Goal: Task Accomplishment & Management: Manage account settings

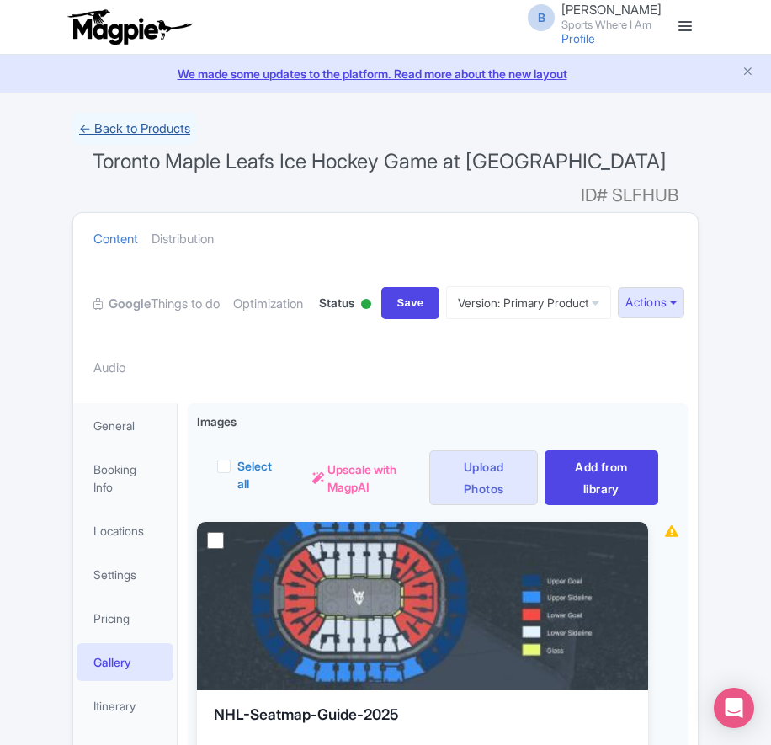
click at [132, 127] on link "← Back to Products" at bounding box center [134, 129] width 125 height 33
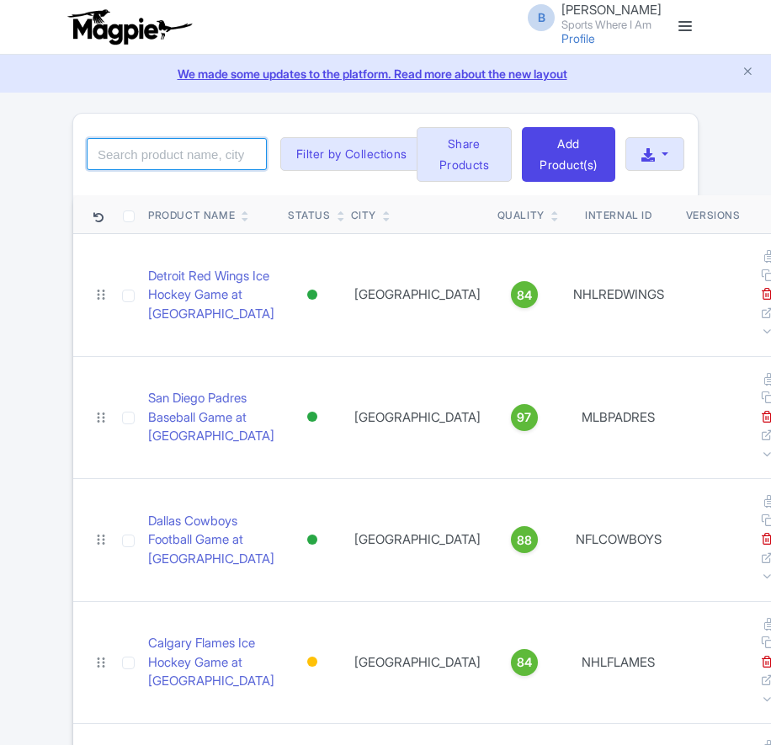
click at [160, 154] on input "search" at bounding box center [177, 154] width 180 height 32
type input "seahawks"
click button "Search" at bounding box center [0, 0] width 0 height 0
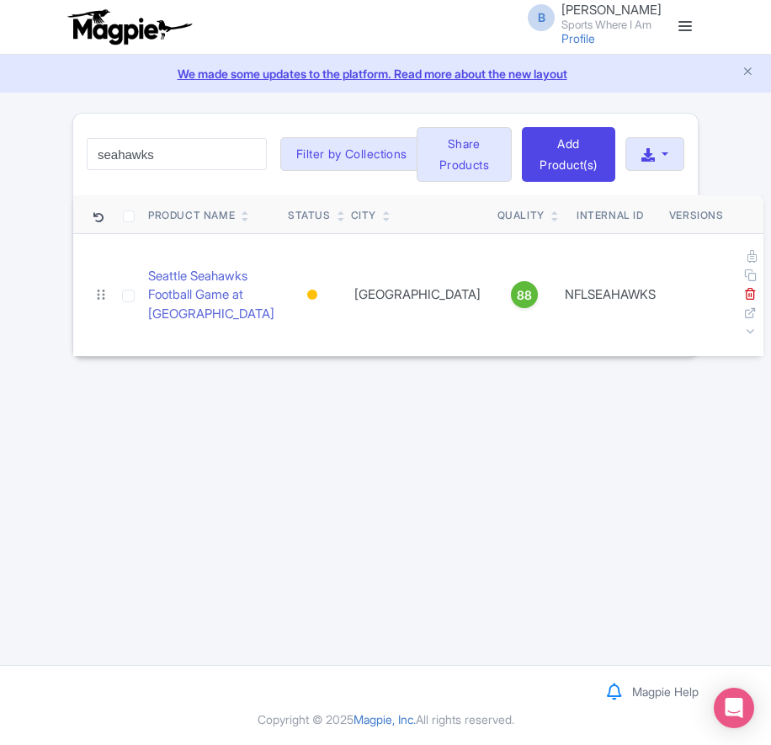
drag, startPoint x: 306, startPoint y: 478, endPoint x: 208, endPoint y: 334, distance: 173.9
click at [306, 478] on div "B Benn Scully Sports Where I Am Profile Users Settings Sign out Dashboard Compa…" at bounding box center [385, 332] width 771 height 665
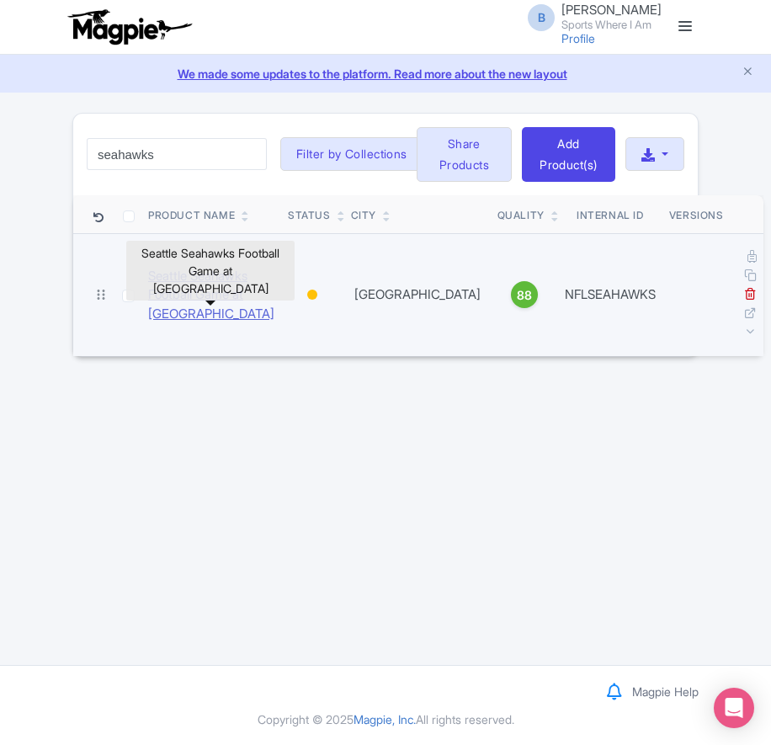
click at [207, 324] on link "Seattle Seahawks Football Game at Lumen Field" at bounding box center [211, 295] width 126 height 57
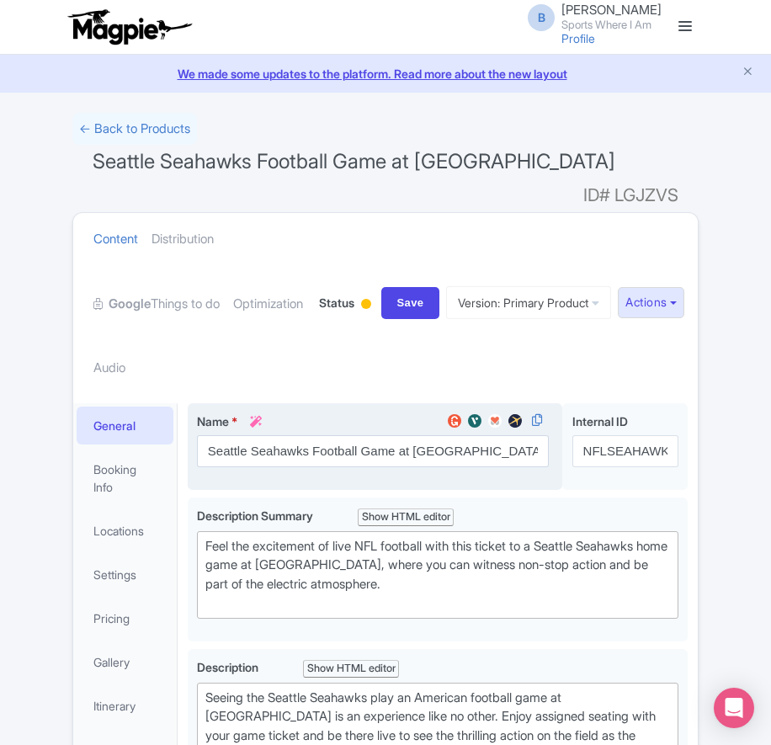
scroll to position [3, 0]
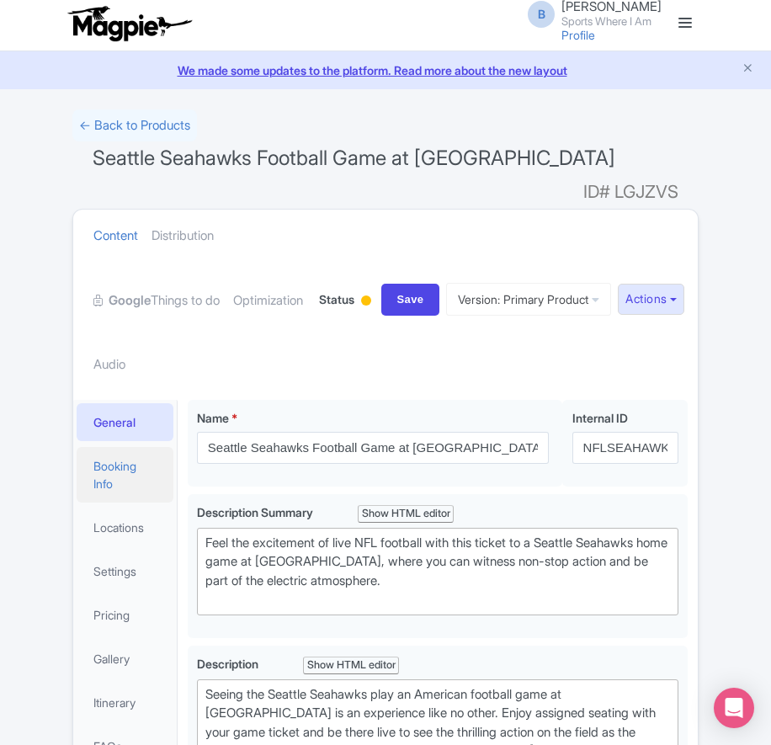
click at [125, 447] on link "Booking Info" at bounding box center [125, 475] width 97 height 56
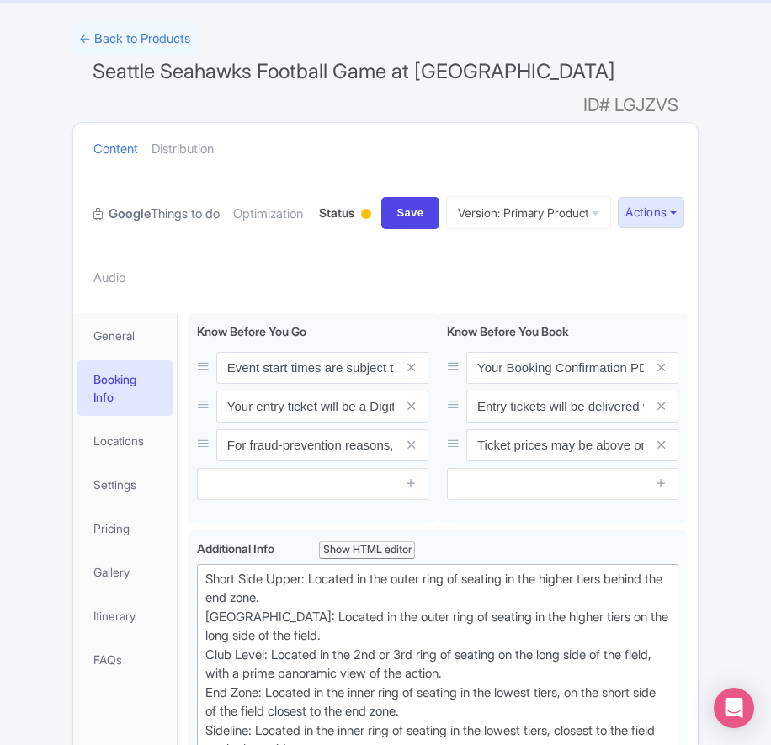
scroll to position [16, 0]
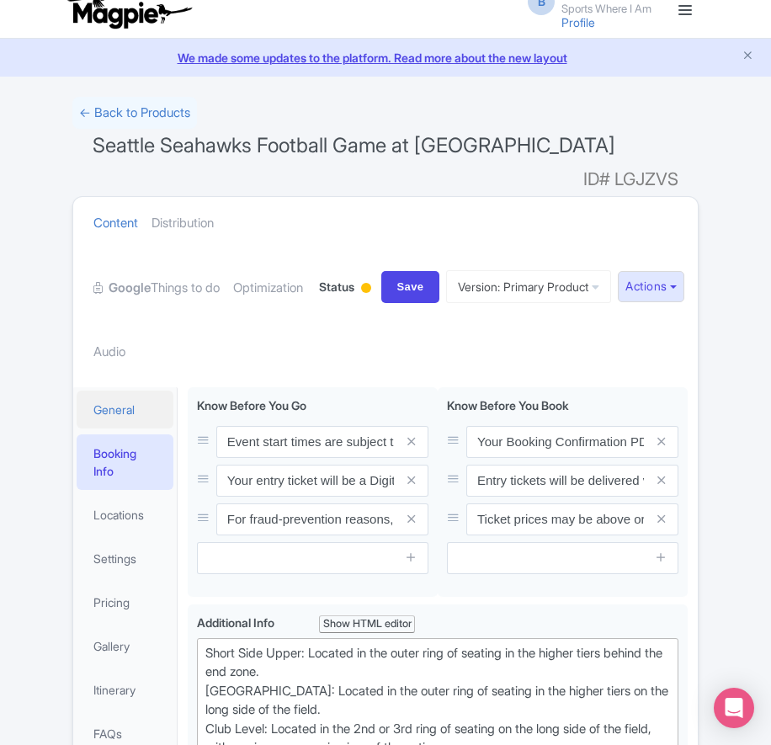
click at [120, 391] on link "General" at bounding box center [125, 410] width 97 height 38
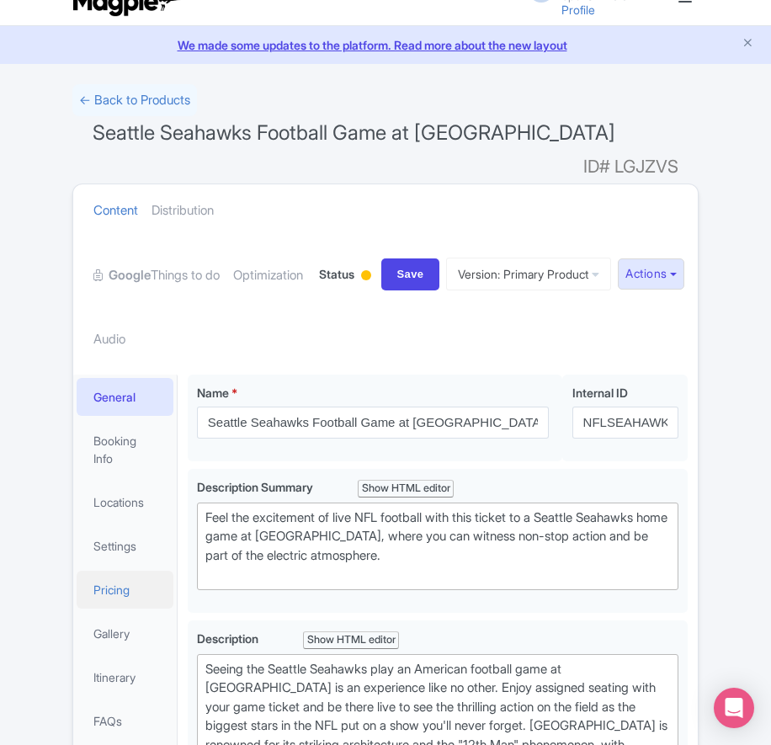
scroll to position [121, 0]
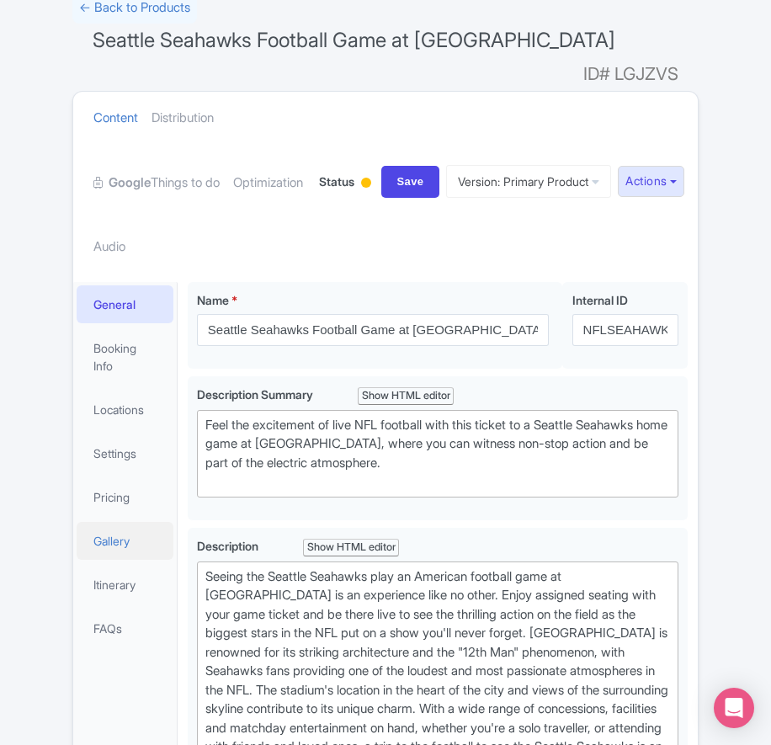
click at [129, 524] on link "Gallery" at bounding box center [125, 541] width 97 height 38
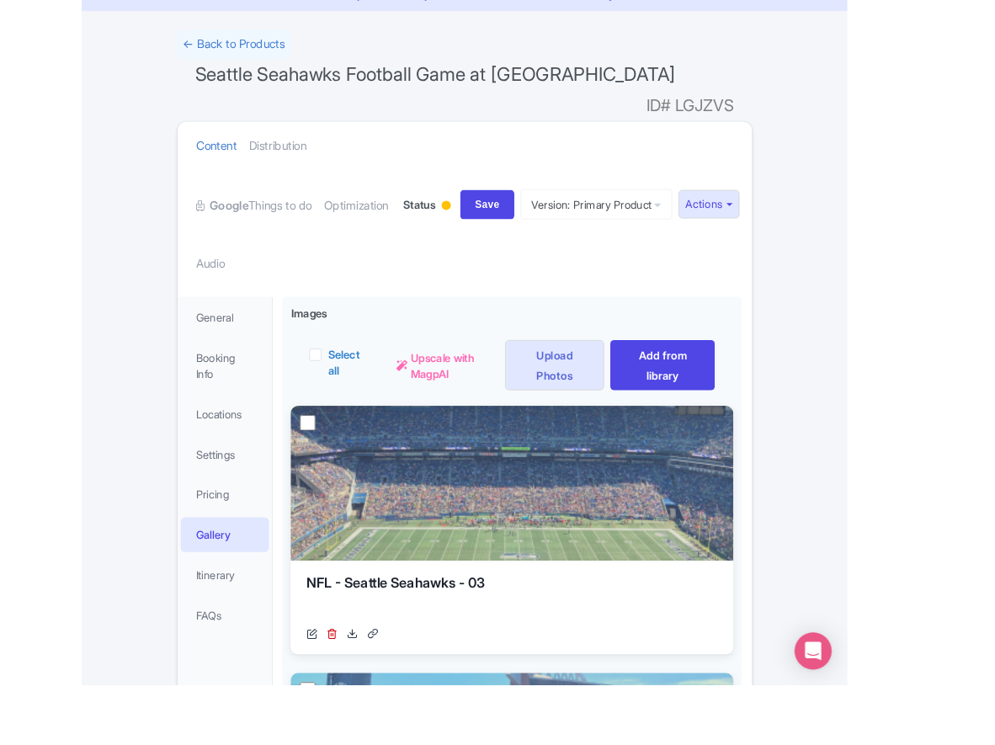
scroll to position [126, 0]
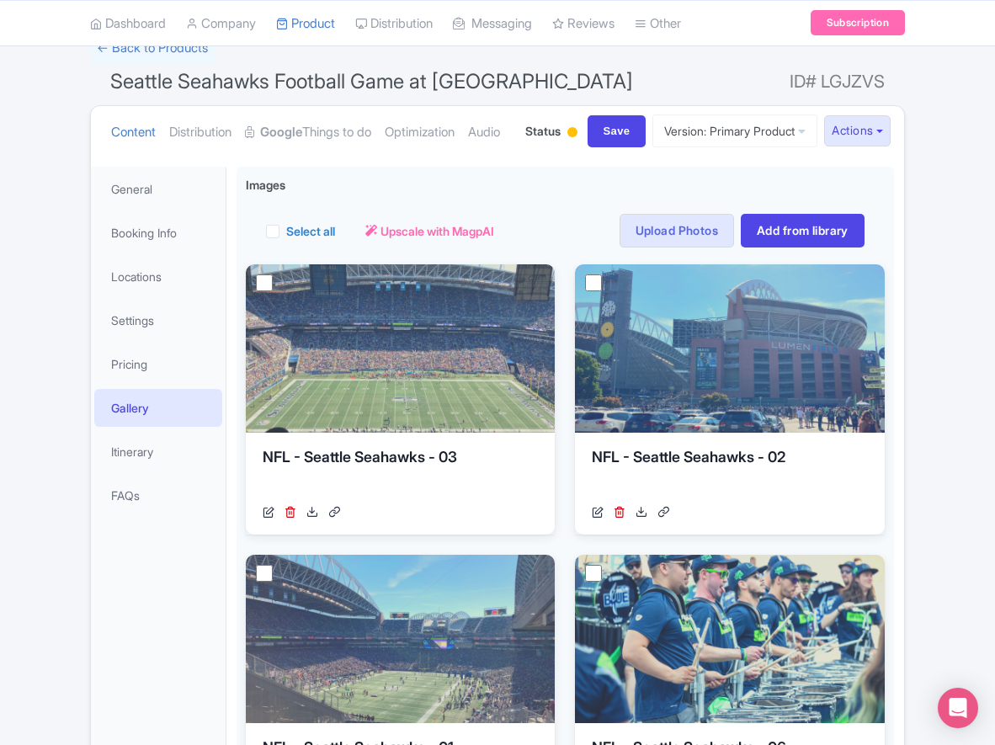
click at [763, 157] on div "Content Distribution Google Things to do Optimization Audio Status Active Inact…" at bounding box center [497, 131] width 813 height 51
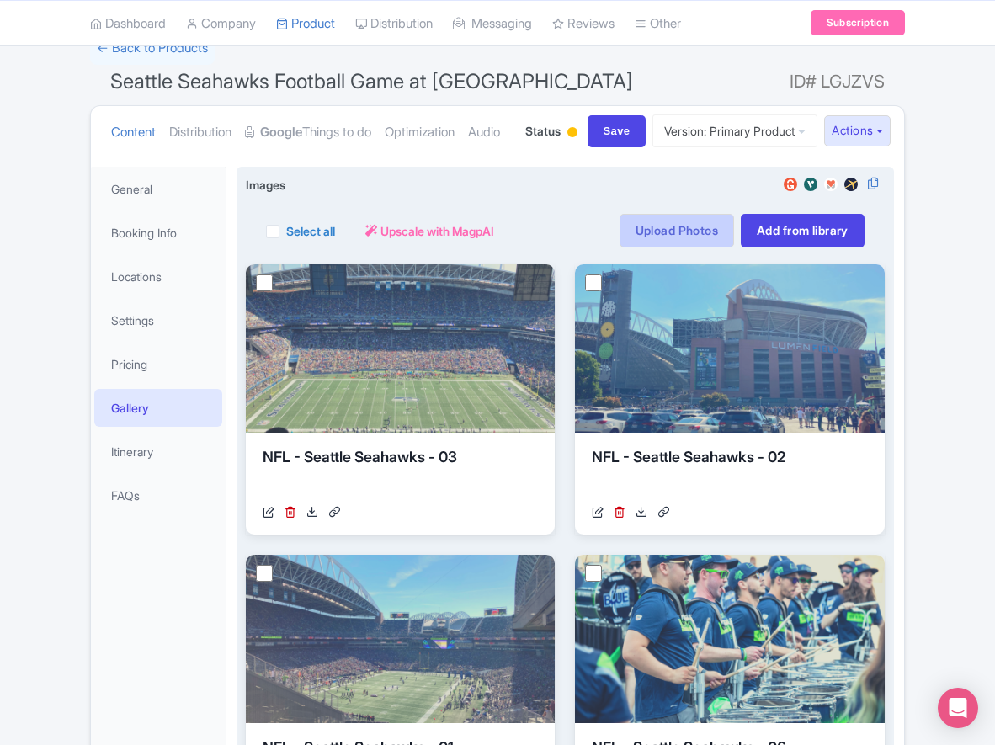
click at [671, 247] on link "Upload Photos" at bounding box center [676, 231] width 114 height 34
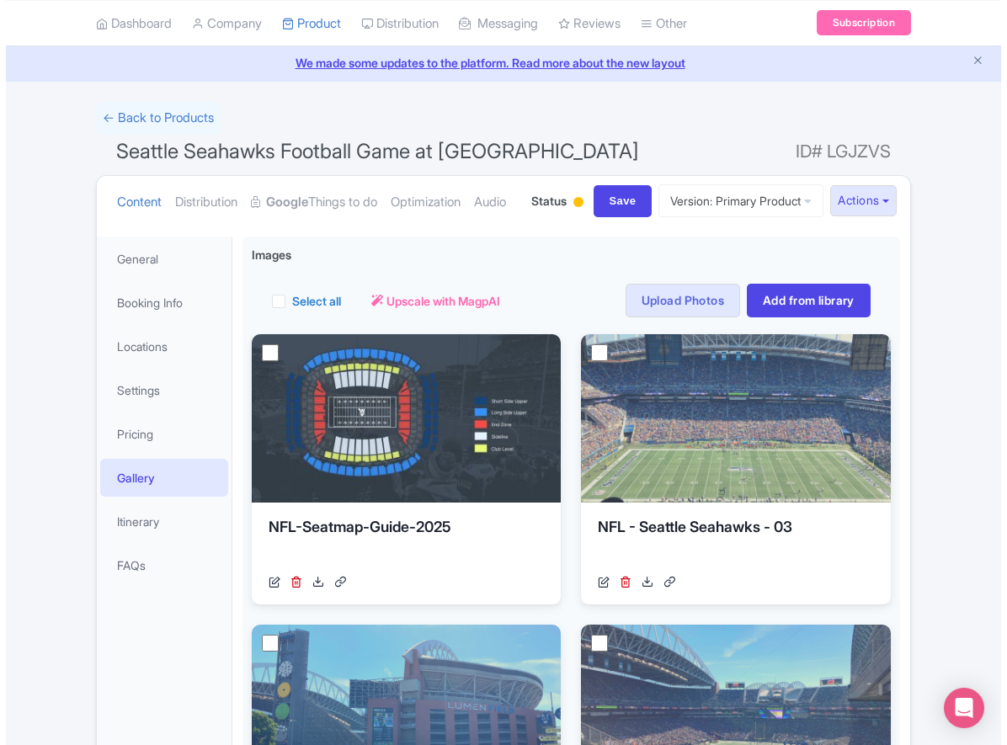
scroll to position [59, 0]
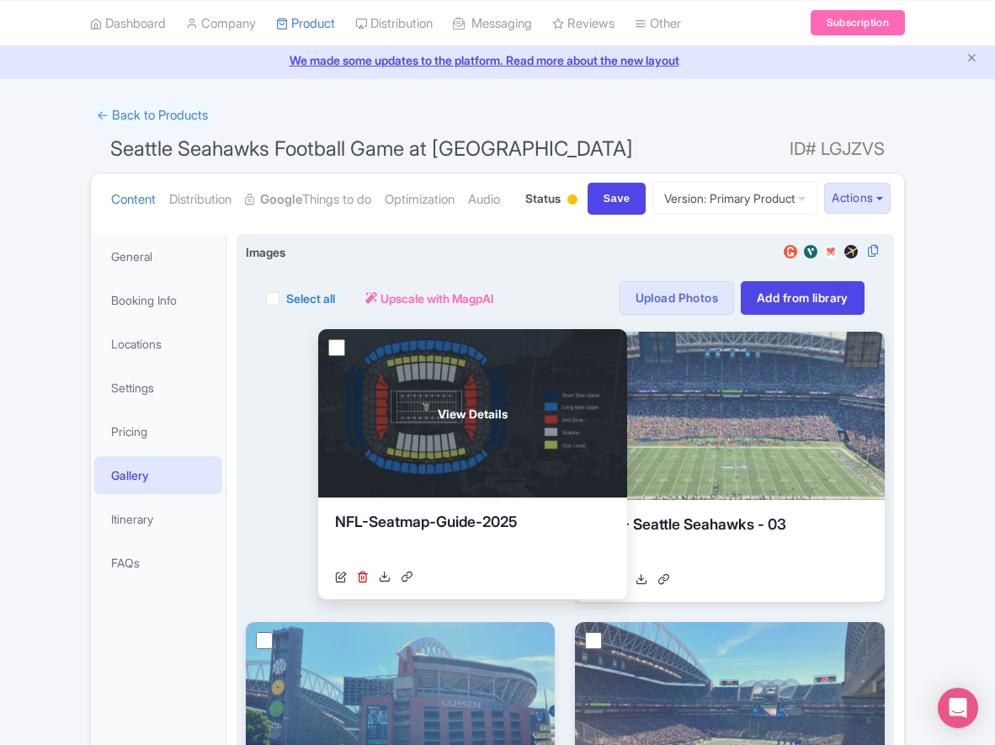
drag, startPoint x: 365, startPoint y: 492, endPoint x: 432, endPoint y: 490, distance: 66.5
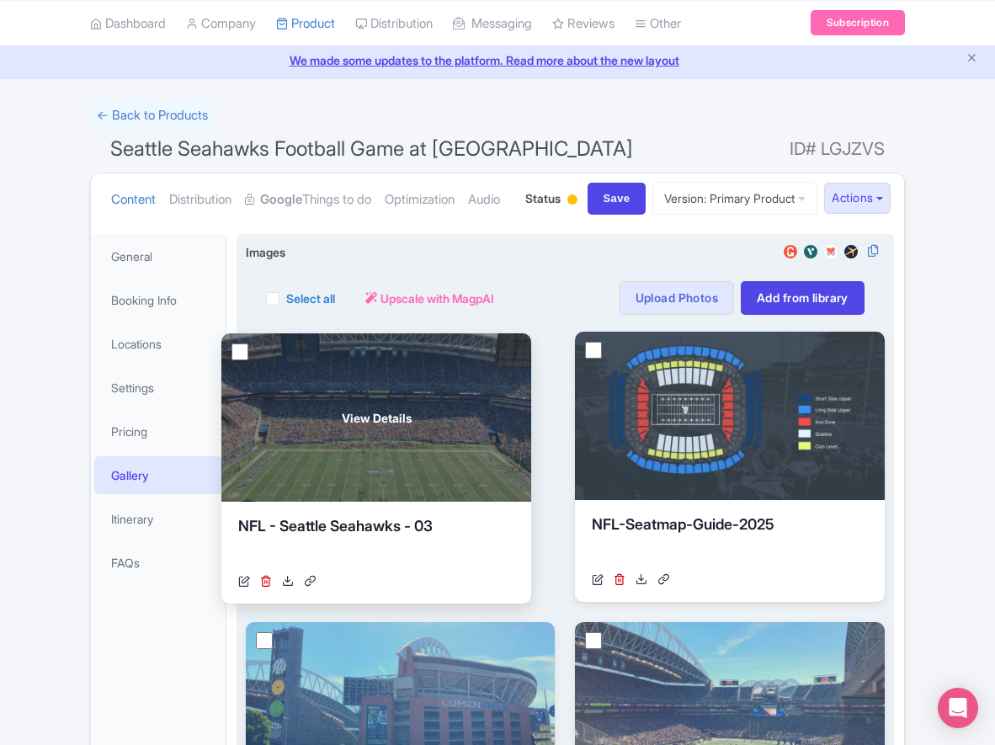
drag, startPoint x: 720, startPoint y: 487, endPoint x: 366, endPoint y: 489, distance: 353.5
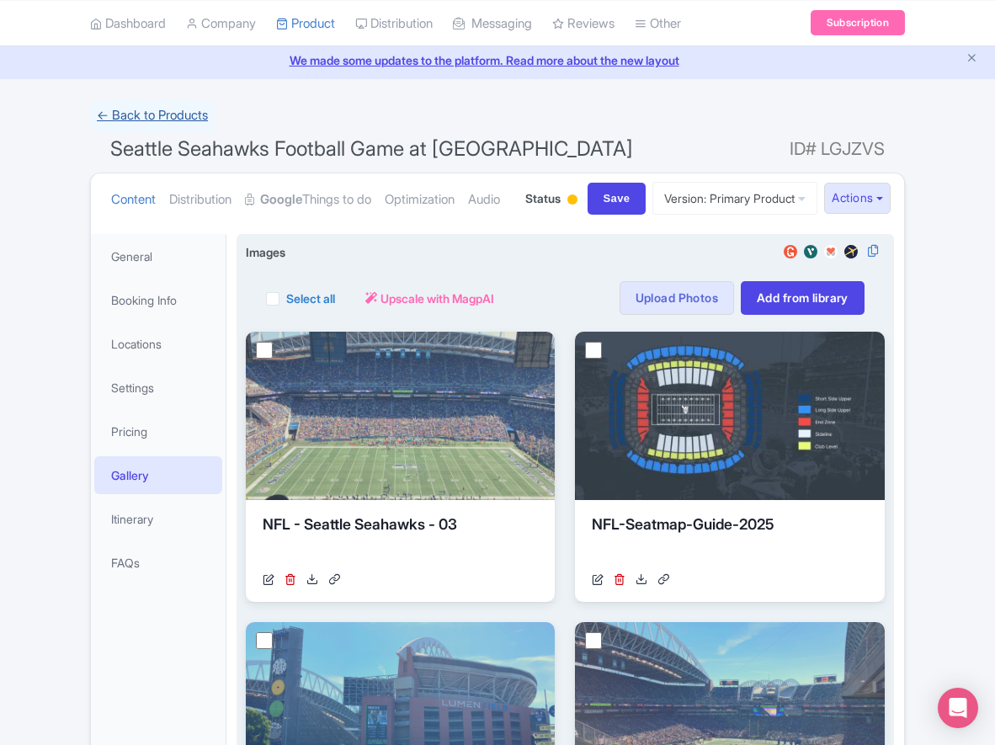
click at [120, 108] on link "← Back to Products" at bounding box center [152, 115] width 125 height 33
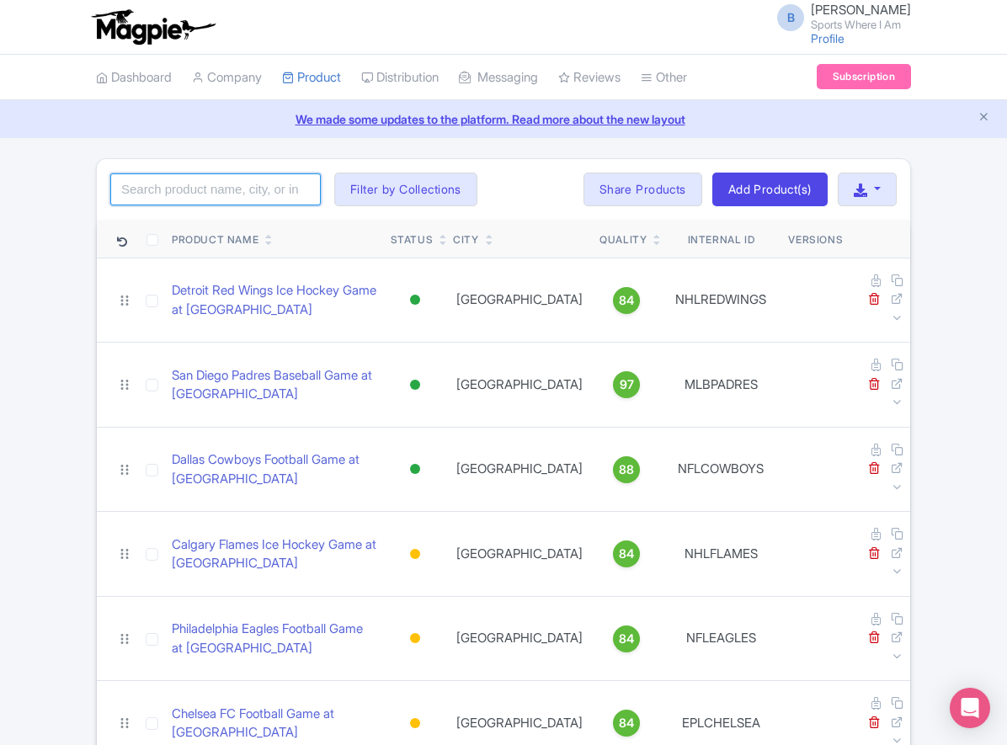
click at [213, 188] on input "search" at bounding box center [215, 189] width 210 height 32
type input "chargers"
click button "Search" at bounding box center [0, 0] width 0 height 0
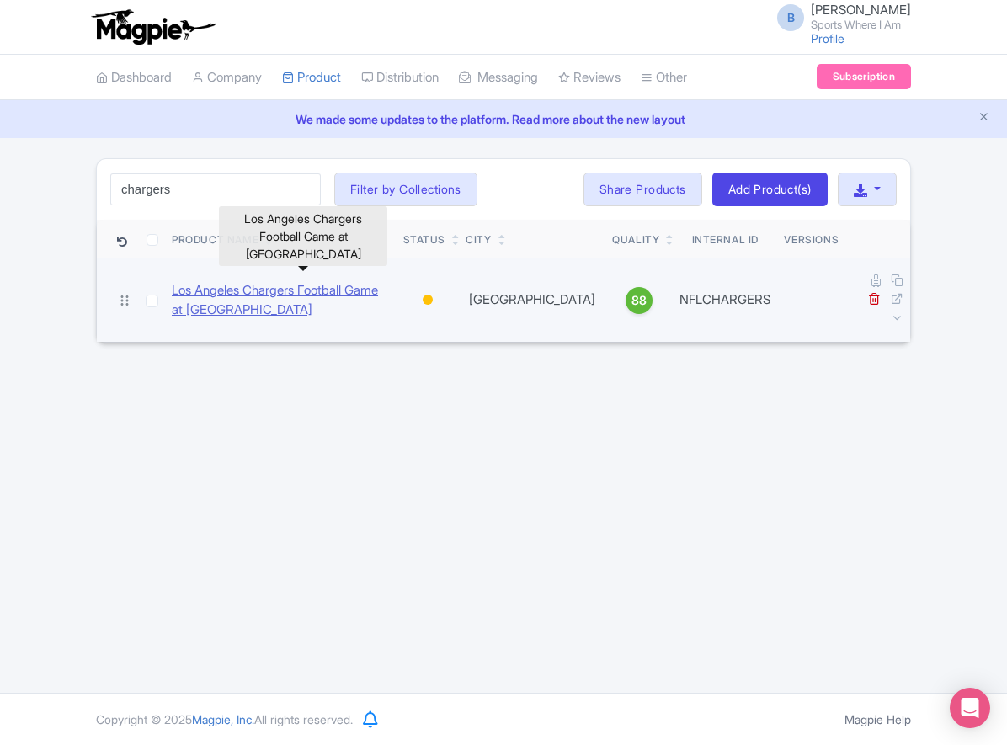
click at [250, 281] on link "Los Angeles Chargers Football Game at SoFi Stadium" at bounding box center [281, 300] width 218 height 38
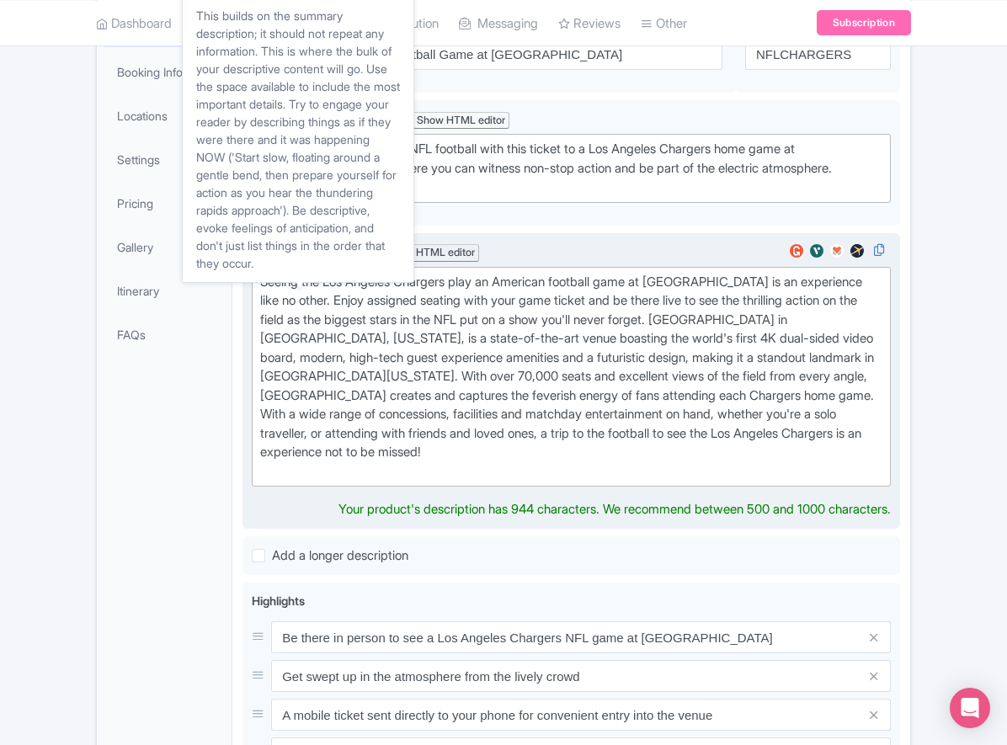
scroll to position [290, 0]
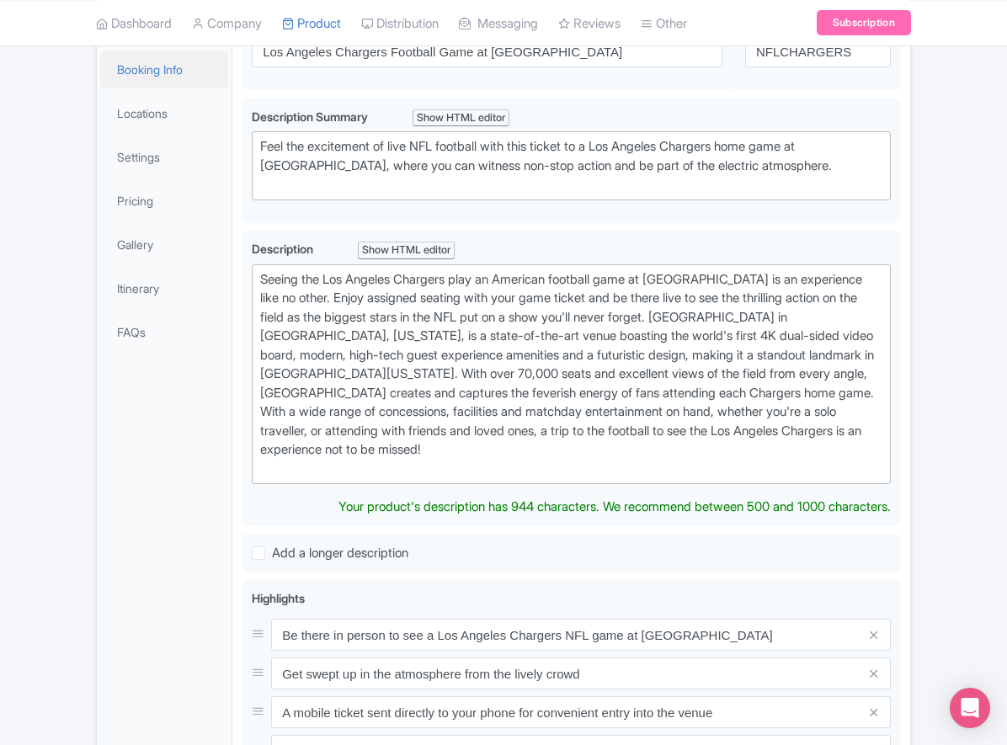
click at [152, 88] on link "Booking Info" at bounding box center [164, 69] width 128 height 38
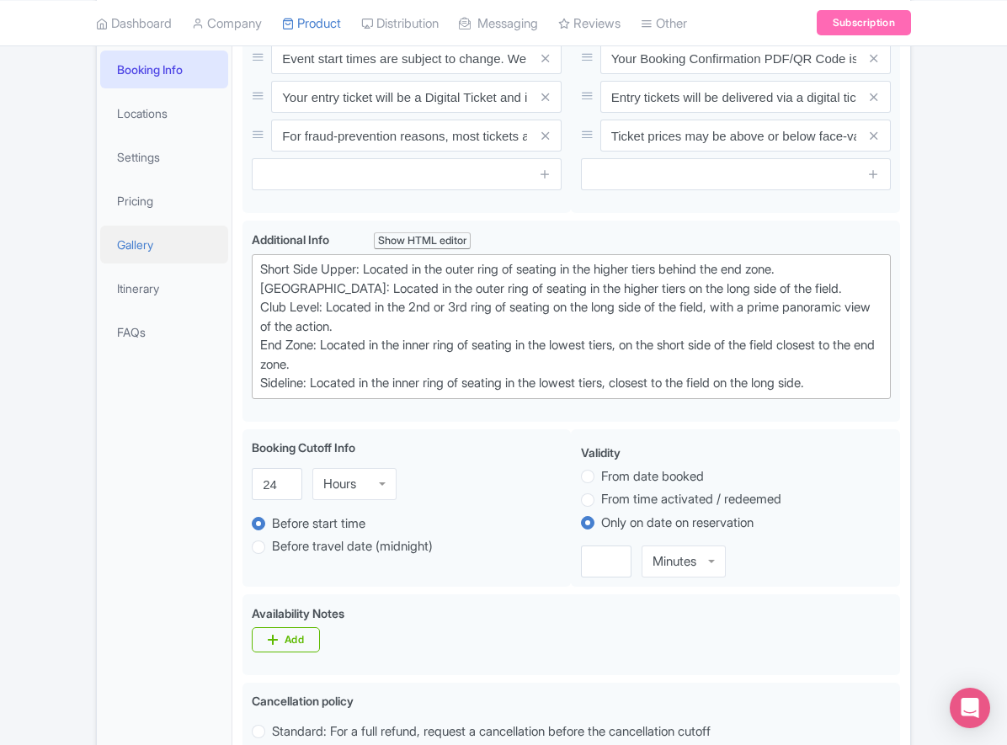
click at [157, 263] on link "Gallery" at bounding box center [164, 245] width 128 height 38
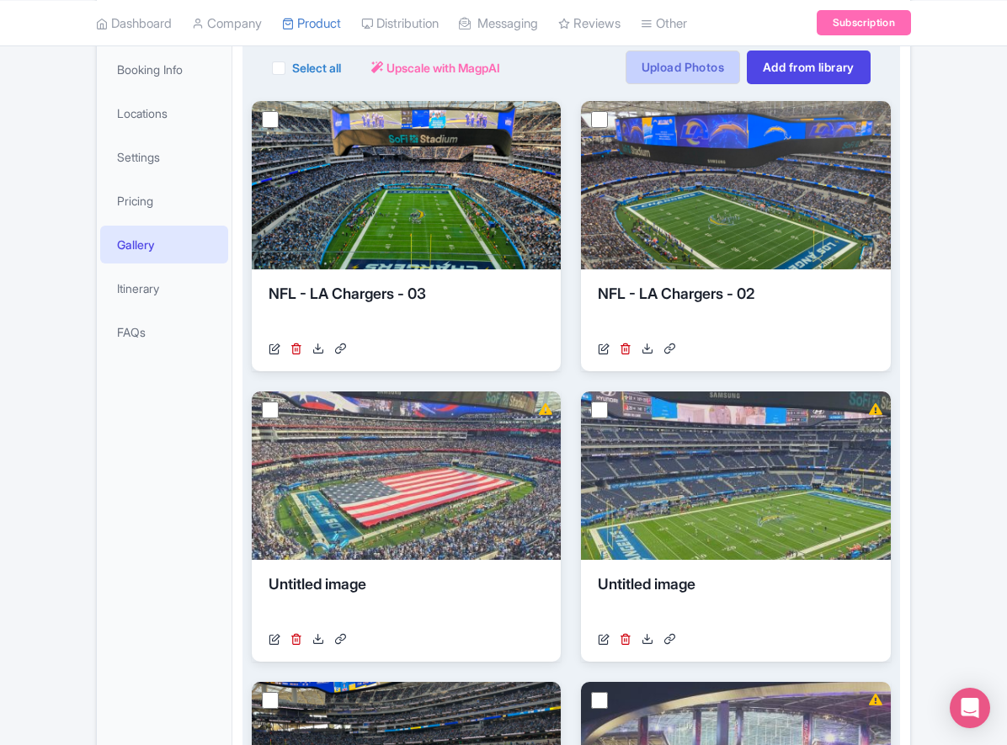
click at [652, 84] on link "Upload Photos" at bounding box center [682, 67] width 114 height 34
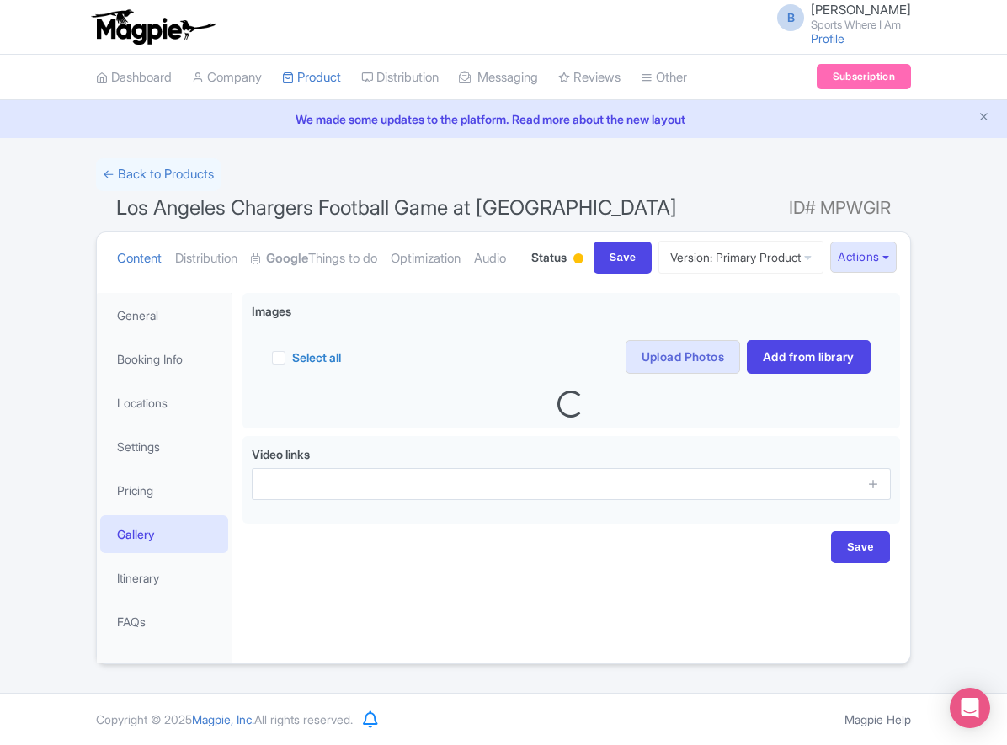
scroll to position [59, 0]
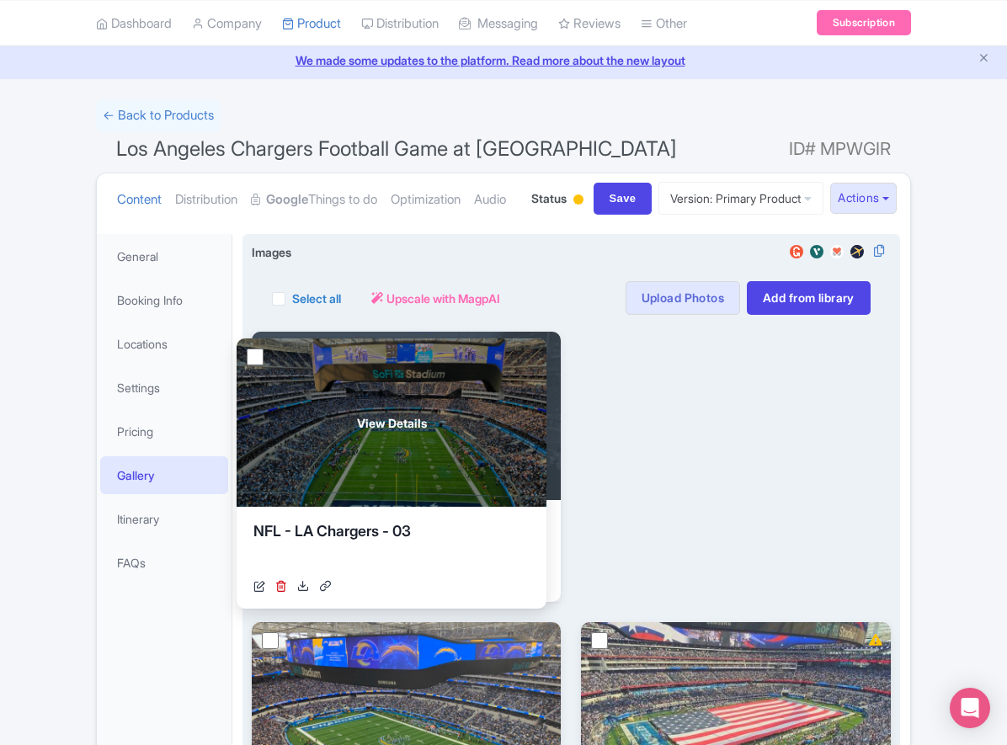
drag, startPoint x: 706, startPoint y: 545, endPoint x: 363, endPoint y: 552, distance: 343.5
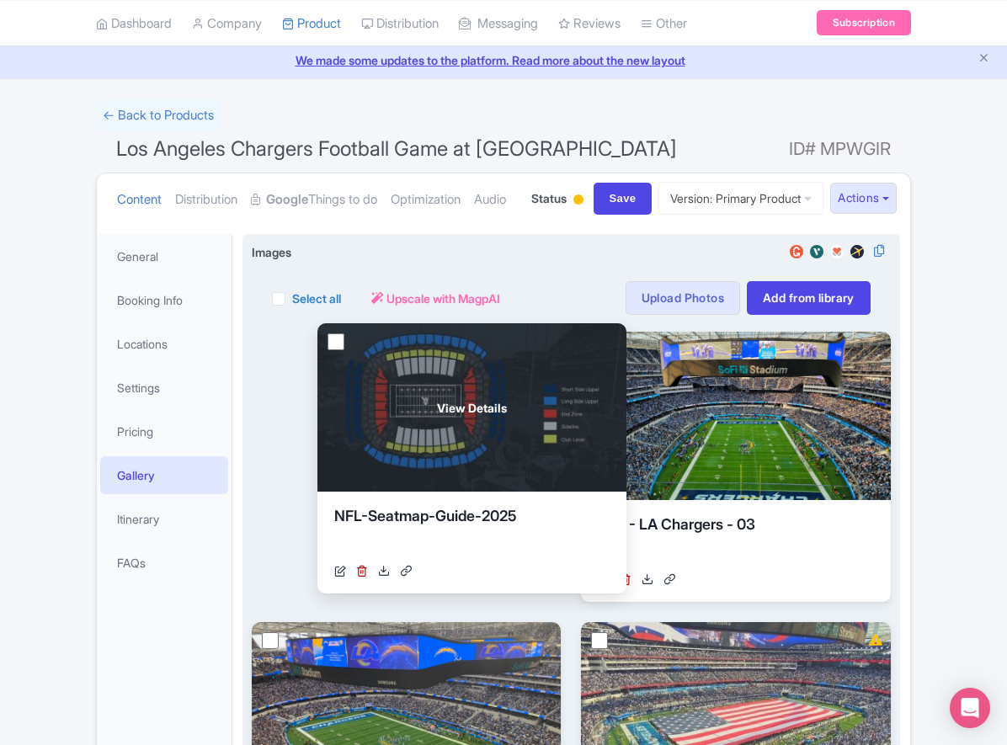
drag, startPoint x: 450, startPoint y: 512, endPoint x: 502, endPoint y: 505, distance: 52.6
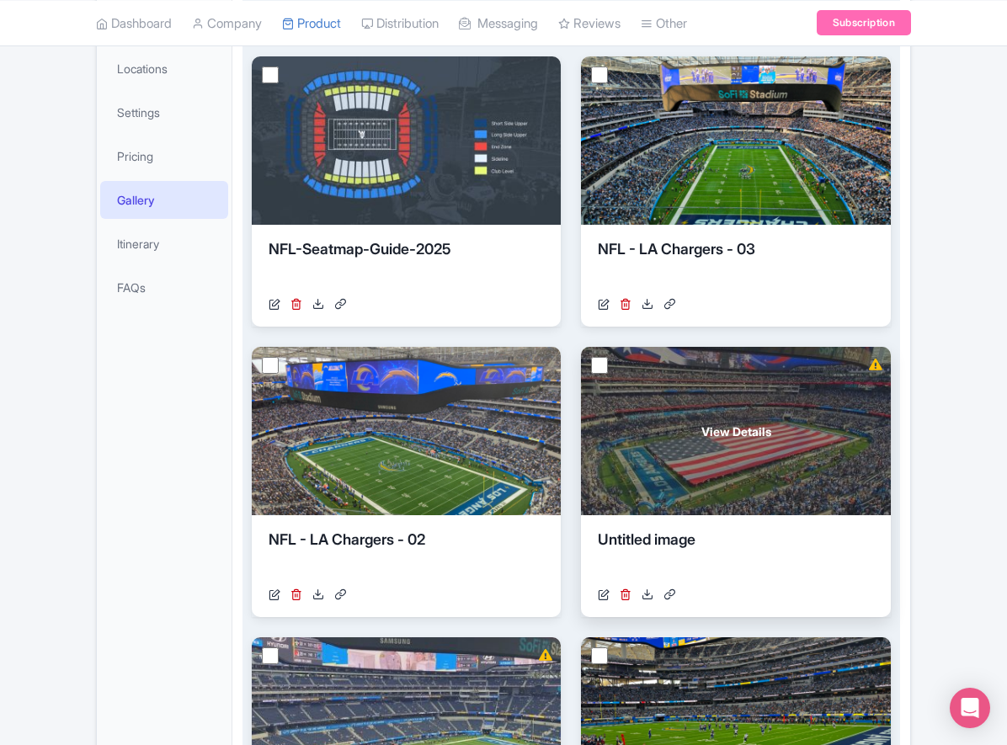
scroll to position [336, 0]
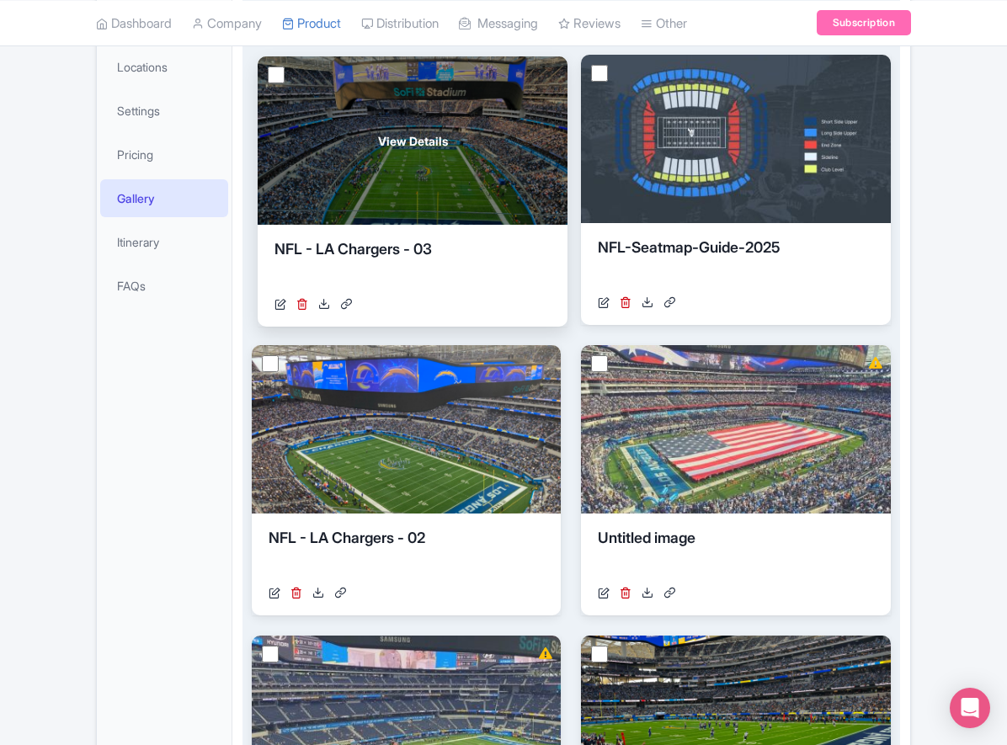
drag, startPoint x: 706, startPoint y: 258, endPoint x: 383, endPoint y: 259, distance: 323.2
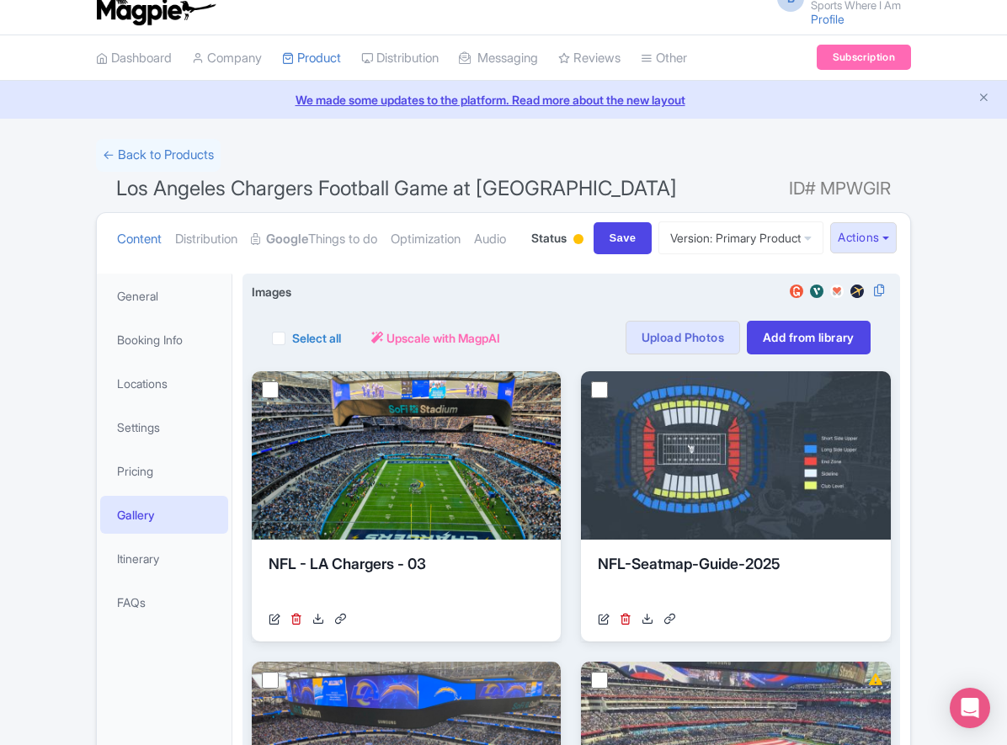
scroll to position [0, 0]
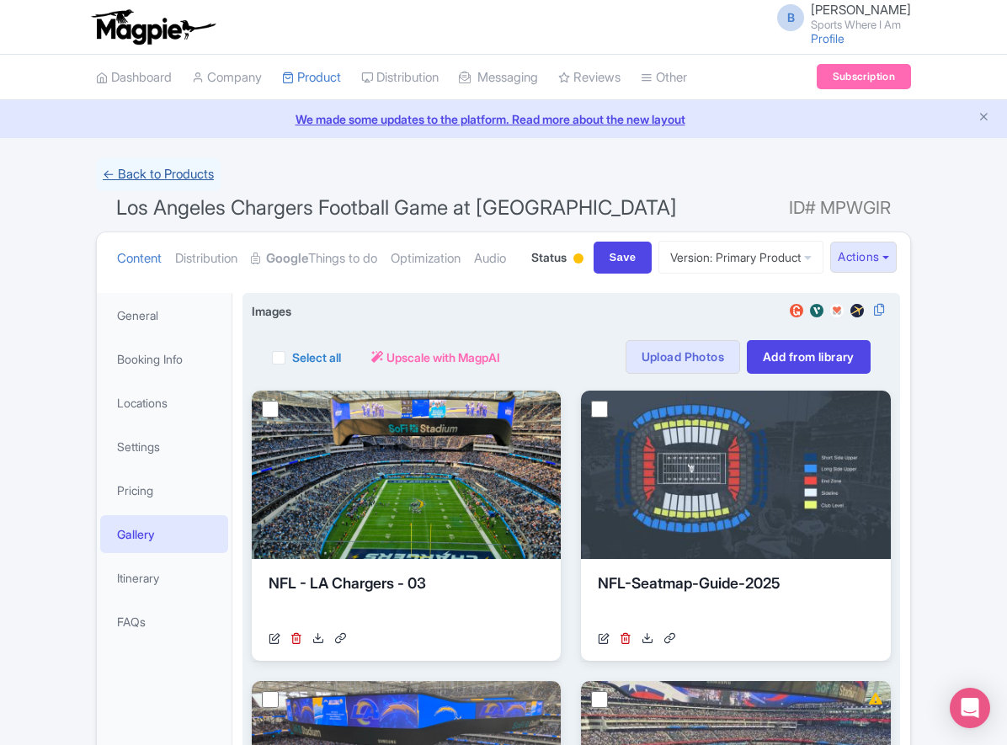
click at [162, 173] on link "← Back to Products" at bounding box center [158, 174] width 125 height 33
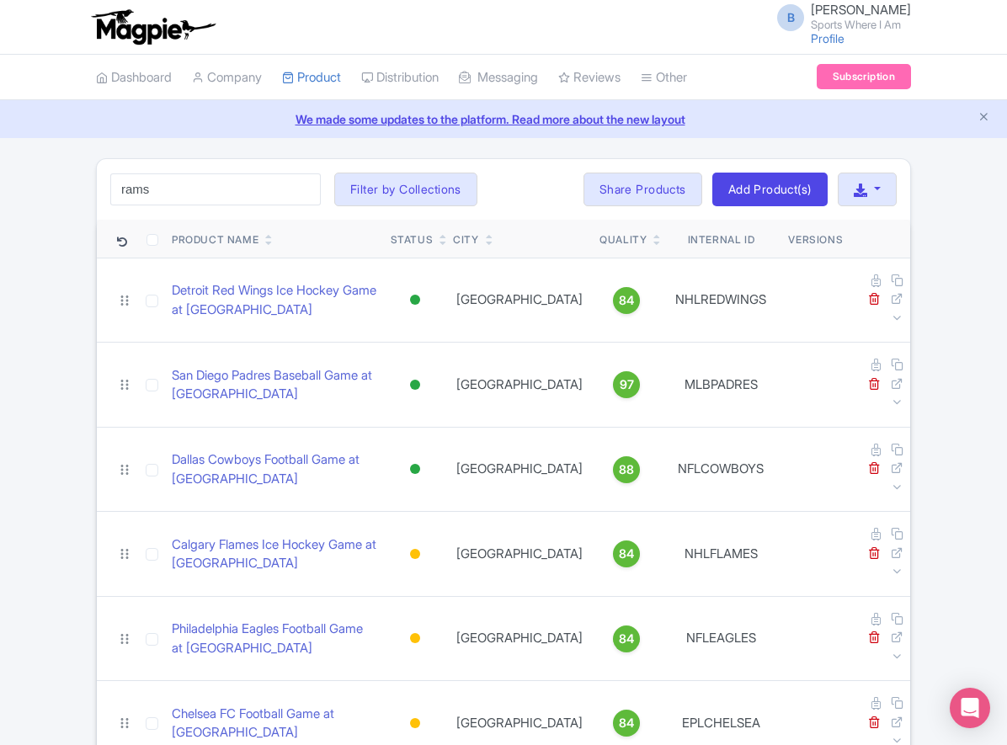
type input "rams"
click button "Search" at bounding box center [0, 0] width 0 height 0
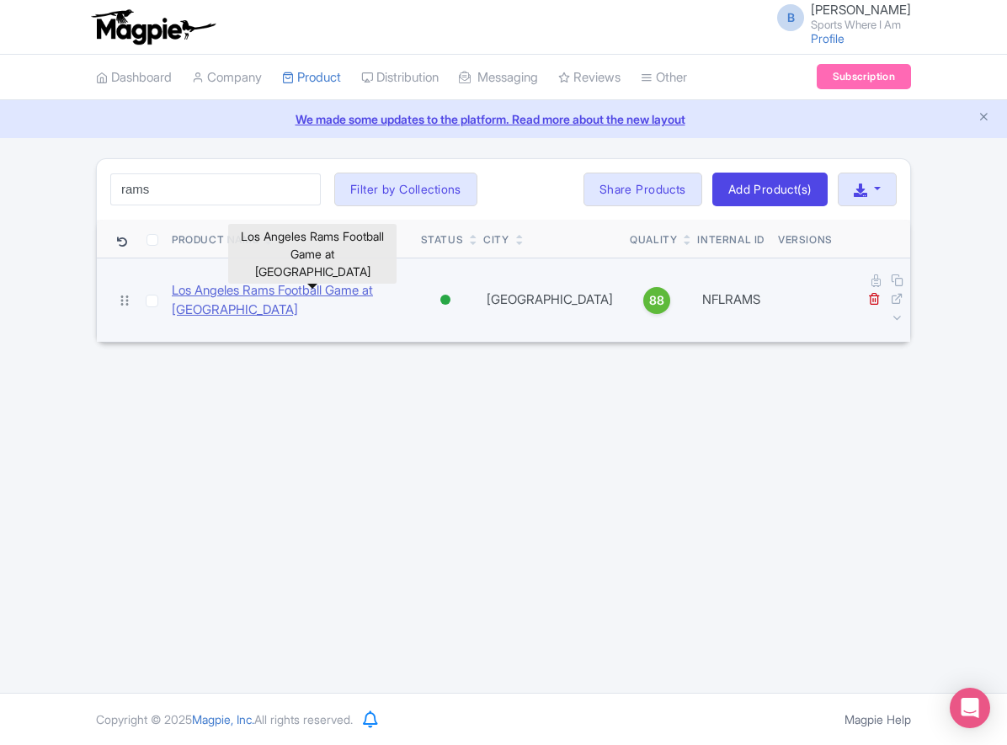
click at [241, 281] on link "Los Angeles Rams Football Game at [GEOGRAPHIC_DATA]" at bounding box center [290, 300] width 236 height 38
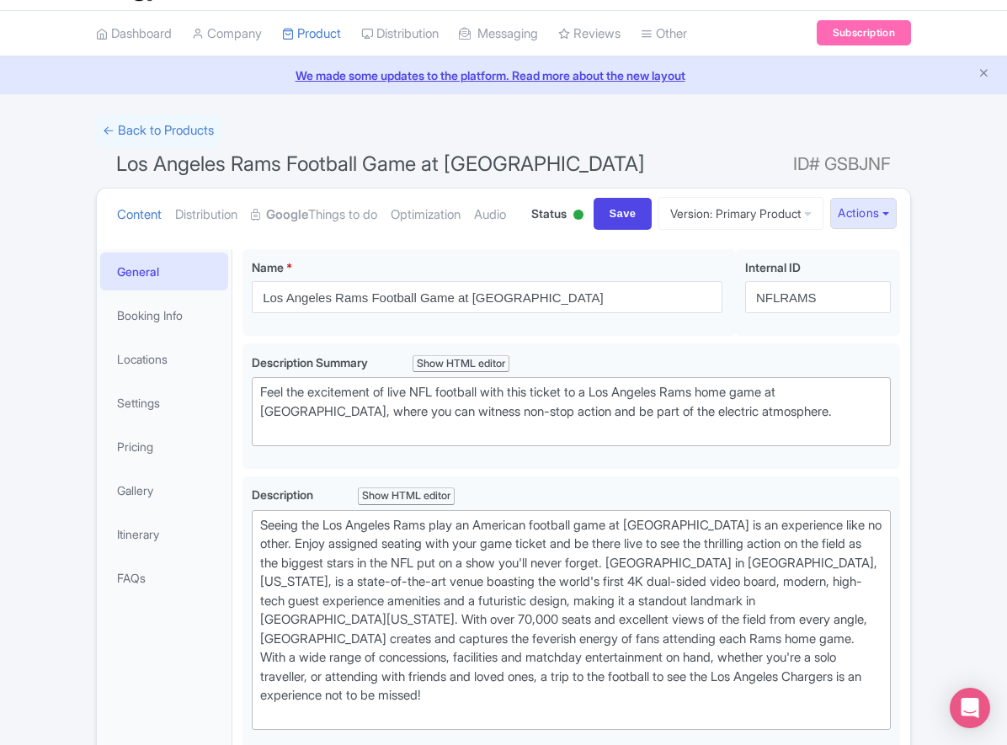
scroll to position [133, 0]
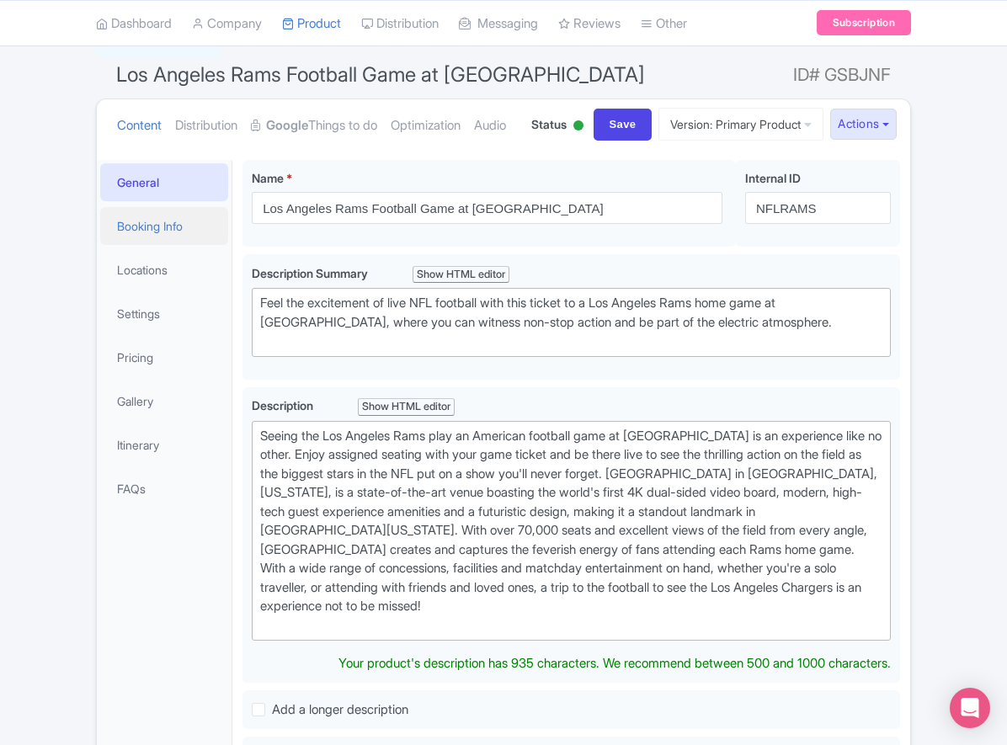
click at [168, 245] on link "Booking Info" at bounding box center [164, 226] width 128 height 38
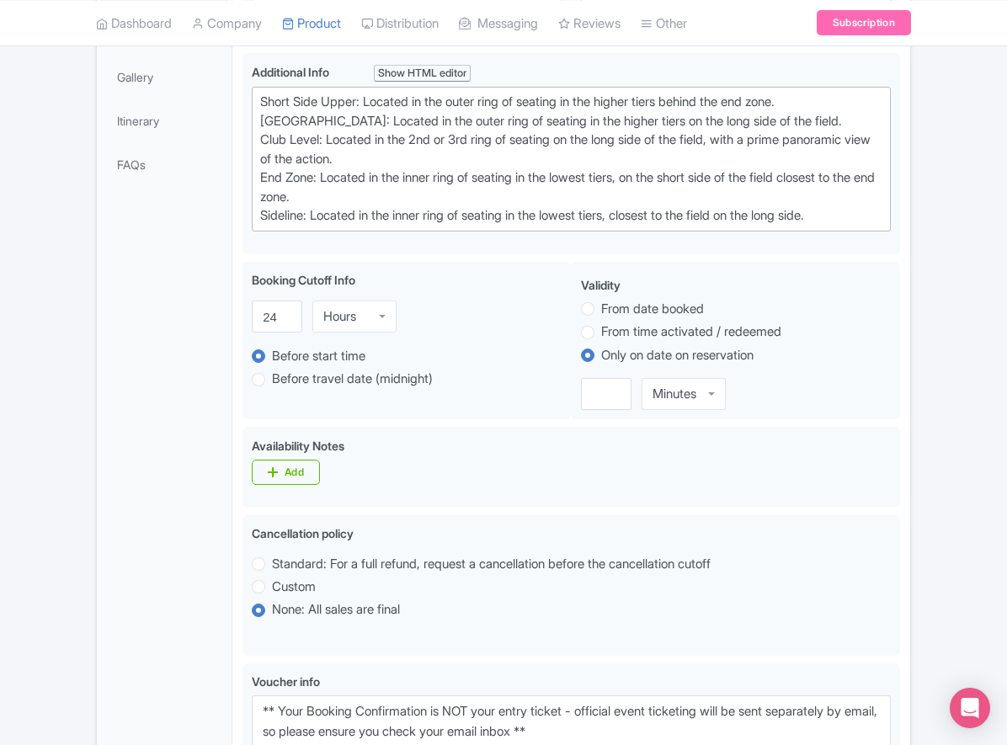
scroll to position [130, 0]
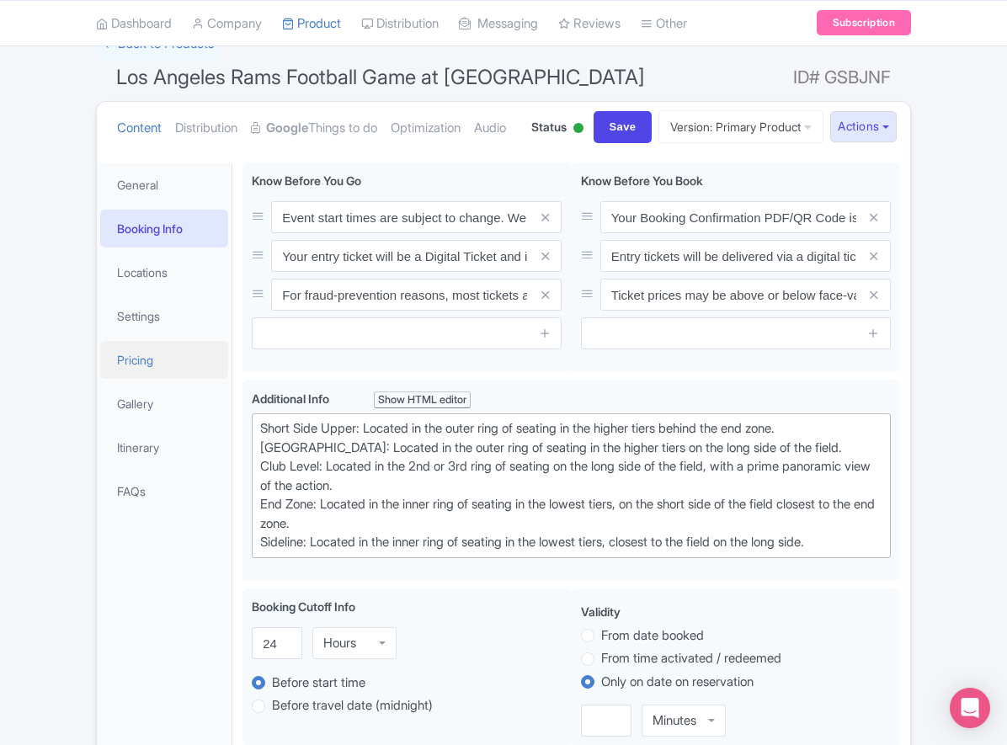
click at [162, 379] on link "Pricing" at bounding box center [164, 360] width 128 height 38
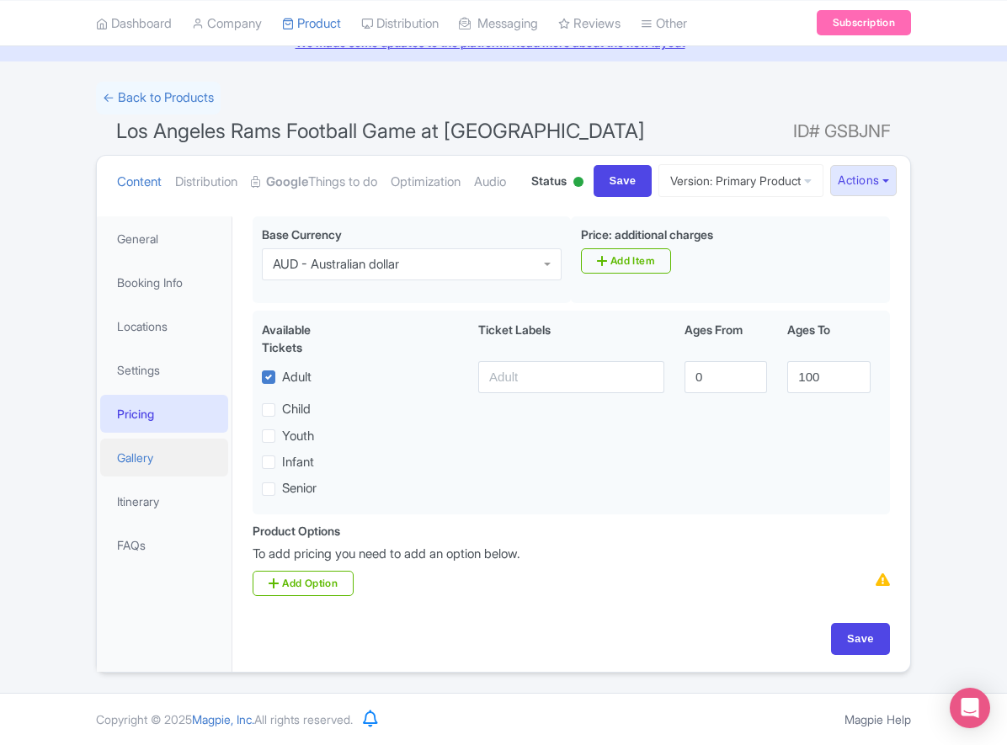
click at [169, 465] on link "Gallery" at bounding box center [164, 457] width 128 height 38
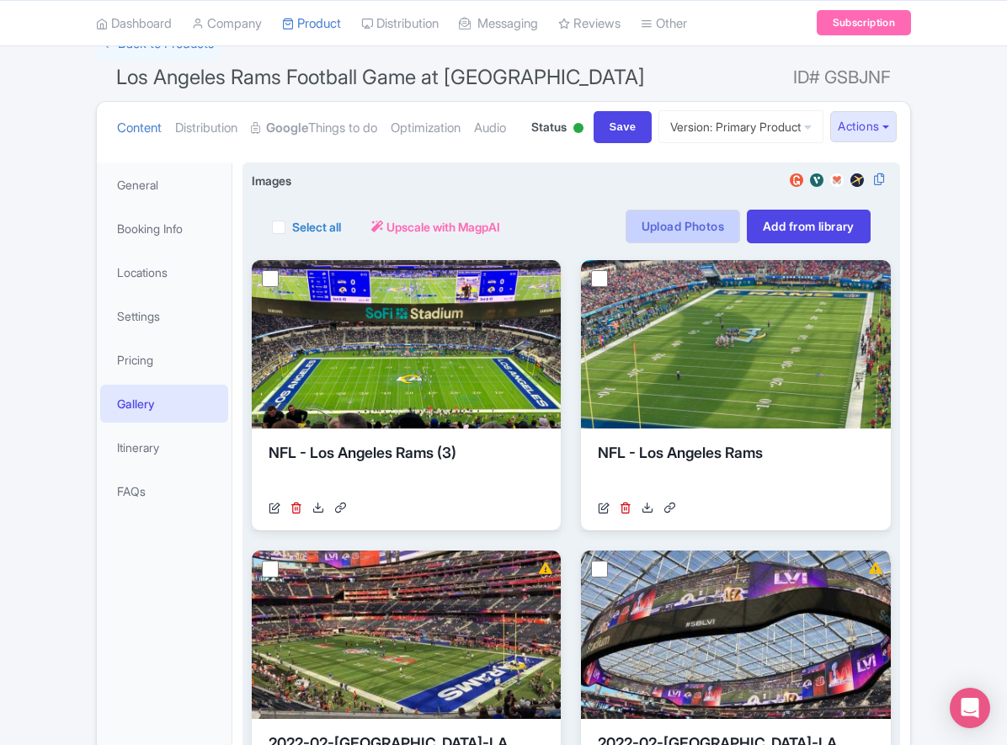
click at [667, 243] on link "Upload Photos" at bounding box center [682, 227] width 114 height 34
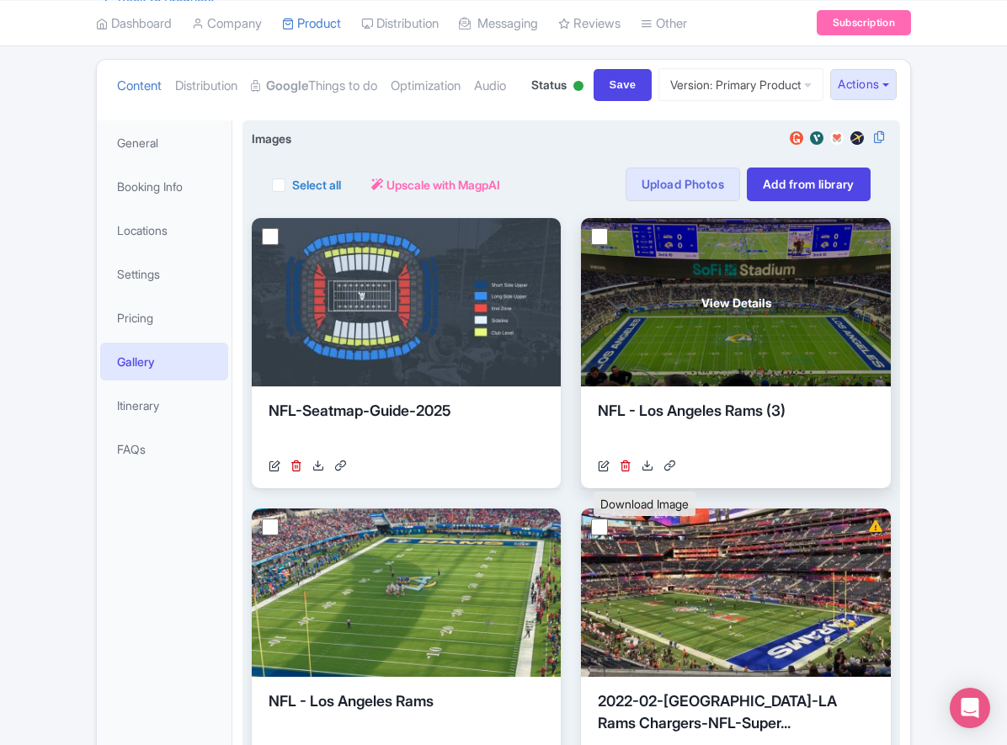
scroll to position [176, 0]
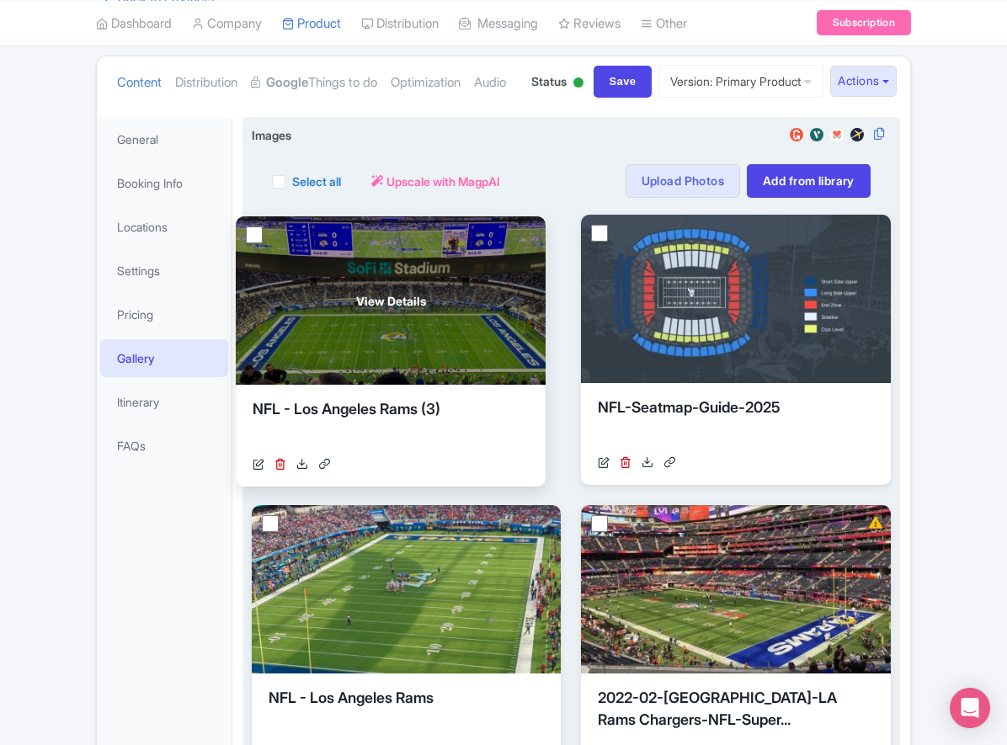
drag, startPoint x: 688, startPoint y: 395, endPoint x: 343, endPoint y: 396, distance: 345.1
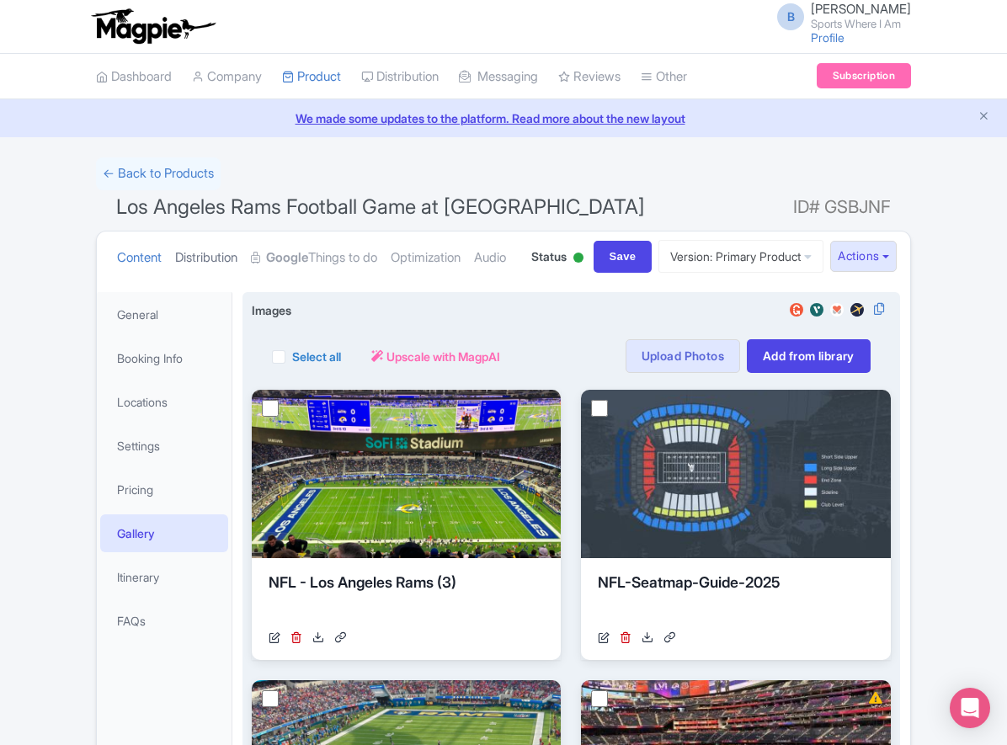
scroll to position [0, 0]
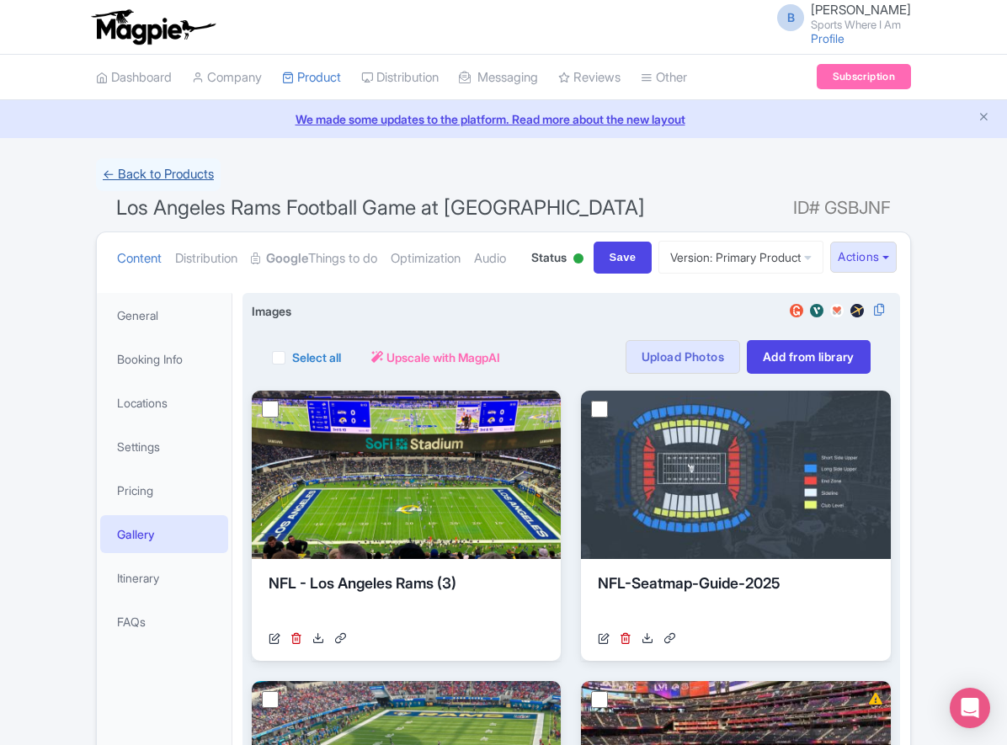
click at [167, 177] on link "← Back to Products" at bounding box center [158, 174] width 125 height 33
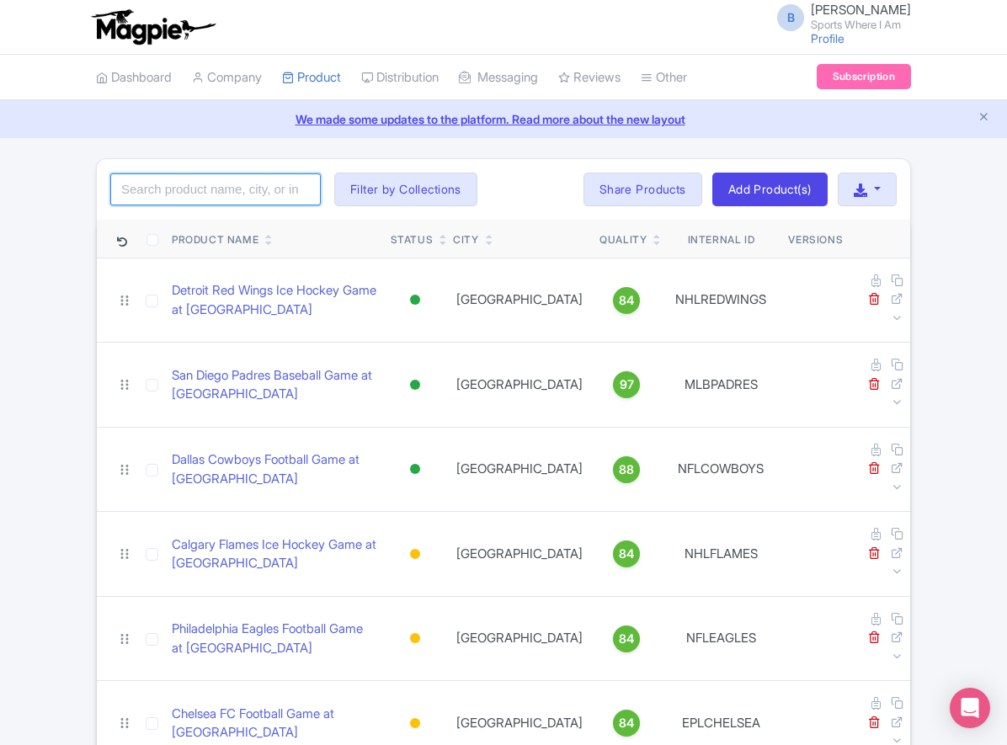
click at [220, 180] on input "search" at bounding box center [215, 189] width 210 height 32
type input "cowboys"
click button "Search" at bounding box center [0, 0] width 0 height 0
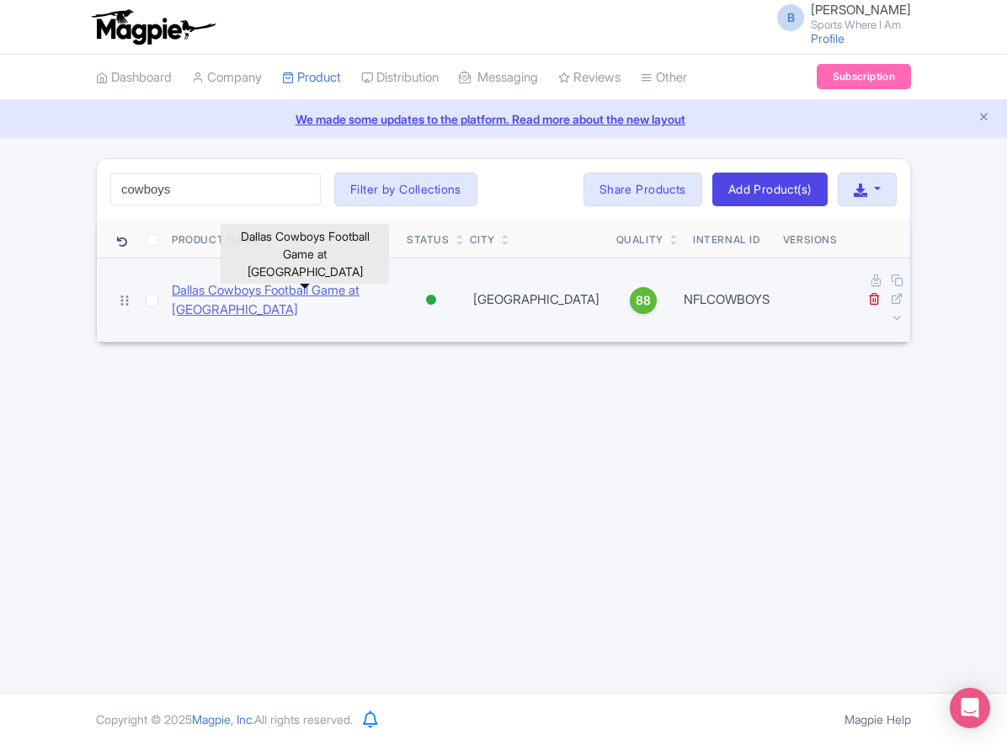
click at [211, 281] on link "Dallas Cowboys Football Game at AT&T Stadium" at bounding box center [282, 300] width 221 height 38
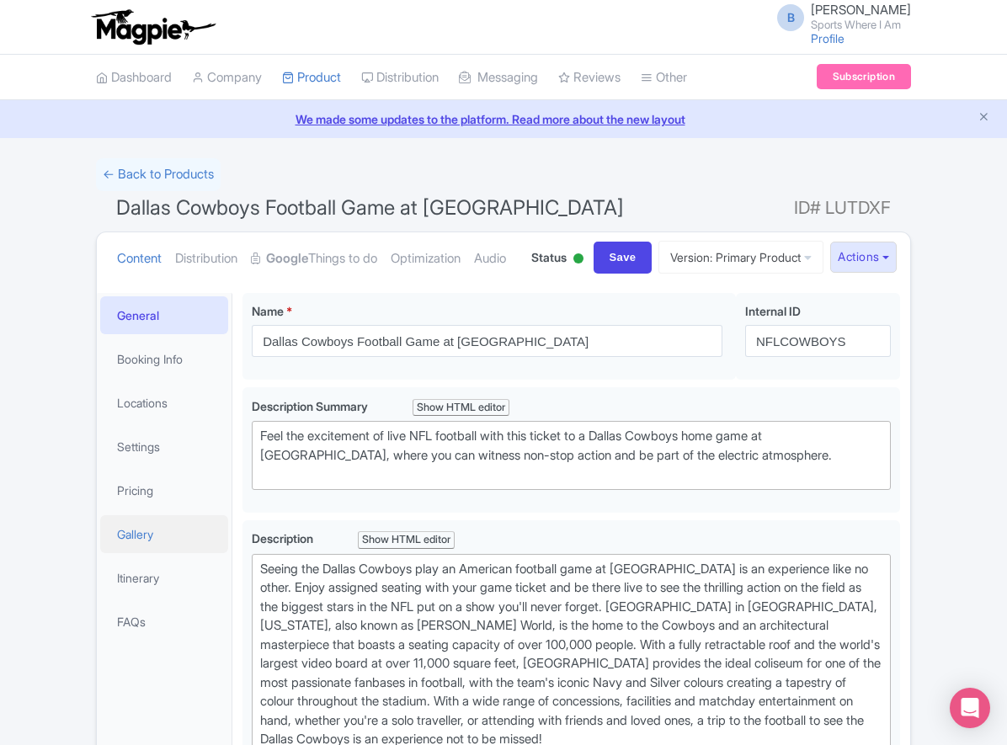
click at [149, 553] on link "Gallery" at bounding box center [164, 534] width 128 height 38
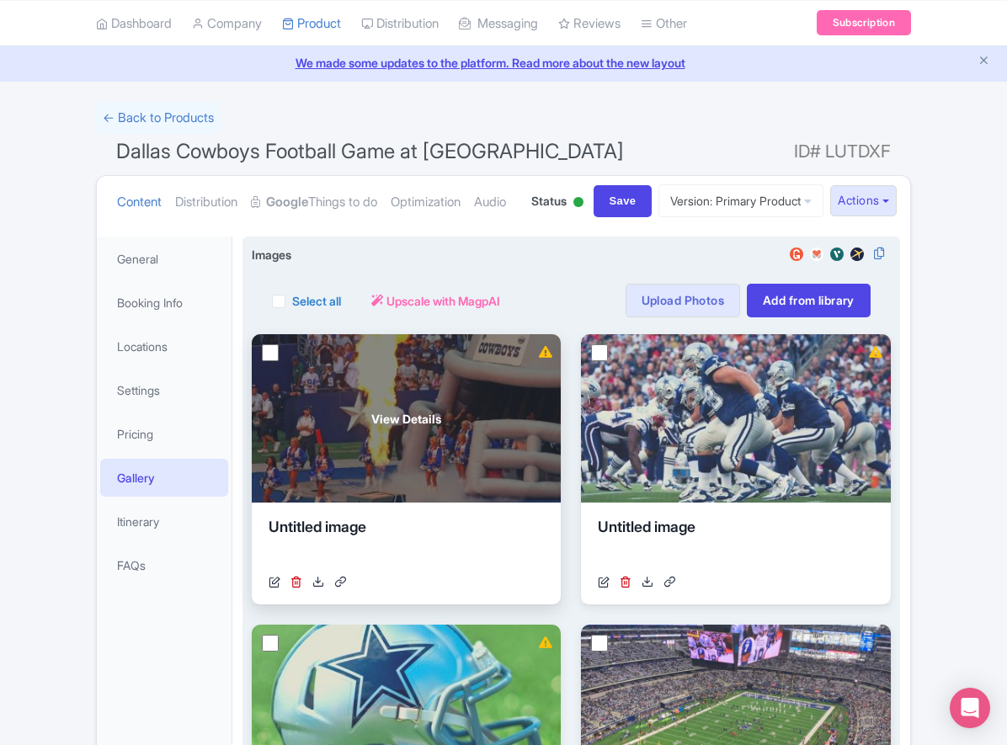
scroll to position [277, 0]
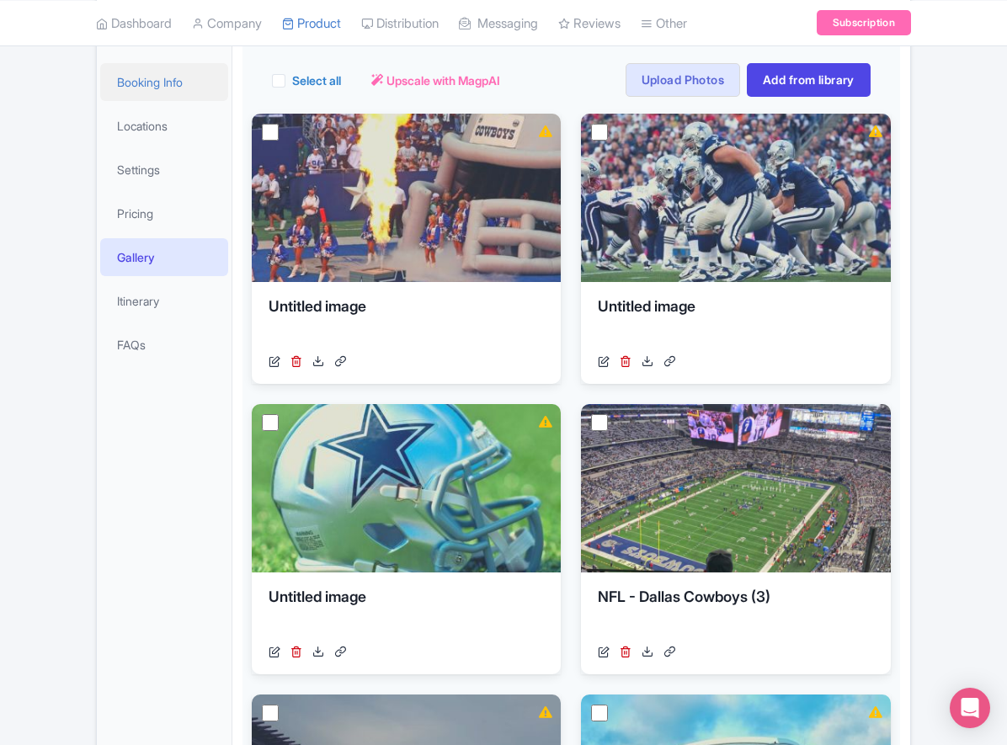
click at [160, 101] on link "Booking Info" at bounding box center [164, 82] width 128 height 38
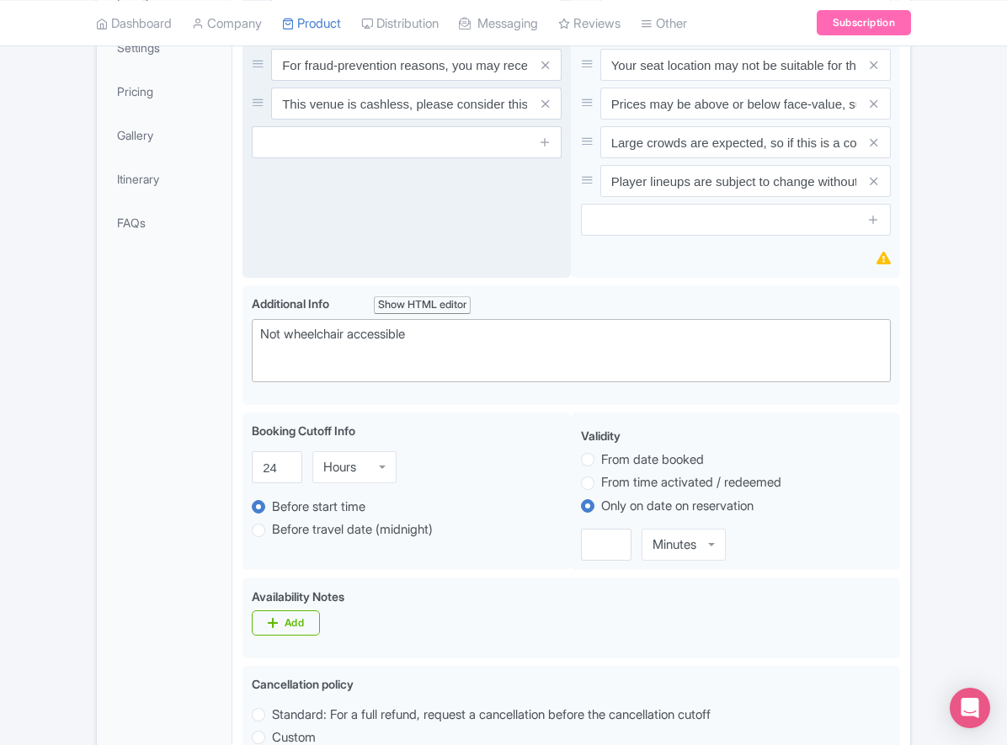
scroll to position [121, 0]
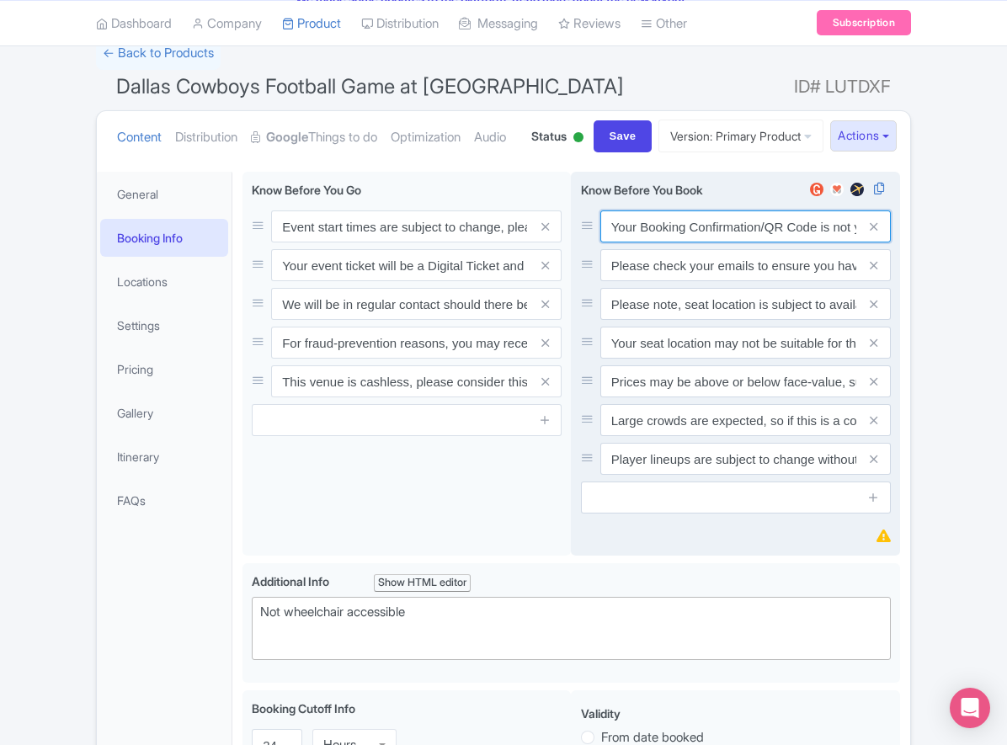
click at [720, 242] on input "Your Booking Confirmation/QR Code is not your entry ticket - your tickets and s…" at bounding box center [745, 226] width 290 height 32
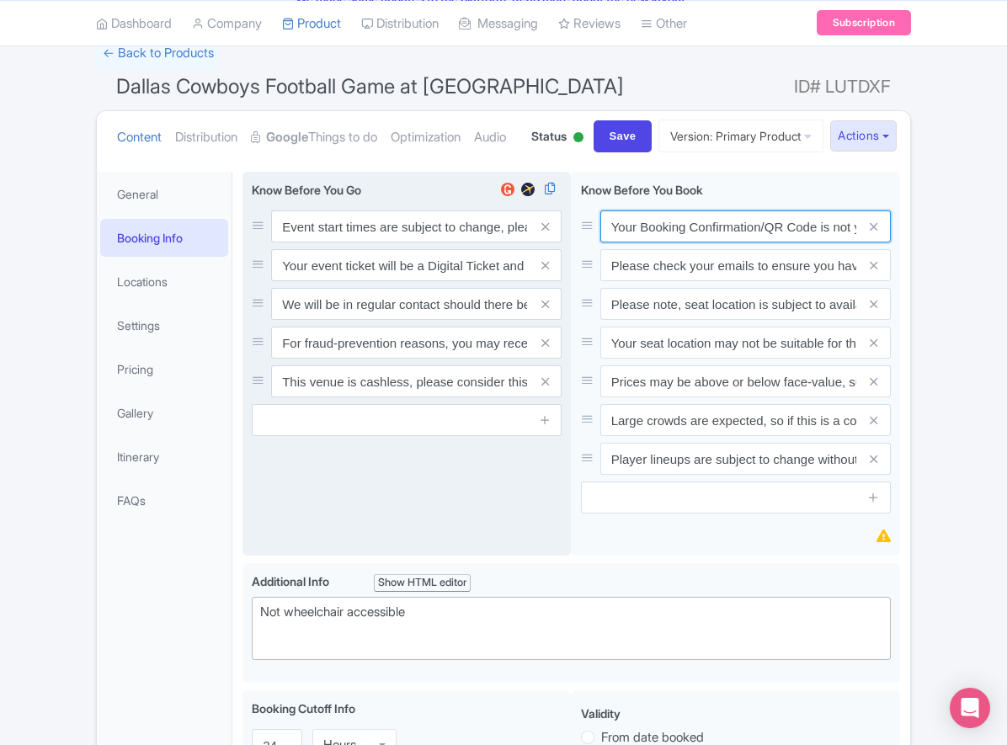
paste input "PDF/QR Code is not your entry ticket - your digital tickets and seating details…"
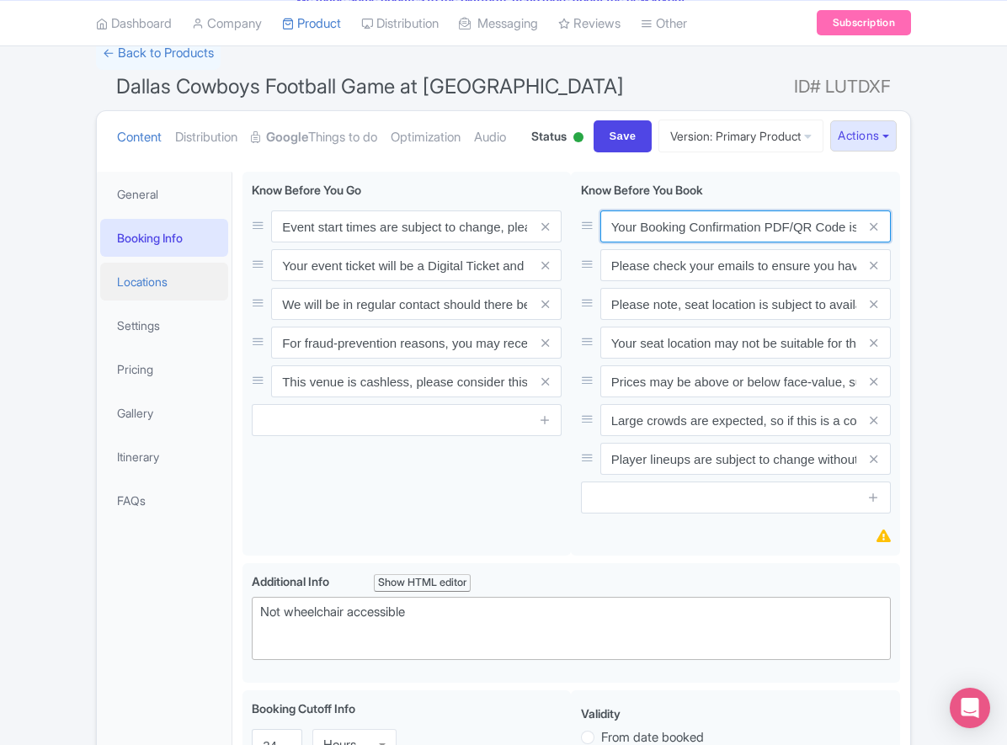
scroll to position [0, 491]
type input "Your Booking Confirmation PDF/QR Code is not your entry ticket - your digital t…"
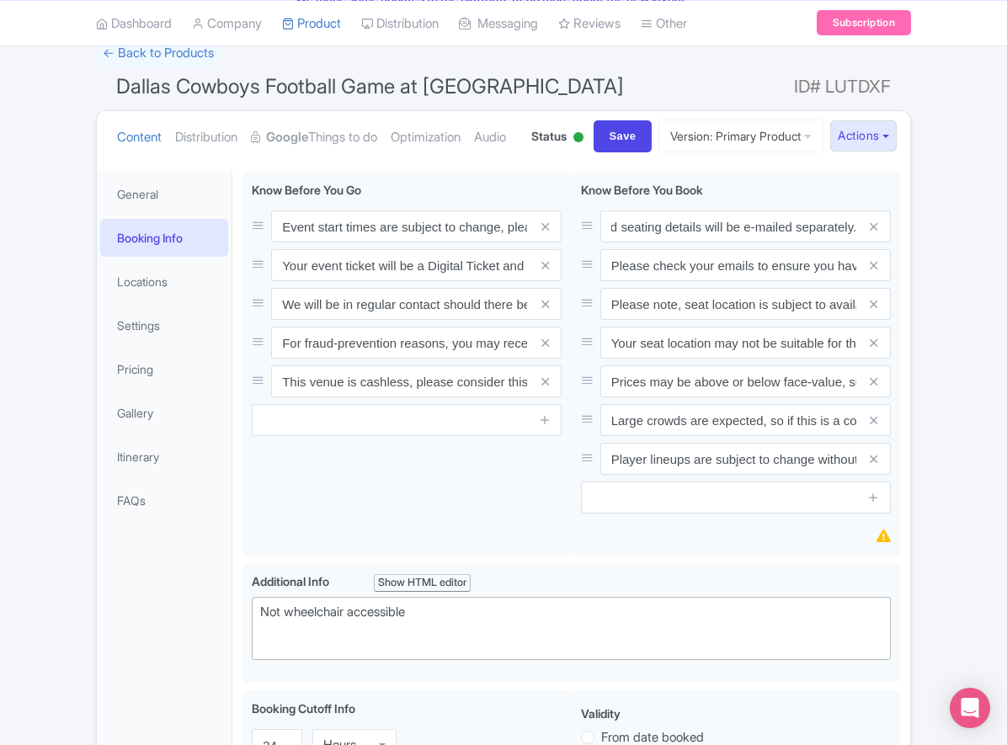
scroll to position [0, 0]
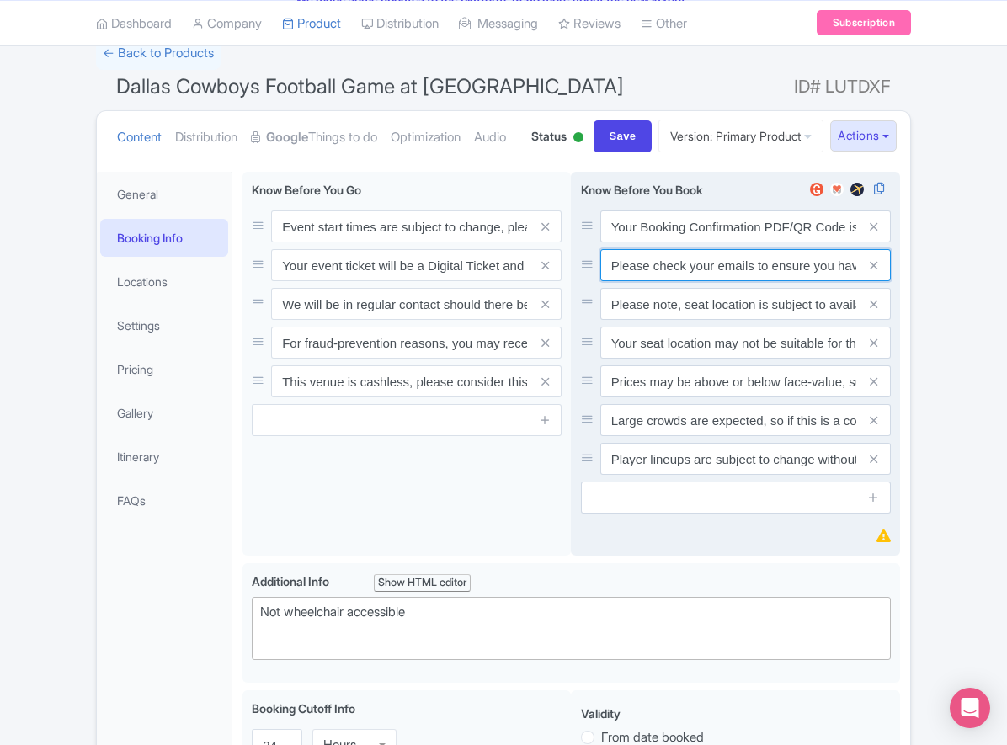
click at [658, 242] on input "Please check your emails to ensure you have accepted your mobile ticket prior t…" at bounding box center [745, 226] width 290 height 32
click at [659, 242] on input "Please check your emails to ensure you have accepted your mobile ticket prior t…" at bounding box center [745, 226] width 290 height 32
paste input "Entry tickets will be delivered via a digital ticketing provider selected by th…"
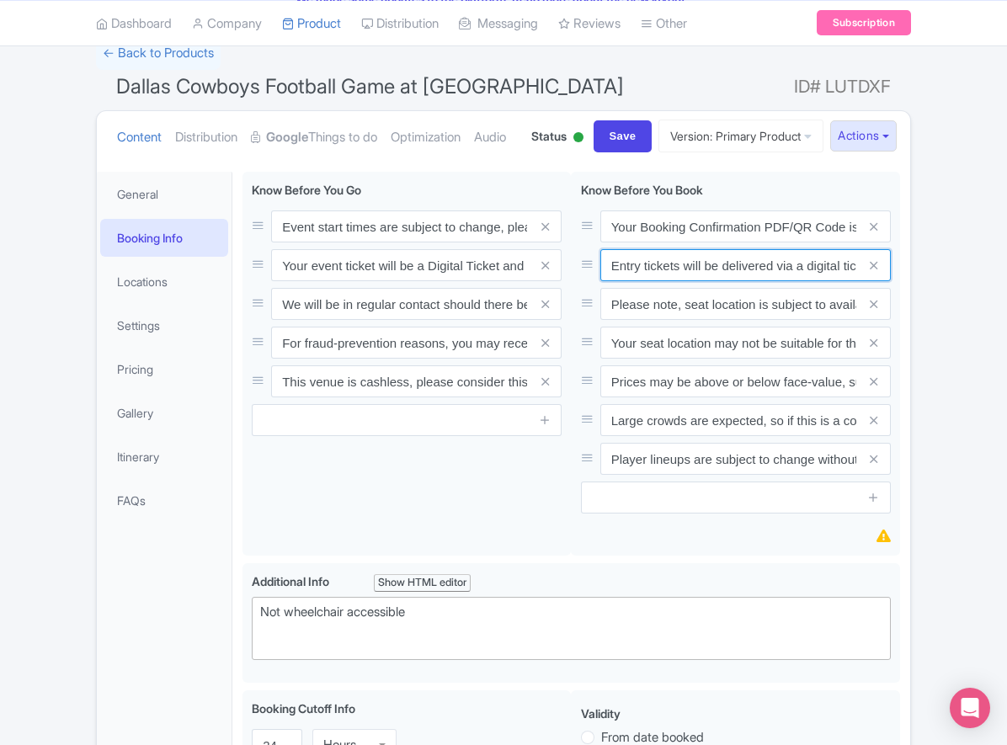
scroll to position [0, 630]
type input "Entry tickets will be delivered via a digital ticketing provider selected by th…"
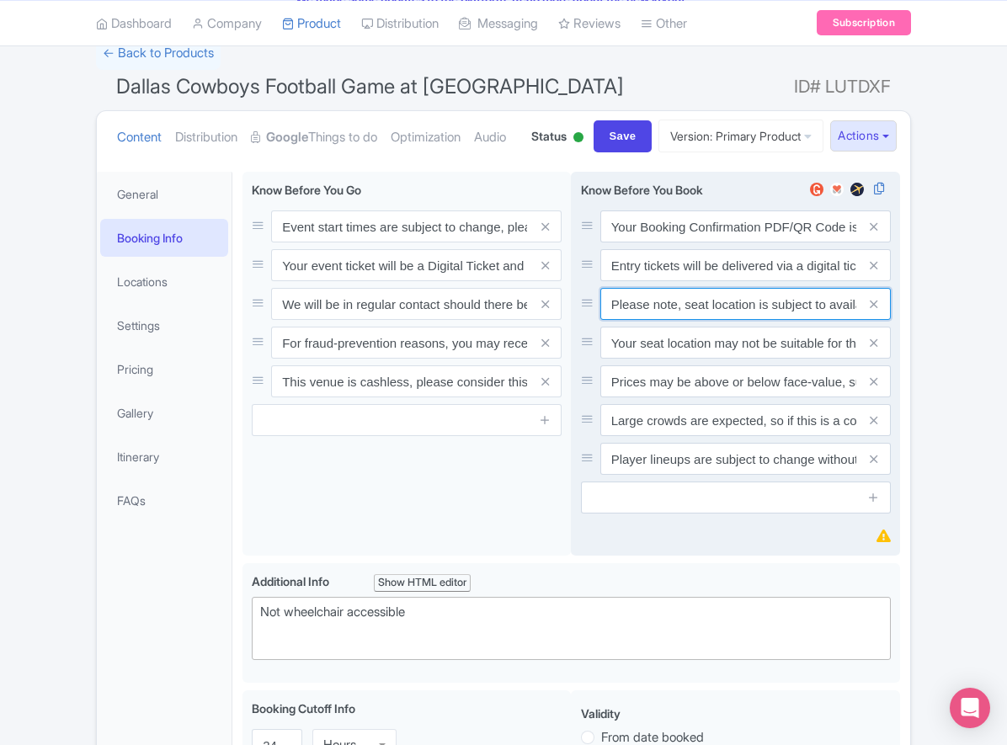
click at [670, 242] on input "Please note, seat location is subject to availability, based on the quantity of…" at bounding box center [745, 226] width 290 height 32
paste input "Ticket prices may be above or below face-value, subject to the popularity of th…"
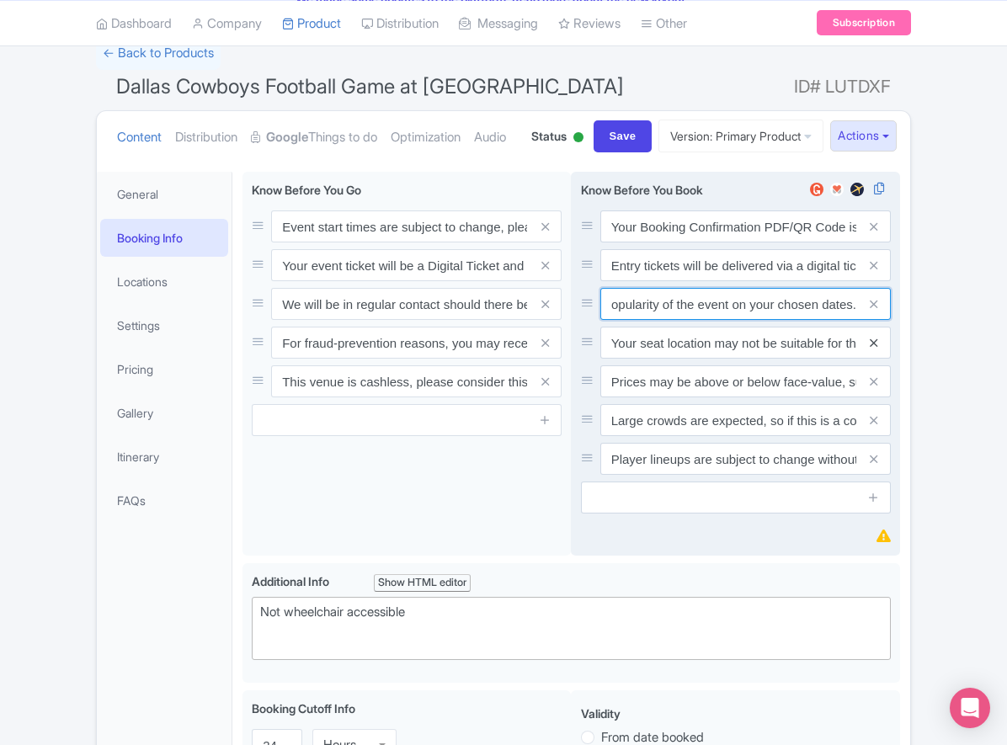
type input "Ticket prices may be above or below face-value, subject to the popularity of th…"
click at [872, 349] on icon at bounding box center [873, 343] width 8 height 13
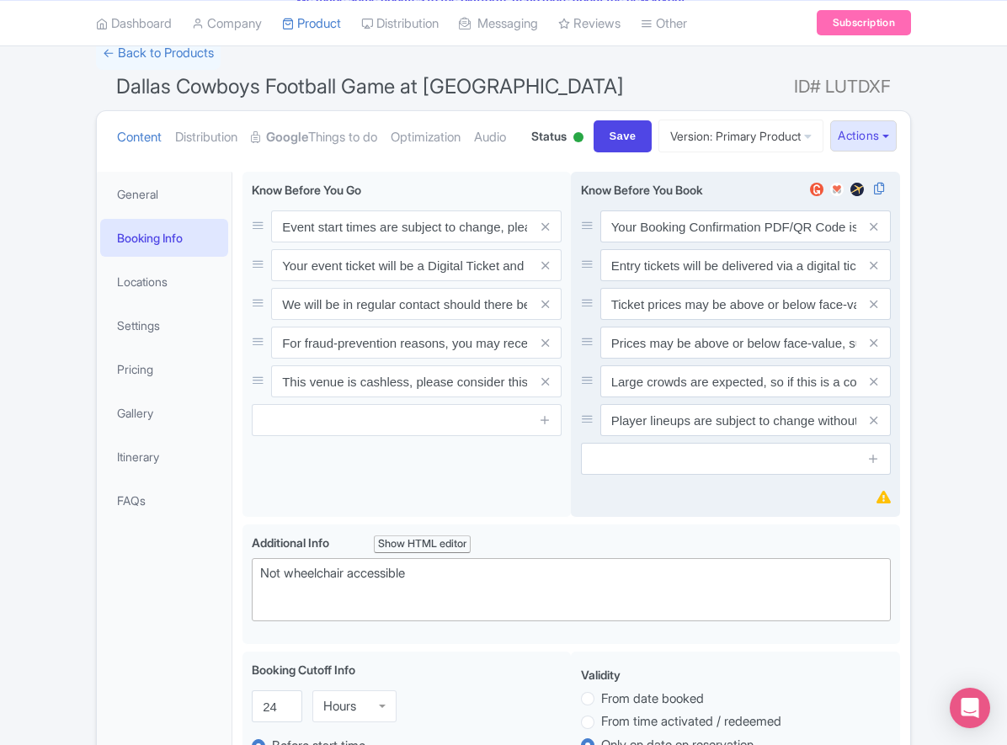
click at [872, 349] on icon at bounding box center [873, 343] width 8 height 13
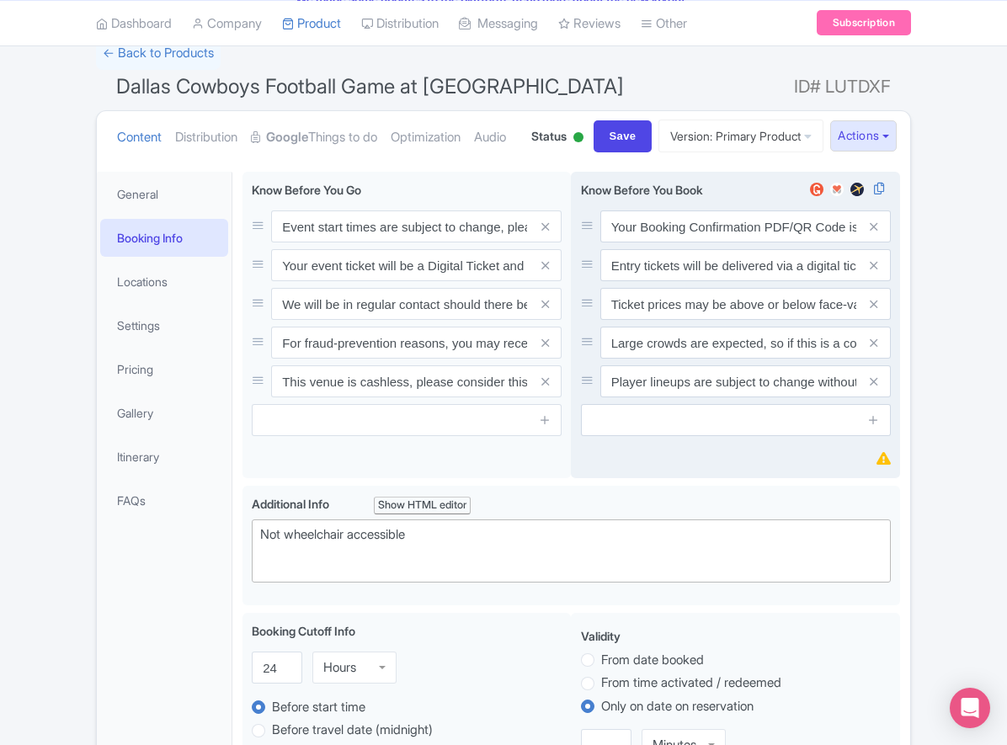
click at [872, 349] on icon at bounding box center [873, 343] width 8 height 13
click at [872, 388] on icon at bounding box center [873, 381] width 8 height 13
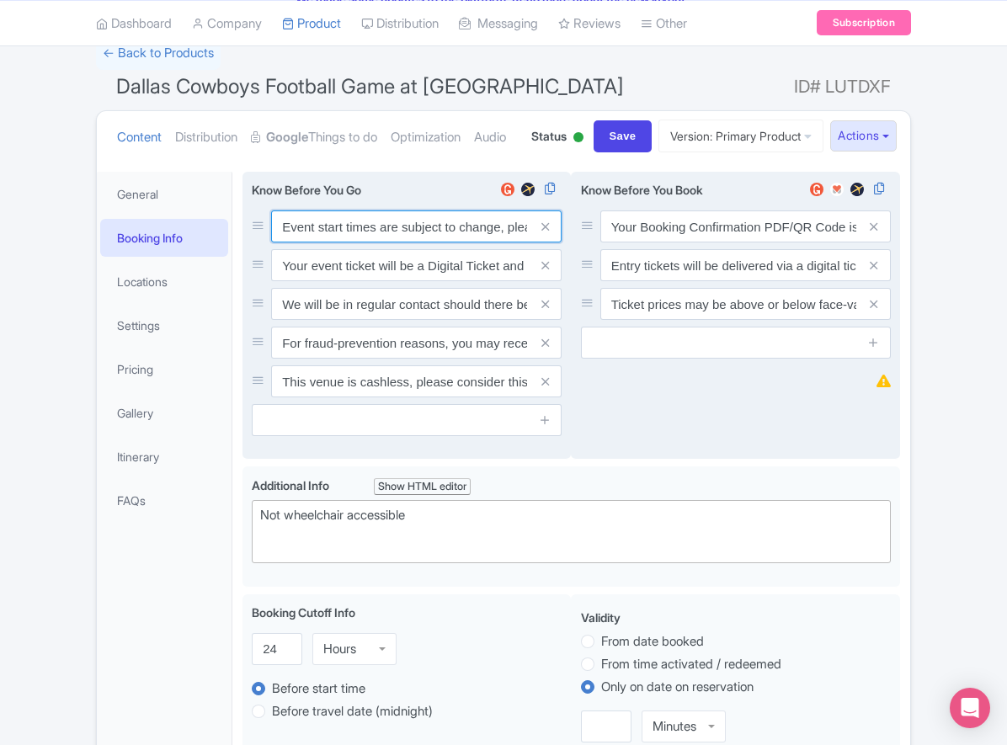
click at [327, 242] on input "Event start times are subject to change, please check these closer to the event…" at bounding box center [416, 226] width 290 height 32
paste input ". We will be in regular contact should there be any updates or changes ahead of…"
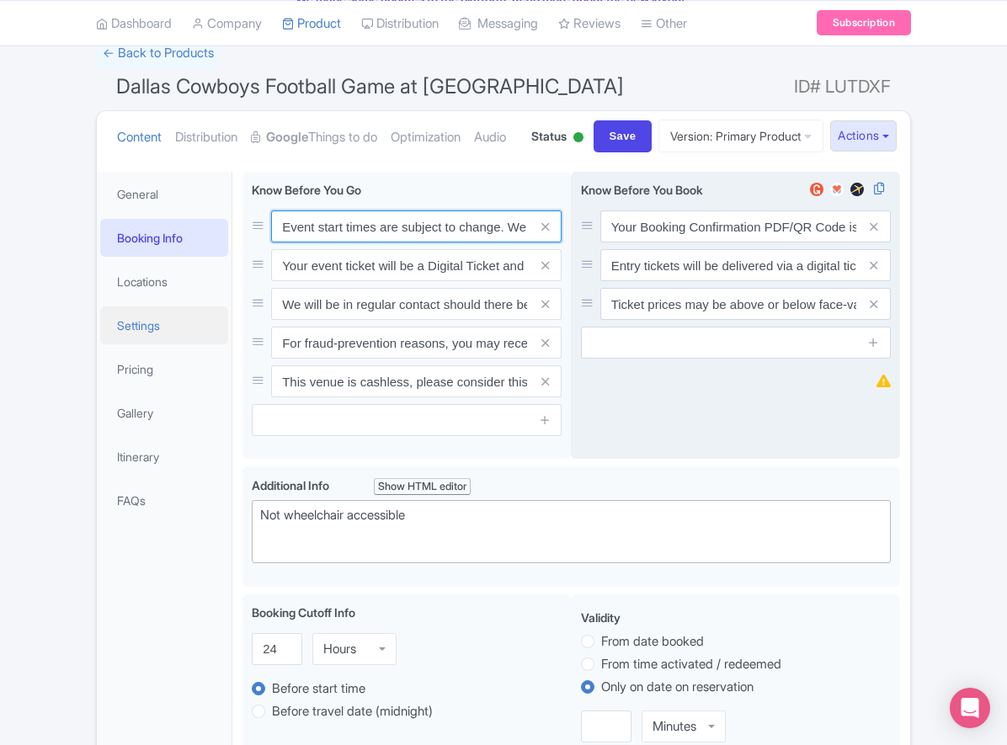
scroll to position [0, 486]
type input "Event start times are subject to change. We will be in regular contact should t…"
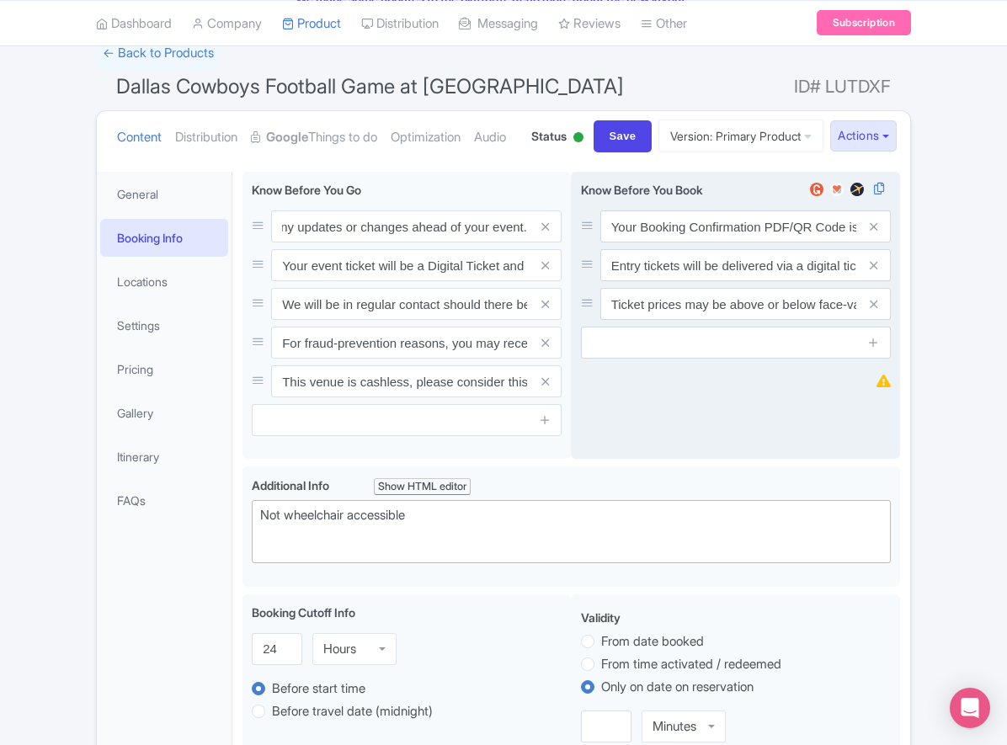
scroll to position [0, 0]
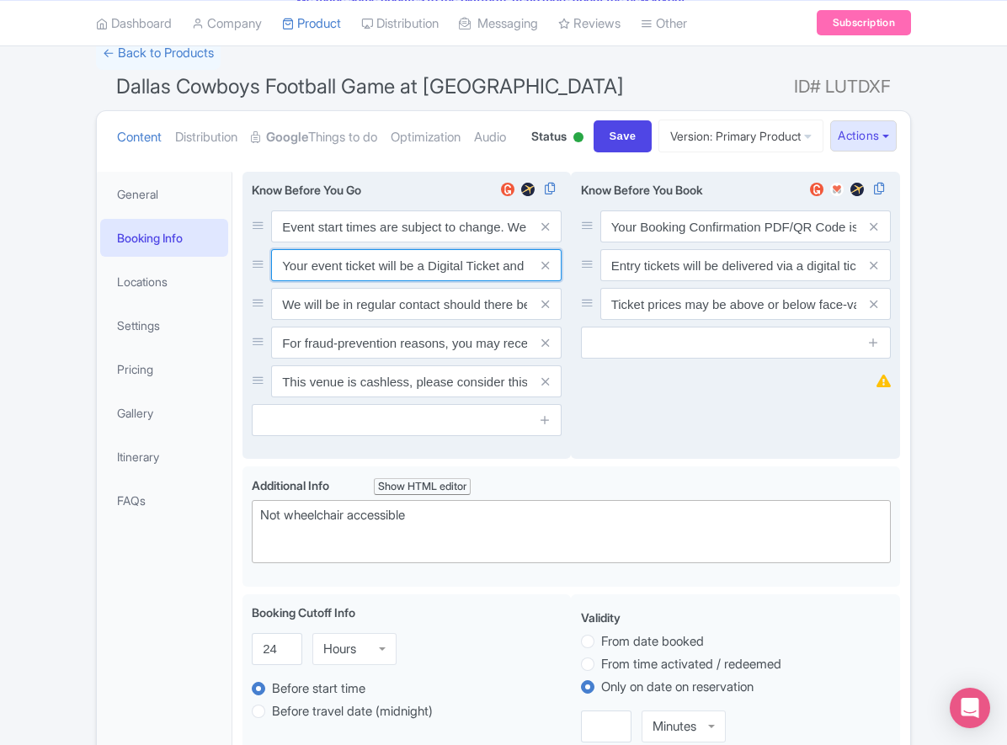
click at [360, 242] on input "Your event ticket will be a Digital Ticket and is separate from your booking co…" at bounding box center [416, 226] width 290 height 32
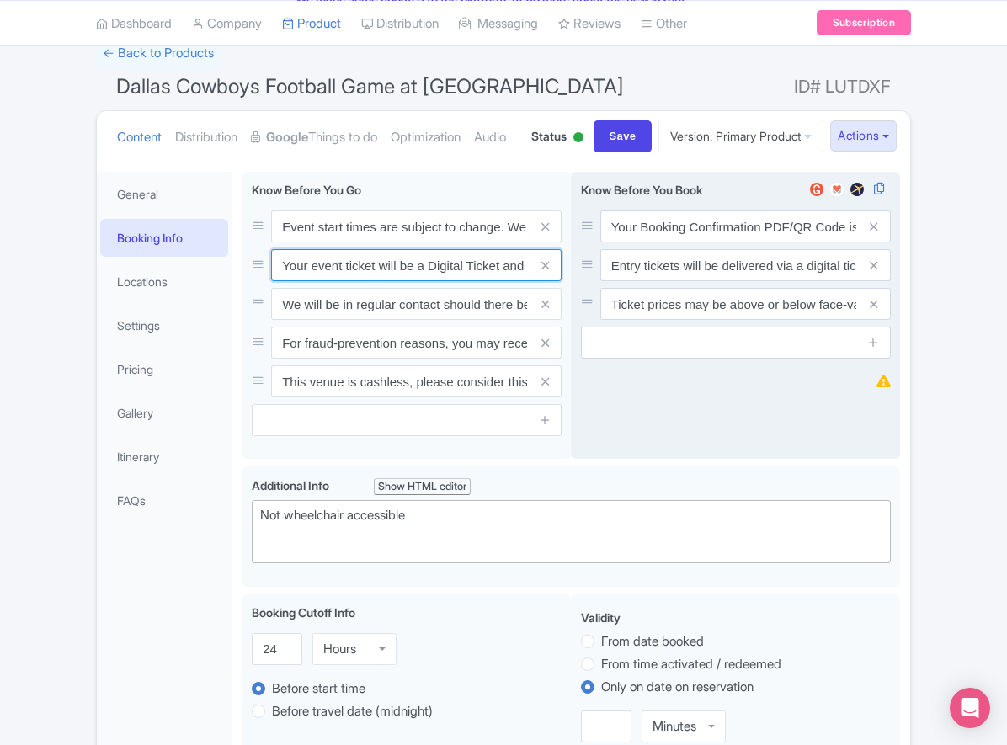
paste input "ntry"
type input "Your entry ticket will be a Digital Ticket and is separate from your booking co…"
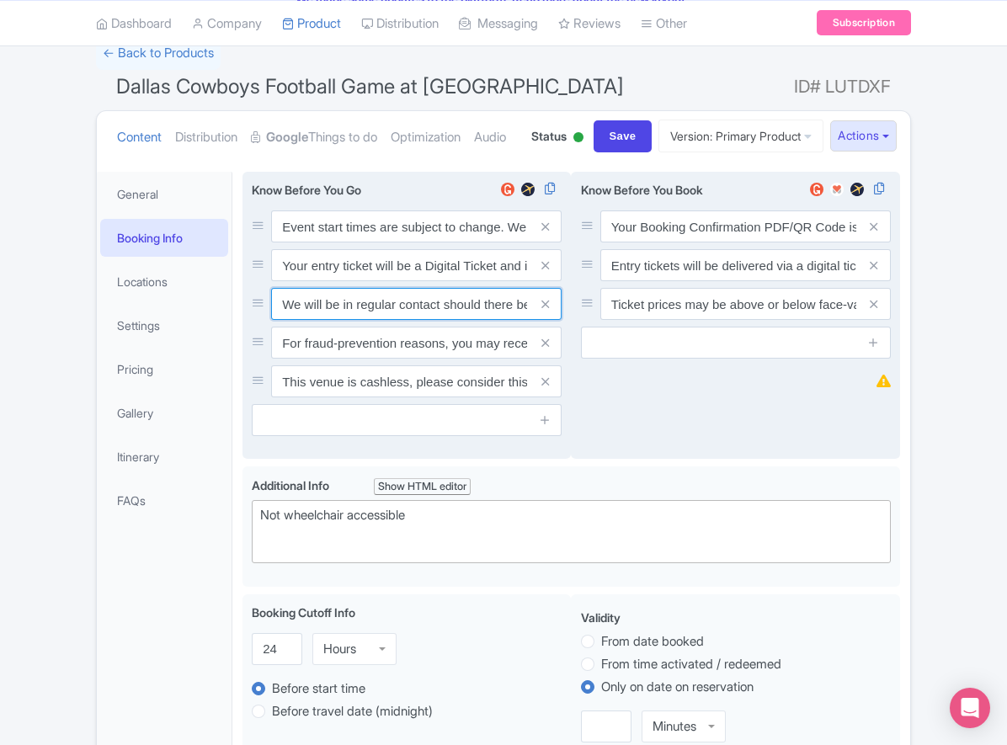
click at [391, 242] on input "We will be in regular contact should there be any updates or changes ahead of y…" at bounding box center [416, 226] width 290 height 32
paste input "For fraud-prevention reasons, most tickets are delivered between 1-3 days prior…"
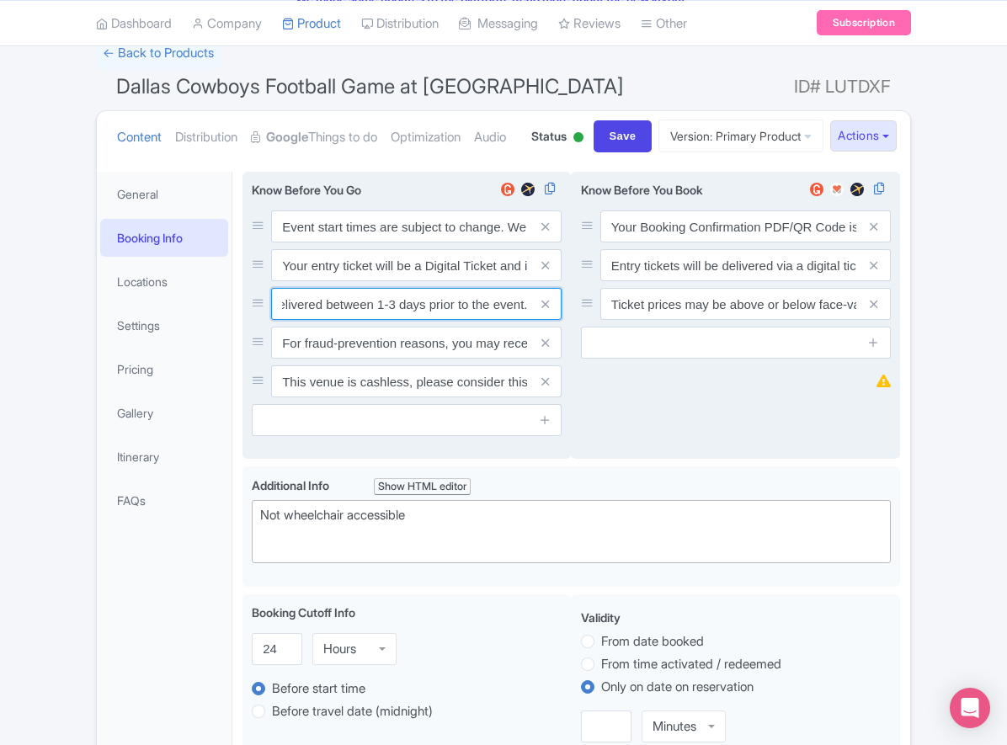
type input "For fraud-prevention reasons, most tickets are delivered between 1-3 days prior…"
click at [549, 359] on span at bounding box center [545, 343] width 34 height 32
click at [547, 349] on icon at bounding box center [545, 343] width 8 height 13
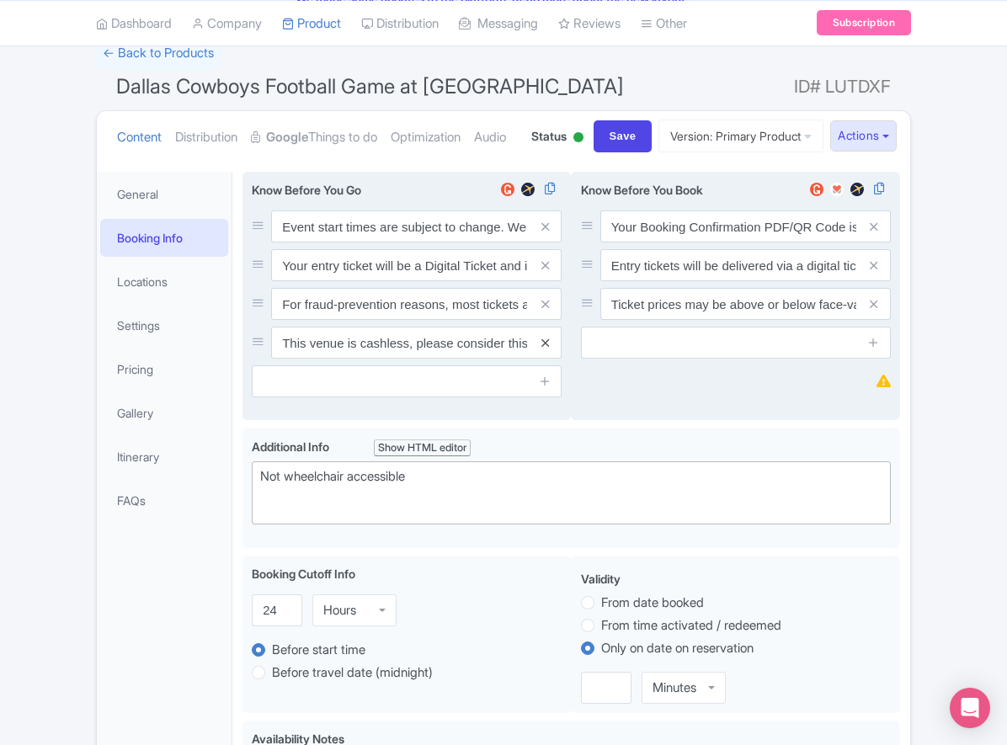
click at [542, 349] on icon at bounding box center [545, 343] width 8 height 13
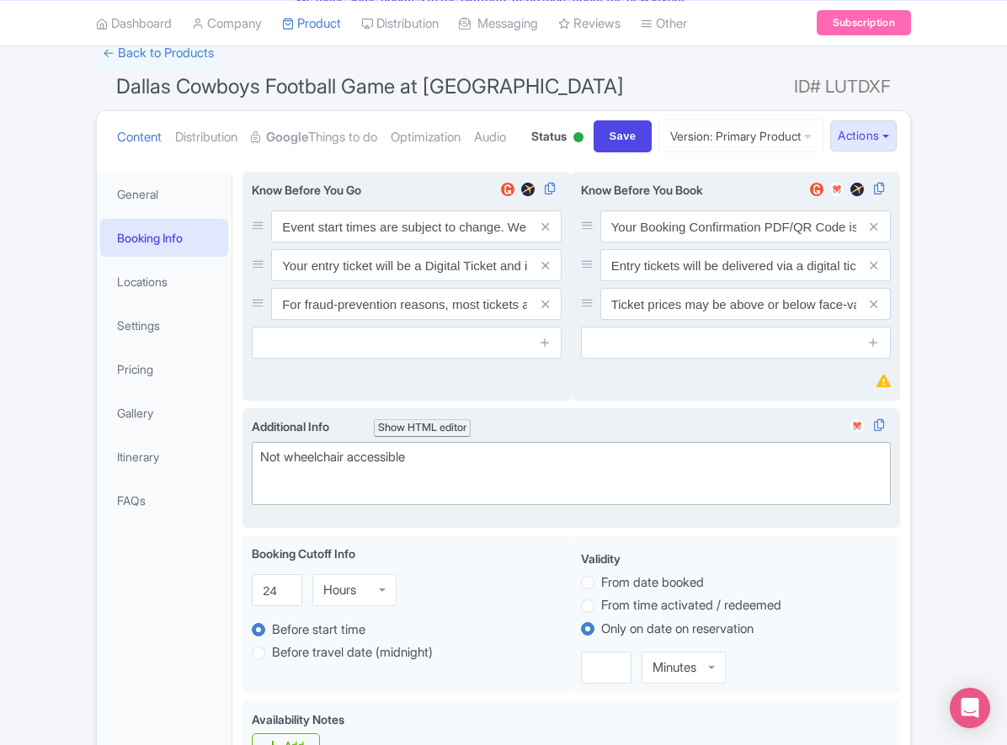
click at [300, 486] on div "Not wheelchair accessible" at bounding box center [571, 467] width 622 height 38
paste trix-editor "Short Side Upper: Located in the outer ring of seating in the higher tiers behi…"
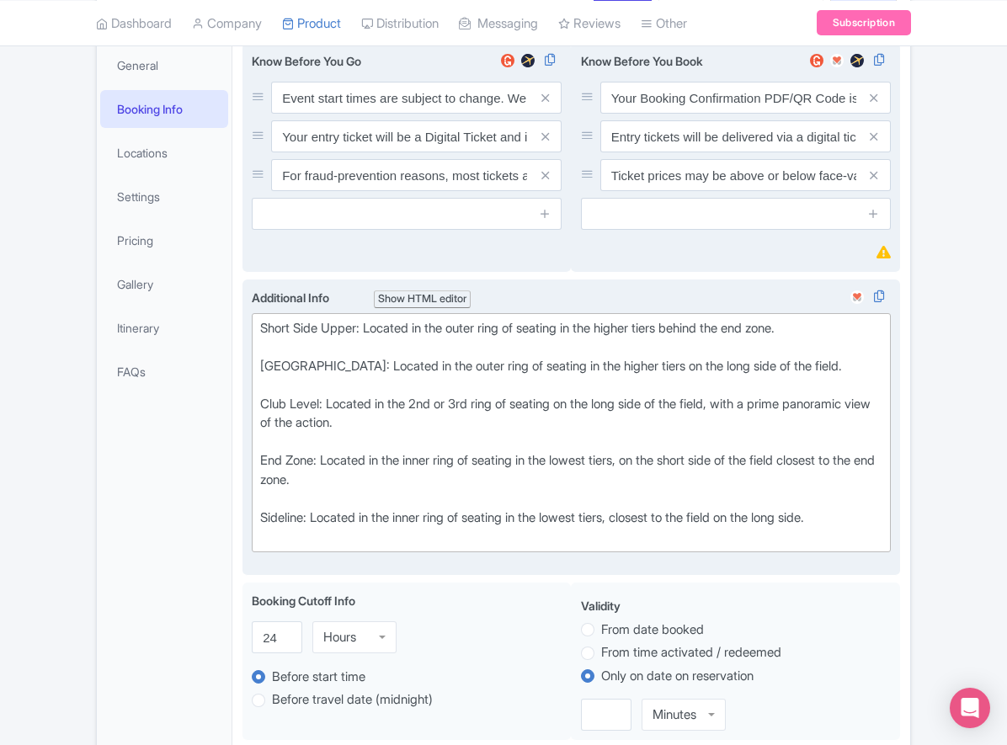
scroll to position [263, 0]
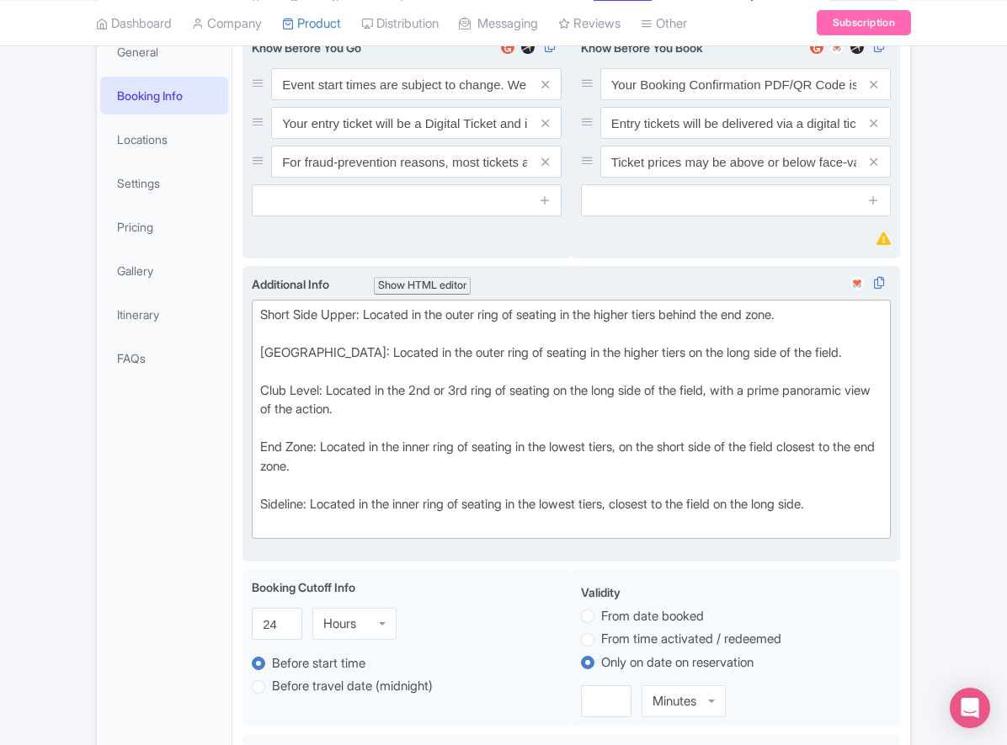
type trix-editor "<div>Short Side Upper: Located in the outer ring of seating in the higher tiers…"
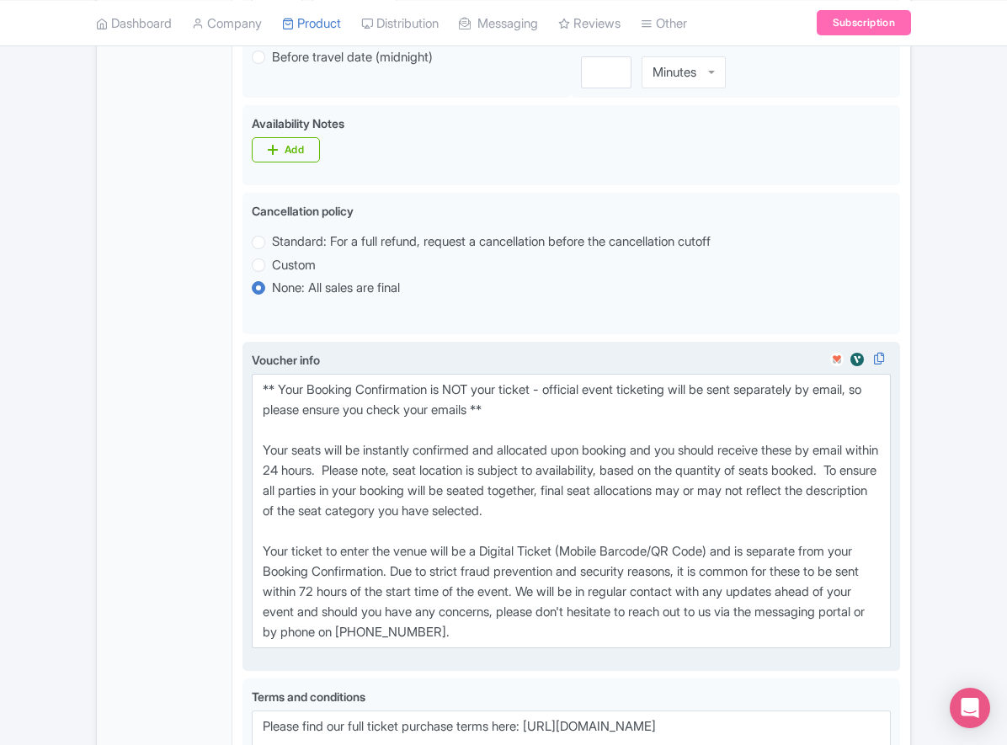
scroll to position [946, 0]
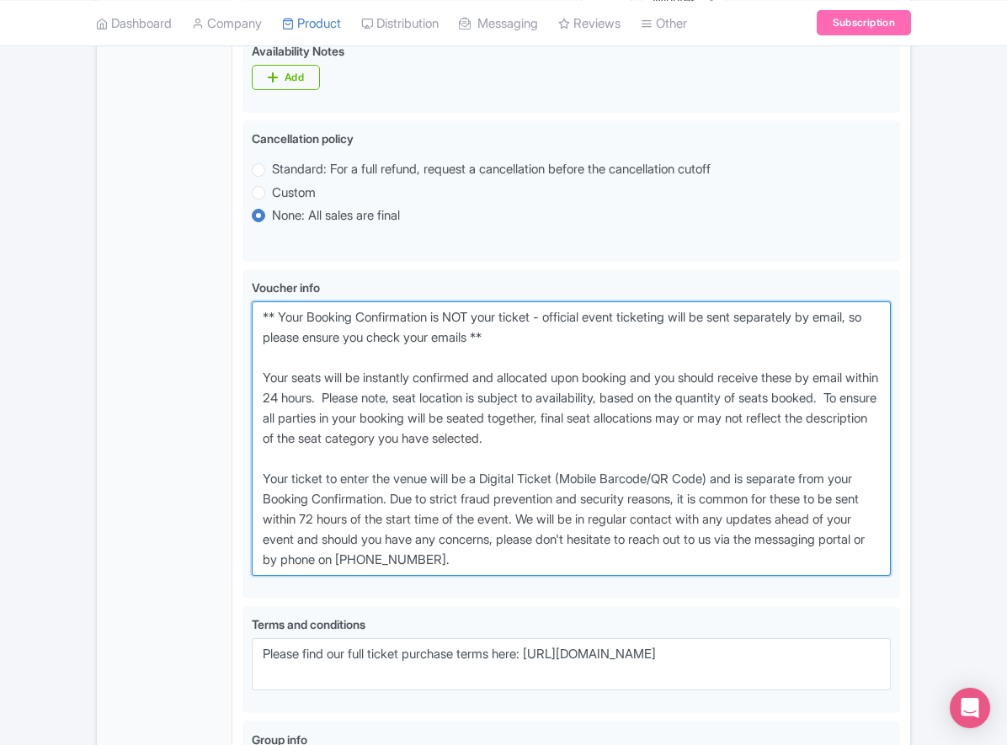
drag, startPoint x: 646, startPoint y: 626, endPoint x: 203, endPoint y: 380, distance: 506.8
click at [203, 380] on div "General Booking Info Locations Settings Pricing Gallery Itinerary FAQs Dallas C…" at bounding box center [503, 117] width 813 height 1561
paste textarea "entry ticket - official event ticketing will be sent separately by email, so pl…"
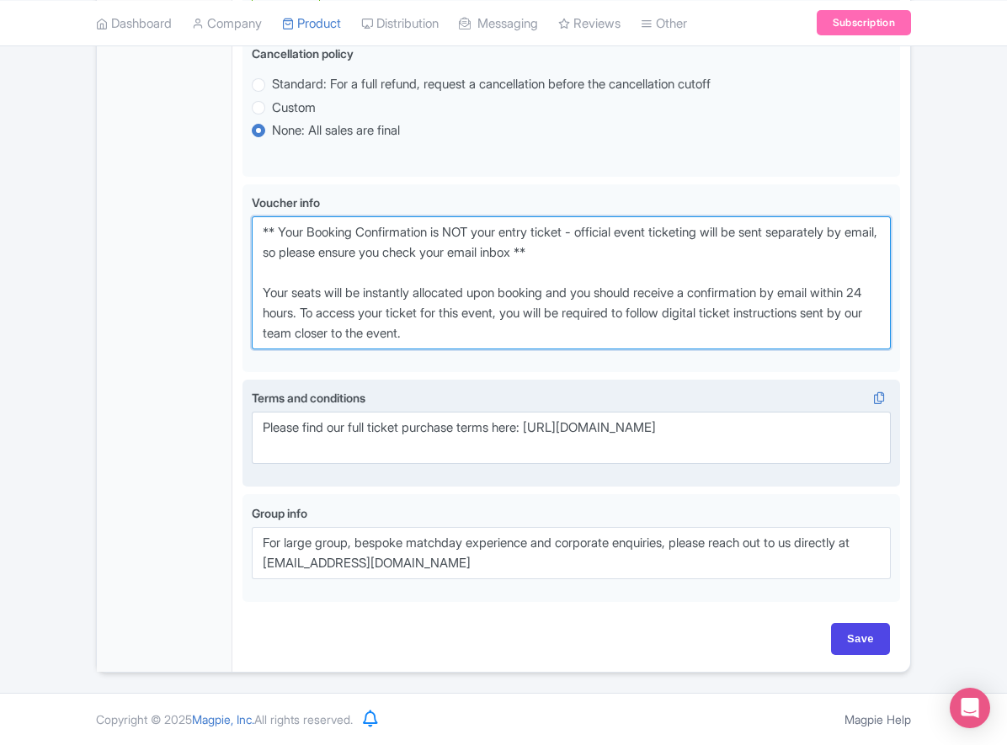
scroll to position [1094, 0]
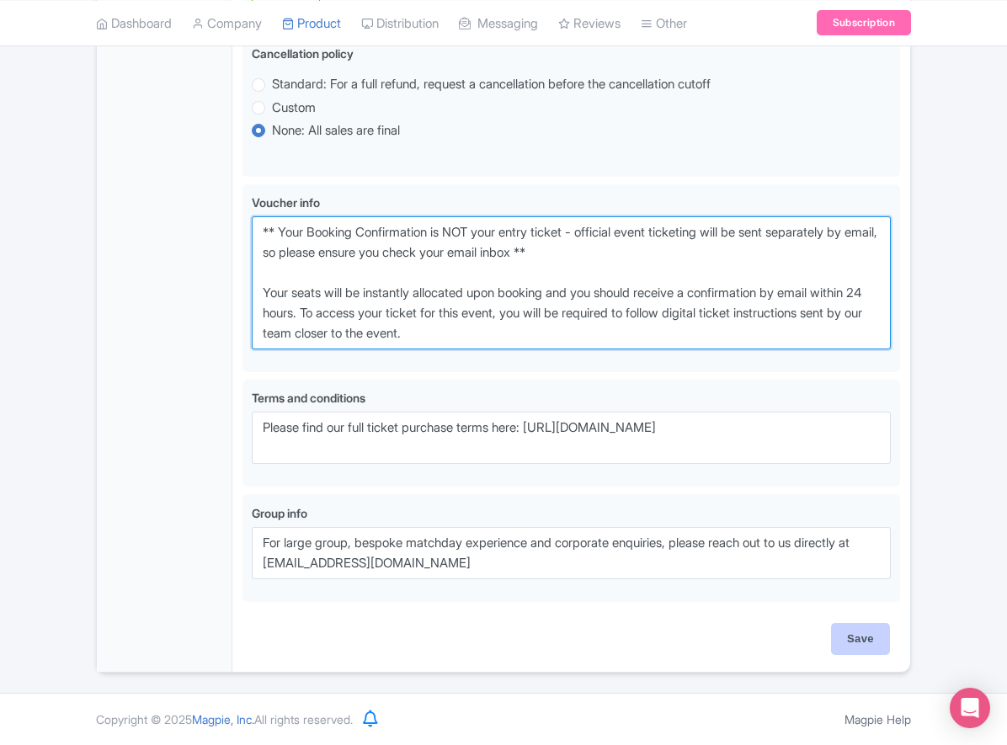
type textarea "** Your Booking Confirmation is NOT your entry ticket - official event ticketin…"
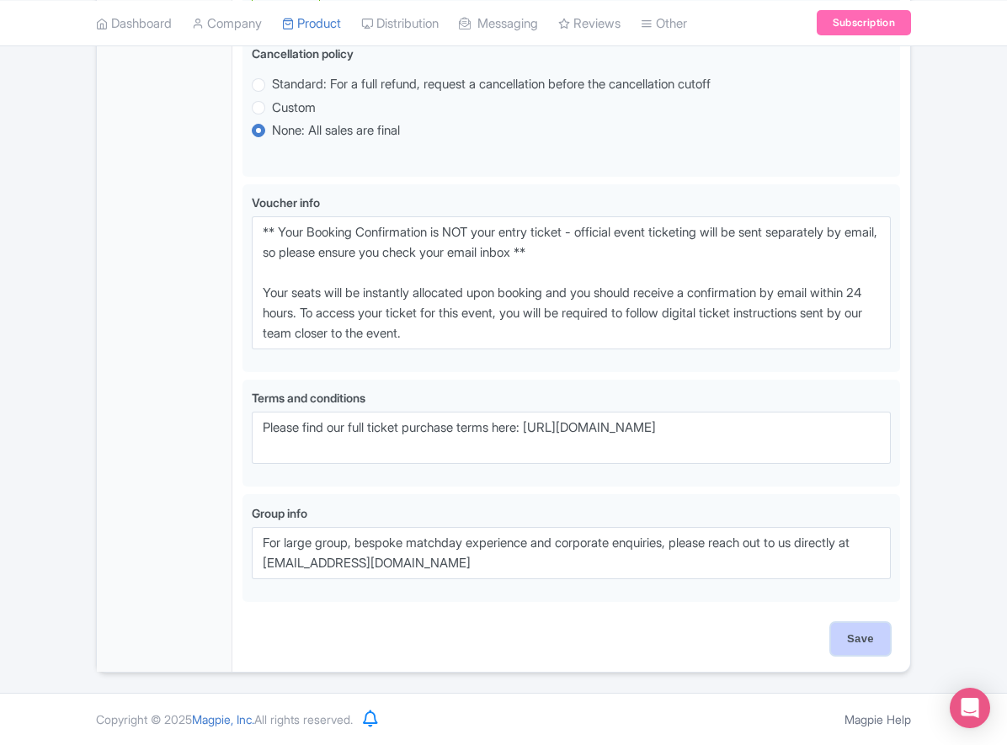
click at [877, 642] on input "Save" at bounding box center [860, 639] width 59 height 32
type input "Saving..."
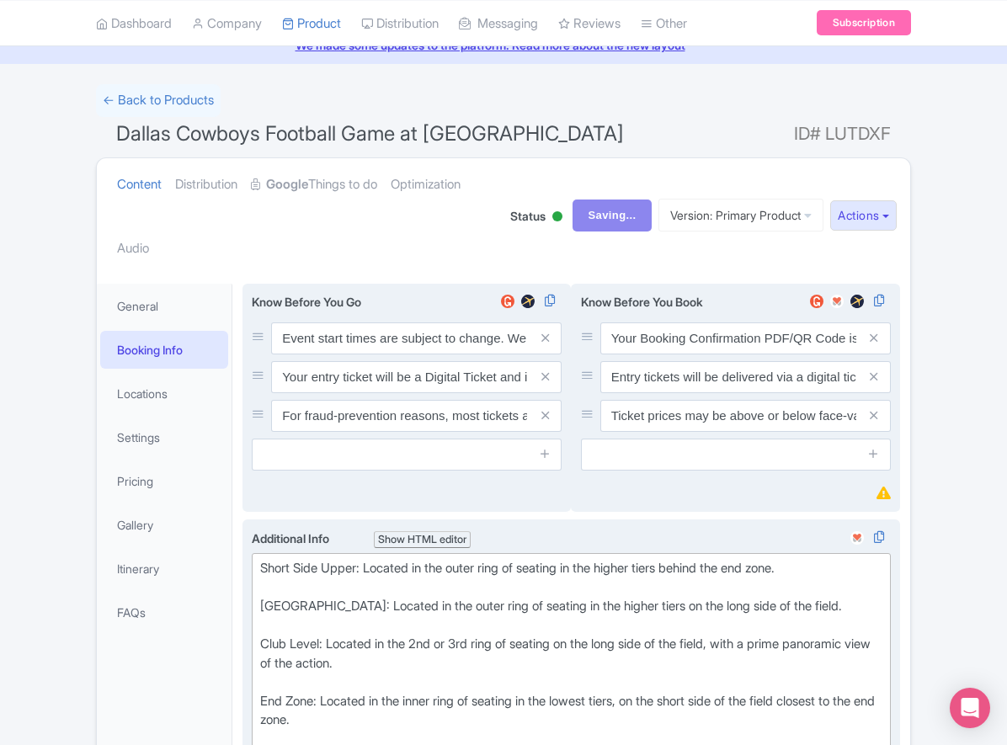
scroll to position [66, 0]
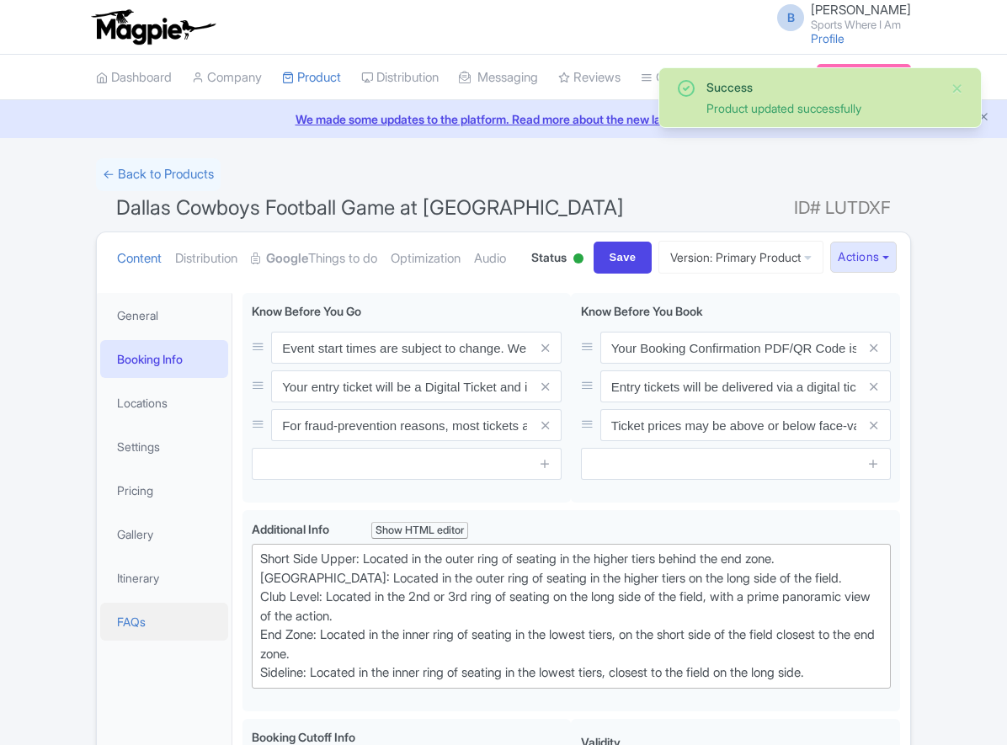
scroll to position [358, 0]
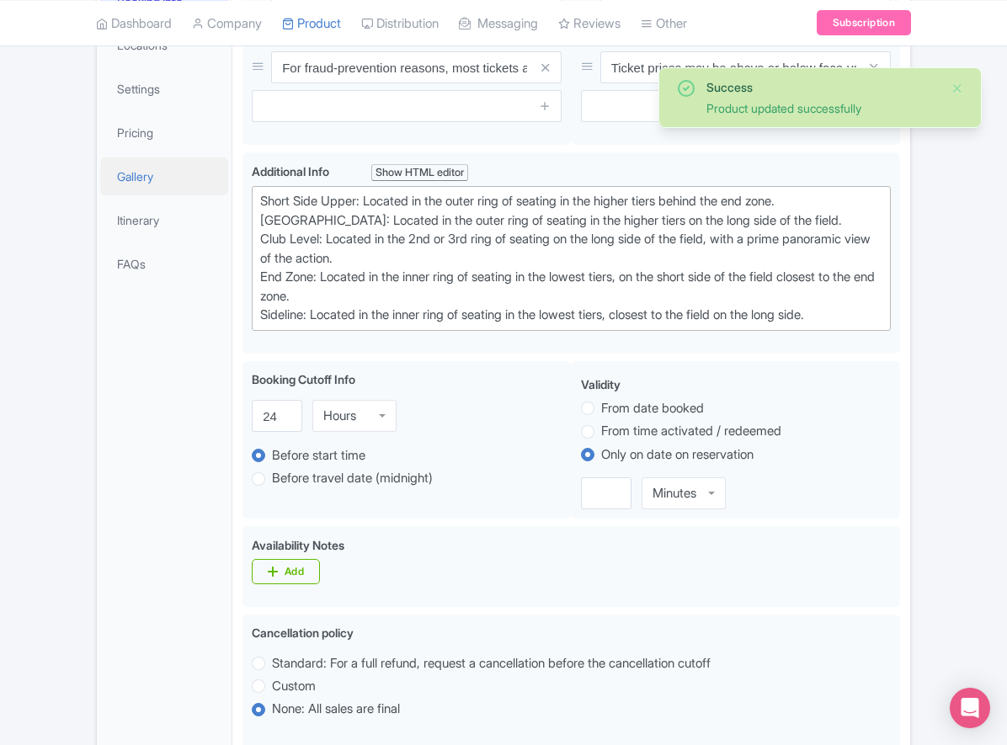
click at [138, 195] on link "Gallery" at bounding box center [164, 176] width 128 height 38
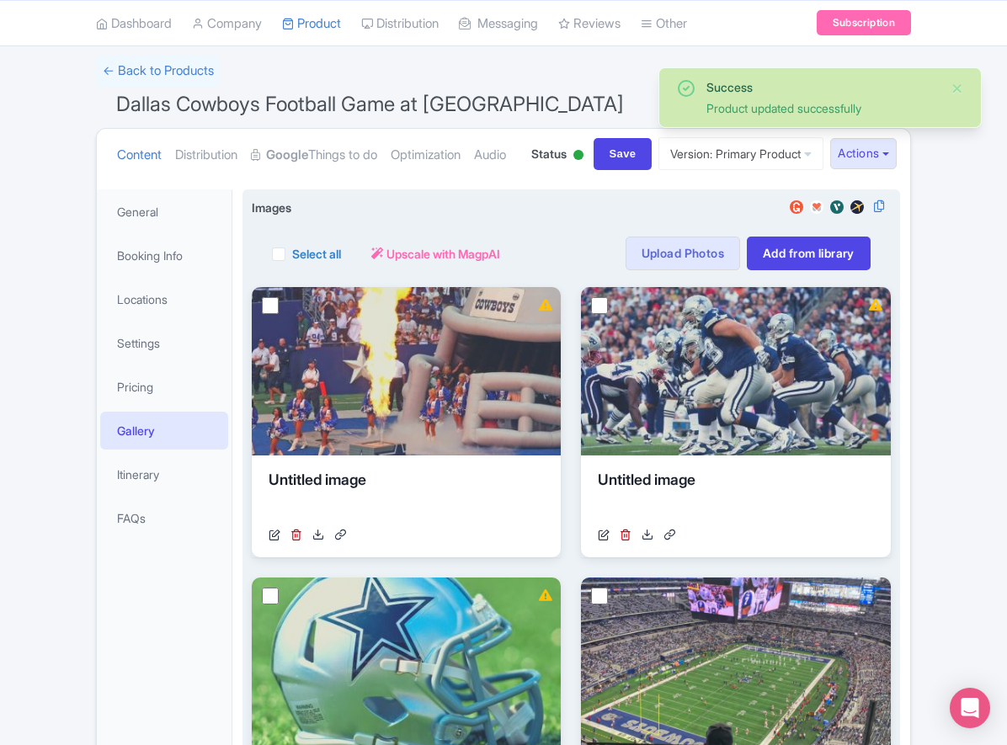
scroll to position [0, 0]
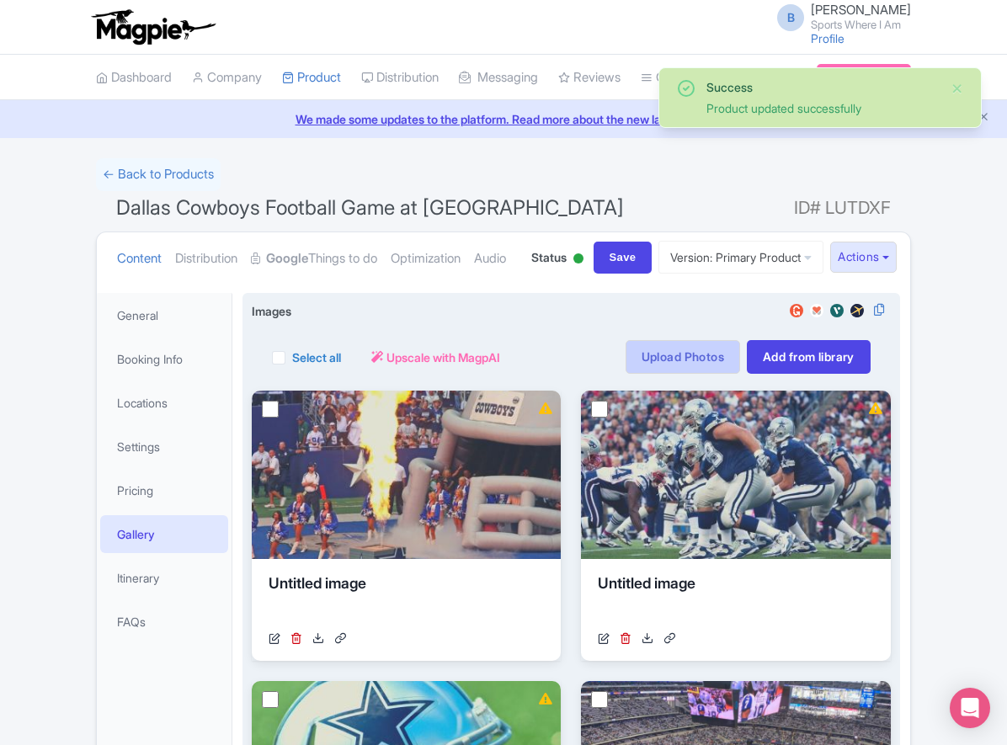
click at [688, 374] on link "Upload Photos" at bounding box center [682, 357] width 114 height 34
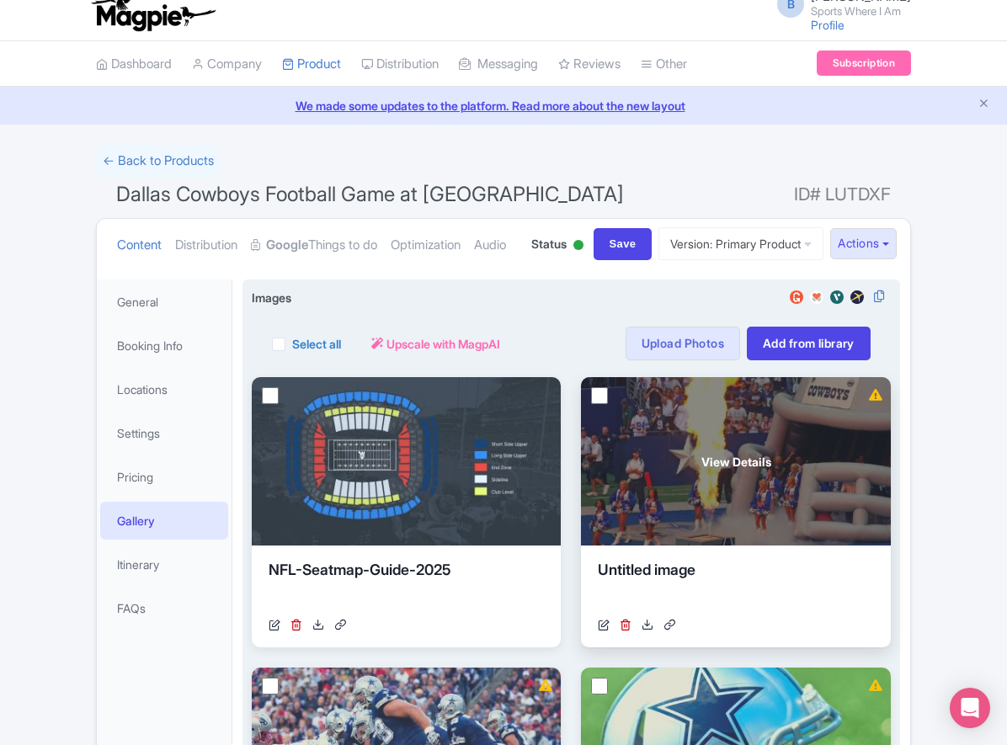
scroll to position [56, 0]
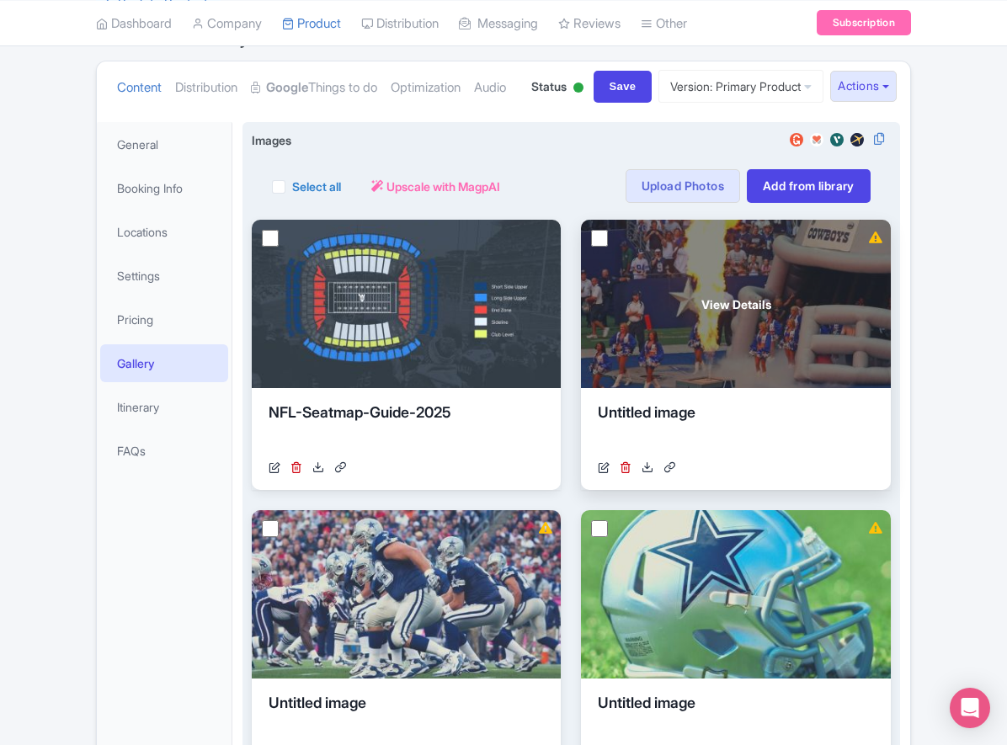
scroll to position [175, 0]
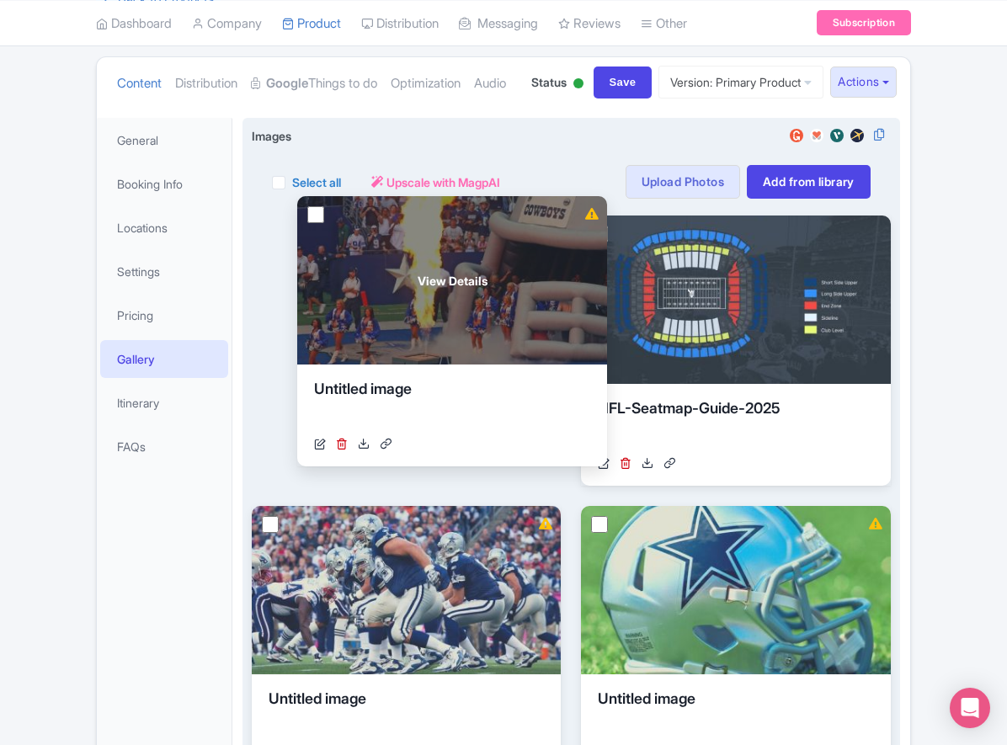
drag, startPoint x: 742, startPoint y: 410, endPoint x: 441, endPoint y: 396, distance: 301.6
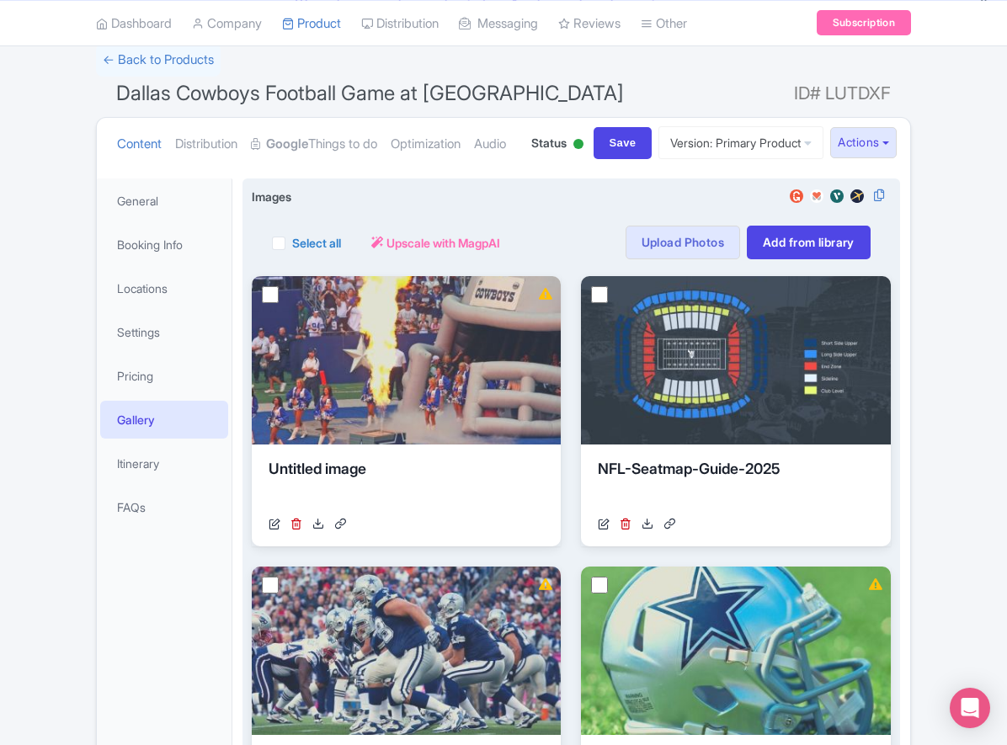
scroll to position [39, 0]
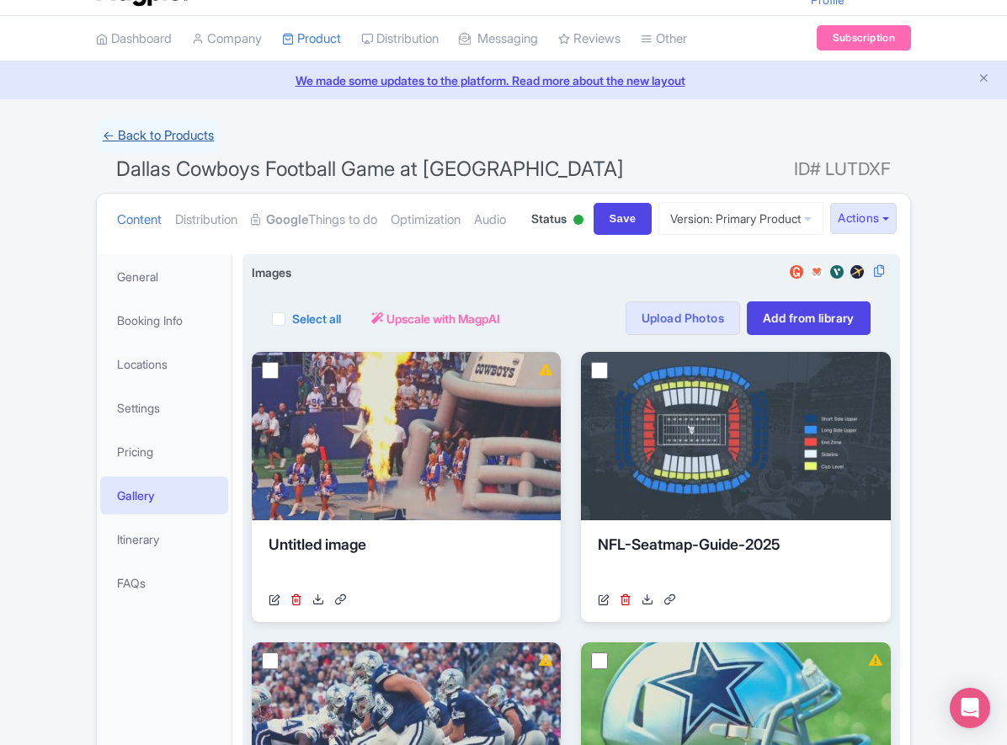
click at [146, 141] on link "← Back to Products" at bounding box center [158, 136] width 125 height 33
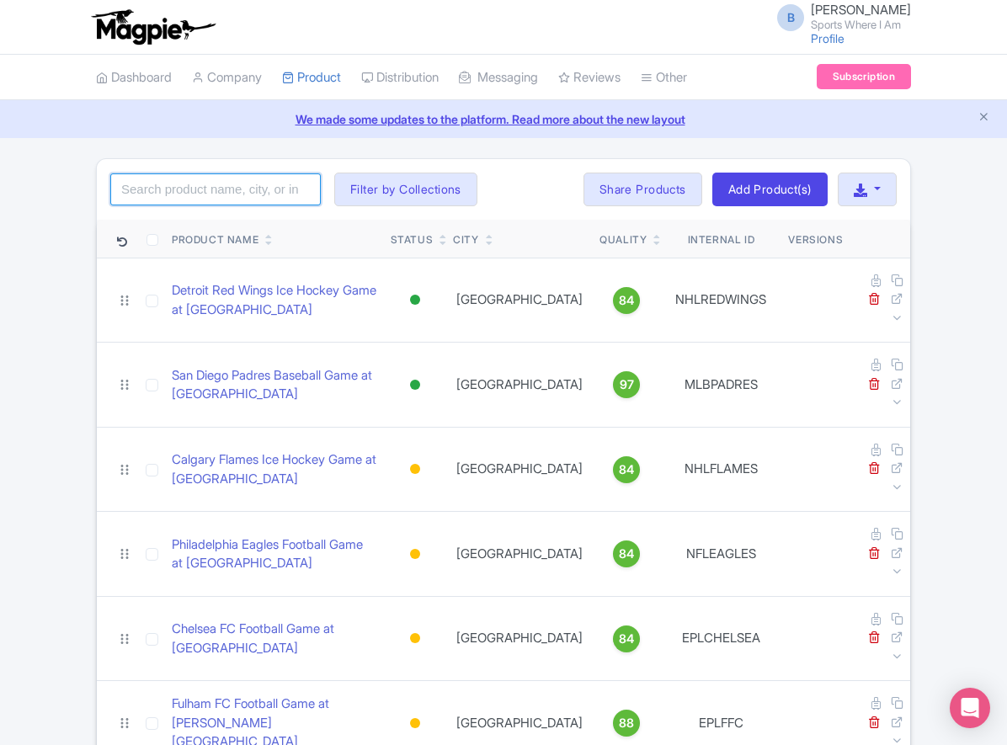
click at [252, 195] on input "search" at bounding box center [215, 189] width 210 height 32
type input "dolphins"
click button "Search" at bounding box center [0, 0] width 0 height 0
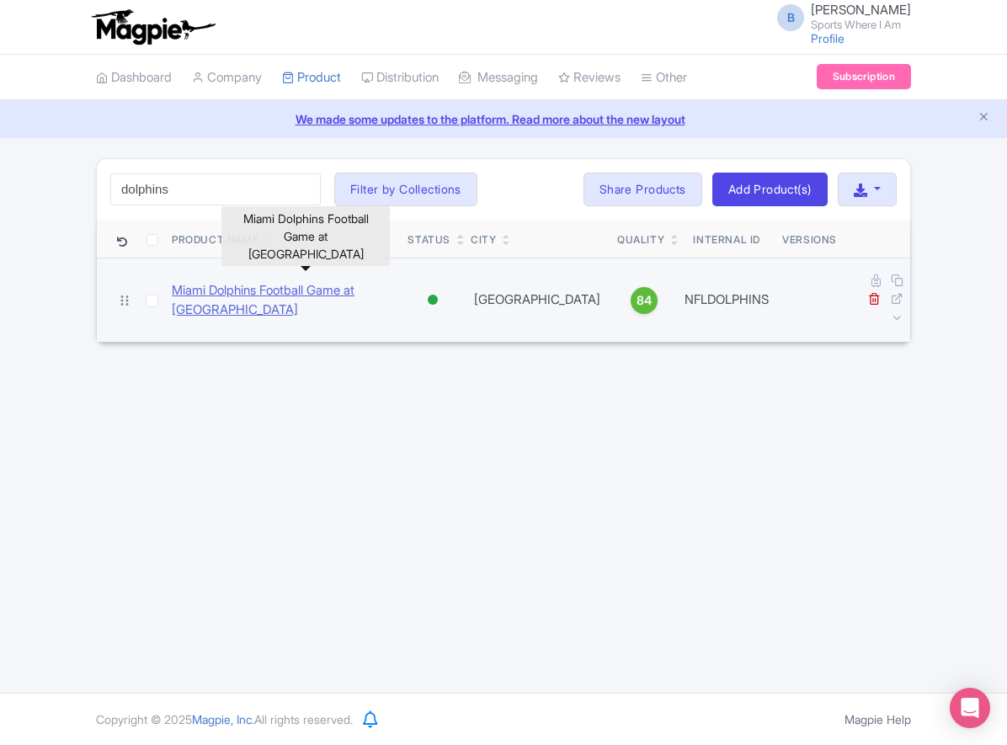
click at [243, 285] on link "Miami Dolphins Football Game at [GEOGRAPHIC_DATA]" at bounding box center [283, 300] width 222 height 38
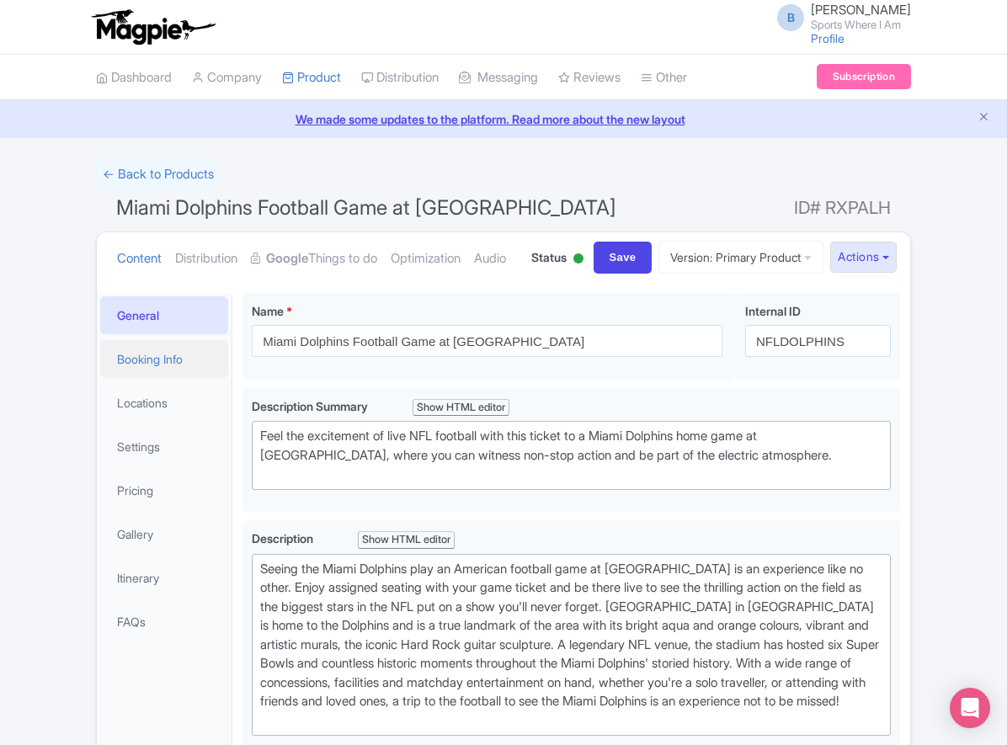
click at [167, 378] on link "Booking Info" at bounding box center [164, 359] width 128 height 38
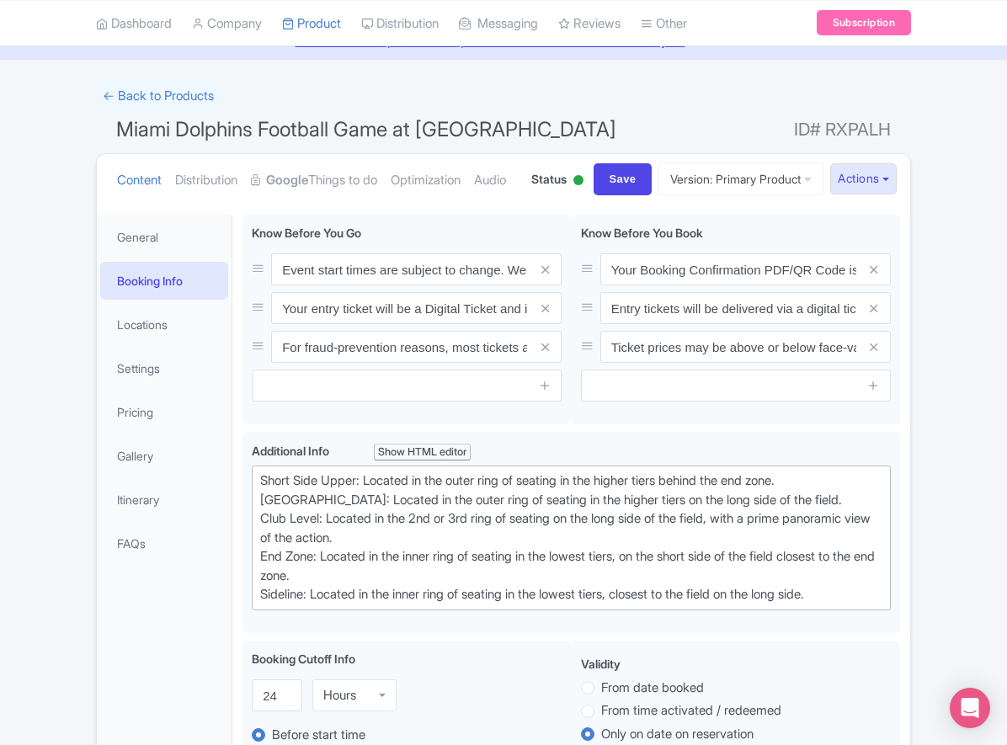
scroll to position [111, 0]
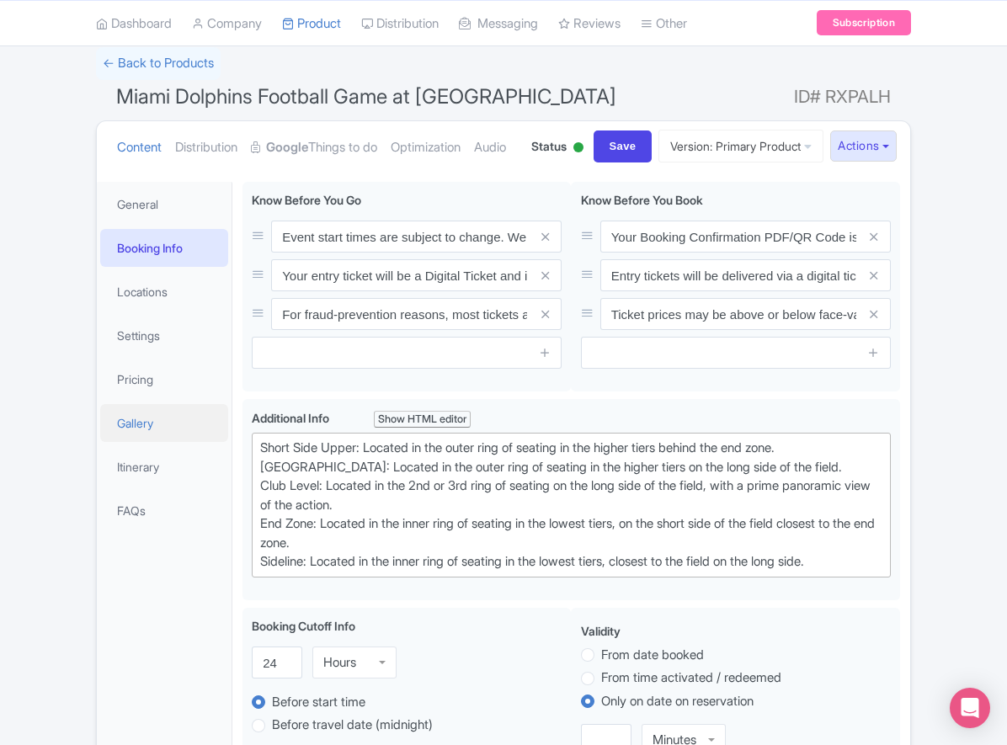
click at [149, 442] on link "Gallery" at bounding box center [164, 423] width 128 height 38
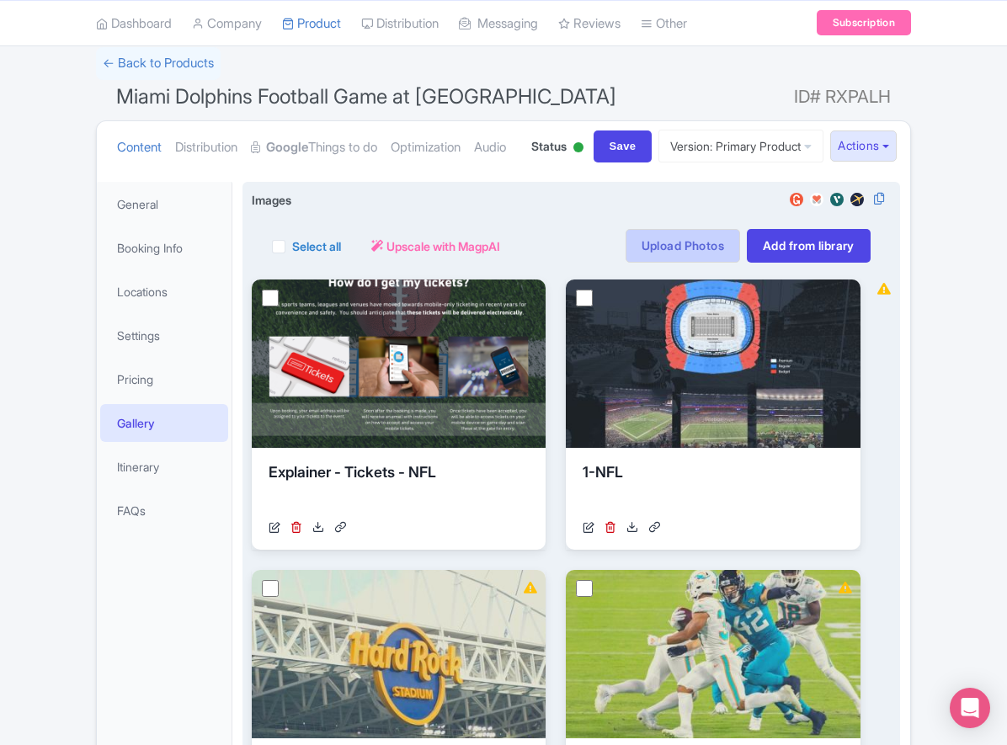
click at [695, 263] on link "Upload Photos" at bounding box center [682, 246] width 114 height 34
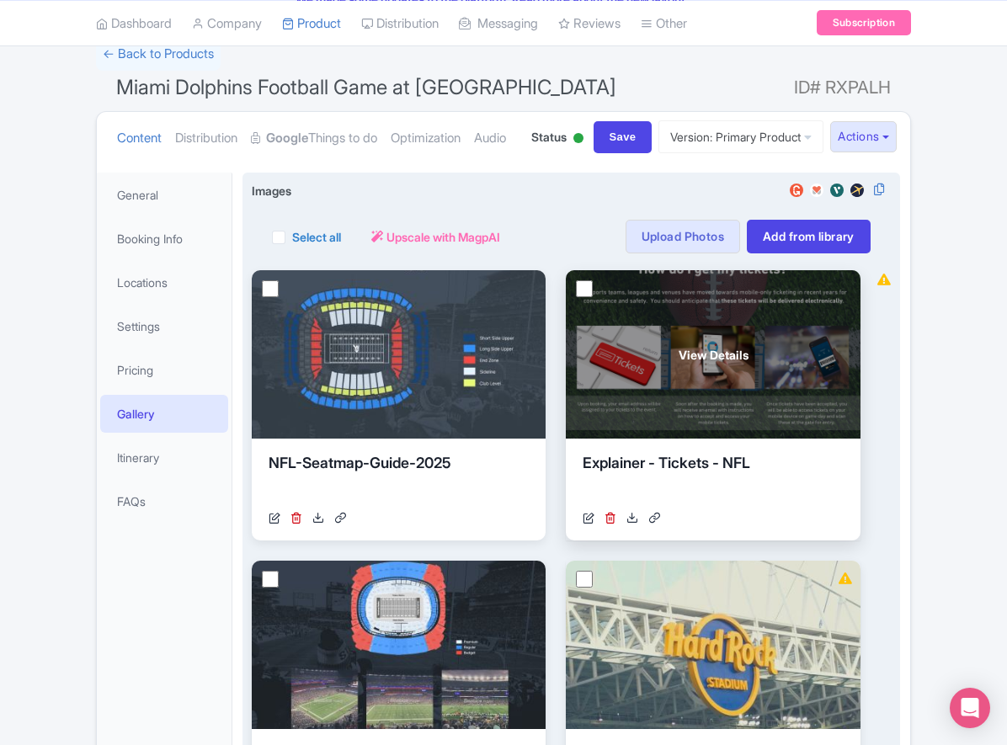
scroll to position [243, 0]
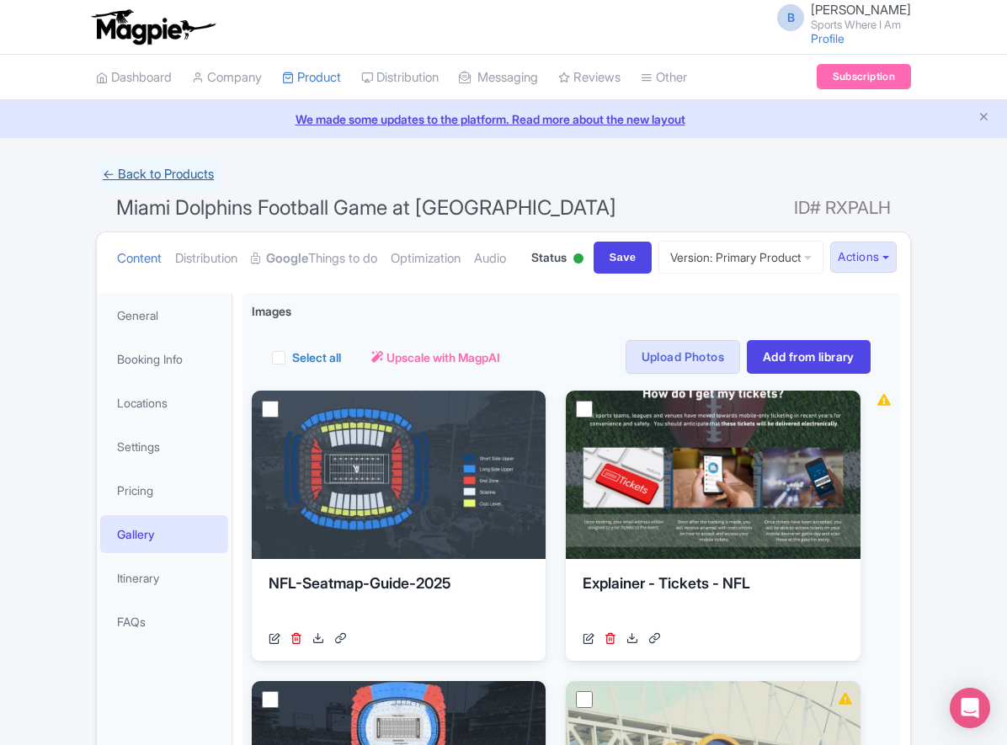
click at [181, 185] on link "← Back to Products" at bounding box center [158, 174] width 125 height 33
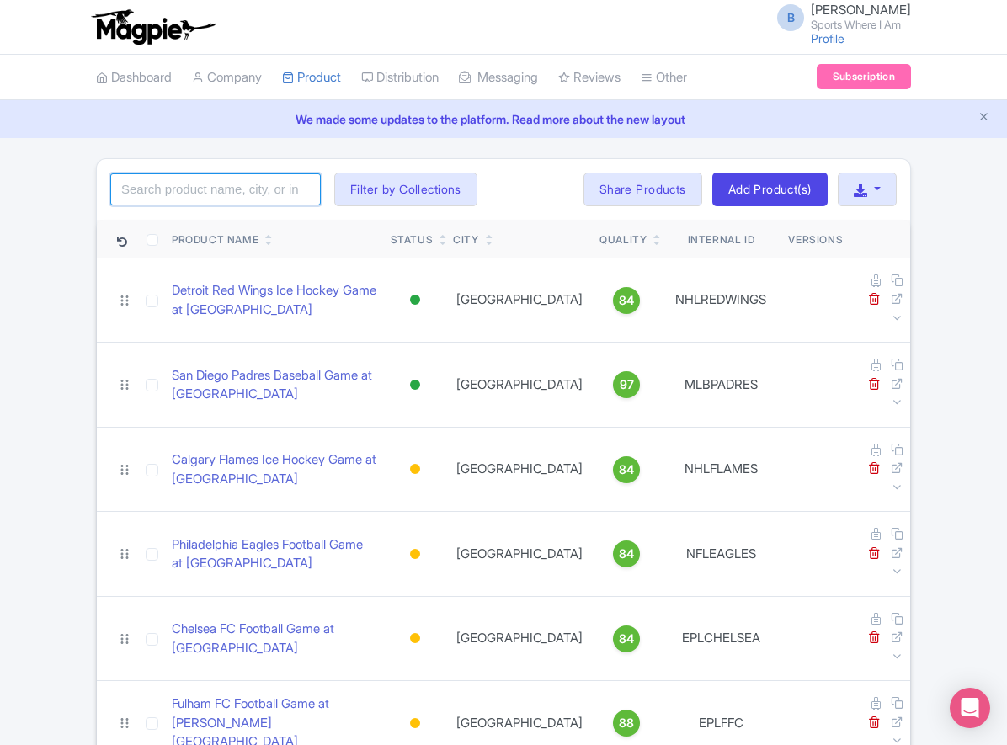
click at [183, 181] on input "search" at bounding box center [215, 189] width 210 height 32
type input "jets"
click button "Search" at bounding box center [0, 0] width 0 height 0
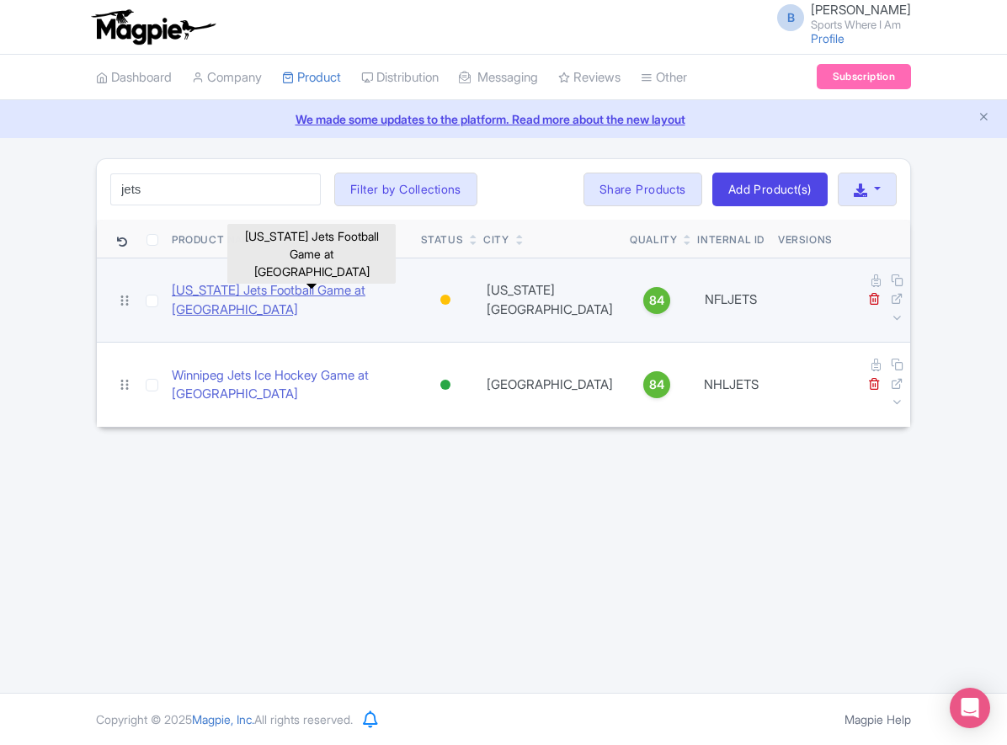
click at [264, 282] on link "[US_STATE] Jets Football Game at [GEOGRAPHIC_DATA]" at bounding box center [290, 300] width 236 height 38
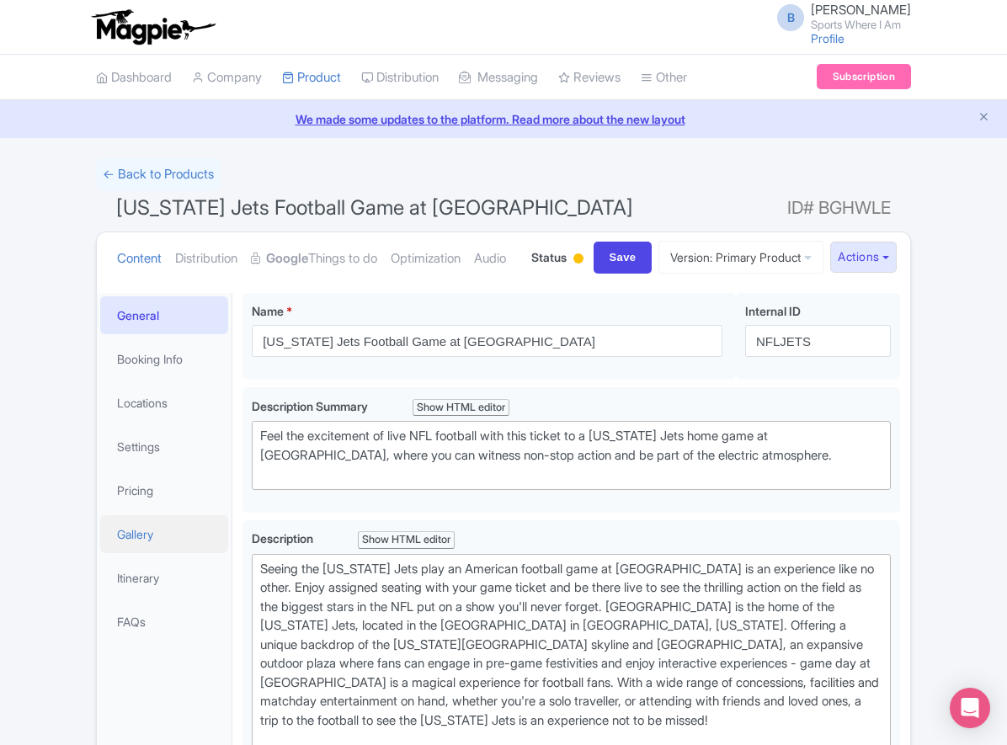
click at [146, 553] on link "Gallery" at bounding box center [164, 534] width 128 height 38
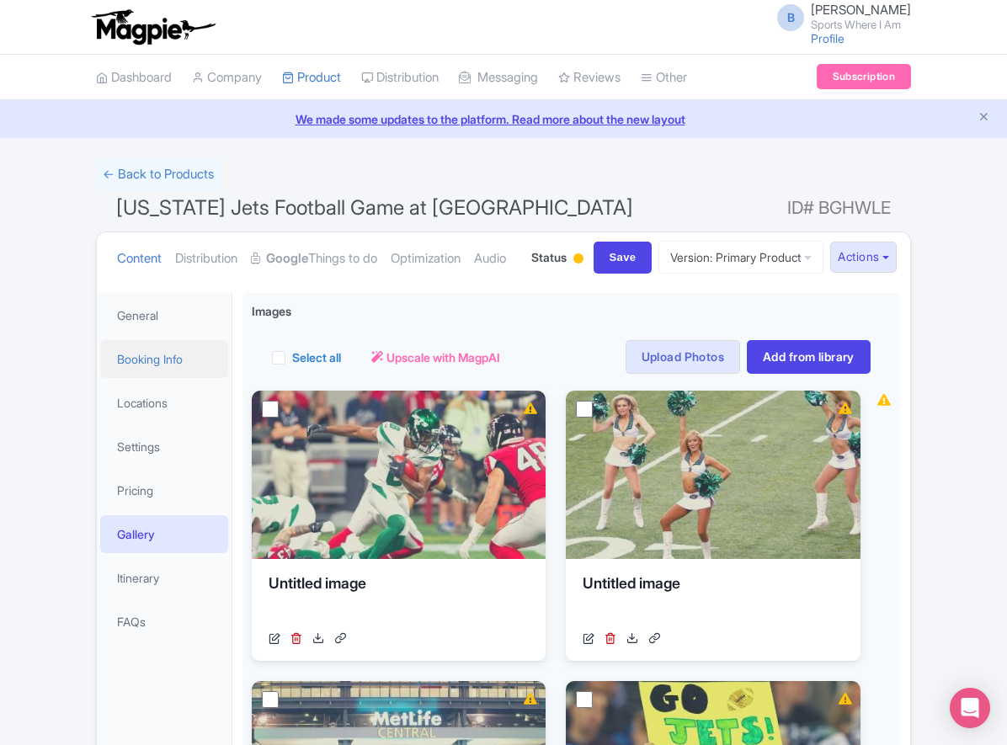
click at [167, 378] on link "Booking Info" at bounding box center [164, 359] width 128 height 38
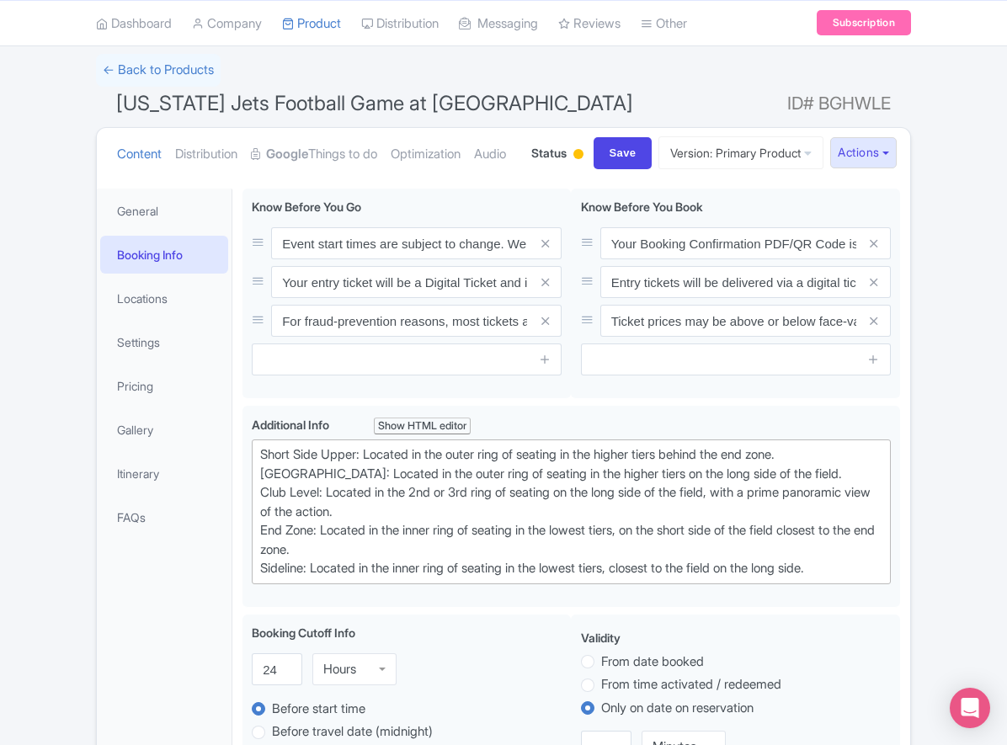
scroll to position [109, 0]
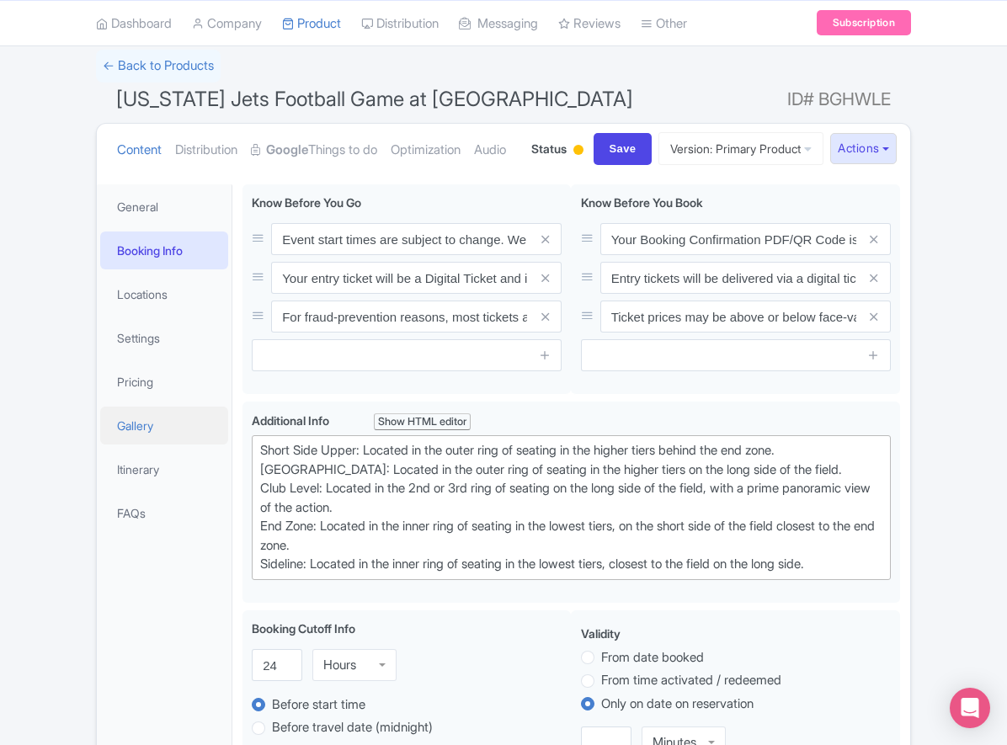
click at [151, 444] on link "Gallery" at bounding box center [164, 426] width 128 height 38
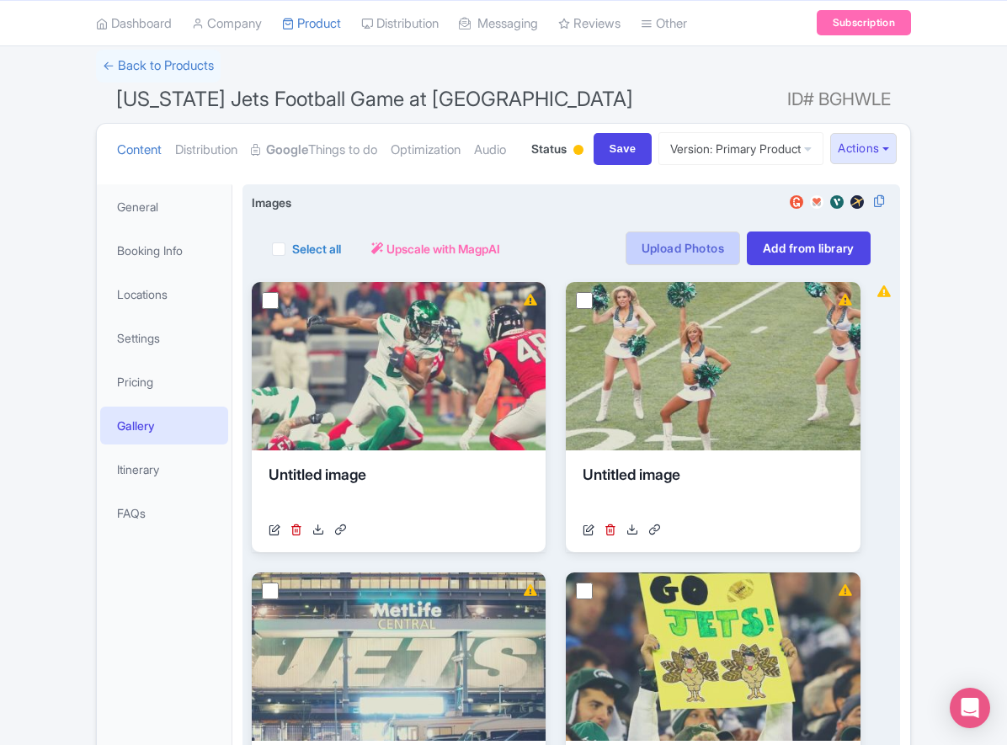
click at [689, 265] on link "Upload Photos" at bounding box center [682, 248] width 114 height 34
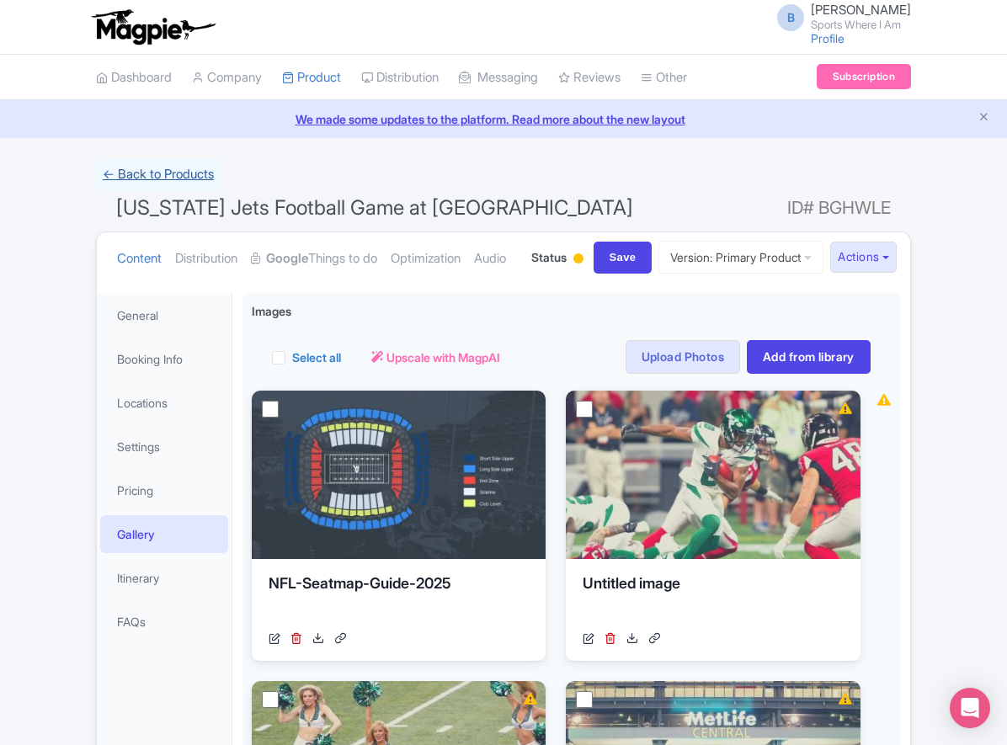
click at [156, 173] on link "← Back to Products" at bounding box center [158, 174] width 125 height 33
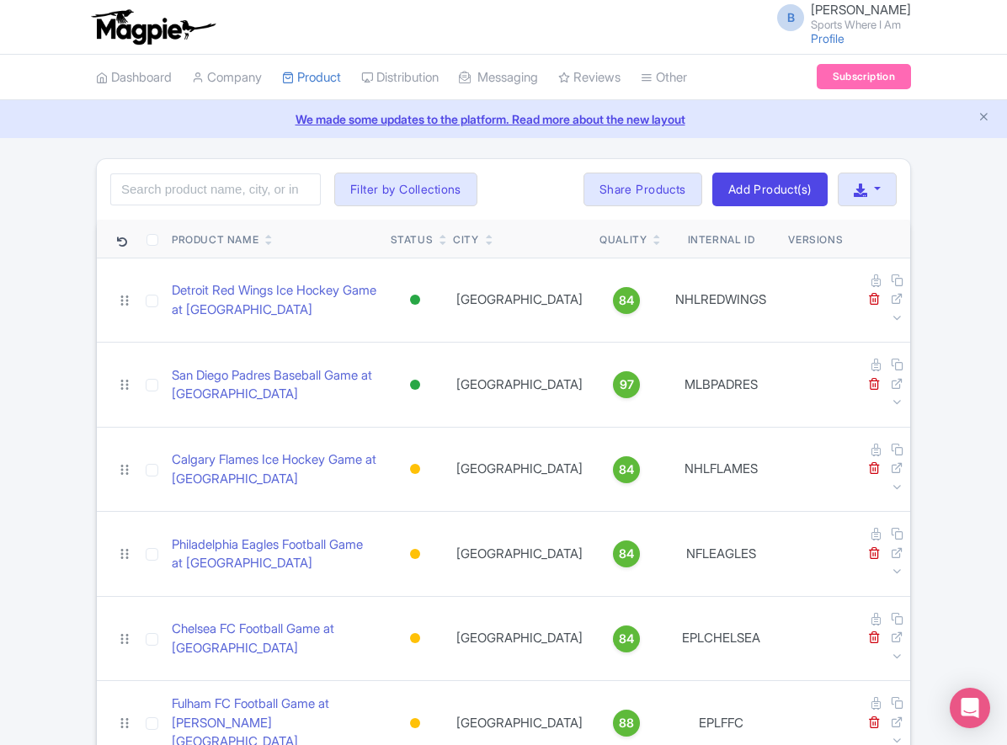
click at [232, 199] on input "search" at bounding box center [215, 189] width 210 height 32
type input "commanders"
click button "Search" at bounding box center [0, 0] width 0 height 0
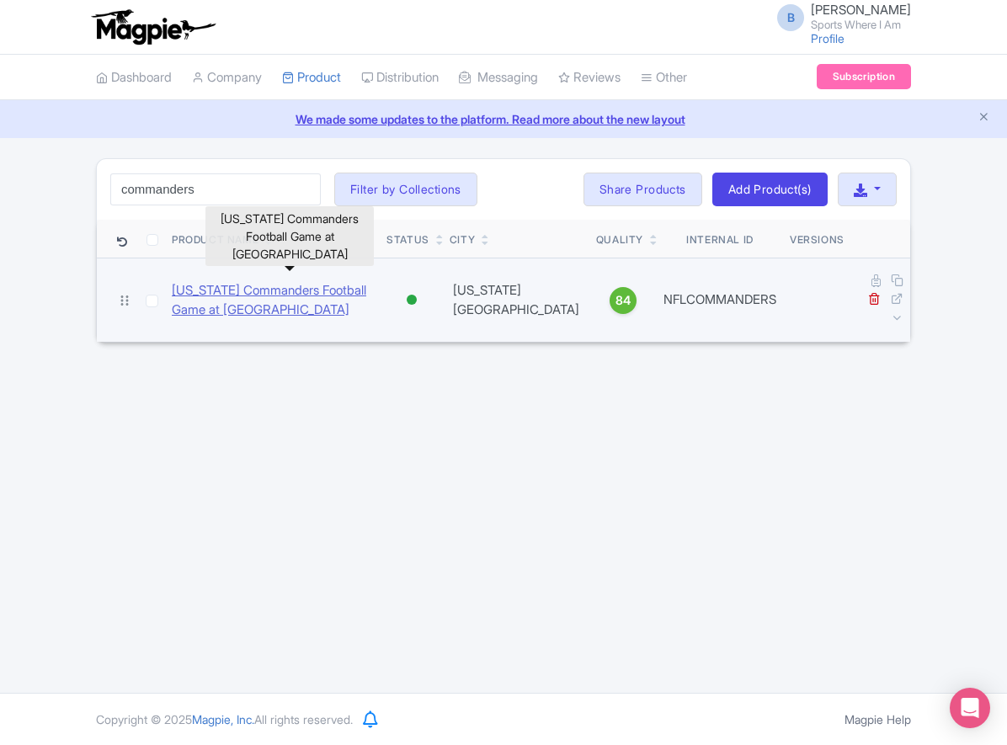
click at [308, 281] on link "[US_STATE] Commanders Football Game at [GEOGRAPHIC_DATA]" at bounding box center [272, 300] width 201 height 38
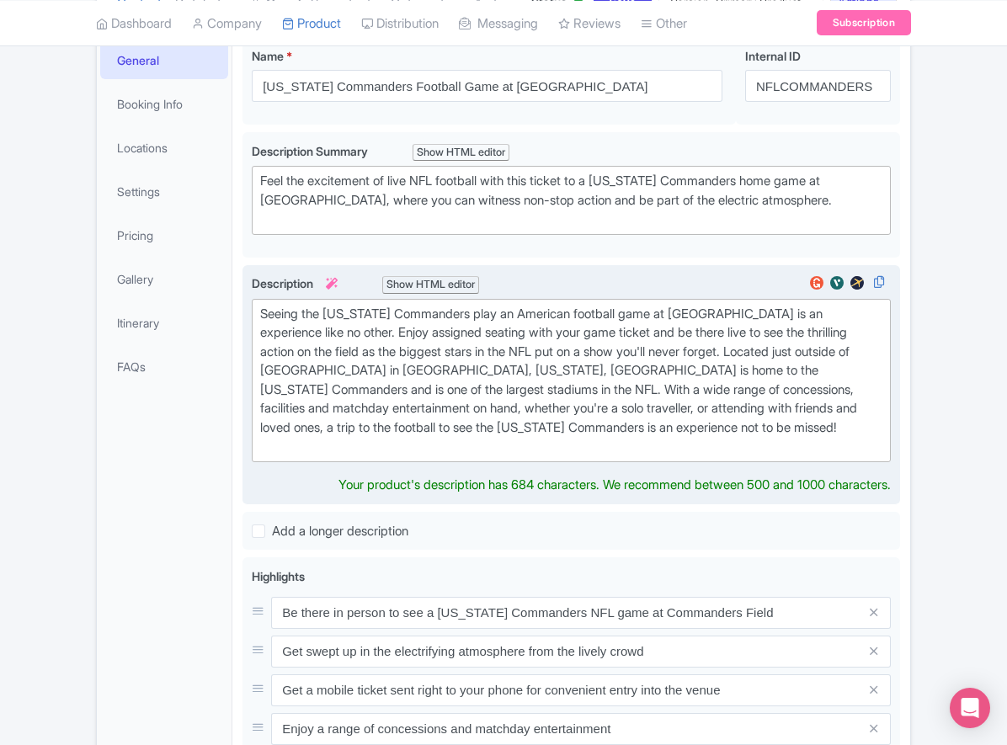
scroll to position [274, 0]
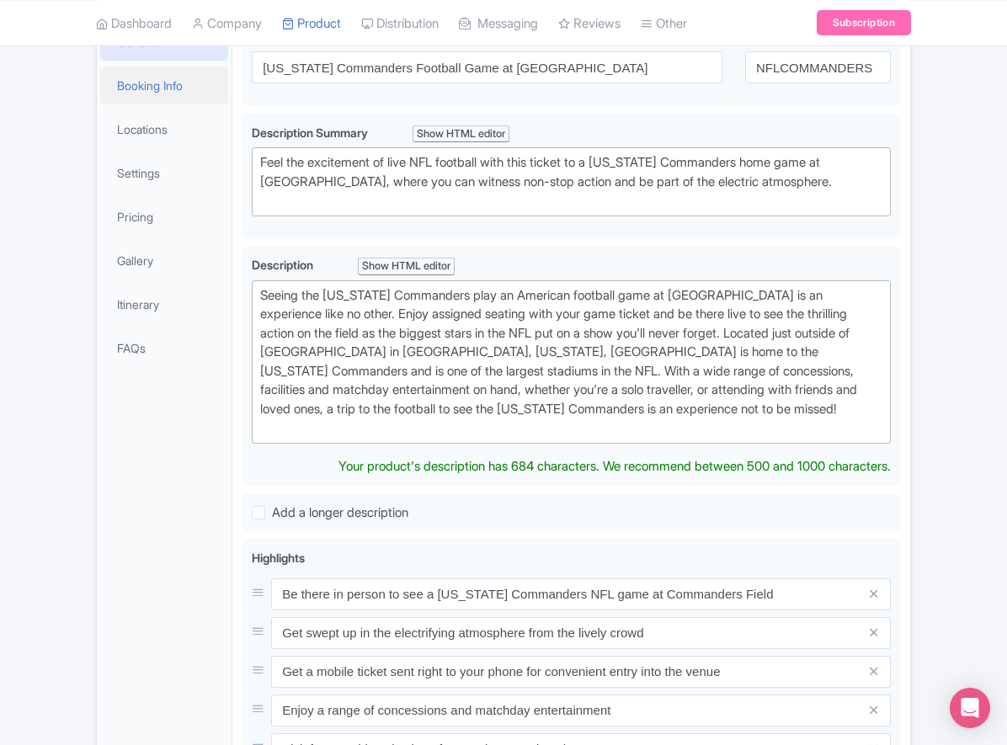
click at [161, 104] on link "Booking Info" at bounding box center [164, 85] width 128 height 38
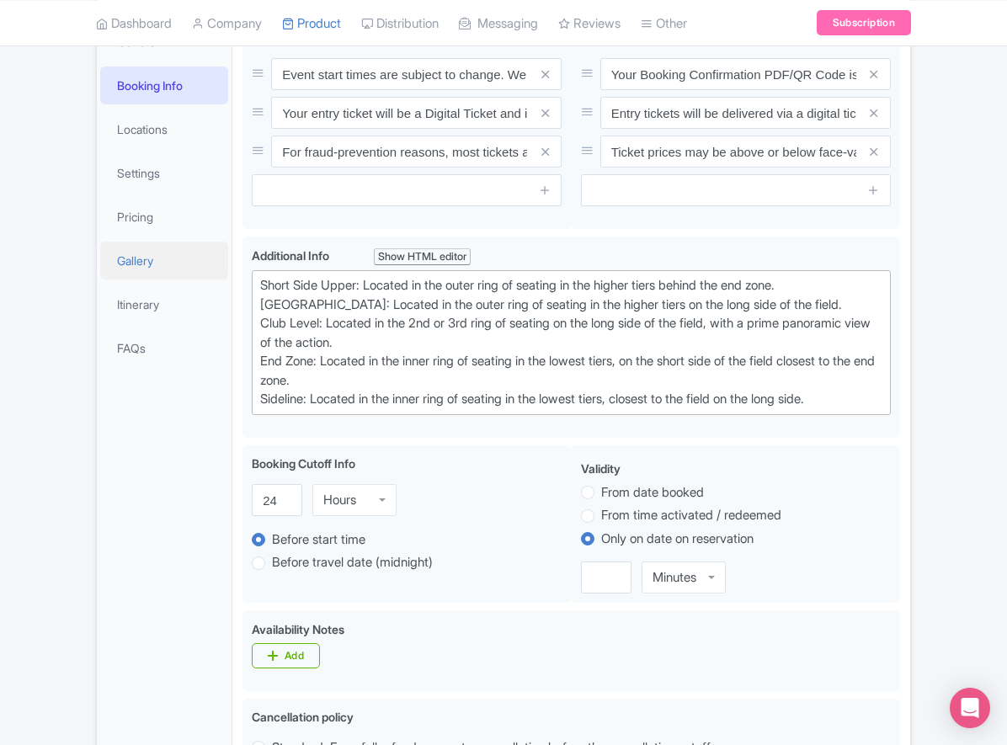
click at [176, 279] on link "Gallery" at bounding box center [164, 261] width 128 height 38
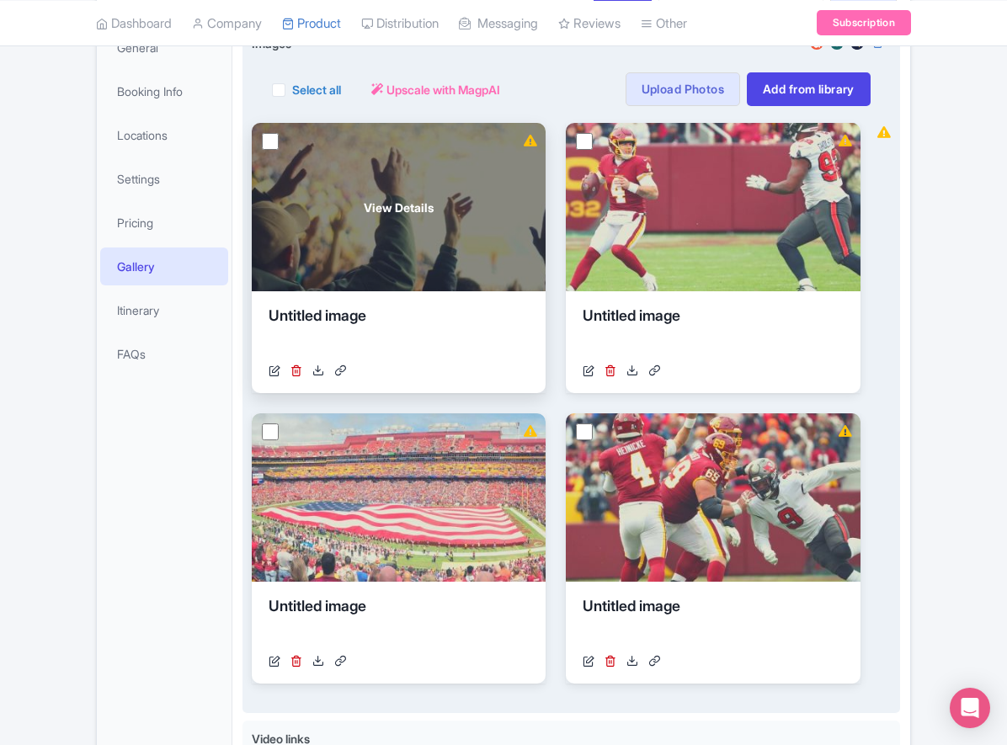
scroll to position [141, 0]
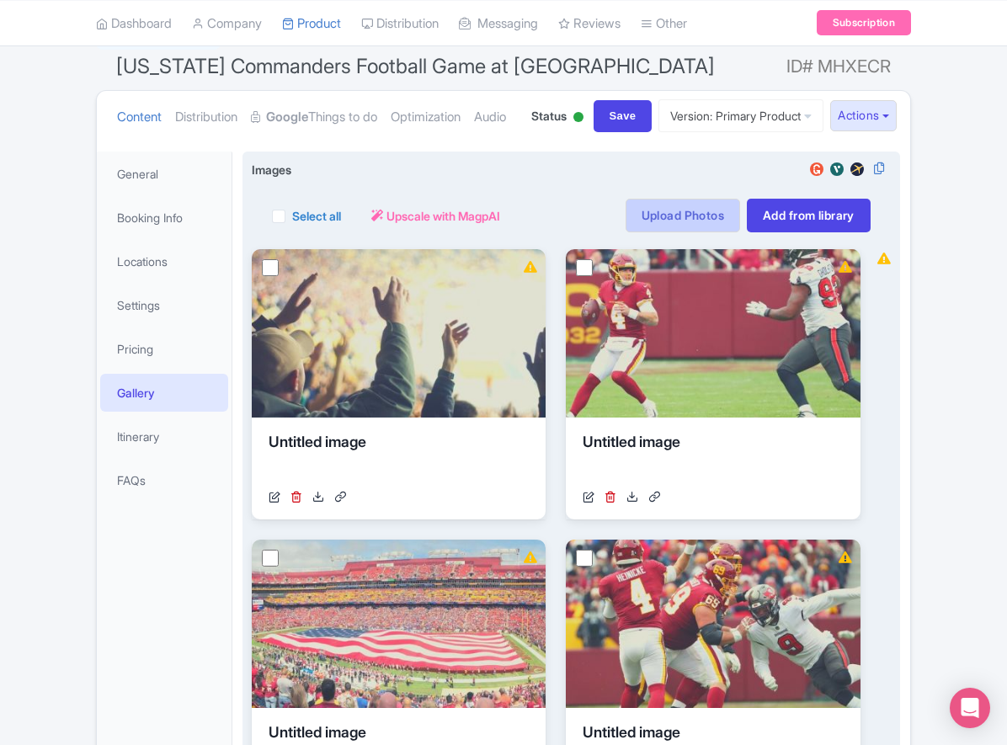
click at [686, 232] on link "Upload Photos" at bounding box center [682, 216] width 114 height 34
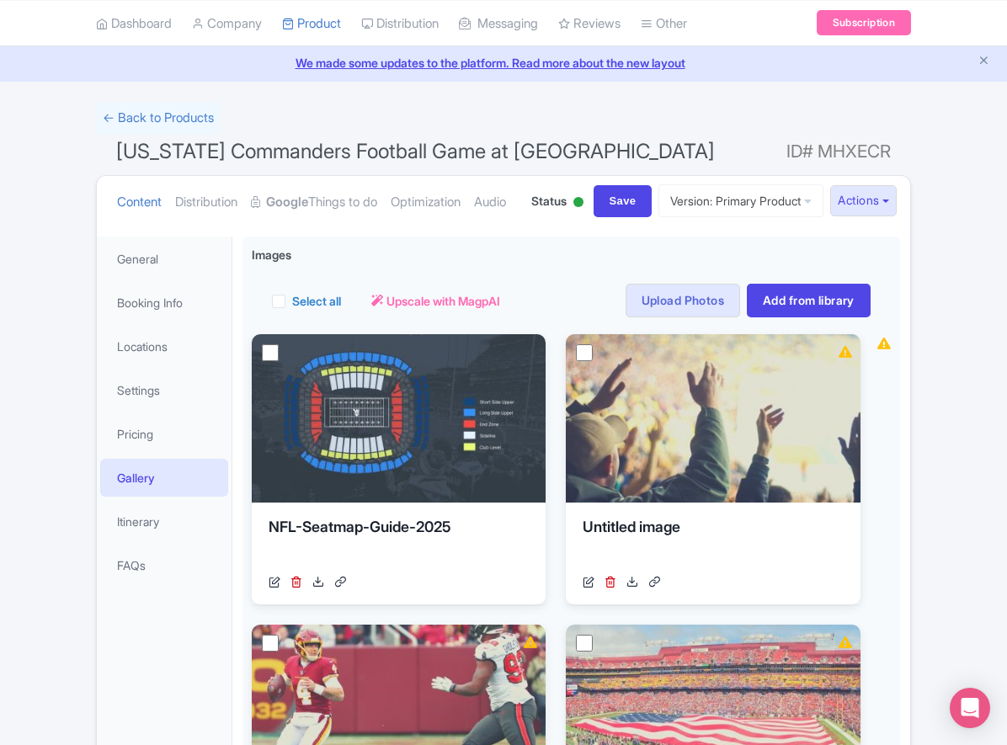
scroll to position [59, 0]
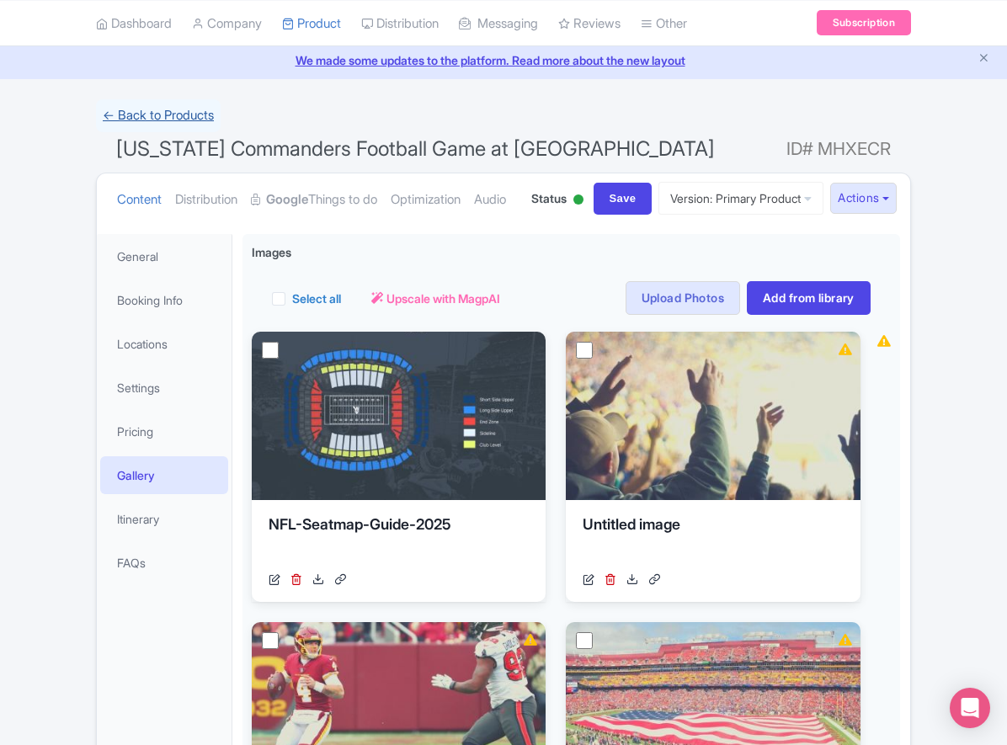
click at [157, 109] on link "← Back to Products" at bounding box center [158, 115] width 125 height 33
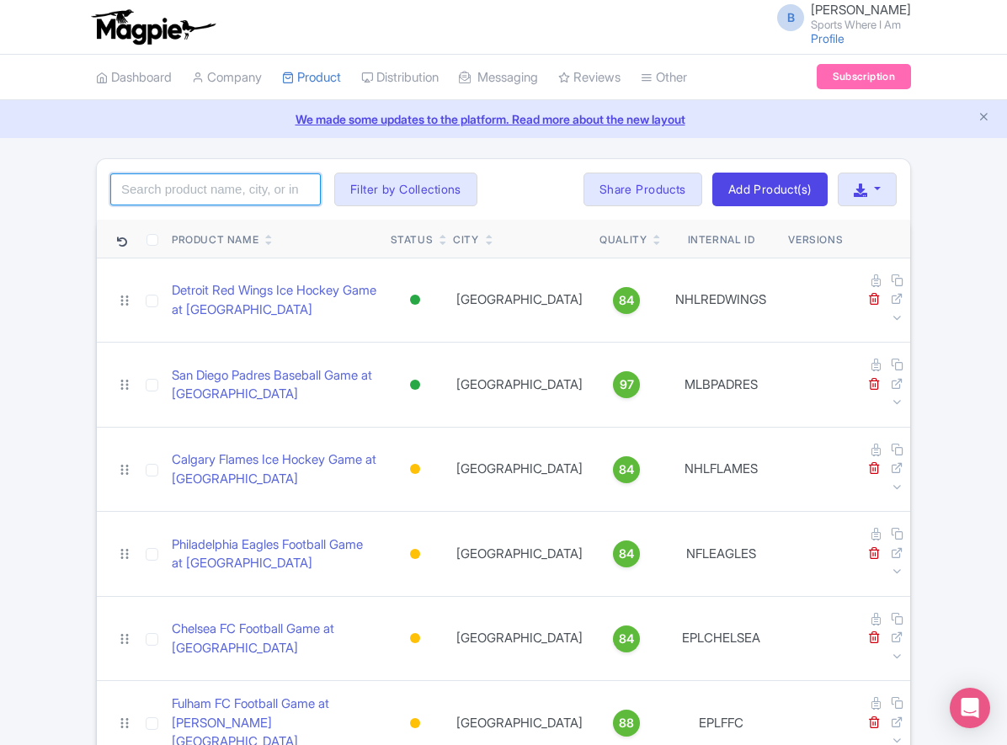
click at [197, 187] on input "search" at bounding box center [215, 189] width 210 height 32
type input "rockets"
click button "Search" at bounding box center [0, 0] width 0 height 0
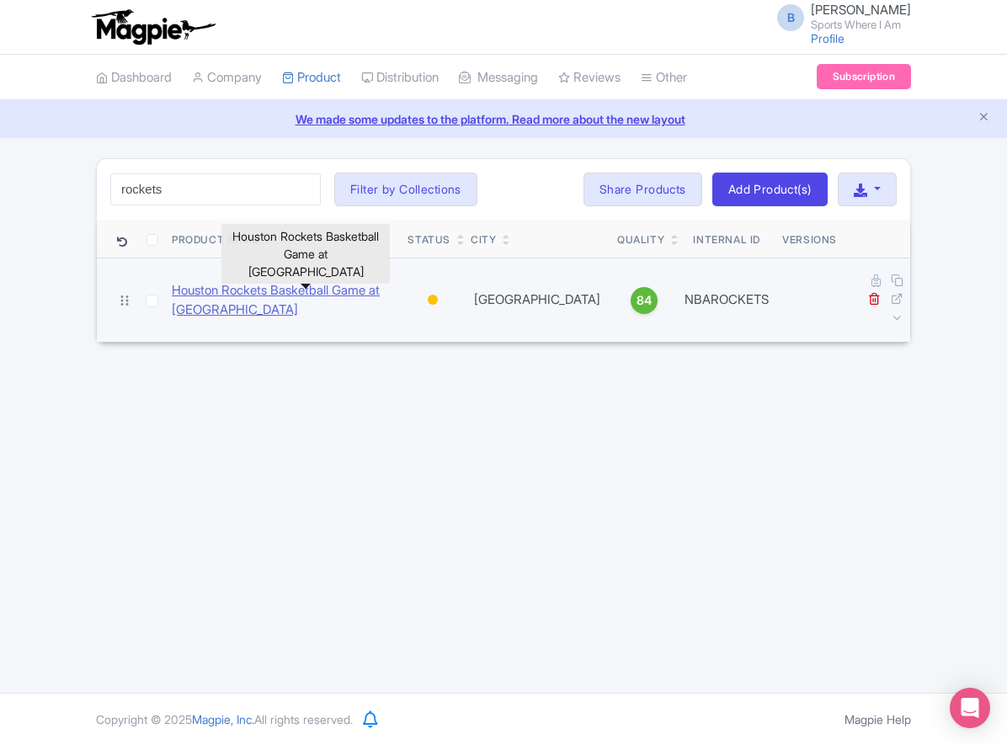
click at [191, 286] on link "Houston Rockets Basketball Game at Toyota Center" at bounding box center [283, 300] width 222 height 38
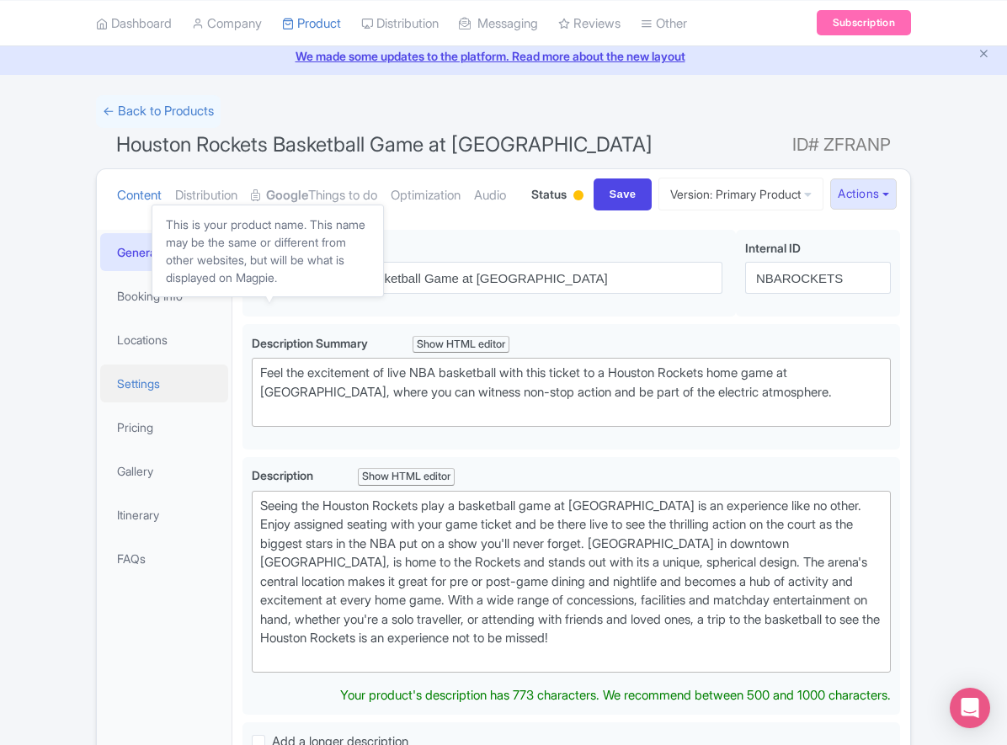
scroll to position [141, 0]
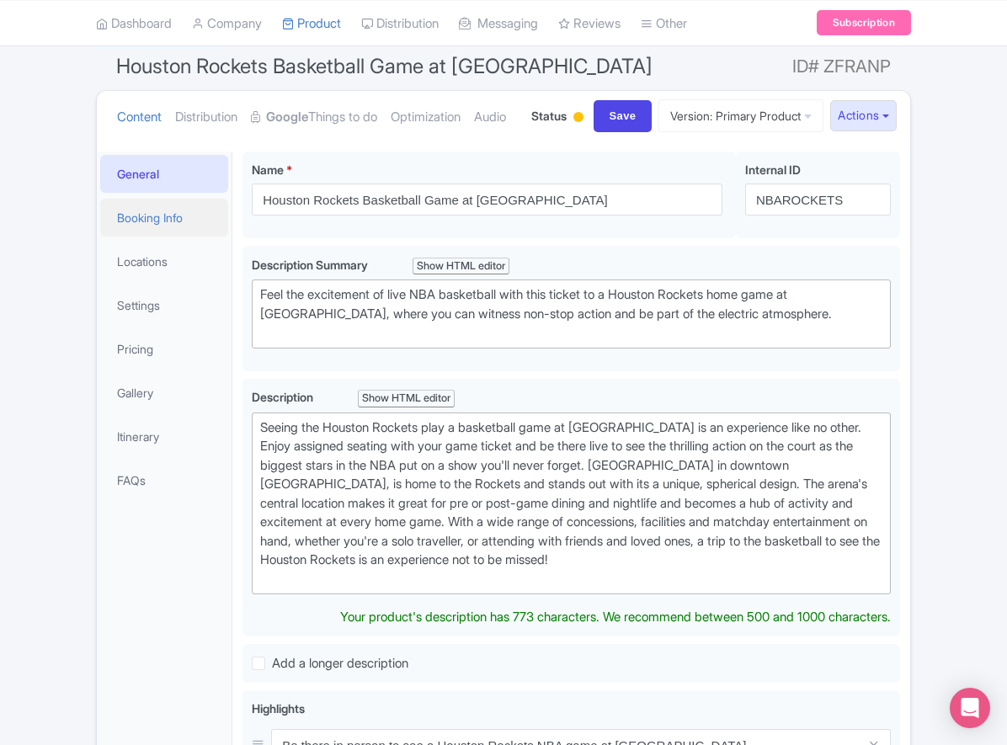
click at [160, 237] on link "Booking Info" at bounding box center [164, 218] width 128 height 38
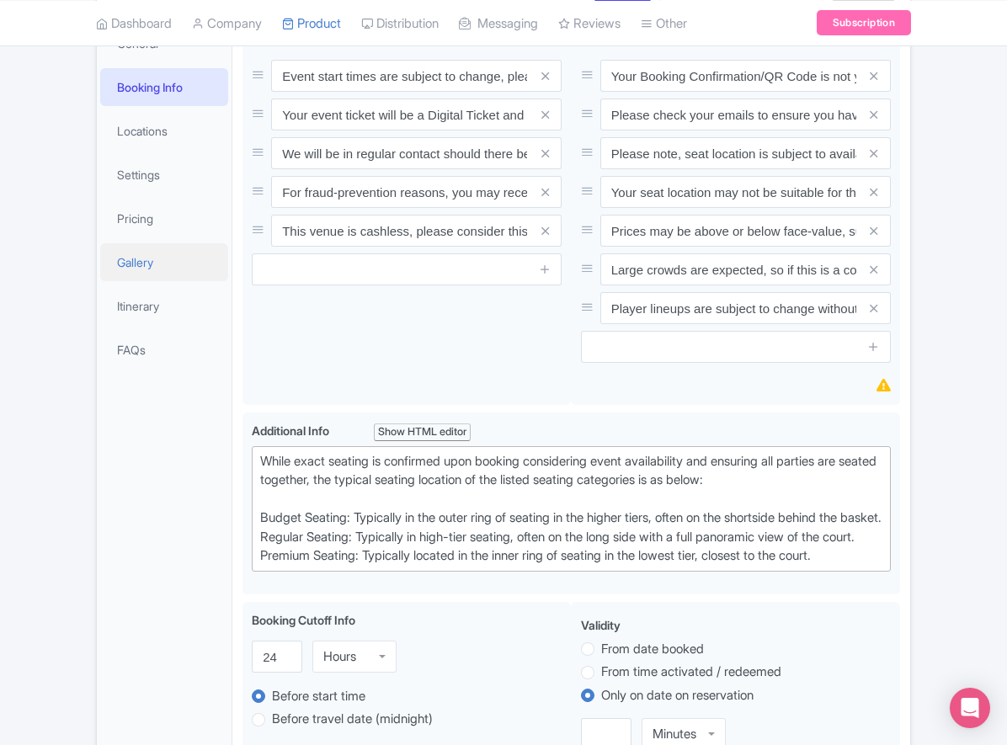
scroll to position [262, 0]
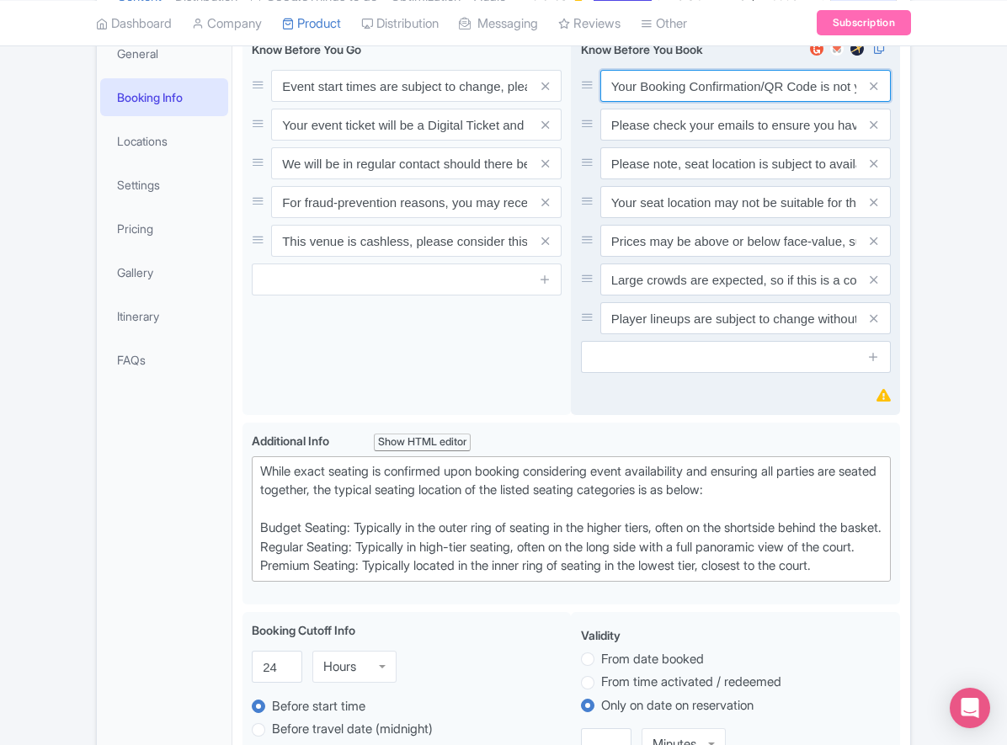
click at [671, 102] on input "Your Booking Confirmation/QR Code is not your entry ticket - your tickets and s…" at bounding box center [745, 86] width 290 height 32
paste input "PDF/QR Code is not your entry ticket - your digital tickets and seating details…"
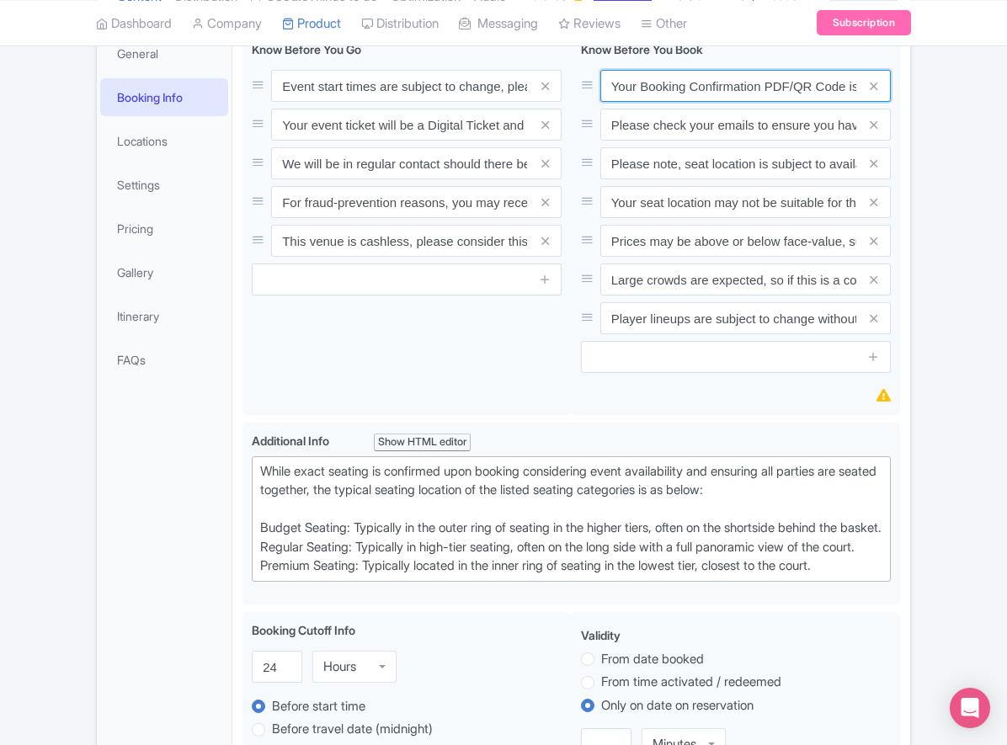
scroll to position [0, 491]
type input "Your Booking Confirmation PDF/QR Code is not your entry ticket - your digital t…"
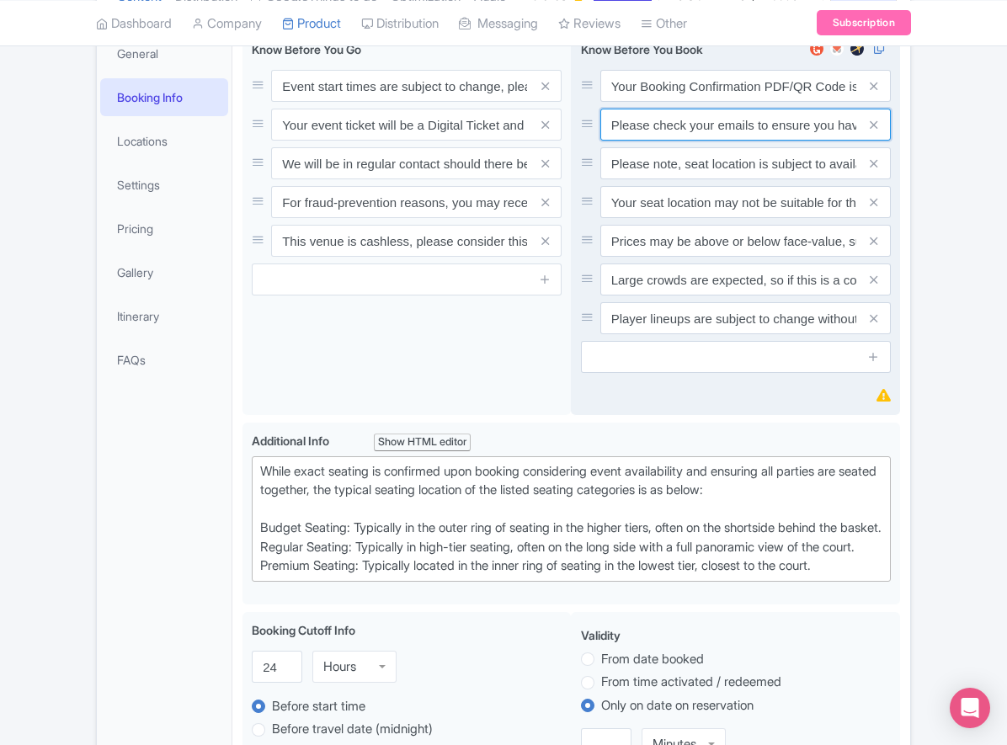
click at [649, 102] on input "Please check your emails to ensure you have accepted your mobile ticket prior t…" at bounding box center [745, 86] width 290 height 32
paste input "Entry tickets will be delivered via a digital ticketing provider selected by th…"
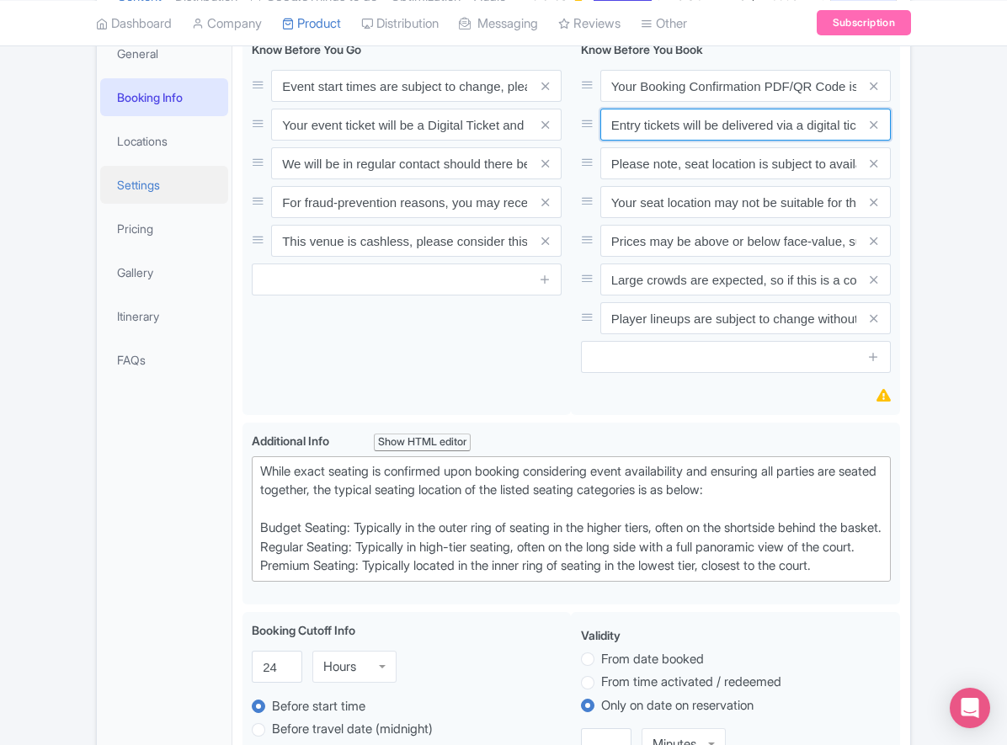
scroll to position [0, 630]
type input "Entry tickets will be delivered via a digital ticketing provider selected by th…"
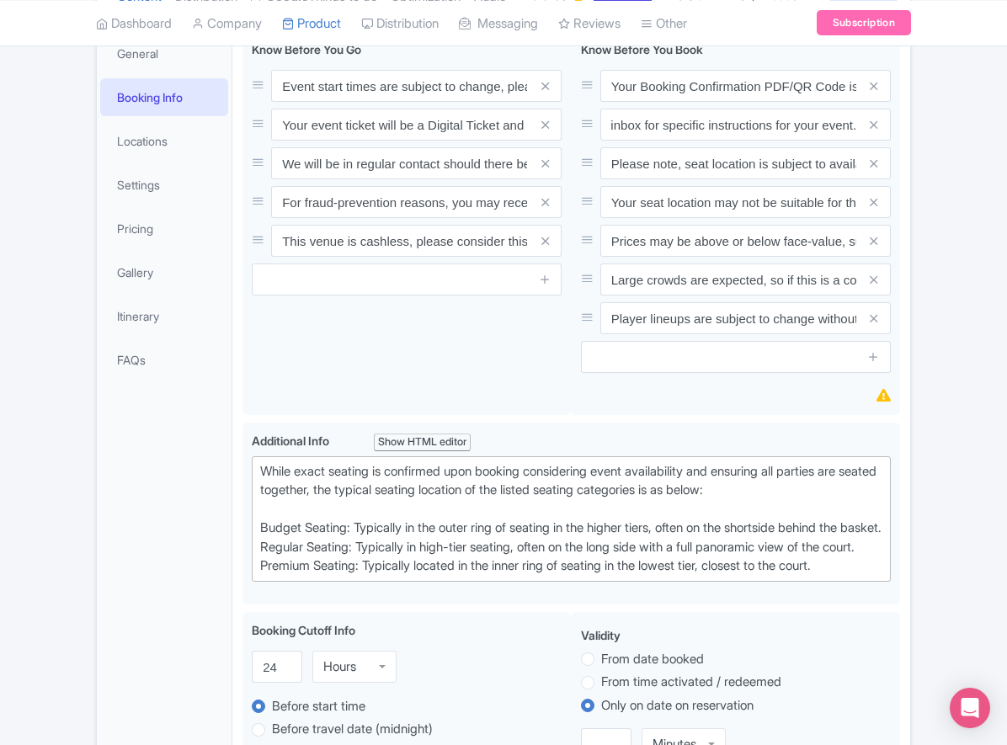
scroll to position [0, 0]
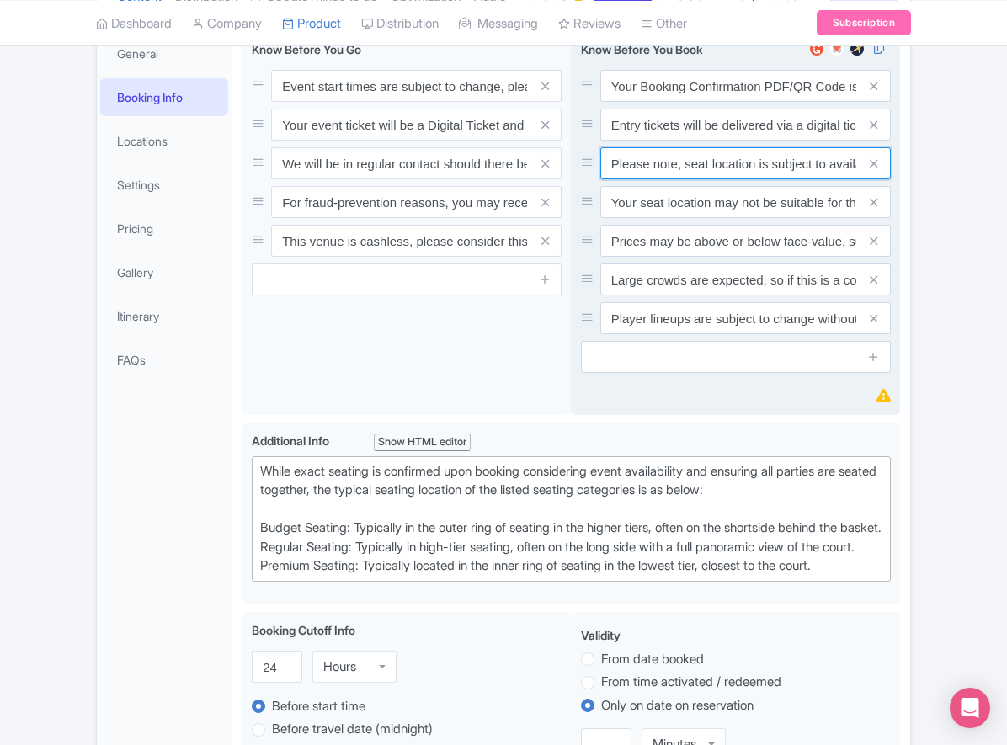
click at [693, 102] on input "Please note, seat location is subject to availability, based on the quantity of…" at bounding box center [745, 86] width 290 height 32
paste input "Ticket prices may be above or below face-value, subject to the popularity of th…"
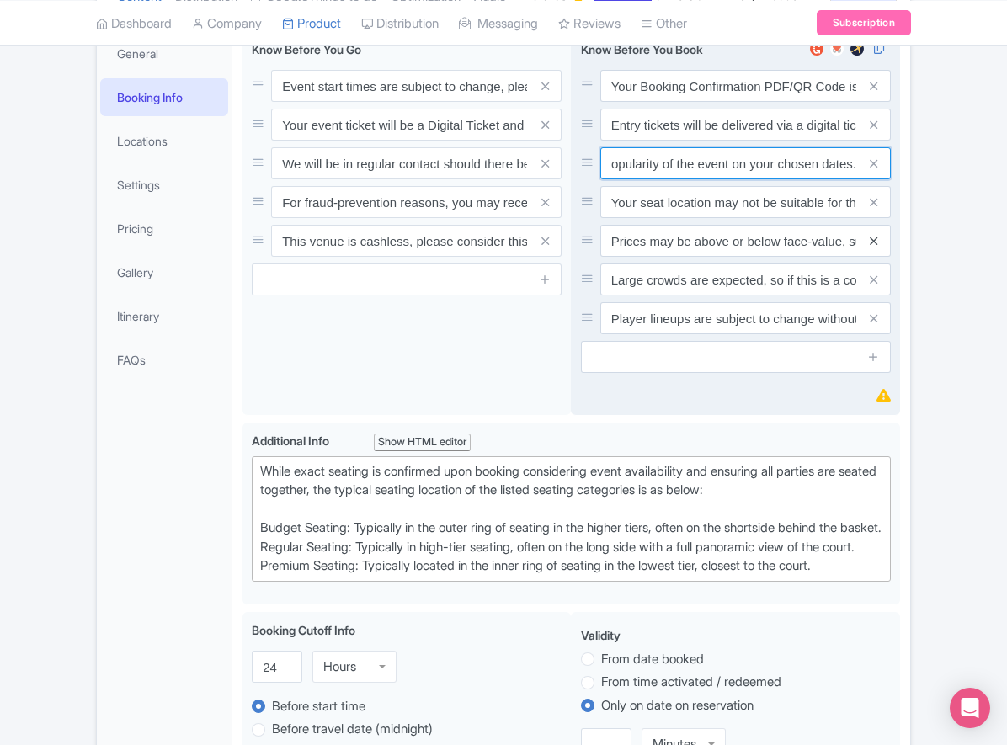
type input "Ticket prices may be above or below face-value, subject to the popularity of th…"
click at [869, 209] on icon at bounding box center [873, 202] width 8 height 13
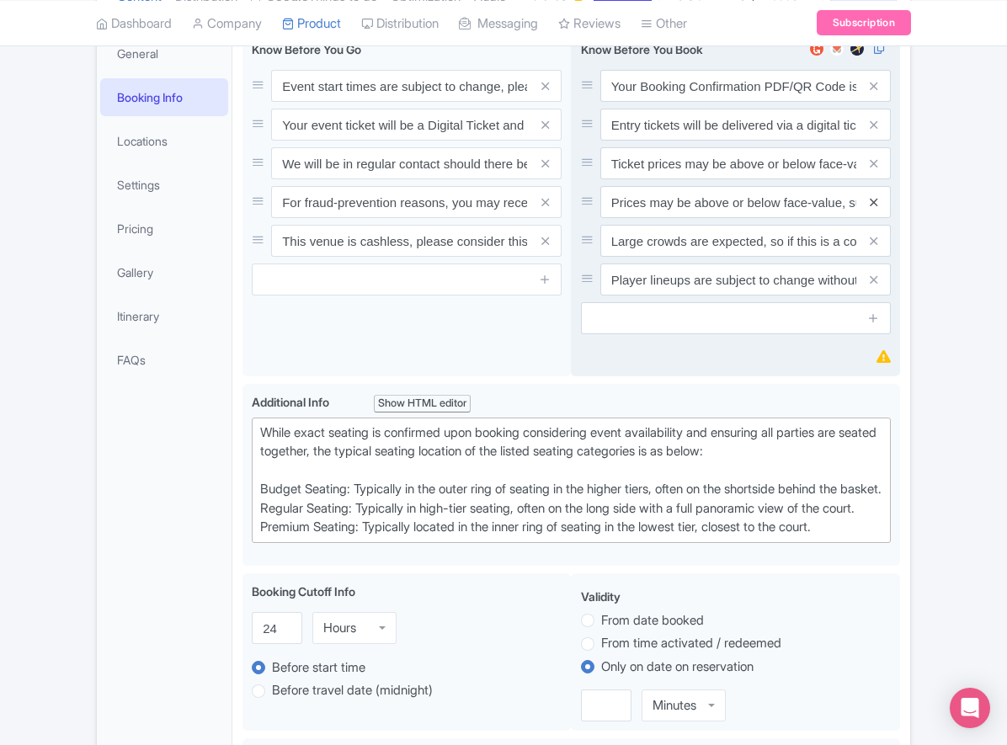
click at [872, 209] on icon at bounding box center [873, 202] width 8 height 13
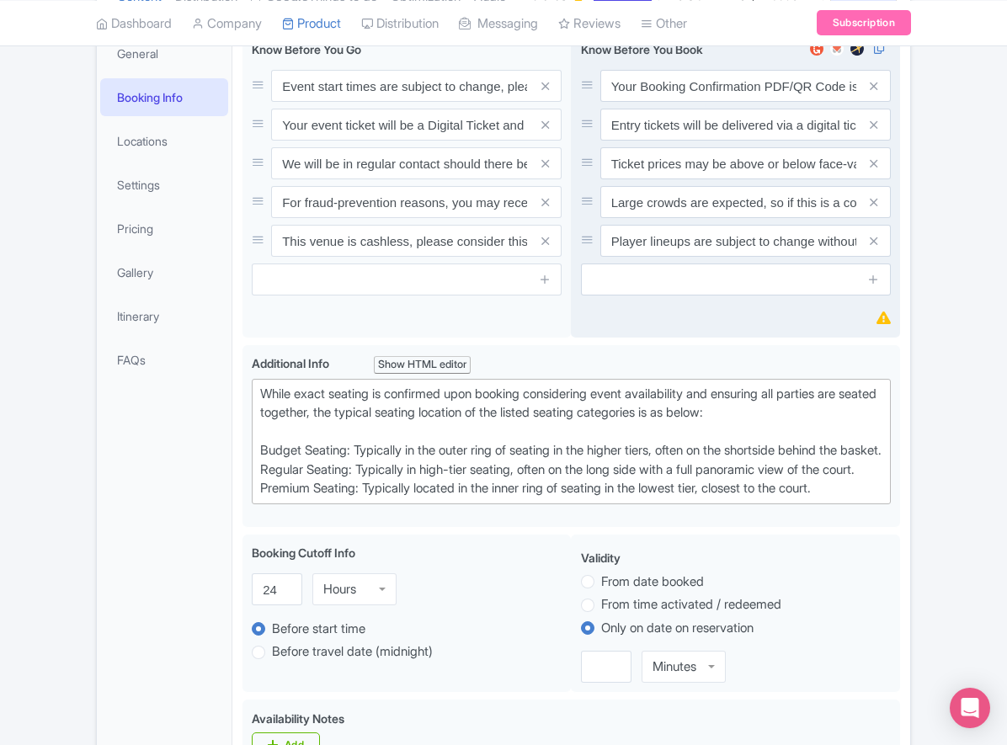
click at [872, 209] on icon at bounding box center [873, 202] width 8 height 13
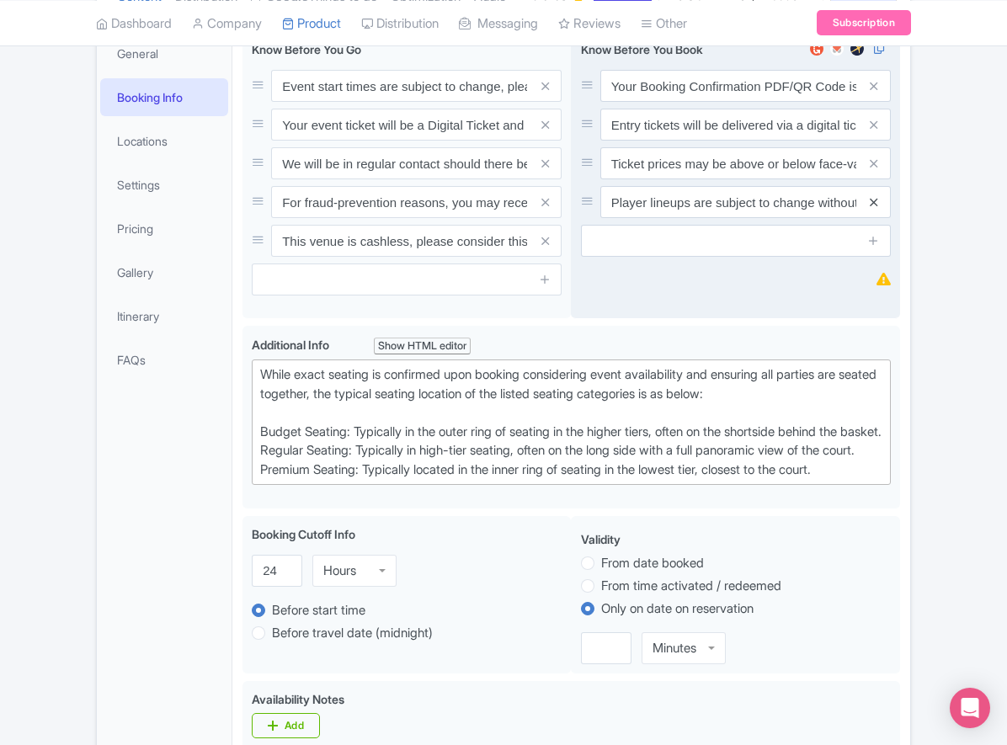
click at [872, 209] on icon at bounding box center [873, 202] width 8 height 13
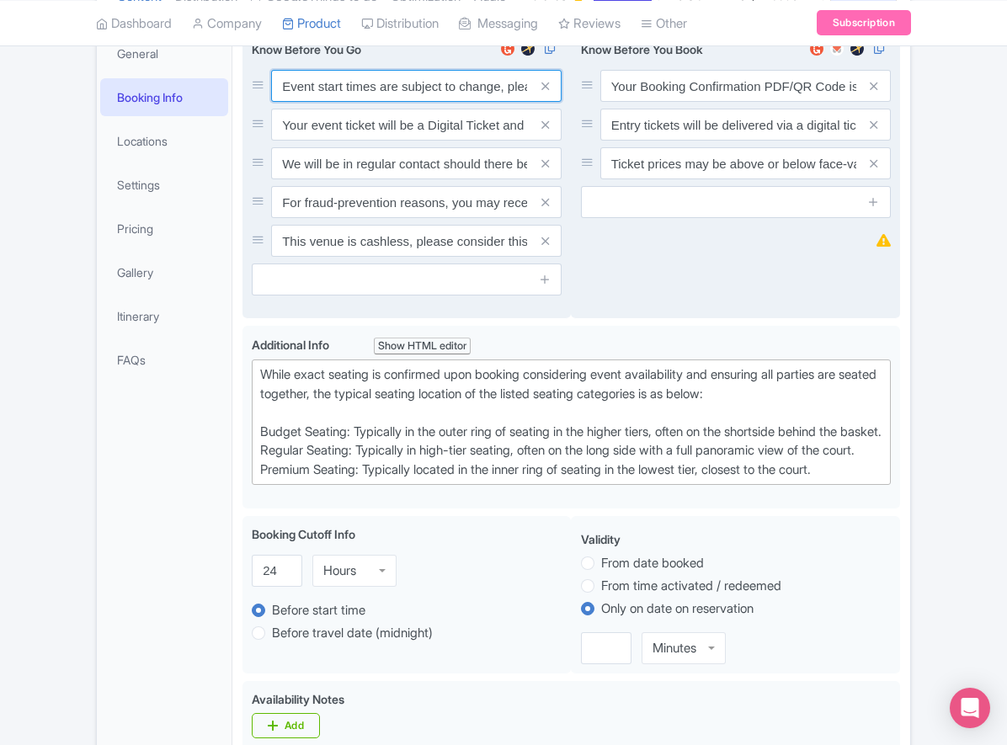
click at [329, 102] on input "Event start times are subject to change, please check these closer to the event…" at bounding box center [416, 86] width 290 height 32
paste input ". We will be in regular contact should there be any updates or changes ahead of…"
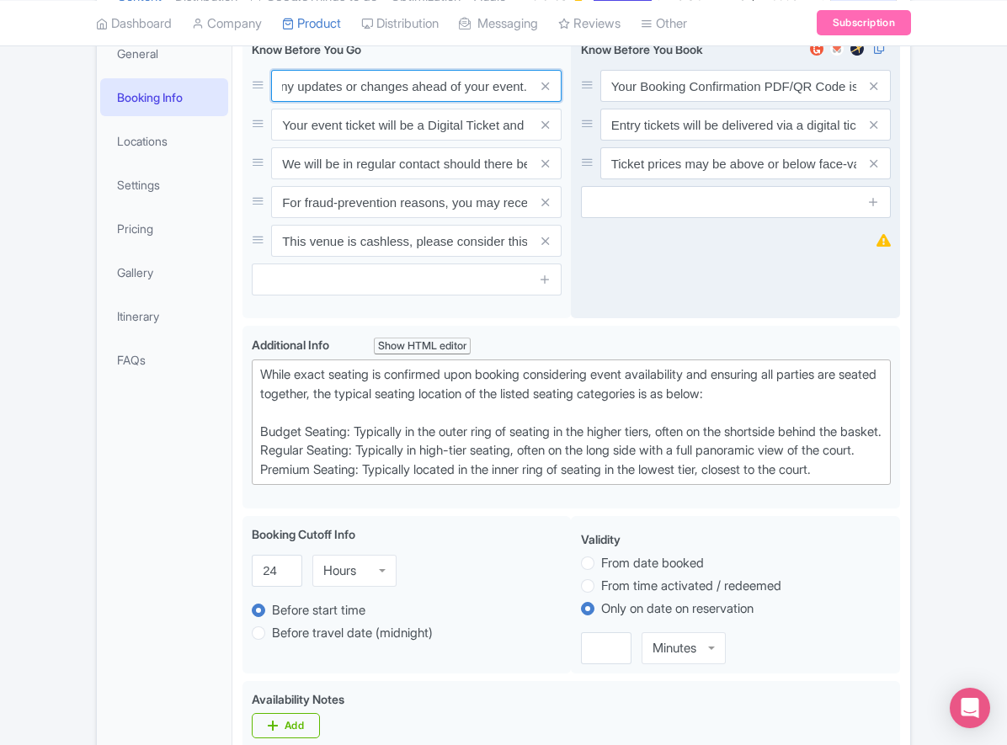
type input "Event start times are subject to change. We will be in regular contact should t…"
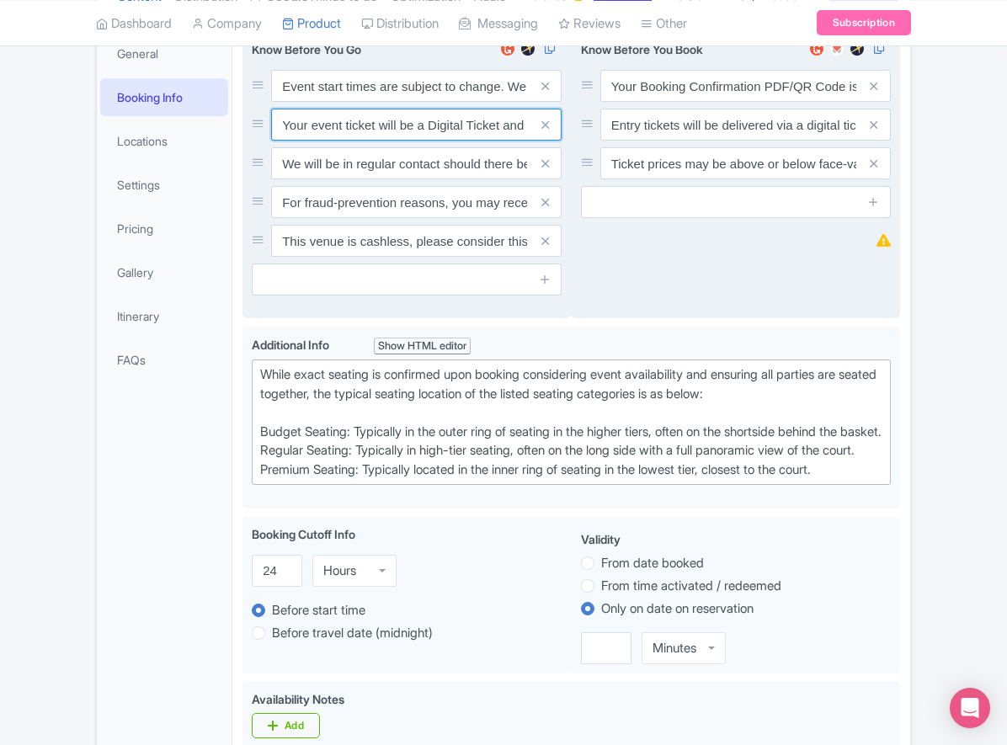
click at [315, 102] on input "Your event ticket will be a Digital Ticket and is separate from your booking co…" at bounding box center [416, 86] width 290 height 32
paste input "ntry"
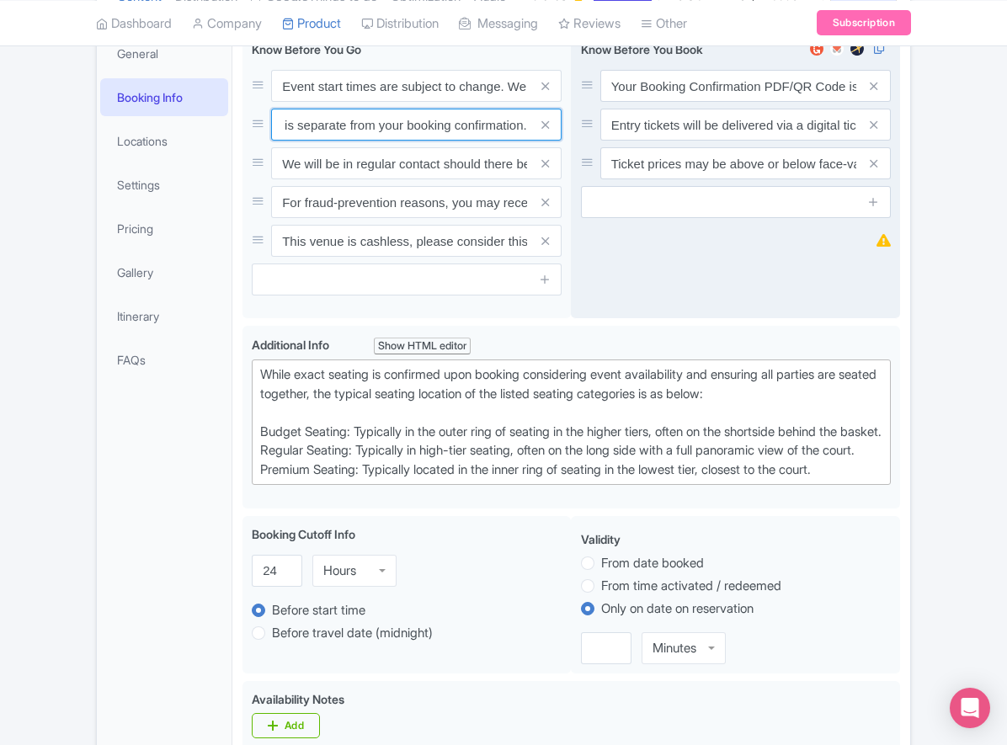
type input "Your entry ticket will be a Digital Ticket and is separate from your booking co…"
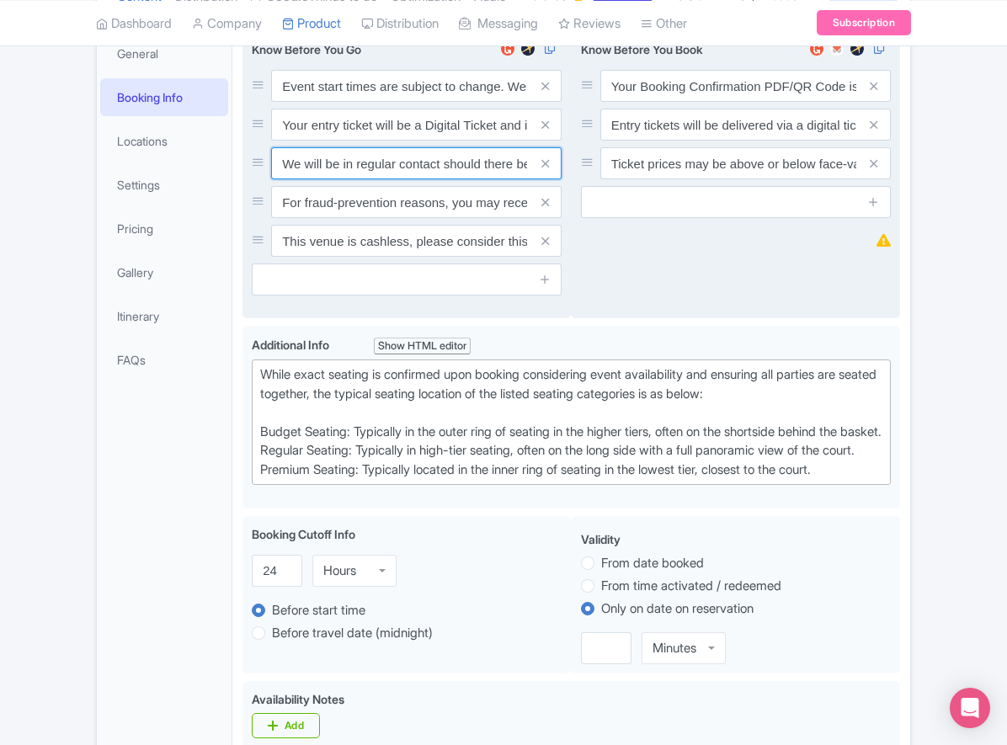
click at [402, 102] on input "We will be in regular contact should there be any updates or changes ahead of y…" at bounding box center [416, 86] width 290 height 32
paste input "For fraud-prevention reasons, most tickets are delivered between 1-3 days prior…"
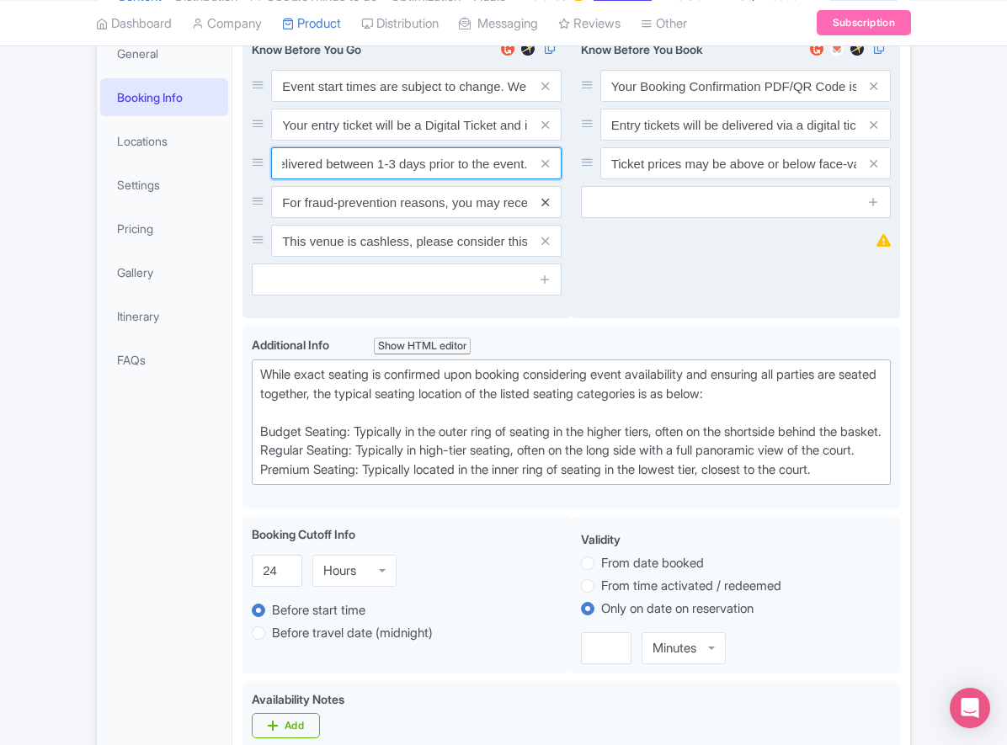
type input "For fraud-prevention reasons, most tickets are delivered between 1-3 days prior…"
click at [543, 209] on icon at bounding box center [545, 202] width 8 height 13
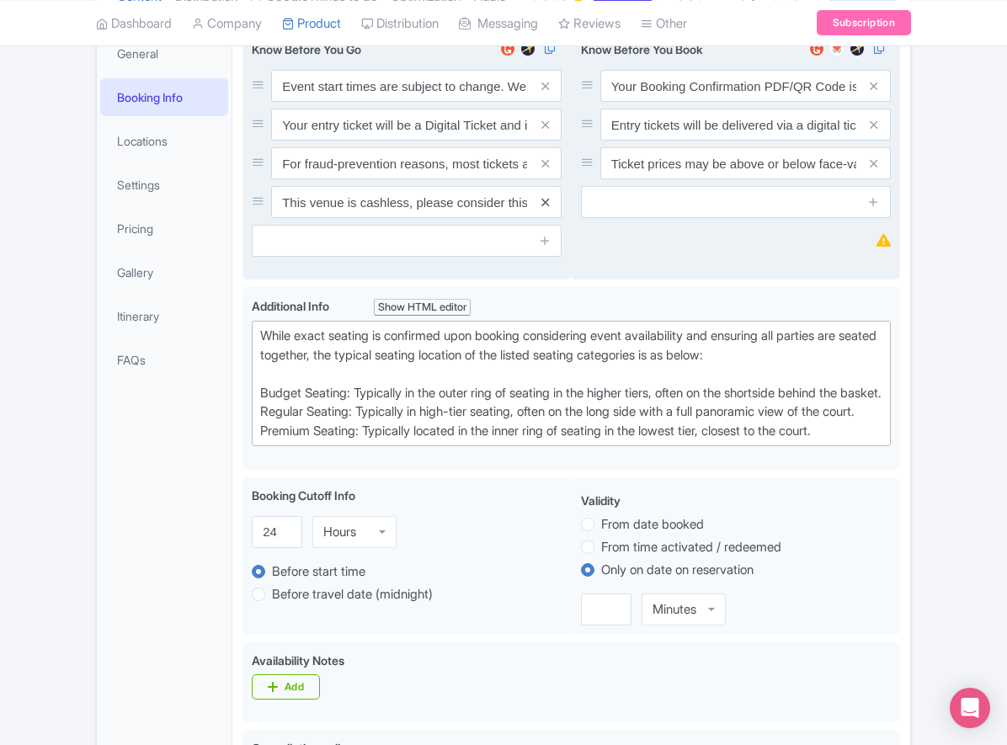
click at [544, 209] on icon at bounding box center [545, 202] width 8 height 13
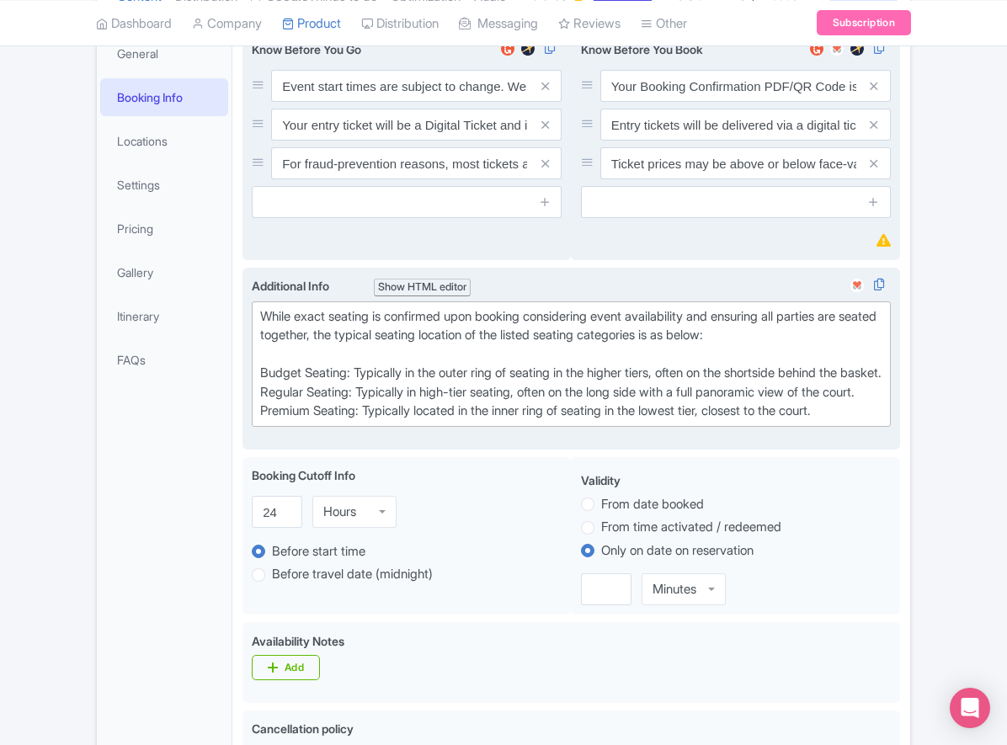
scroll to position [265, 0]
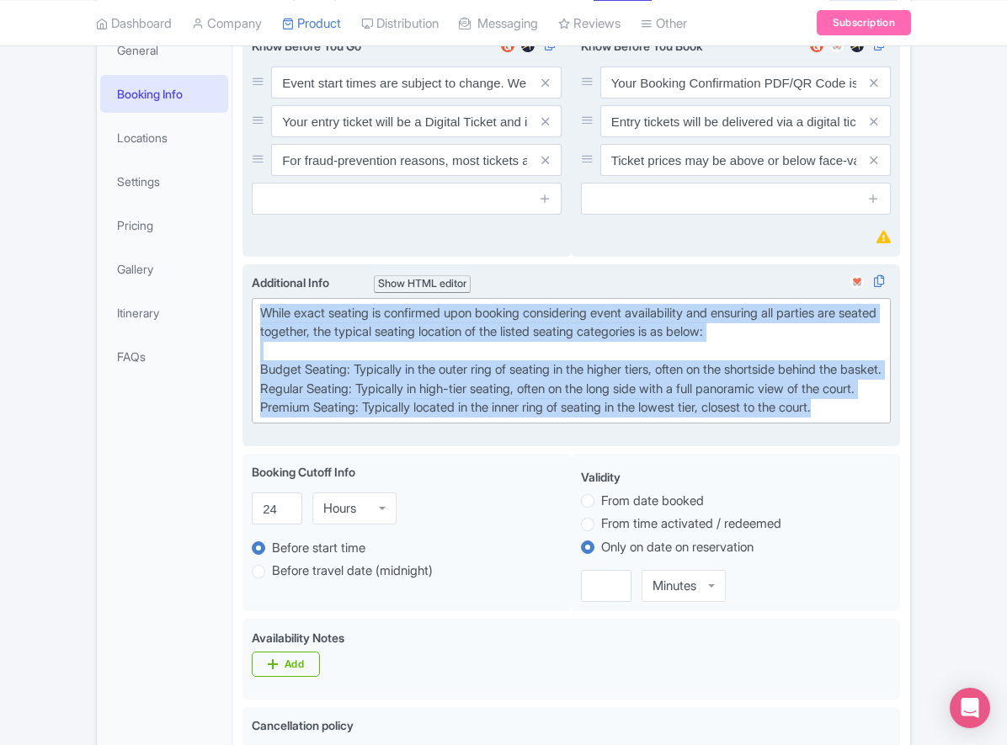
drag, startPoint x: 869, startPoint y: 512, endPoint x: 257, endPoint y: 379, distance: 626.2
click at [257, 379] on trix-editor "While exact seating is confirmed upon booking considering event availability an…" at bounding box center [571, 360] width 639 height 125
type trix-editor "<div>While exact seating is confirmed upon booking considering event availabili…"
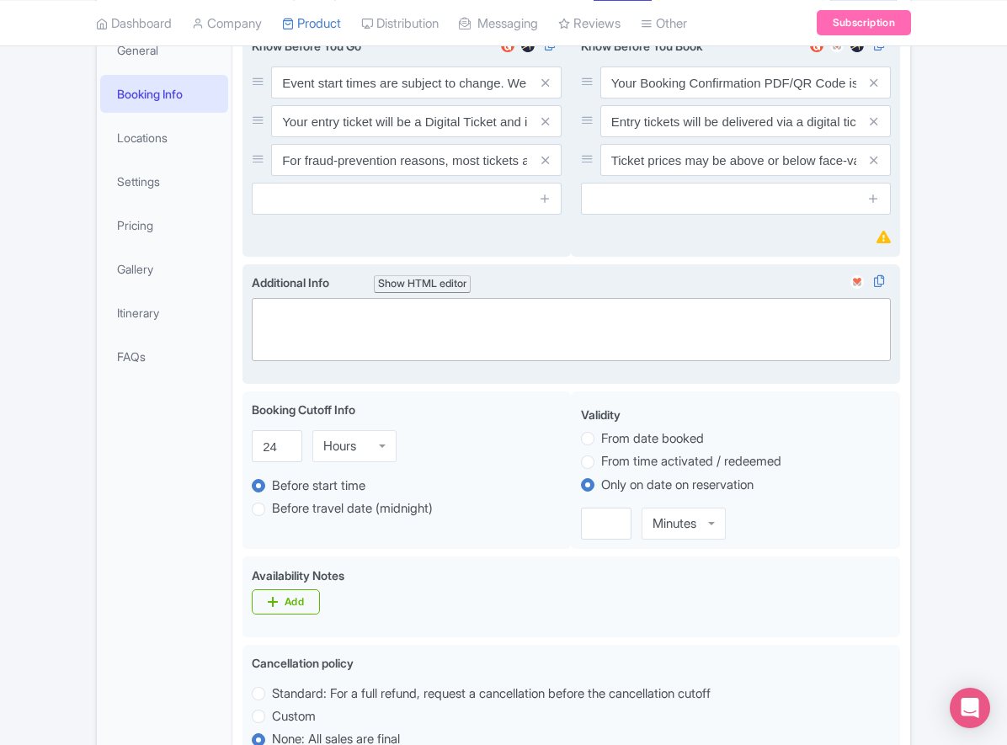
paste trix-editor "<div>Upper Baseline: Located in the upper tiers of seating behind the rings at …"
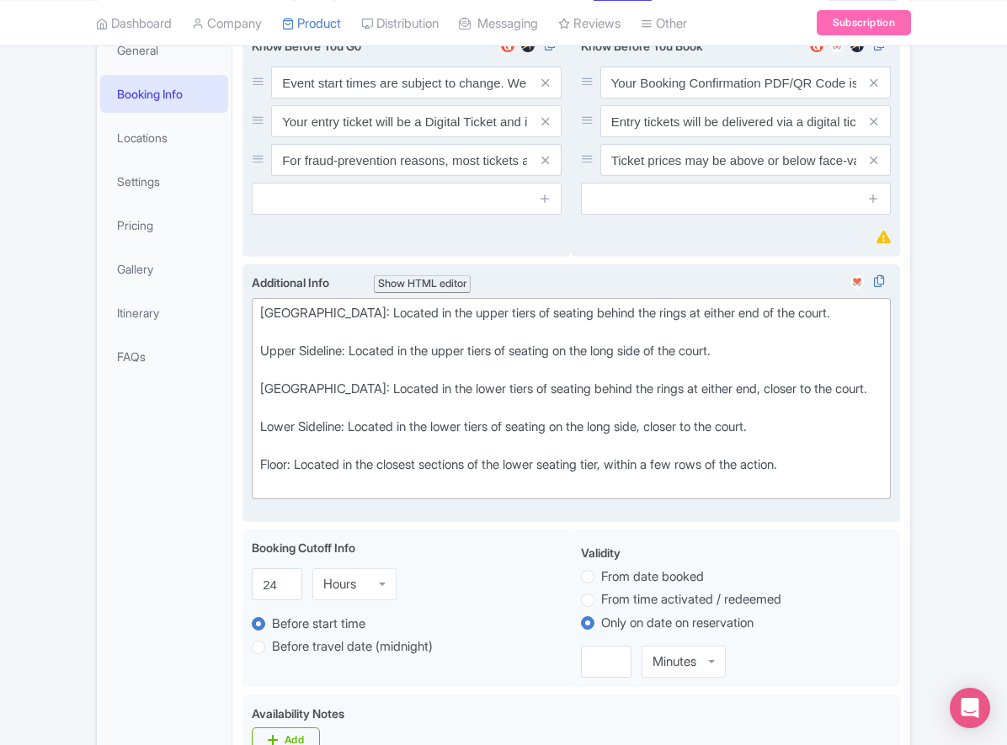
type trix-editor "<div>Upper Baseline: Located in the upper tiers of seating behind the rings at …"
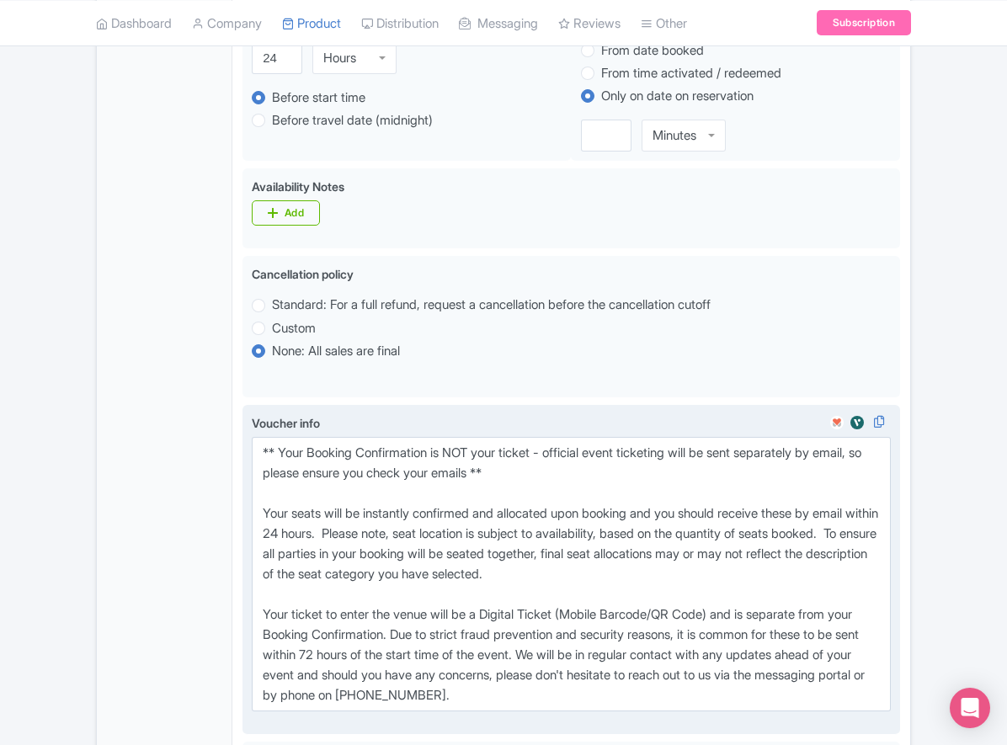
scroll to position [845, 0]
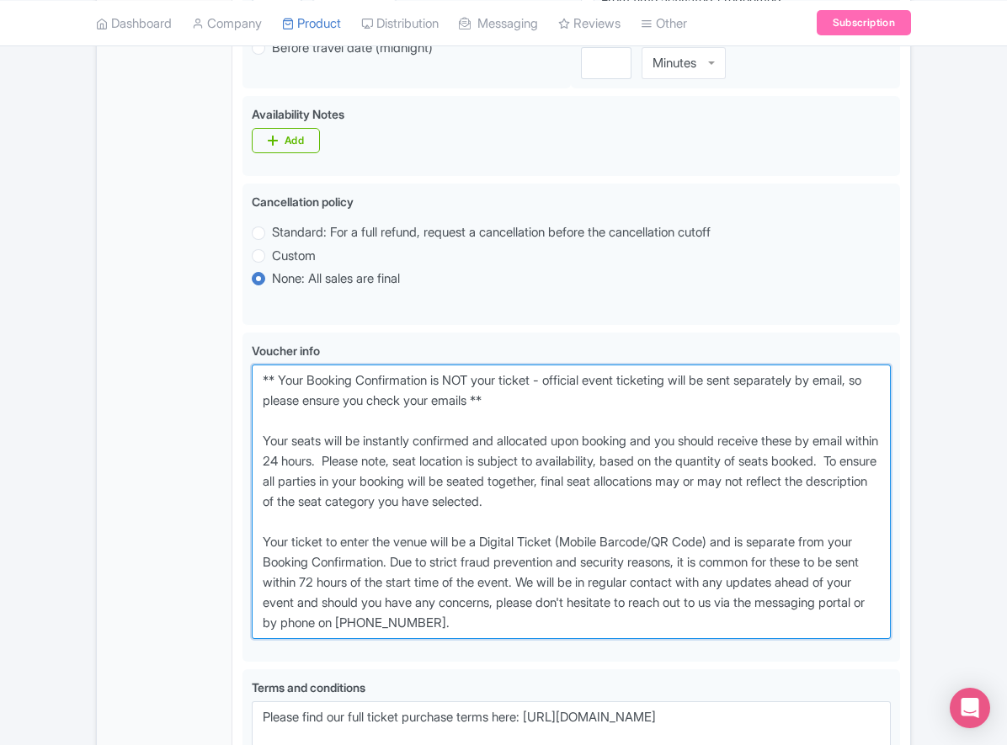
drag, startPoint x: 613, startPoint y: 692, endPoint x: 207, endPoint y: 445, distance: 474.7
click at [207, 445] on div "General Booking Info Locations Settings Pricing Gallery Itinerary FAQs Houston …" at bounding box center [503, 199] width 813 height 1523
paste textarea "entry ticket - official event ticketing will be sent separately by email, so pl…"
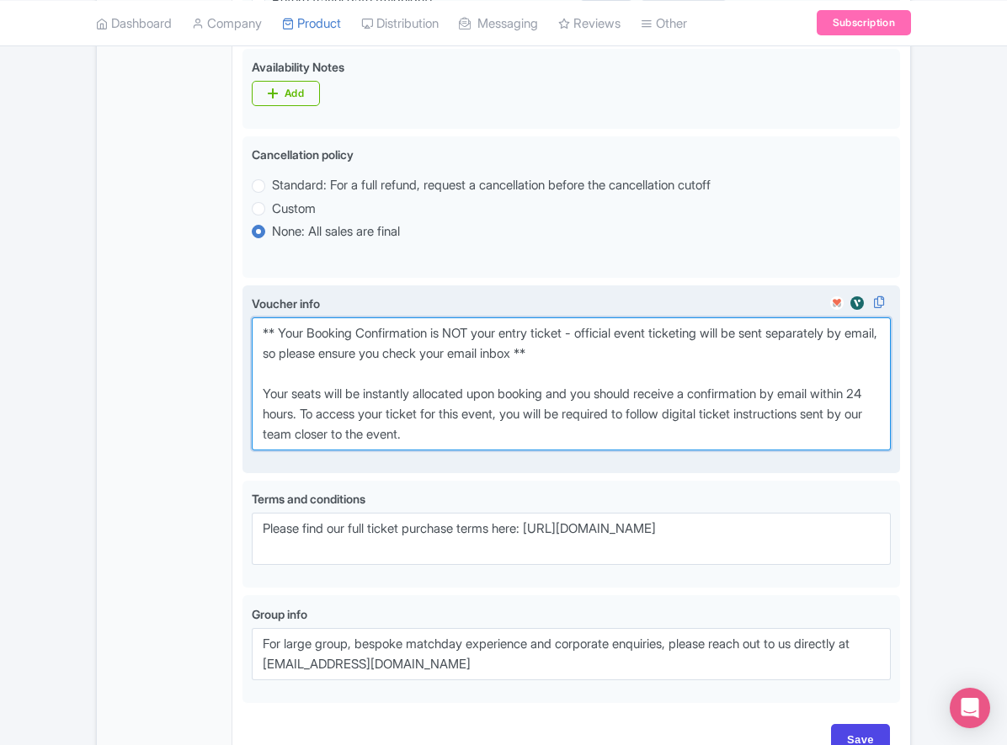
scroll to position [1056, 0]
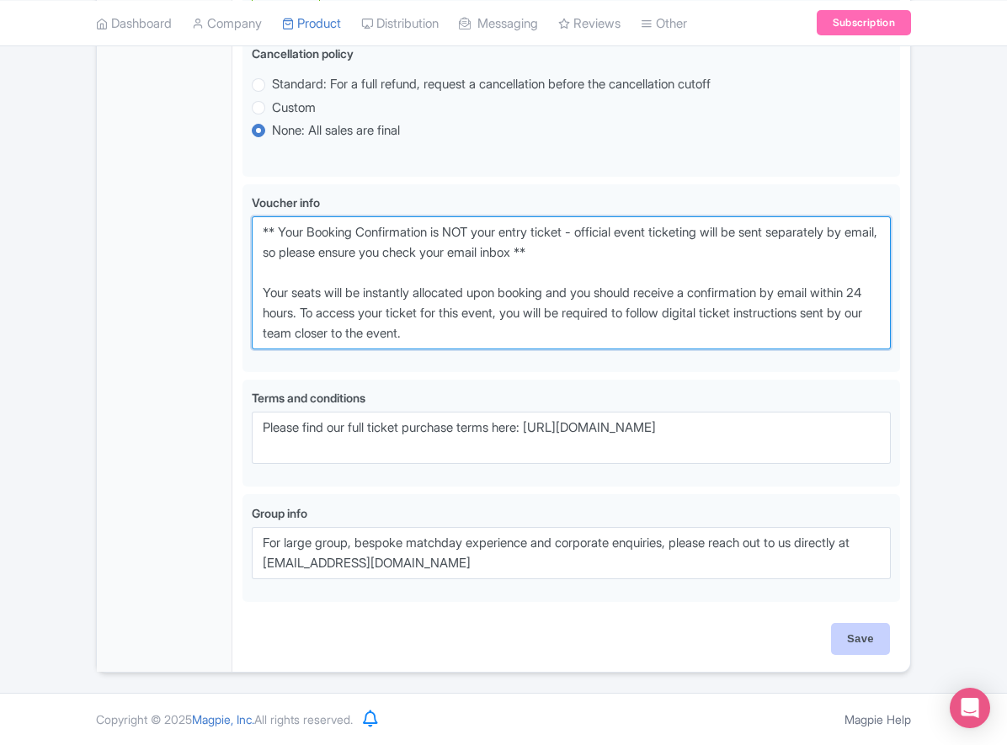
type textarea "** Your Booking Confirmation is NOT your entry ticket - official event ticketin…"
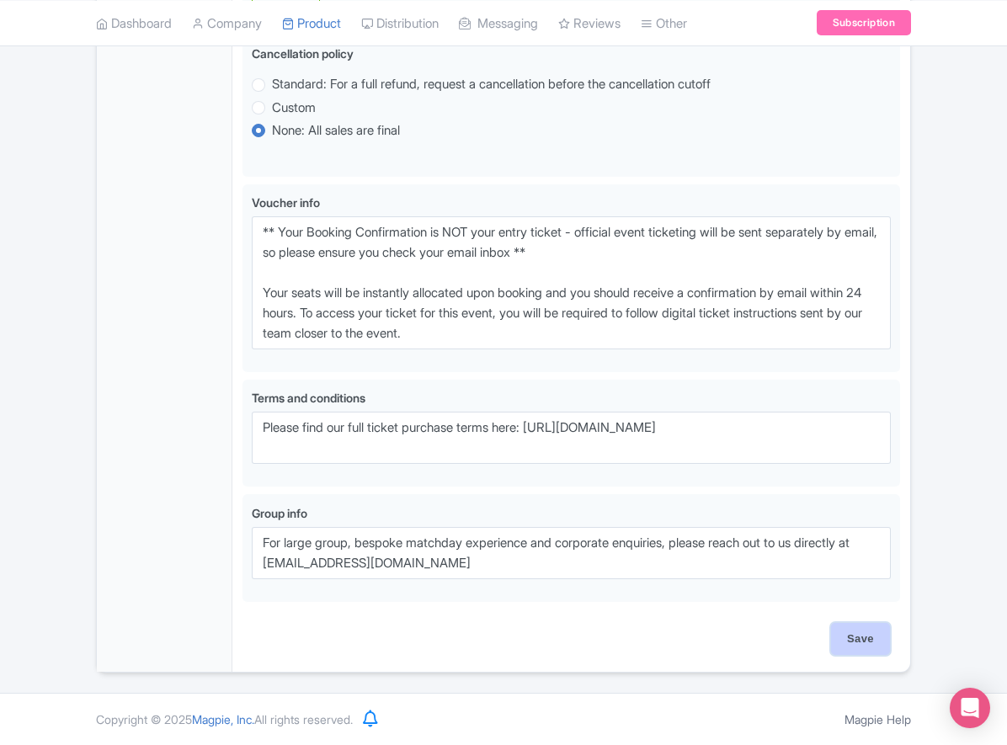
click at [859, 634] on input "Save" at bounding box center [860, 639] width 59 height 32
type input "Saving..."
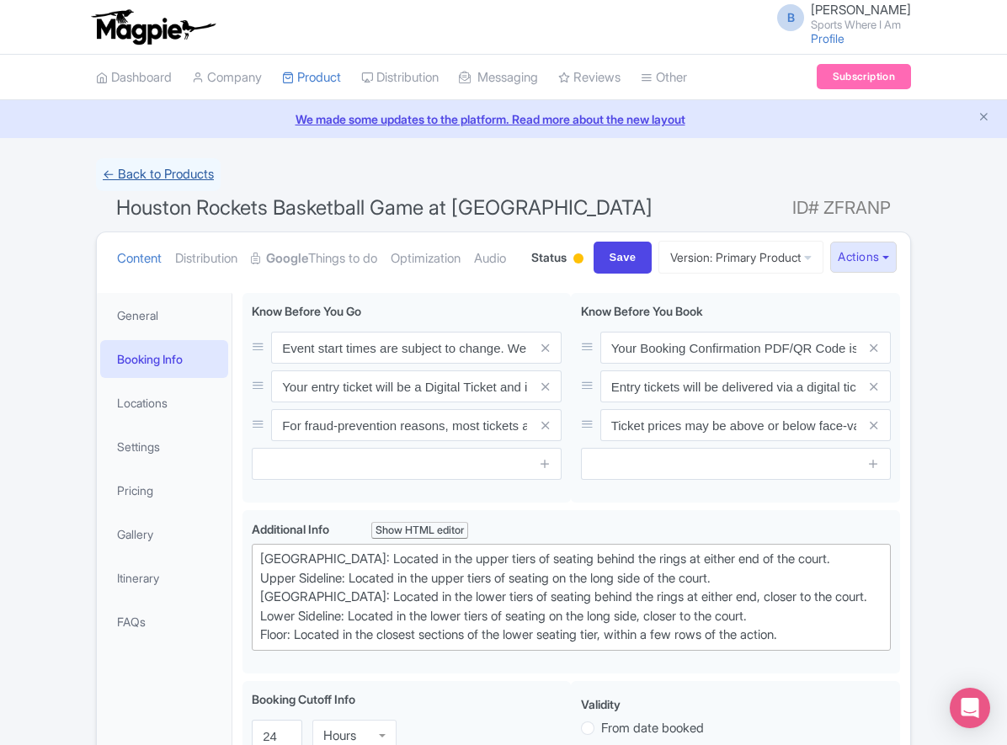
click at [146, 167] on link "← Back to Products" at bounding box center [158, 174] width 125 height 33
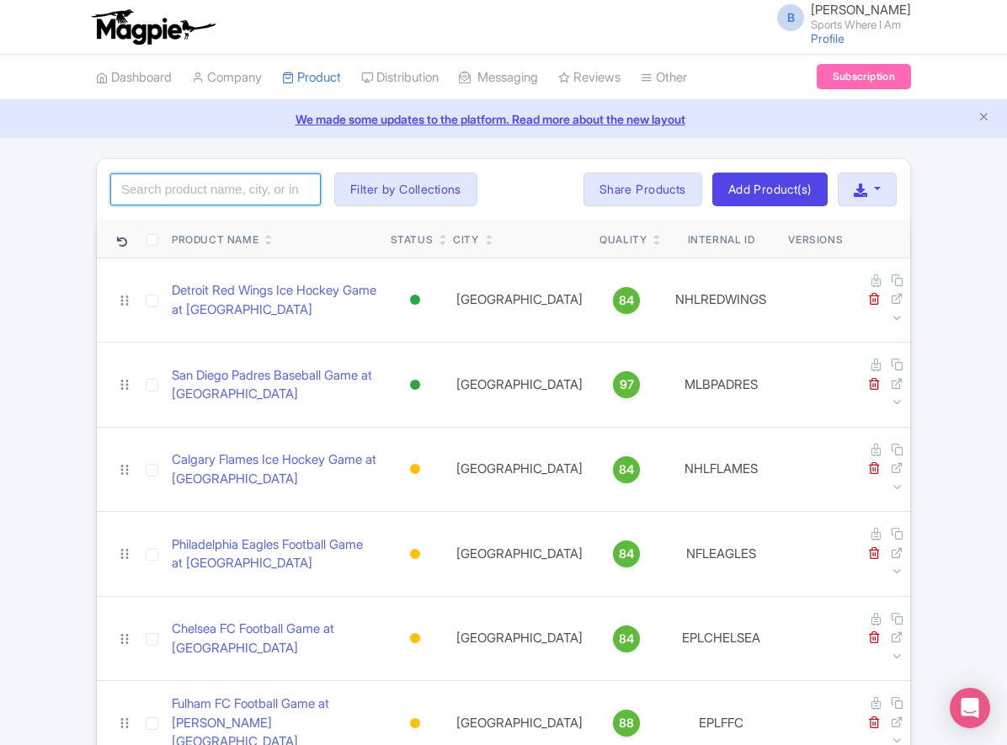
click at [237, 189] on input "search" at bounding box center [215, 189] width 210 height 32
type input "lakers"
click button "Search" at bounding box center [0, 0] width 0 height 0
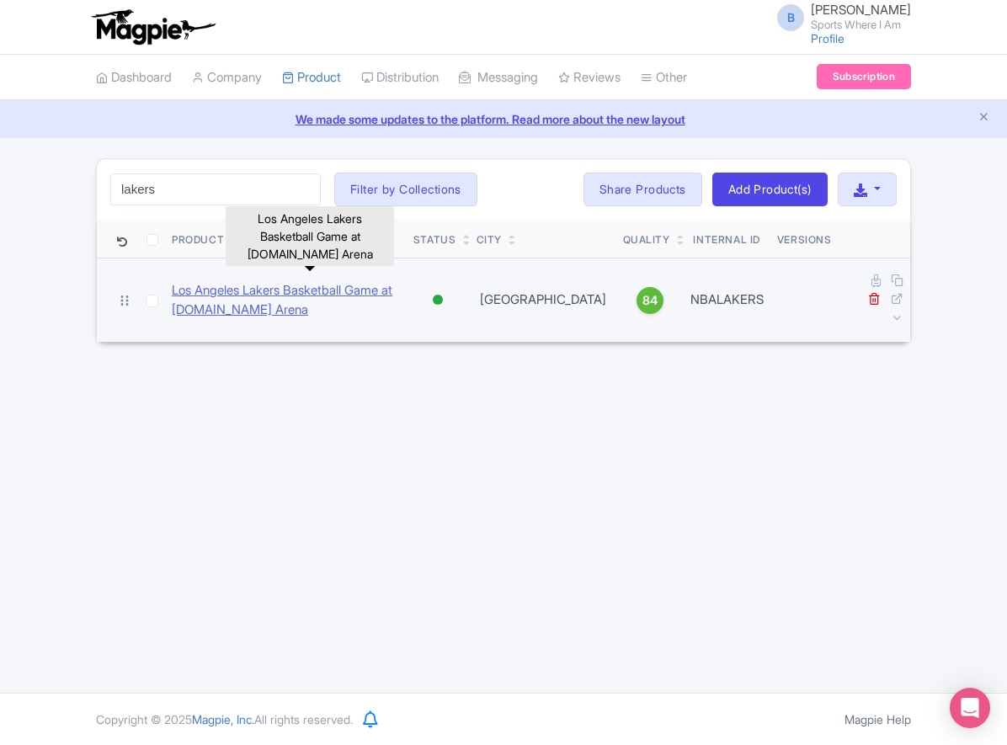
click at [250, 281] on link "Los Angeles Lakers Basketball Game at Crypto.com Arena" at bounding box center [286, 300] width 228 height 38
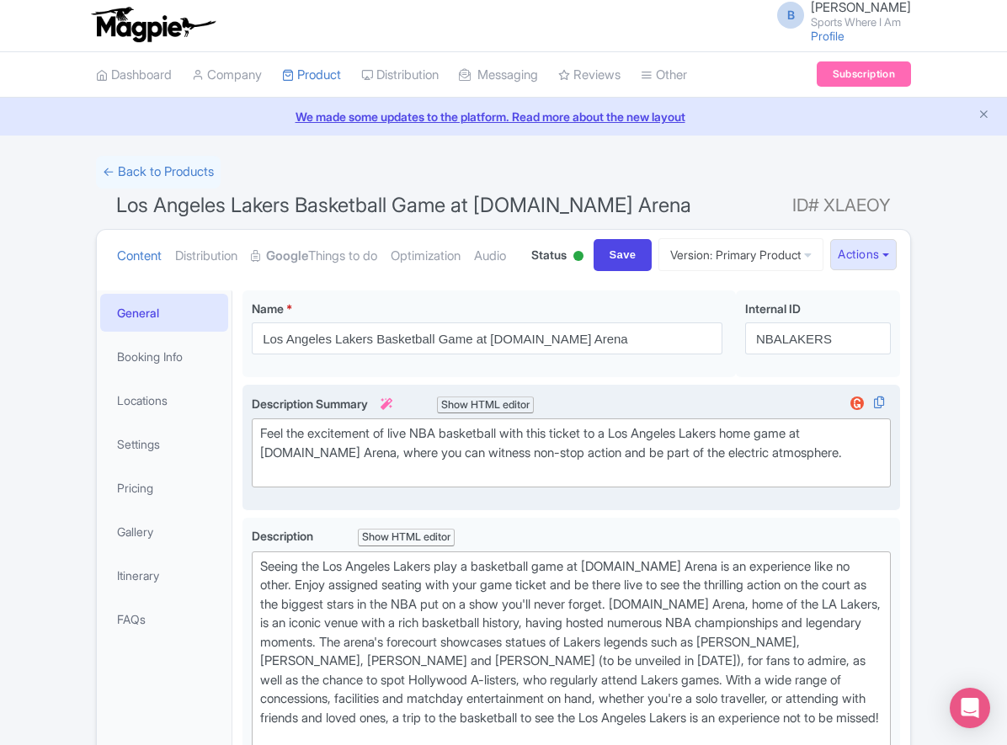
scroll to position [3, 0]
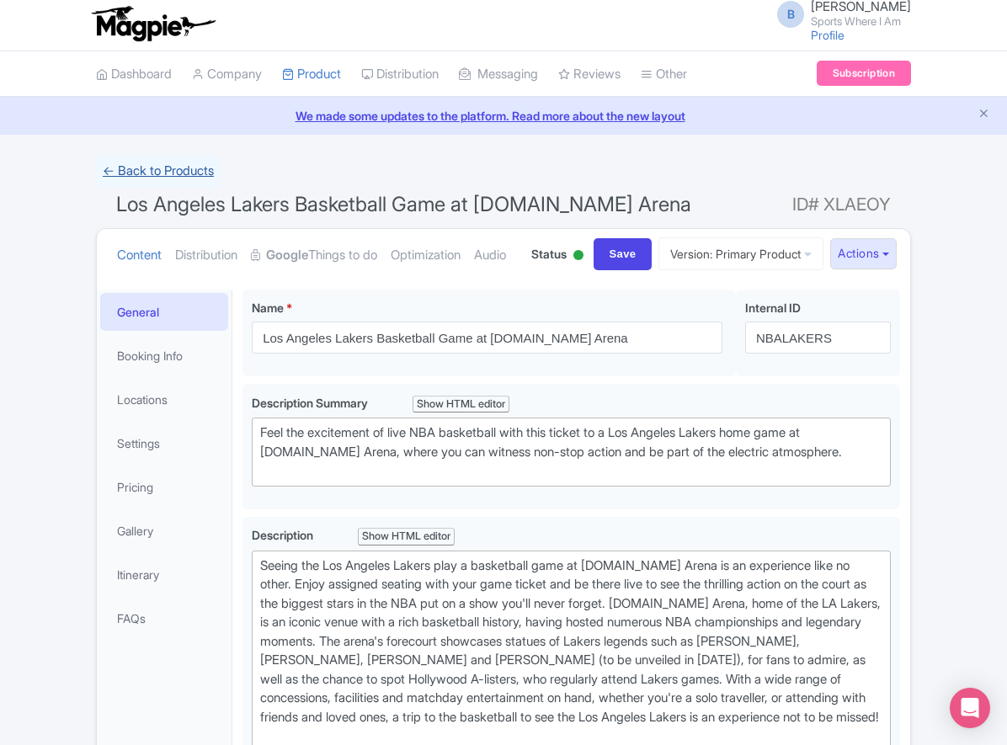
click at [177, 166] on link "← Back to Products" at bounding box center [158, 171] width 125 height 33
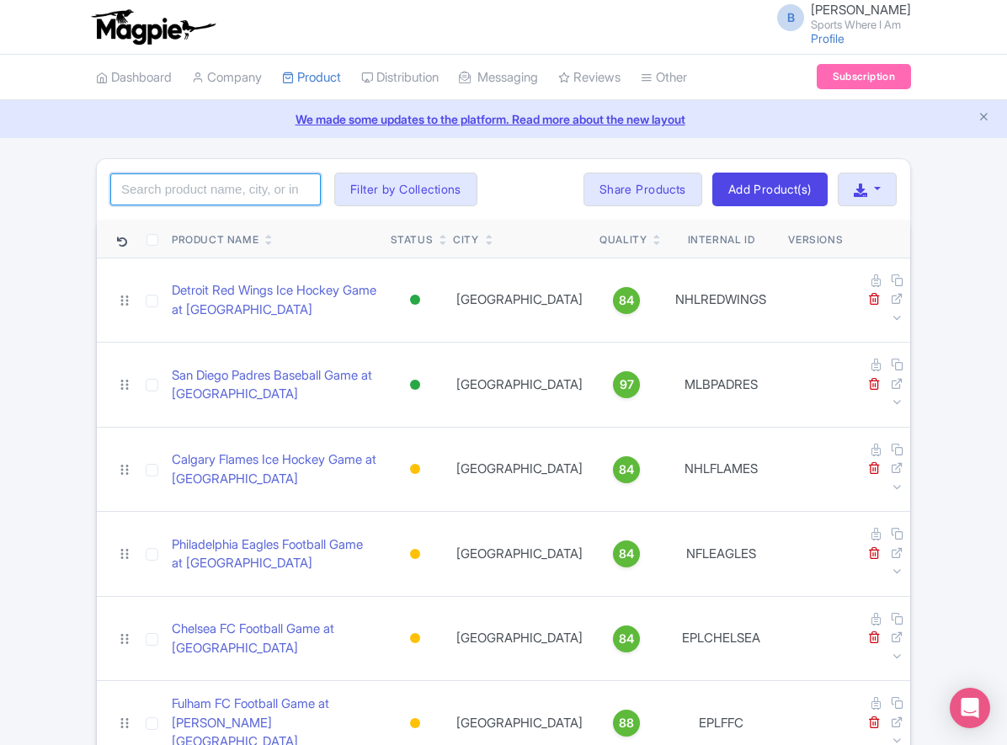
click at [254, 189] on input "search" at bounding box center [215, 189] width 210 height 32
type input "49ers"
click button "Search" at bounding box center [0, 0] width 0 height 0
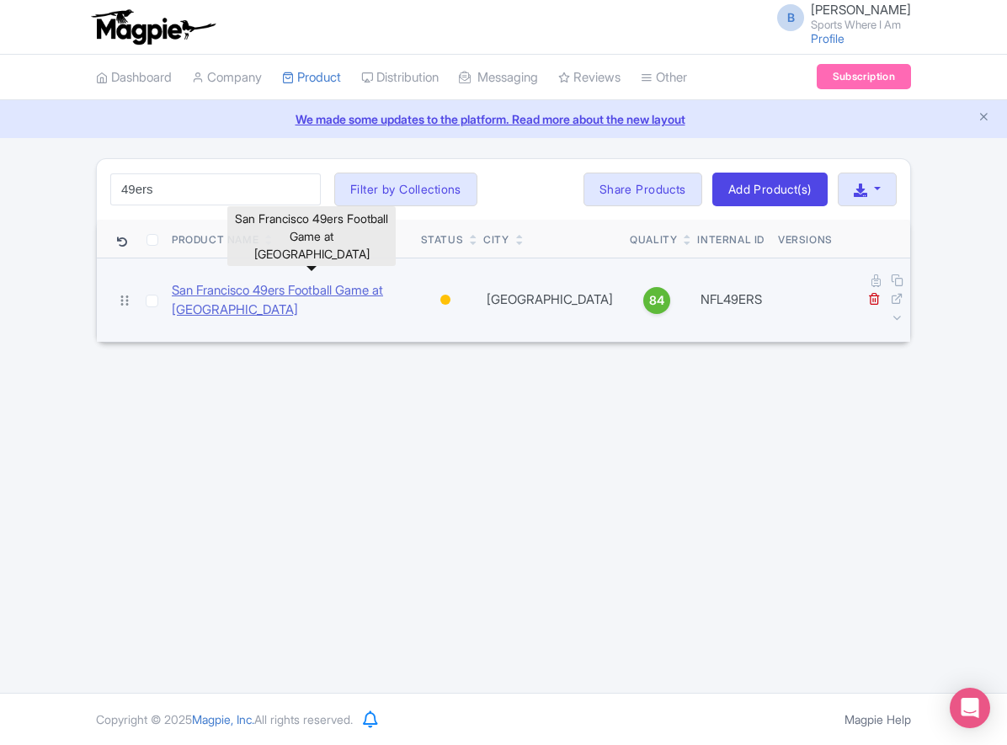
click at [341, 281] on link "San Francisco 49ers Football Game at [GEOGRAPHIC_DATA]" at bounding box center [290, 300] width 236 height 38
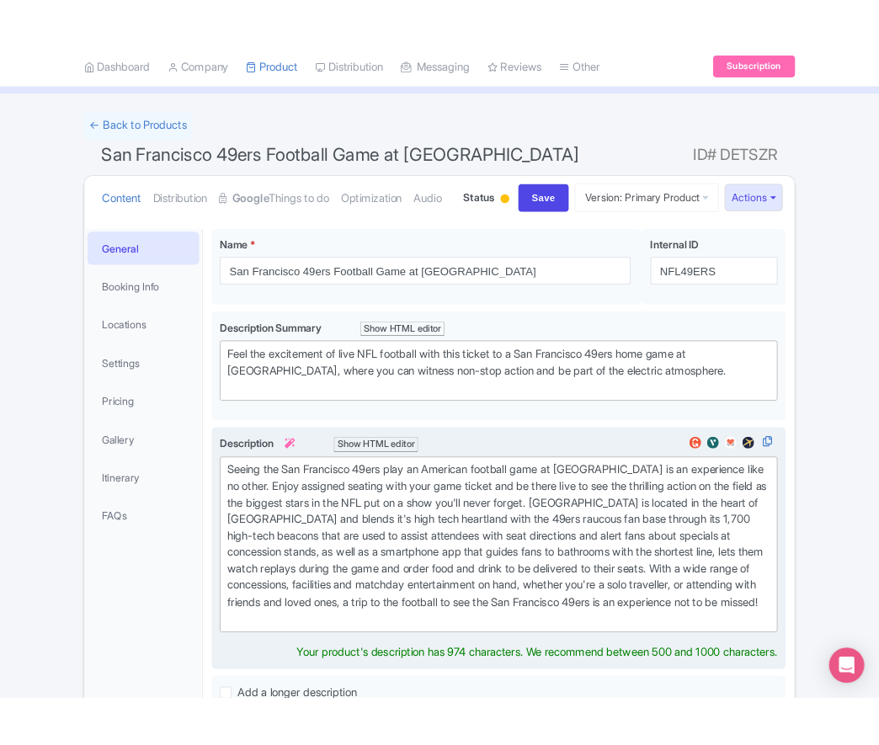
scroll to position [321, 0]
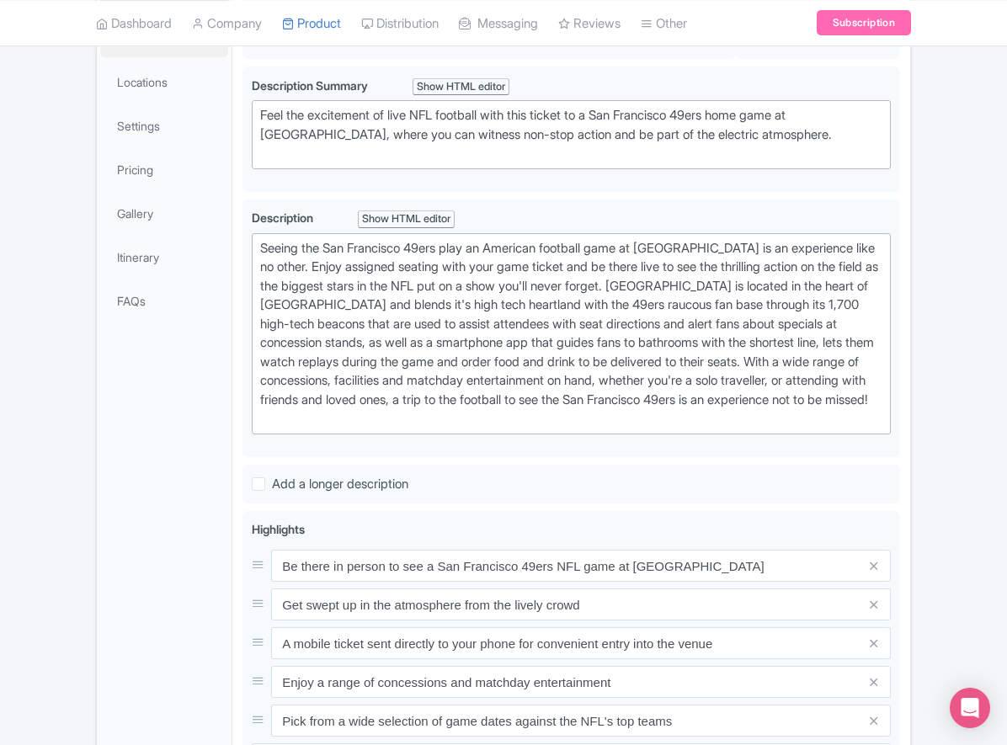
click at [166, 57] on link "Booking Info" at bounding box center [164, 38] width 128 height 38
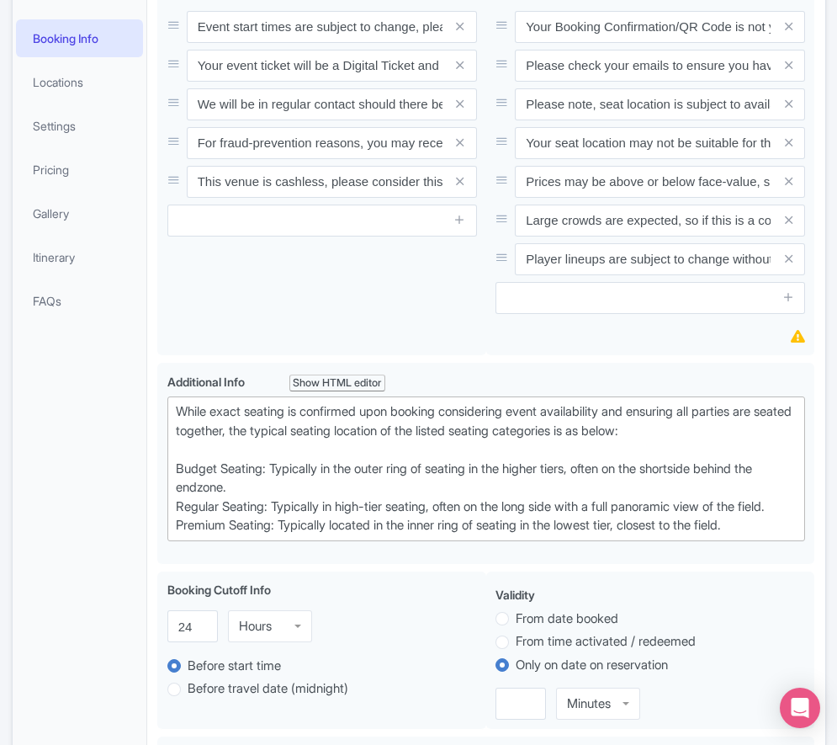
scroll to position [247, 0]
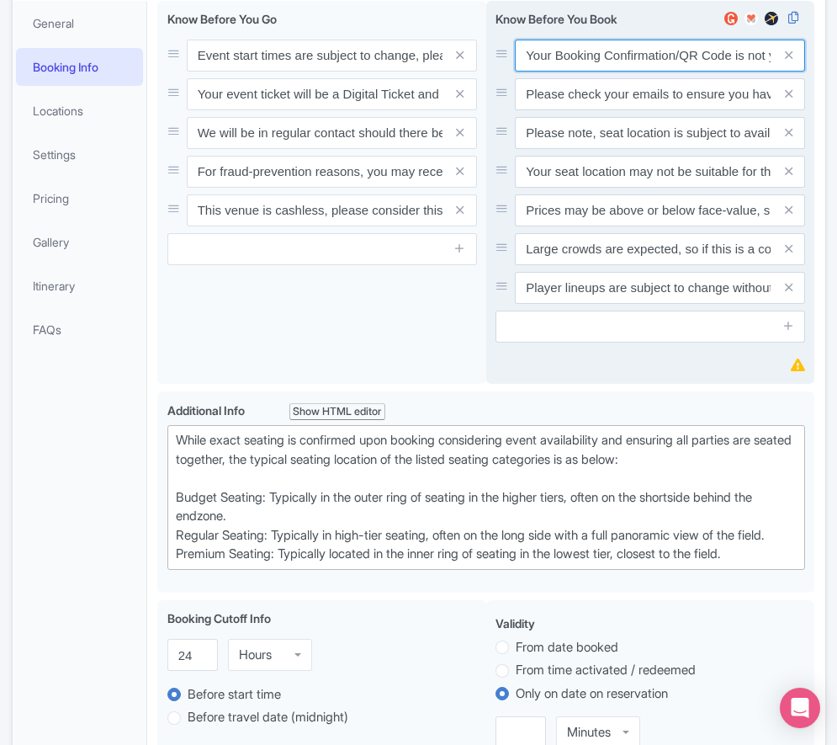
click at [564, 72] on input "Your Booking Confirmation/QR Code is not your entry ticket - your tickets and s…" at bounding box center [660, 56] width 290 height 32
paste input "PDF/QR Code is not your entry ticket - your digital tickets and seating details…"
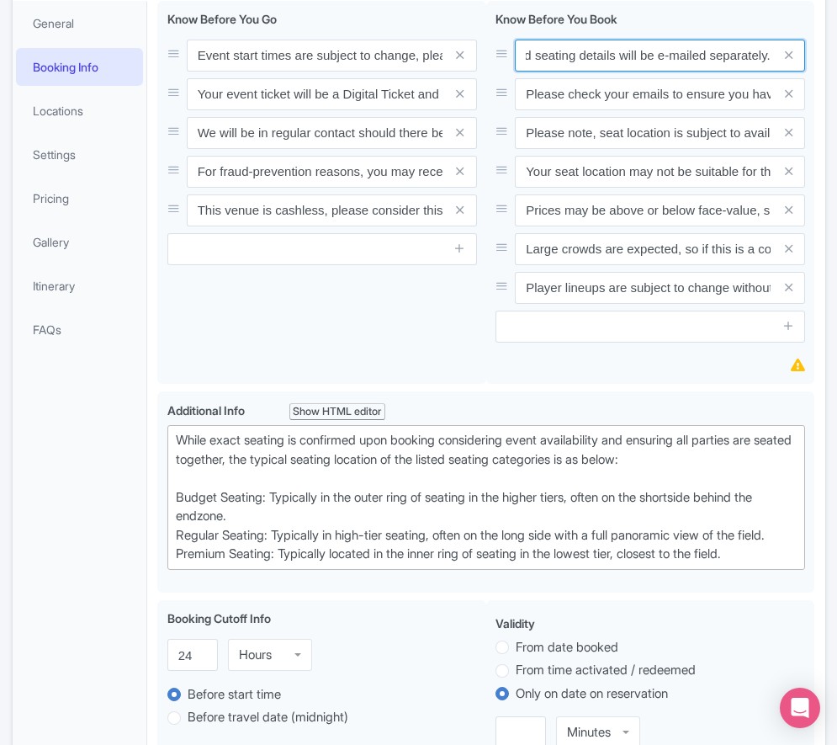
type input "Your Booking Confirmation PDF/QR Code is not your entry ticket - your digital t…"
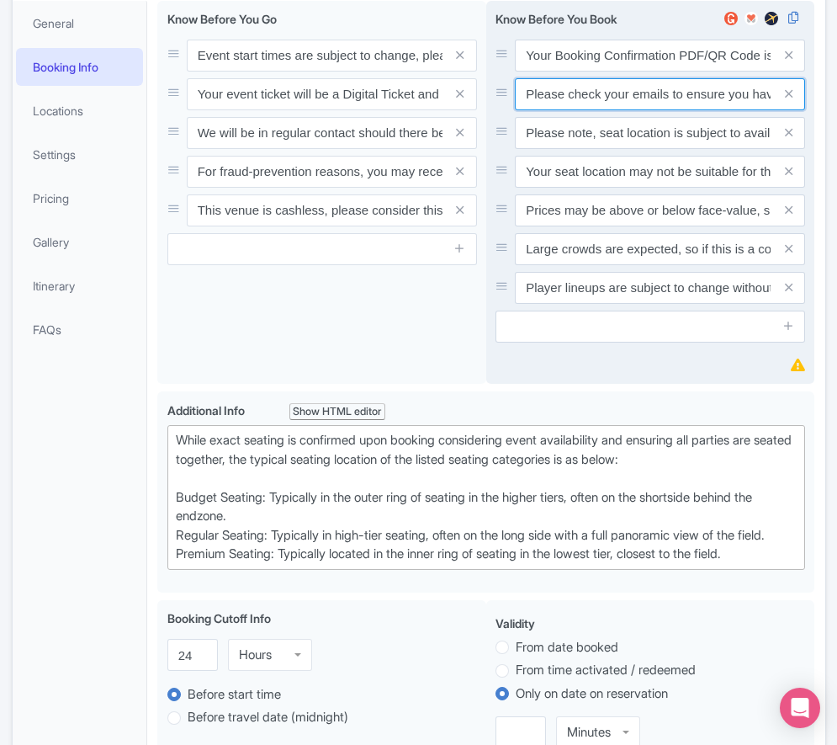
click at [593, 72] on input "Please check your emails to ensure you have accepted your mobile ticket prior t…" at bounding box center [660, 56] width 290 height 32
paste input "Entry tickets will be delivered via a digital ticketing provider selected by th…"
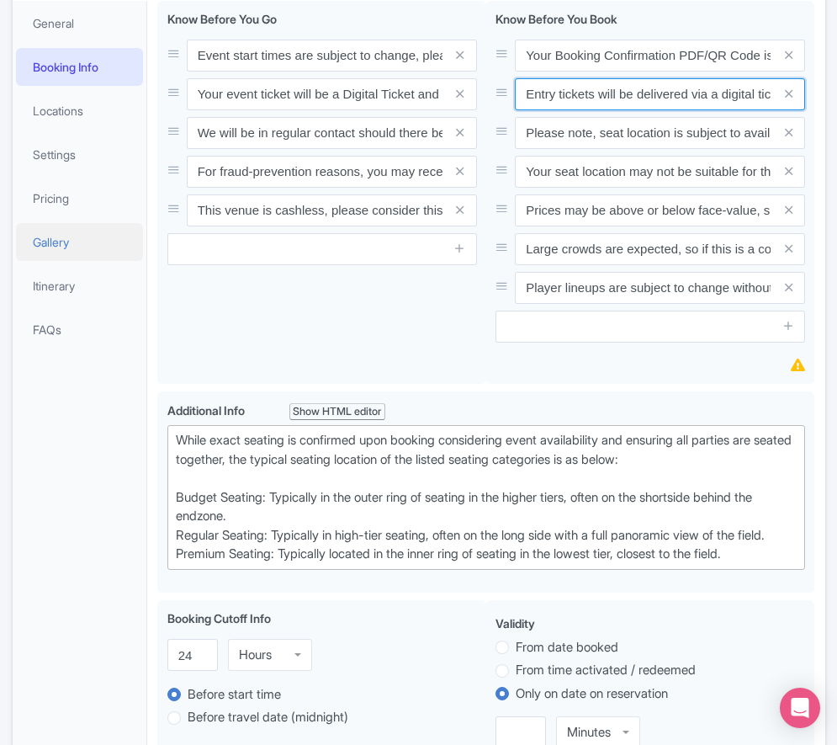
scroll to position [0, 631]
type input "Entry tickets will be delivered via a digital ticketing provider selected by th…"
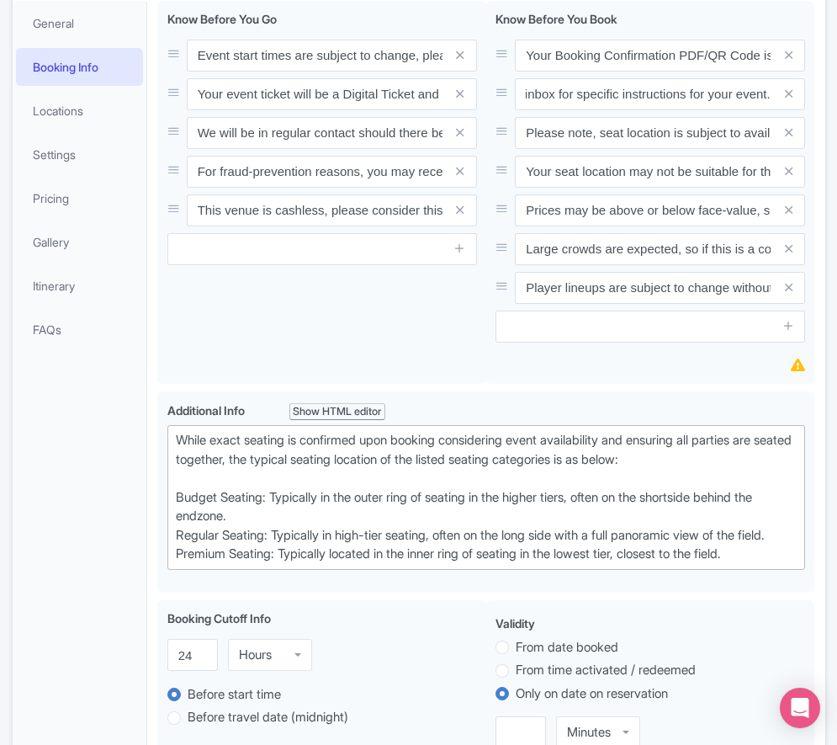
scroll to position [0, 0]
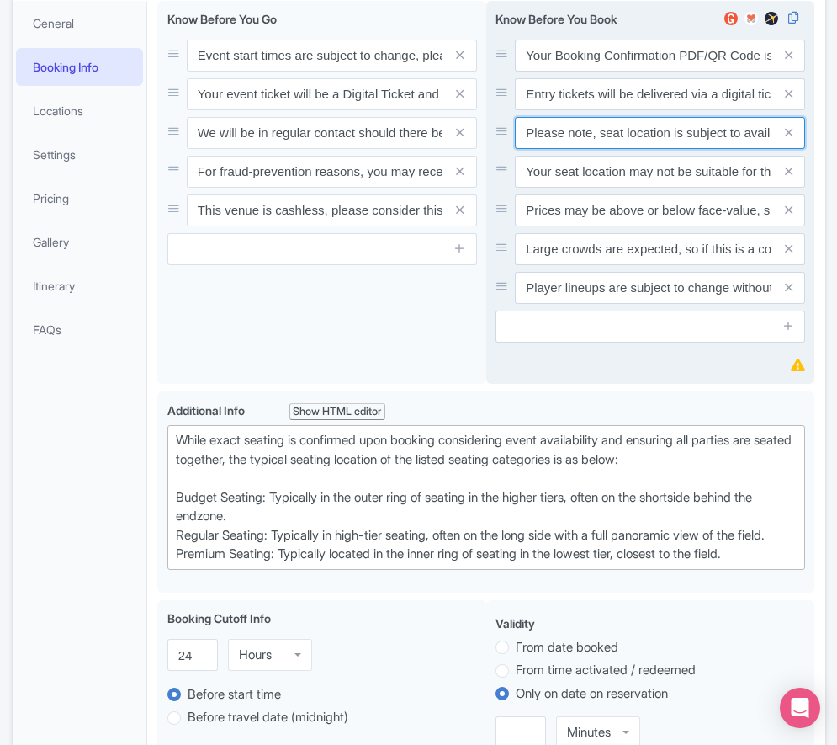
click at [610, 72] on input "Please note, seat location is subject to availability, based on the quantity of…" at bounding box center [660, 56] width 290 height 32
click at [611, 72] on input "Please note, seat location is subject to availability, based on the quantity of…" at bounding box center [660, 56] width 290 height 32
paste input "Ticket prices may be above or below face-value, subject to the popularity of th…"
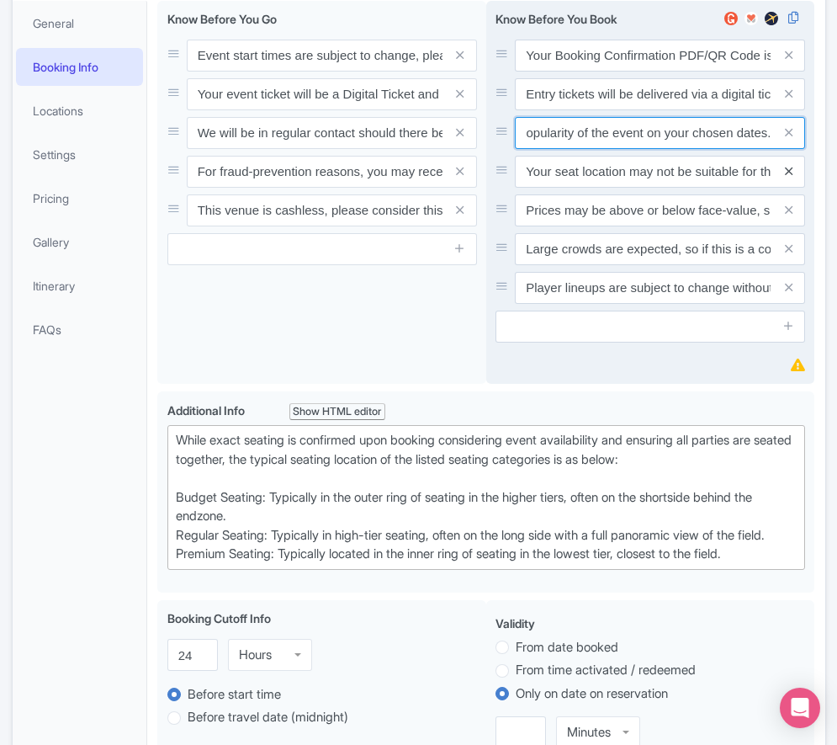
type input "Ticket prices may be above or below face-value, subject to the popularity of th…"
click at [785, 178] on icon at bounding box center [789, 171] width 8 height 13
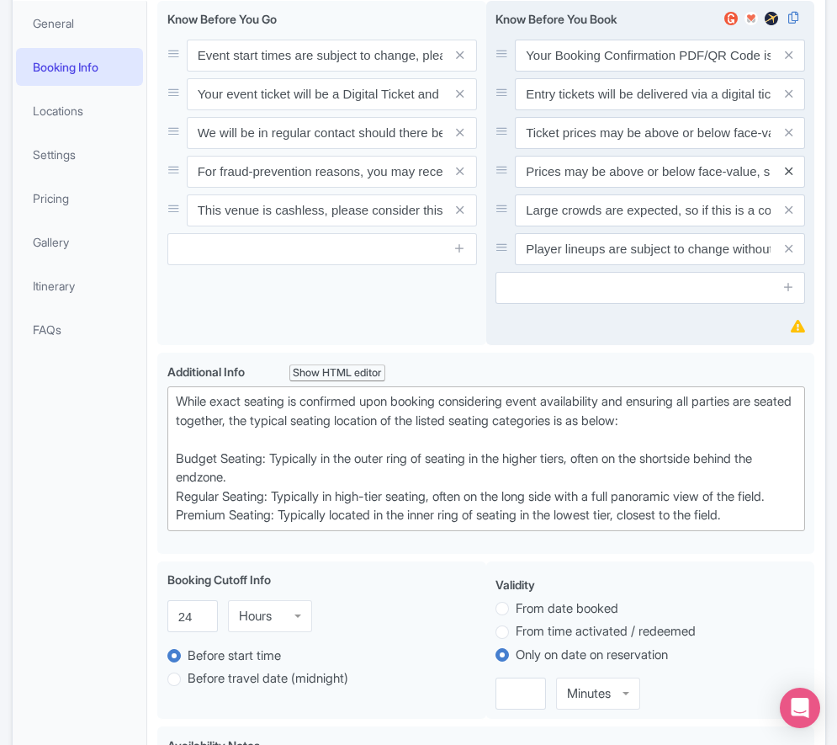
click at [785, 178] on icon at bounding box center [789, 171] width 8 height 13
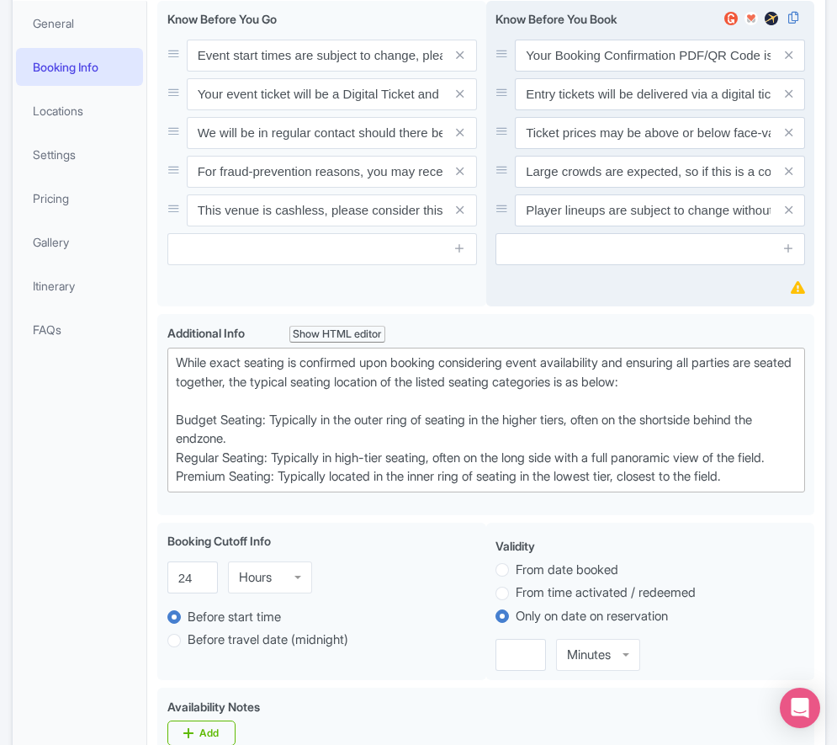
click at [785, 178] on icon at bounding box center [789, 171] width 8 height 13
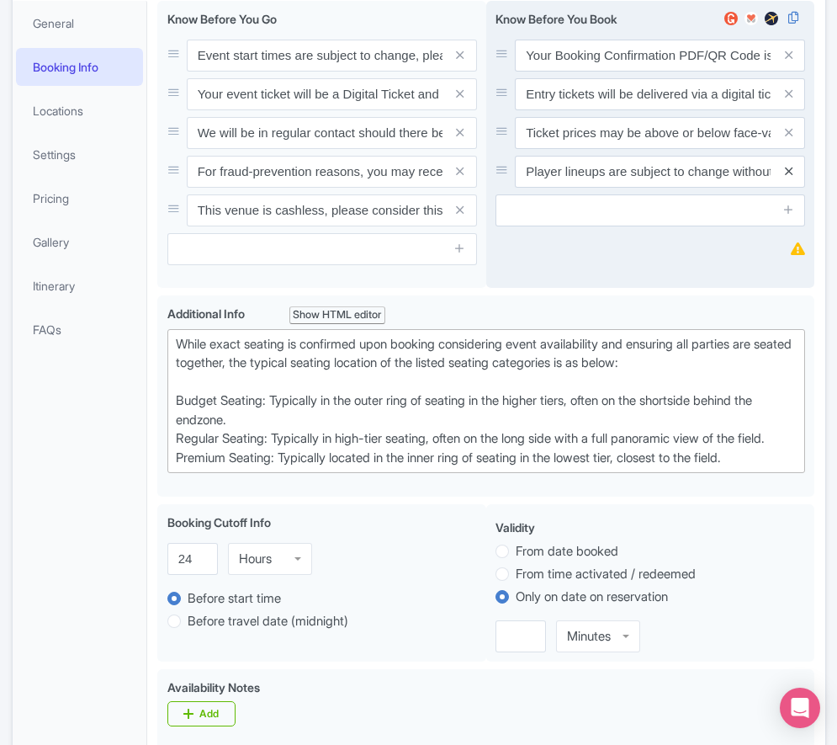
click at [786, 178] on icon at bounding box center [789, 171] width 8 height 13
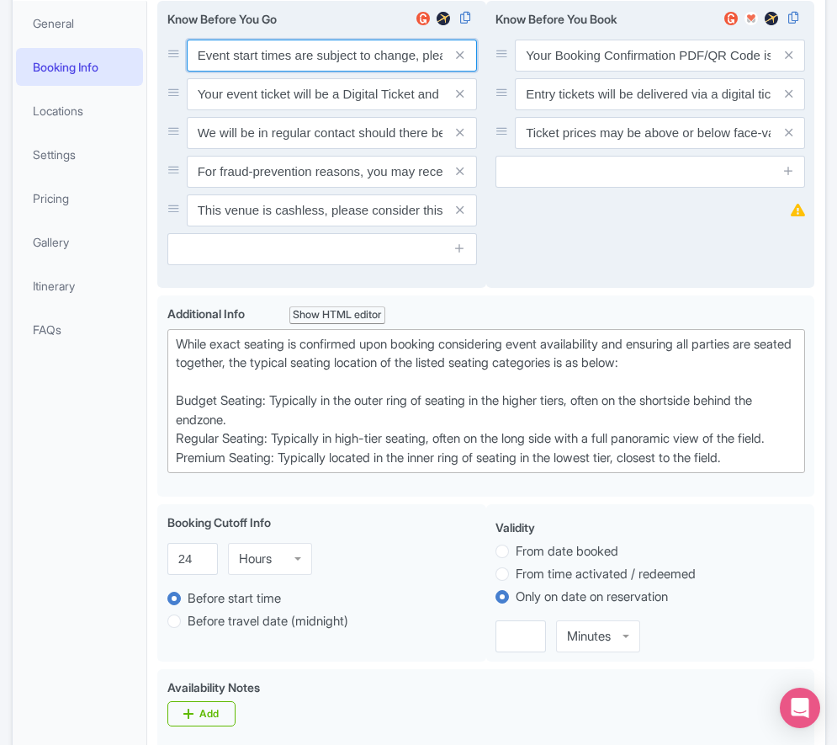
click at [239, 72] on input "Event start times are subject to change, please check these closer to the event…" at bounding box center [332, 56] width 290 height 32
paste input ". We will be in regular contact should there be any updates or changes ahead of…"
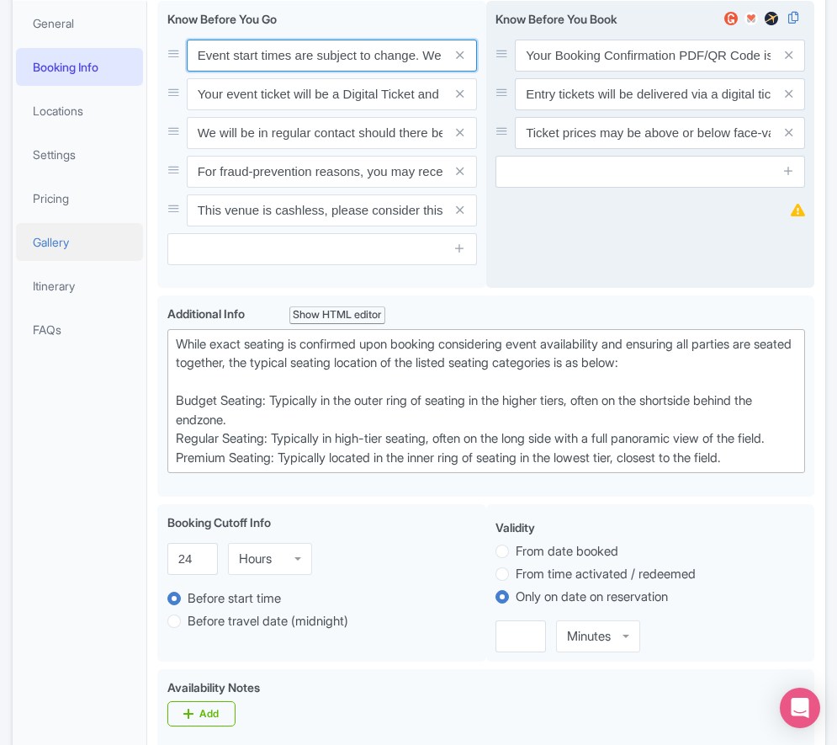
scroll to position [0, 485]
type input "Event start times are subject to change. We will be in regular contact should t…"
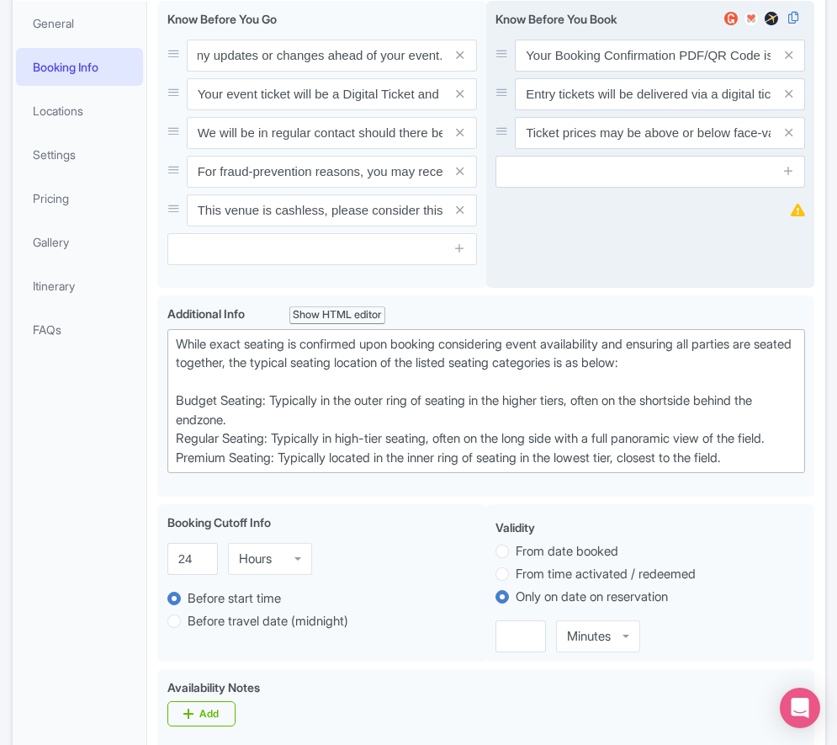
scroll to position [0, 0]
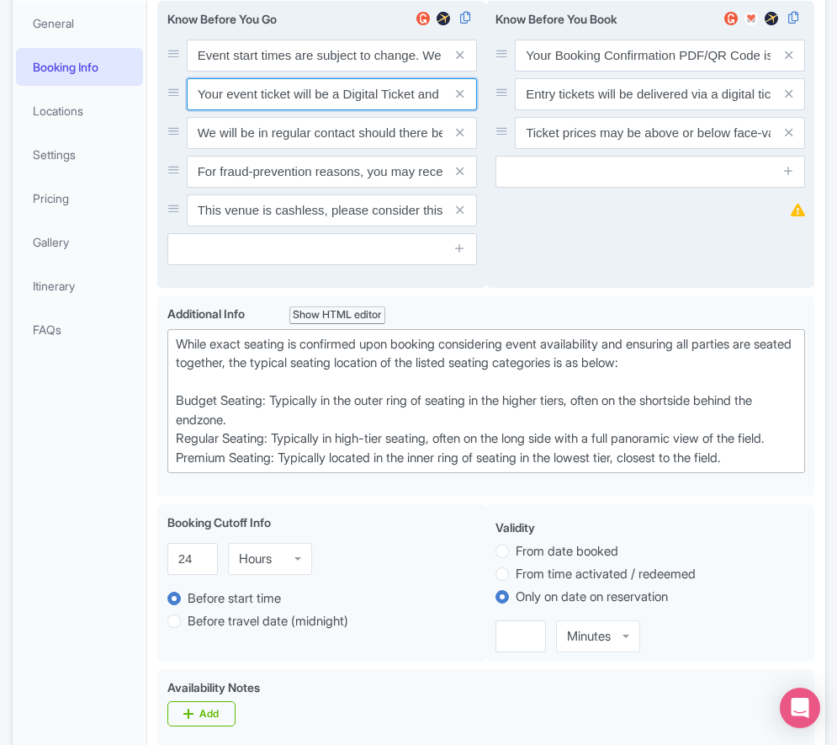
click at [237, 72] on input "Your event ticket will be a Digital Ticket and is separate from your booking co…" at bounding box center [332, 56] width 290 height 32
paste input "ntry"
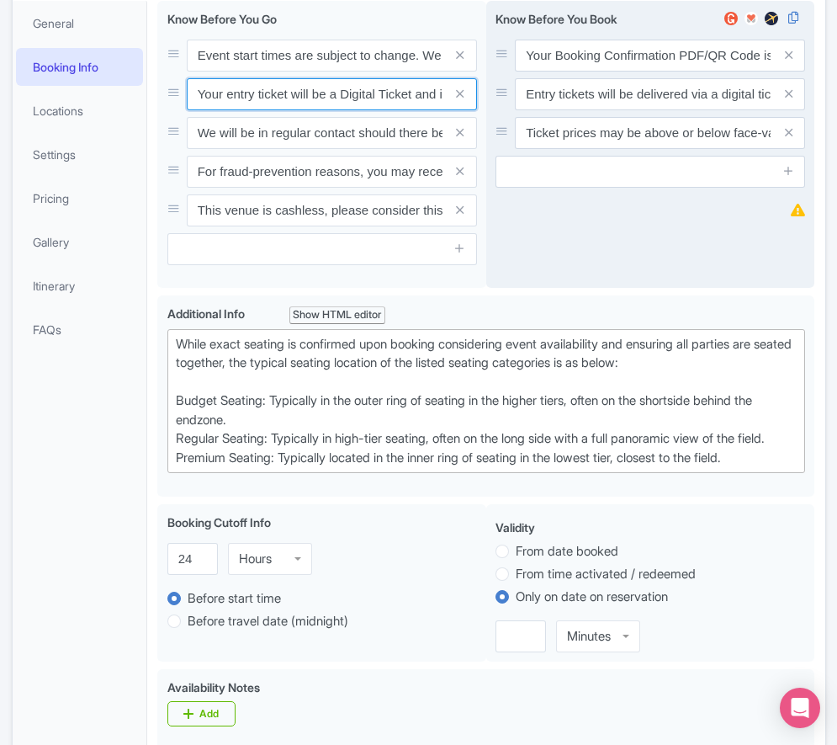
scroll to position [0, 239]
type input "Your entry ticket will be a Digital Ticket and is separate from your booking co…"
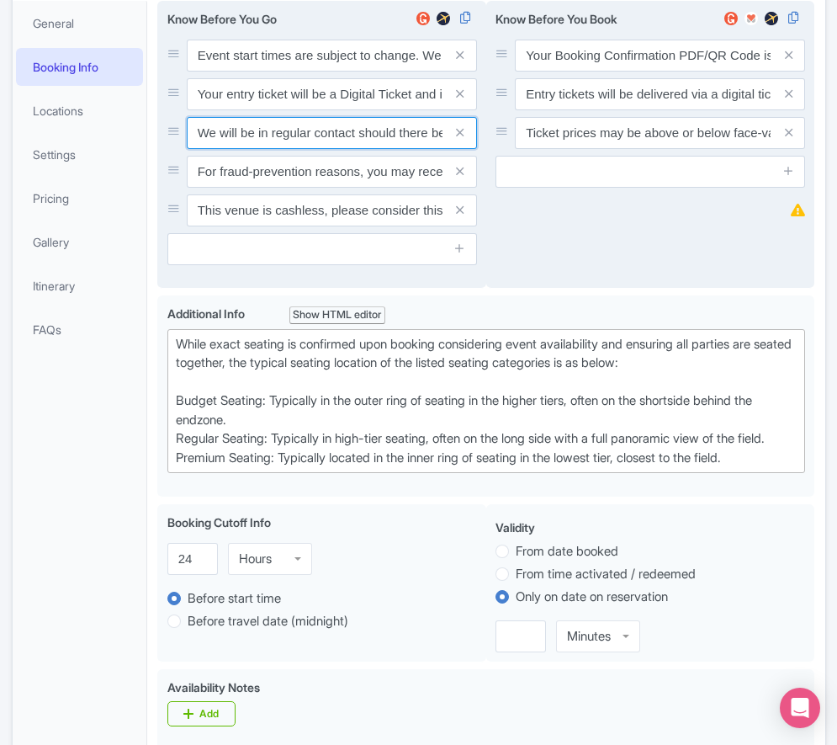
click at [248, 72] on input "We will be in regular contact should there be any updates or changes ahead of y…" at bounding box center [332, 56] width 290 height 32
paste input "For fraud-prevention reasons, most tickets are delivered between 1-3 days prior…"
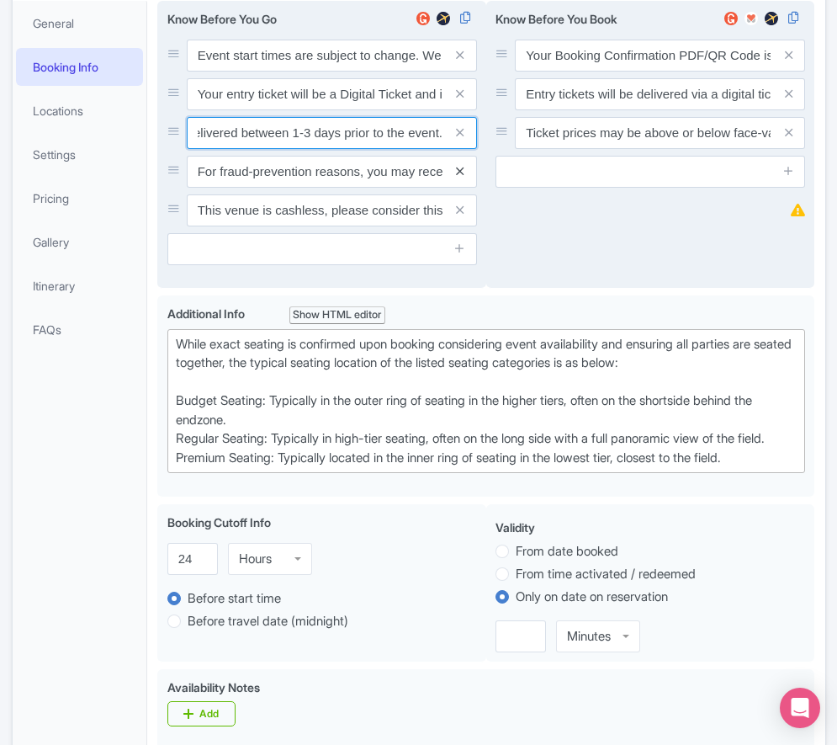
type input "For fraud-prevention reasons, most tickets are delivered between 1-3 days prior…"
click at [458, 178] on icon at bounding box center [460, 171] width 8 height 13
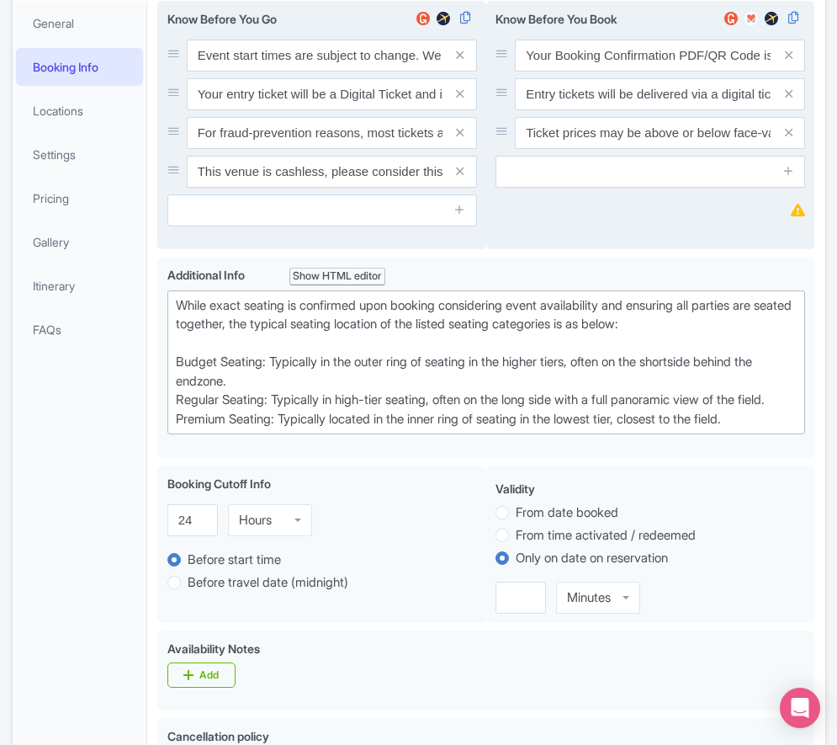
click at [458, 178] on icon at bounding box center [460, 171] width 8 height 13
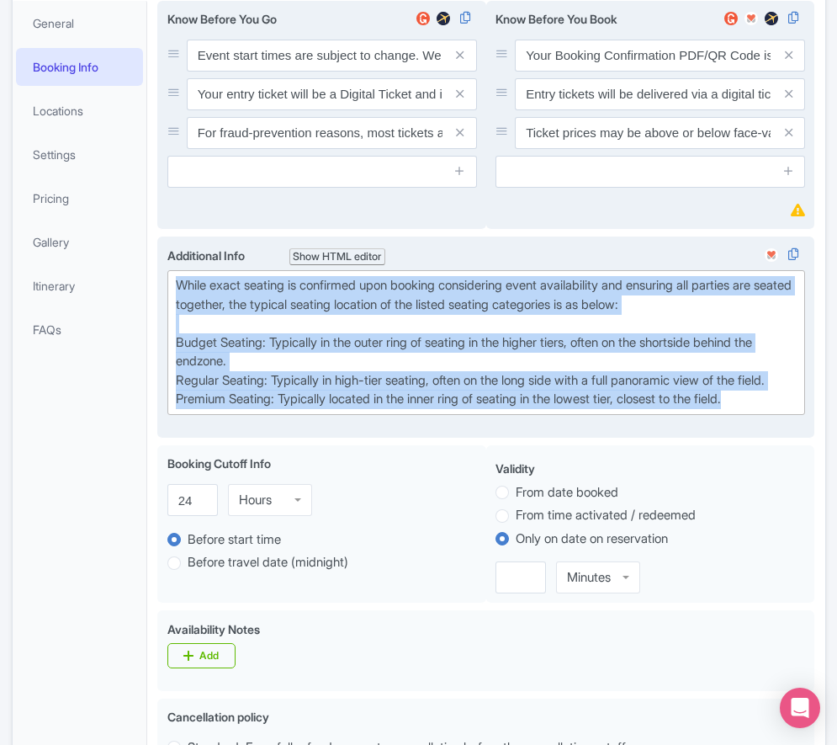
drag, startPoint x: 762, startPoint y: 482, endPoint x: 171, endPoint y: 345, distance: 606.5
click at [172, 345] on trix-editor "While exact seating is confirmed upon booking considering event availability an…" at bounding box center [486, 342] width 639 height 145
paste trix-editor "Short Side Upper: Located in the outer ring of seating in the higher tiers behi…"
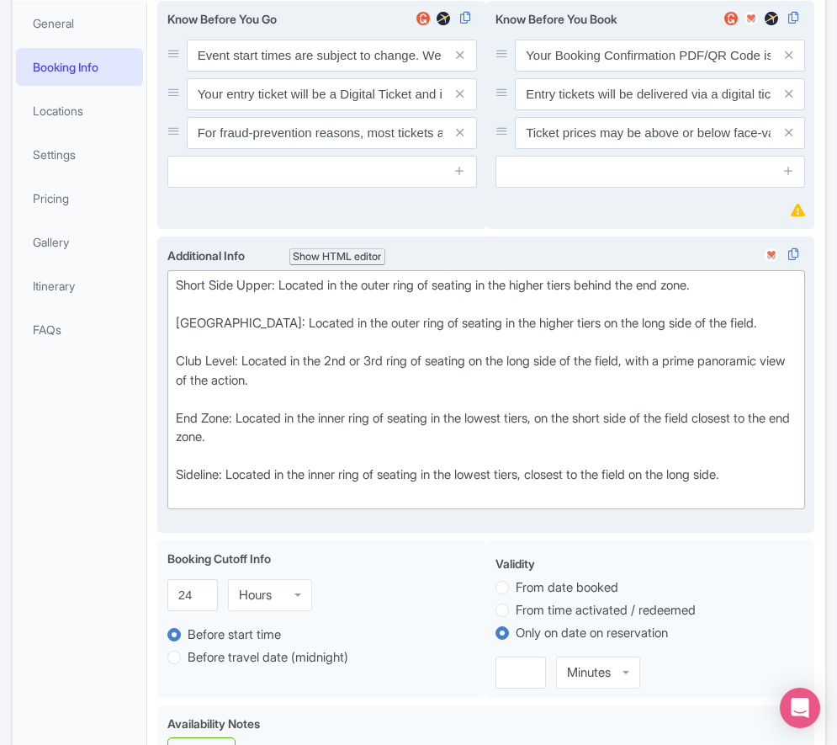
type trix-editor "<div>Short Side Upper: Located in the outer ring of seating in the higher tiers…"
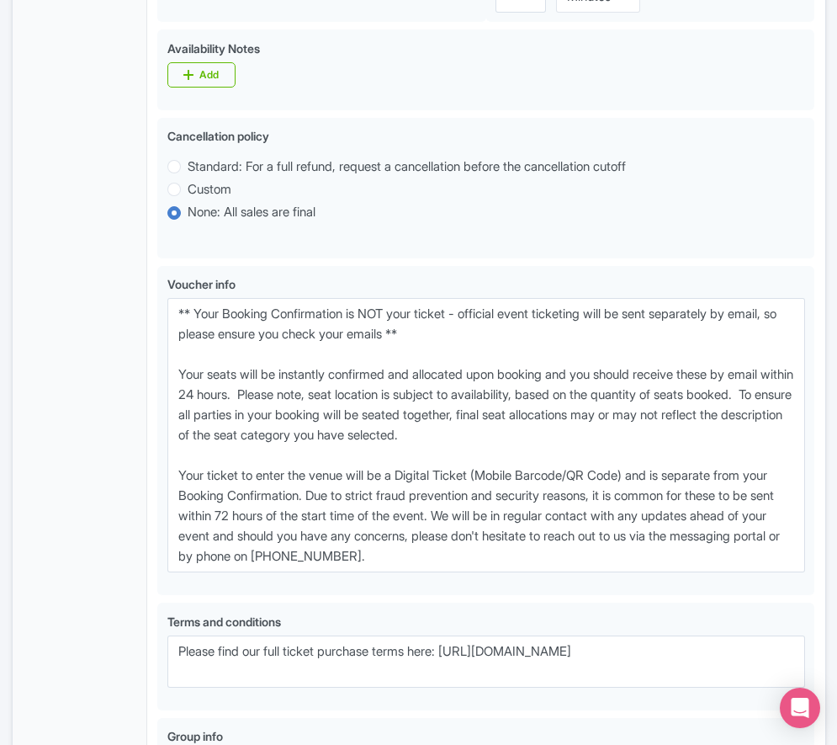
scroll to position [906, 0]
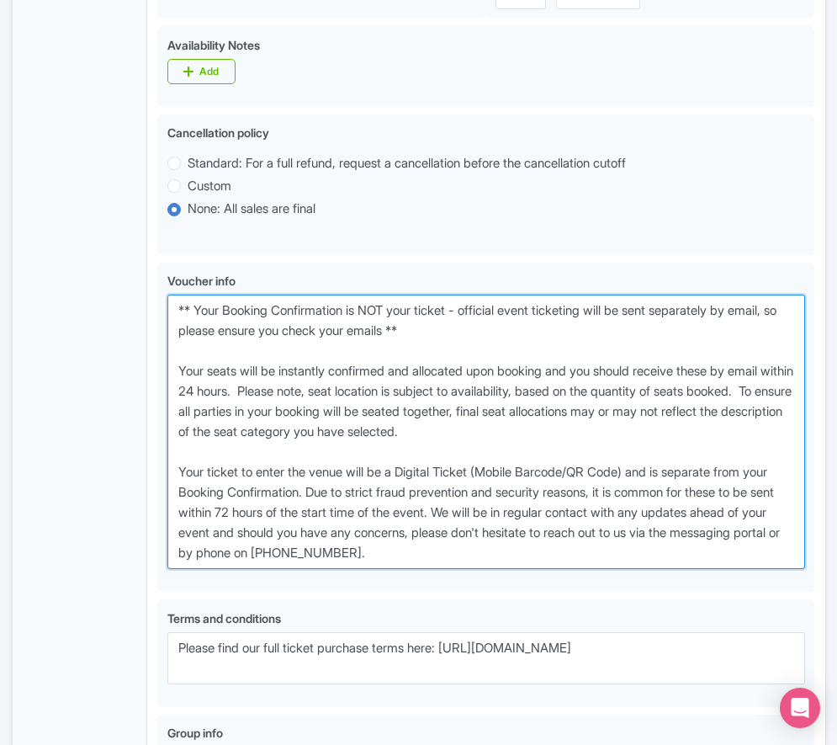
drag, startPoint x: 534, startPoint y: 618, endPoint x: 117, endPoint y: 375, distance: 483.1
click at [117, 375] on div "General Booking Info Locations Settings Pricing Gallery Itinerary FAQs San Fran…" at bounding box center [419, 111] width 813 height 1561
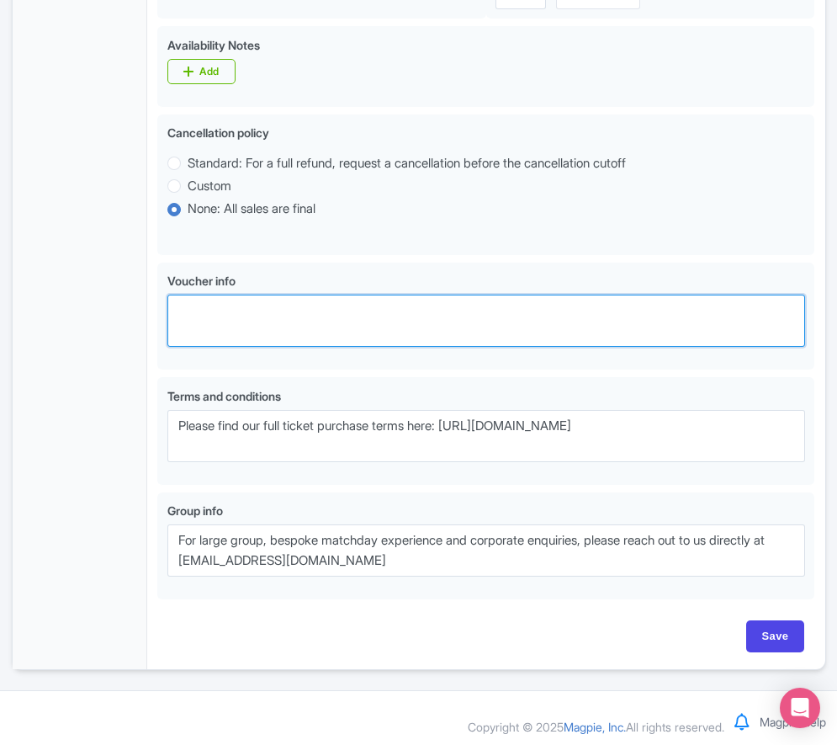
paste textarea "** Your Booking Confirmation is NOT your entry ticket - official event ticketin…"
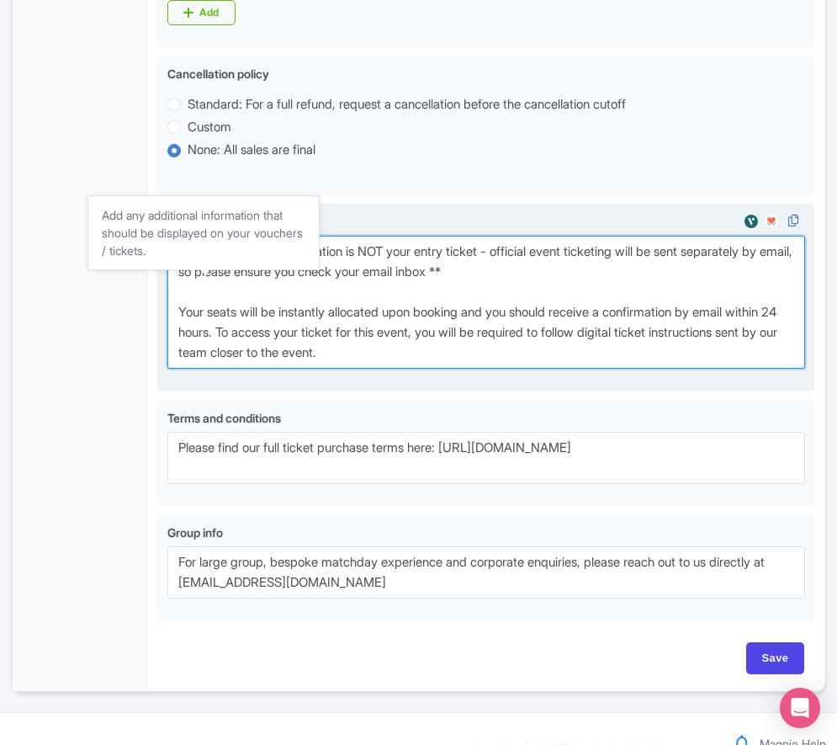
scroll to position [1059, 0]
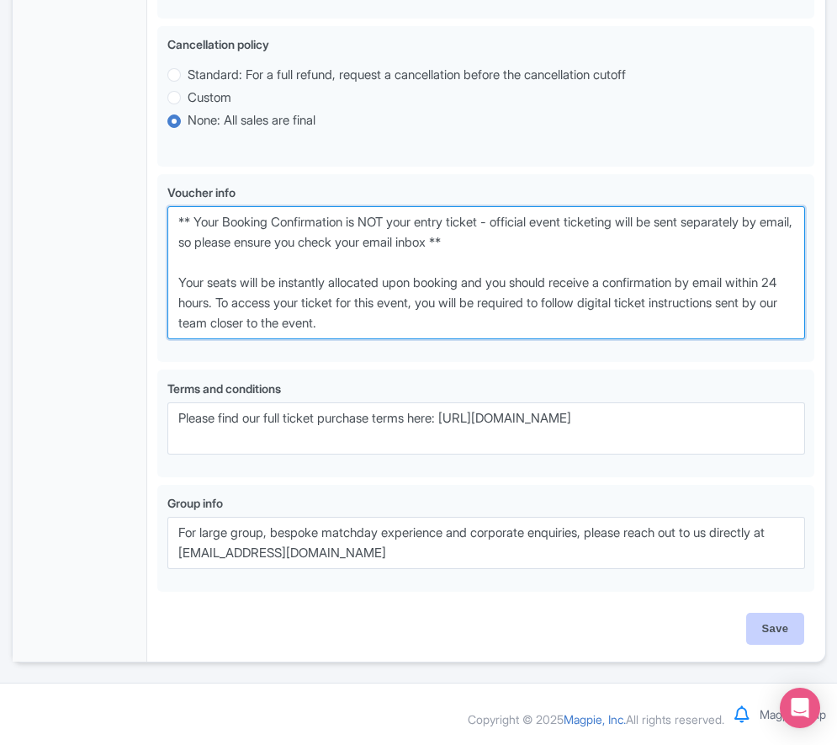
type textarea "** Your Booking Confirmation is NOT your entry ticket - official event ticketin…"
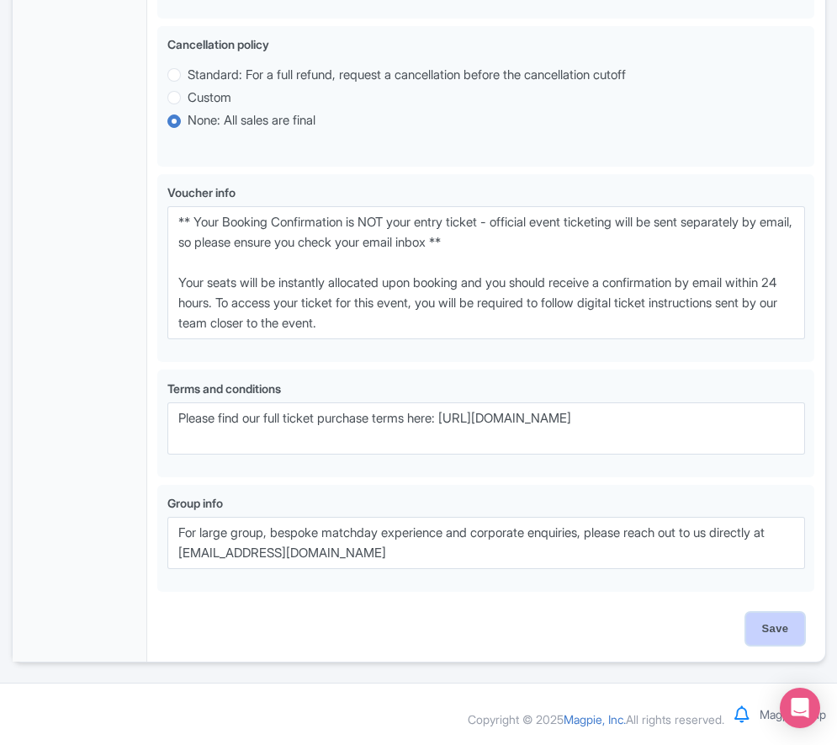
click at [771, 624] on input "Save" at bounding box center [776, 629] width 59 height 32
type input "Saving..."
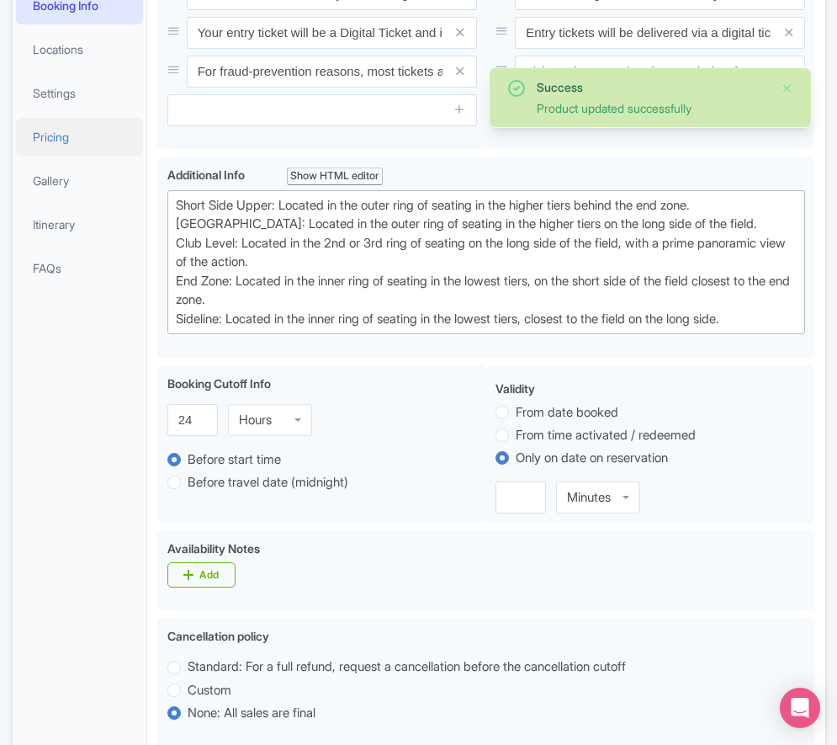
scroll to position [305, 0]
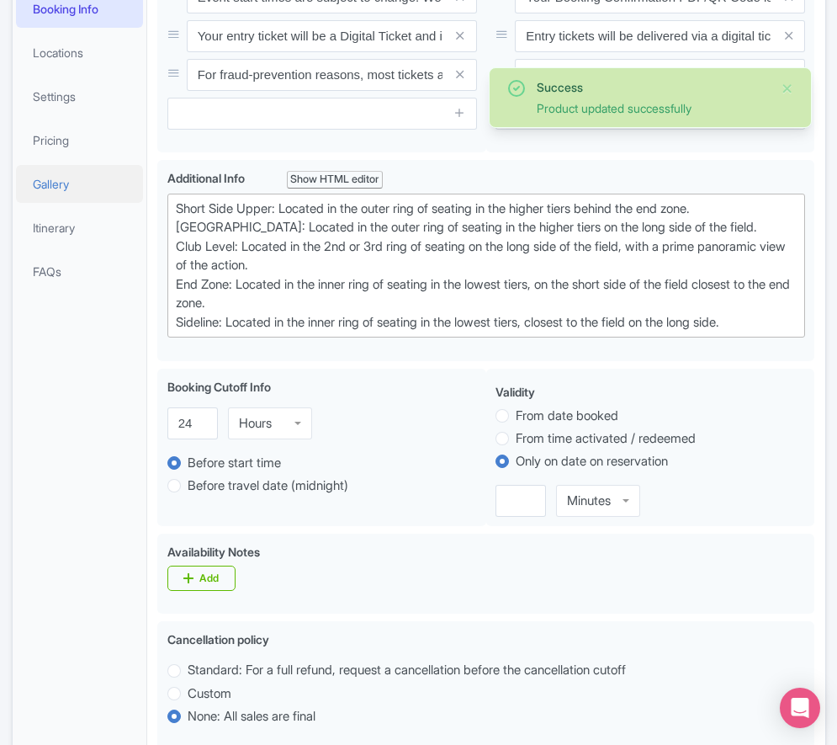
click at [73, 203] on link "Gallery" at bounding box center [80, 184] width 128 height 38
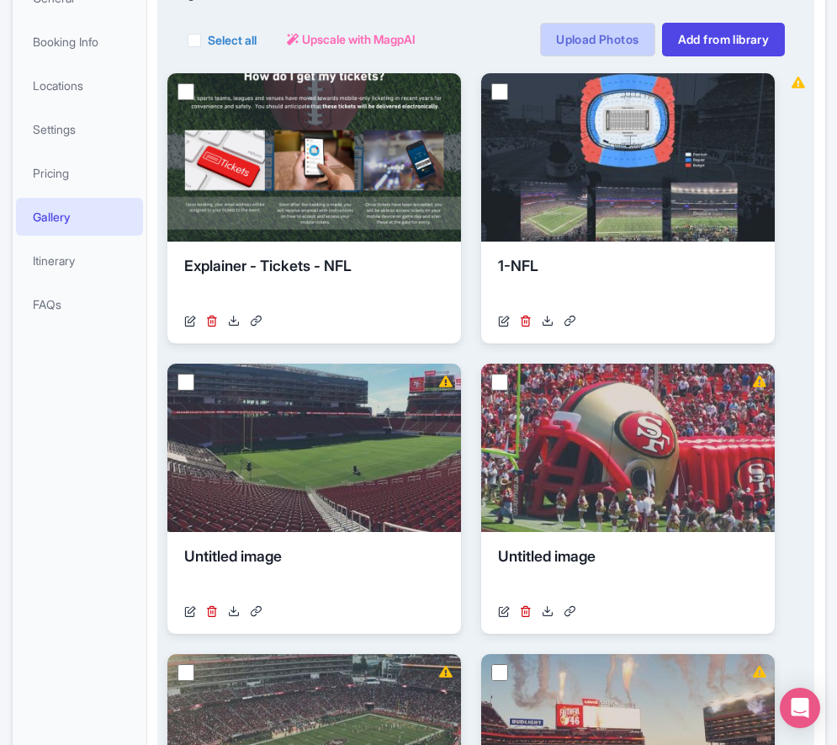
scroll to position [269, 0]
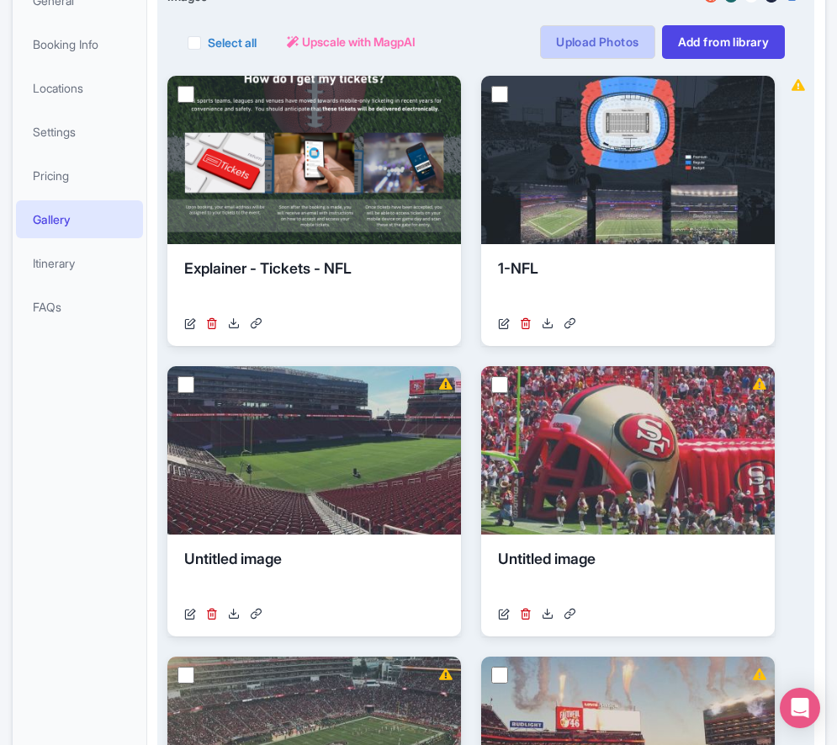
click at [570, 59] on link "Upload Photos" at bounding box center [597, 42] width 114 height 34
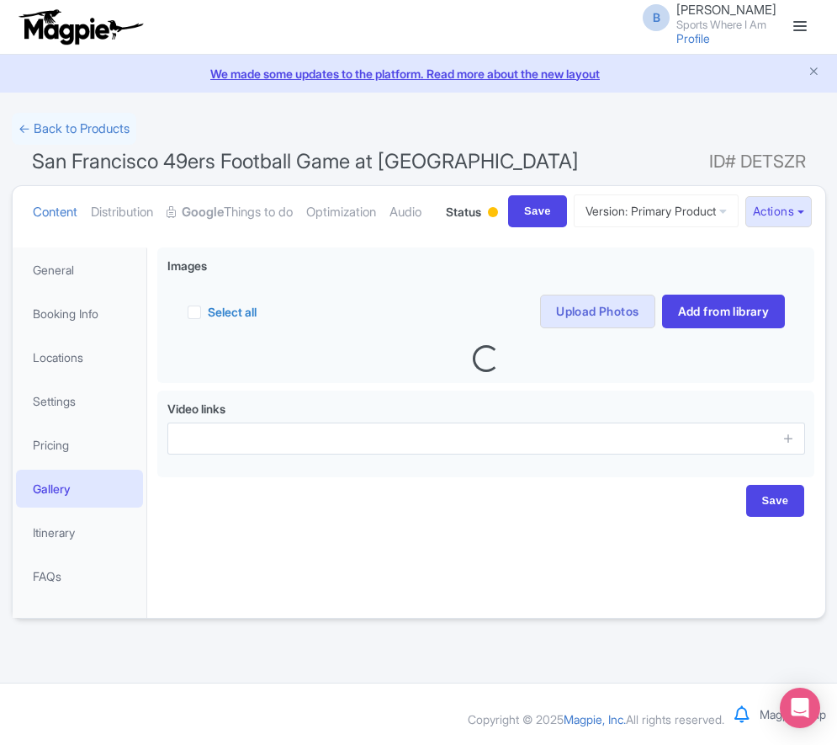
scroll to position [23, 0]
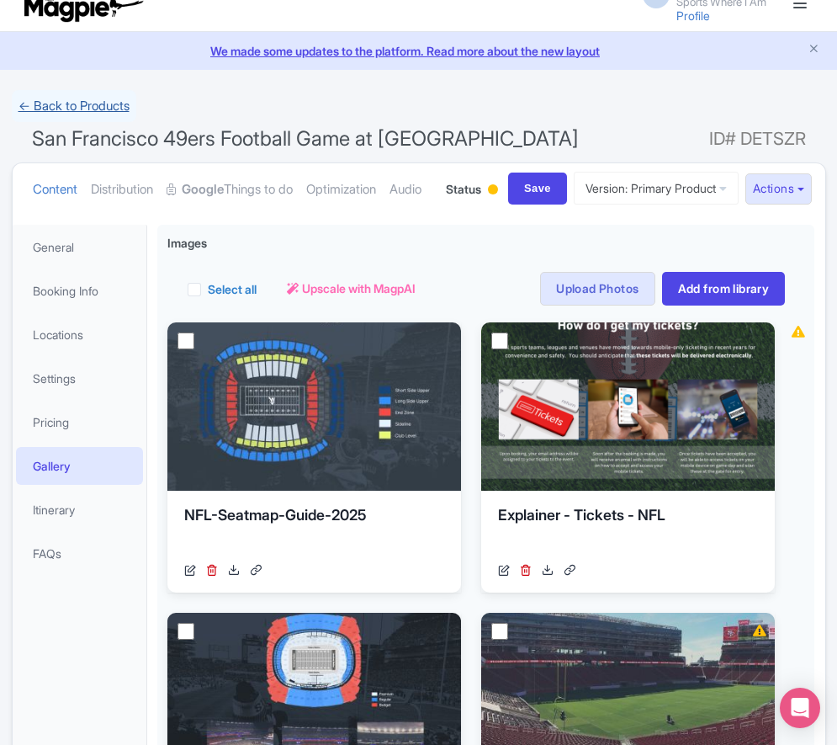
click at [65, 109] on link "← Back to Products" at bounding box center [74, 106] width 125 height 33
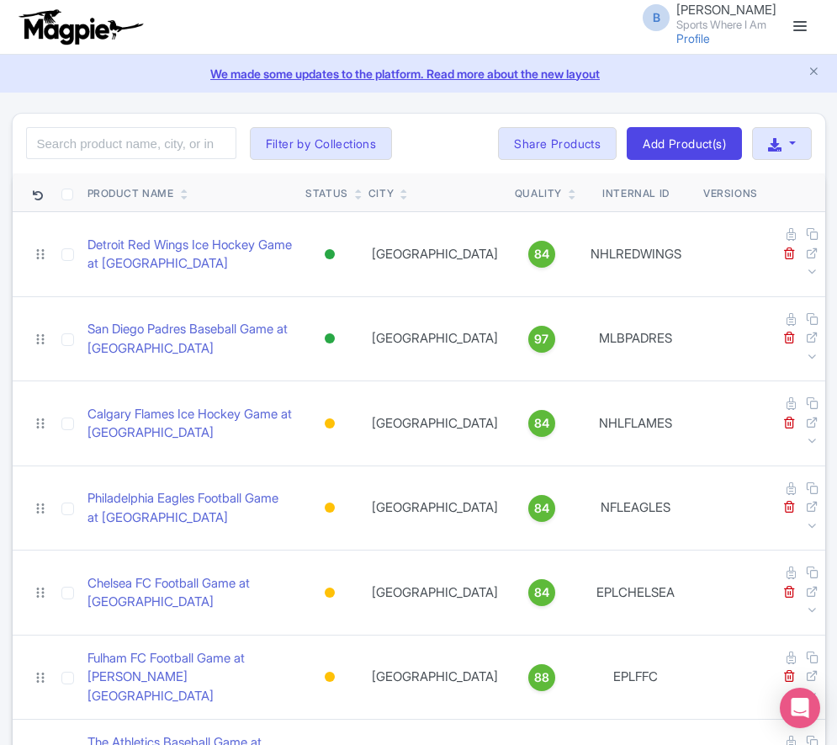
click at [130, 125] on div "Search Filter by Collections American Football Australian Football League Baseb…" at bounding box center [419, 144] width 813 height 61
click at [137, 141] on input "search" at bounding box center [131, 143] width 210 height 32
type input "giants"
click button "Search" at bounding box center [0, 0] width 0 height 0
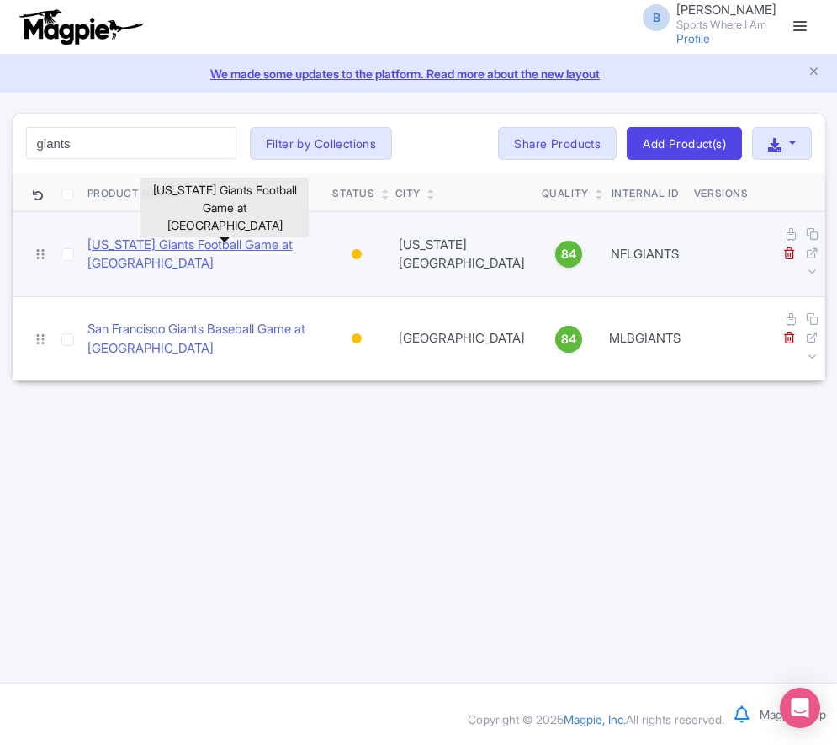
click at [169, 242] on link "[US_STATE] Giants Football Game at [GEOGRAPHIC_DATA]" at bounding box center [204, 255] width 232 height 38
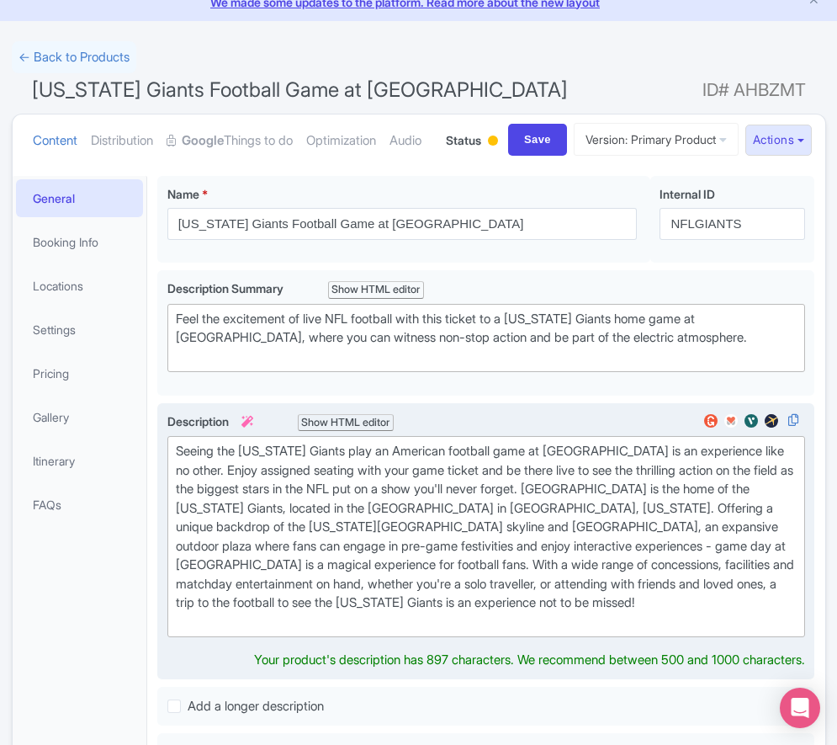
scroll to position [289, 0]
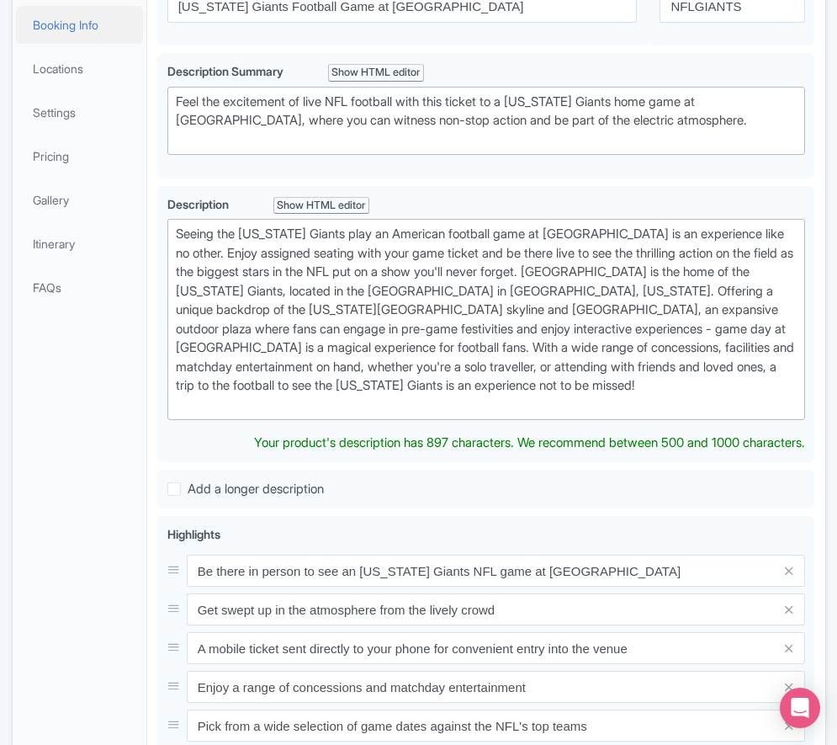
click at [79, 44] on link "Booking Info" at bounding box center [80, 25] width 128 height 38
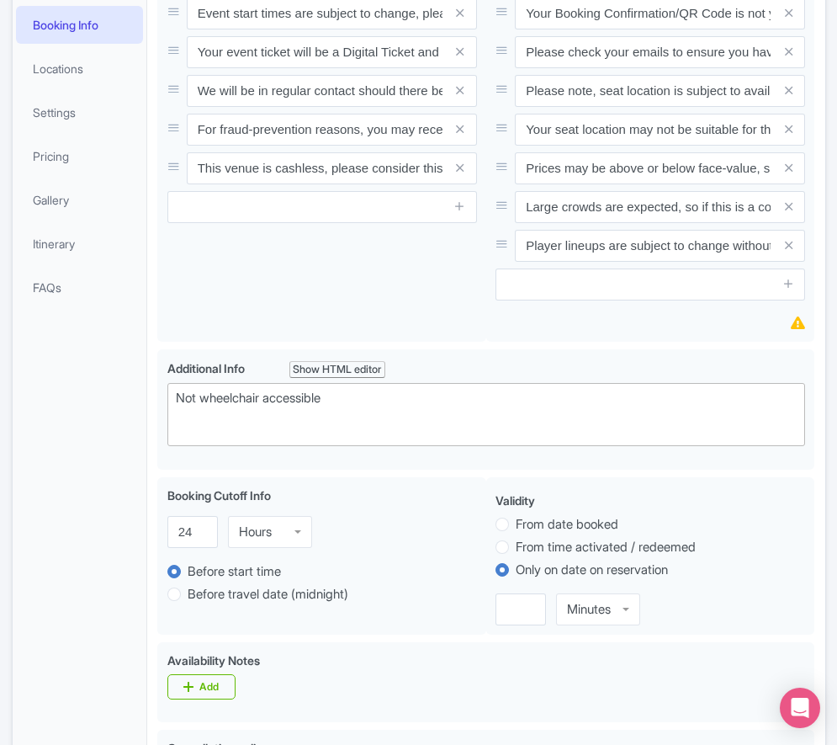
scroll to position [0, 0]
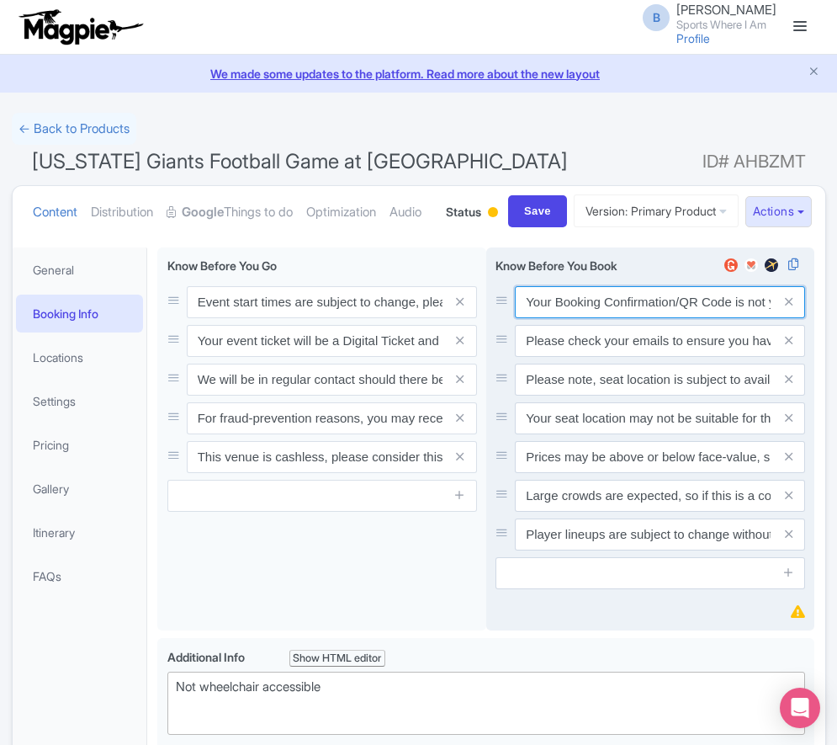
click at [580, 318] on input "Your Booking Confirmation/QR Code is not your entry ticket - your tickets and s…" at bounding box center [660, 302] width 290 height 32
paste input "PDF/QR Code is not your entry ticket - your digital tickets and seating details…"
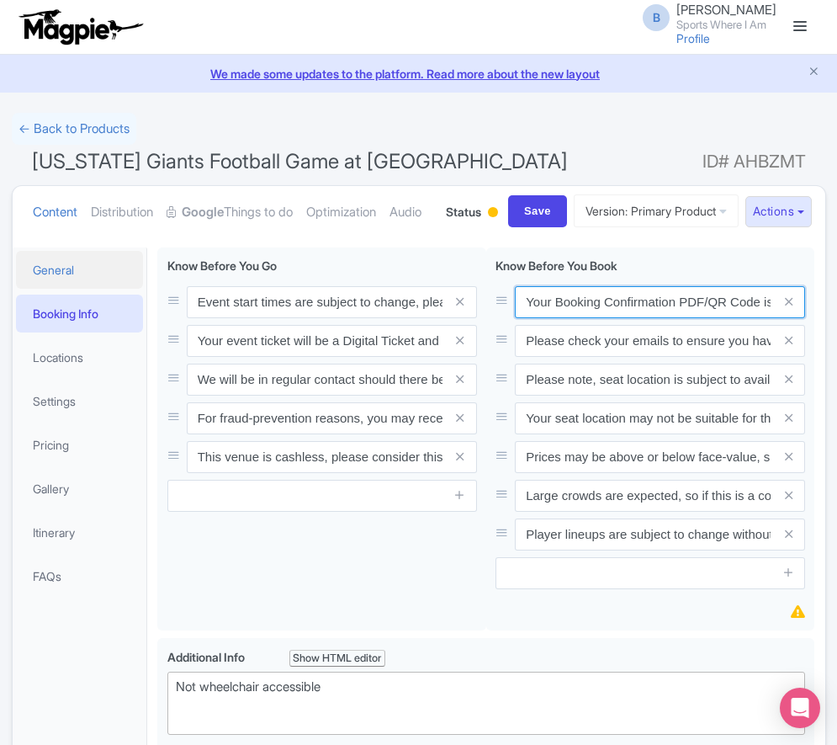
scroll to position [0, 492]
type input "Your Booking Confirmation PDF/QR Code is not your entry ticket - your digital t…"
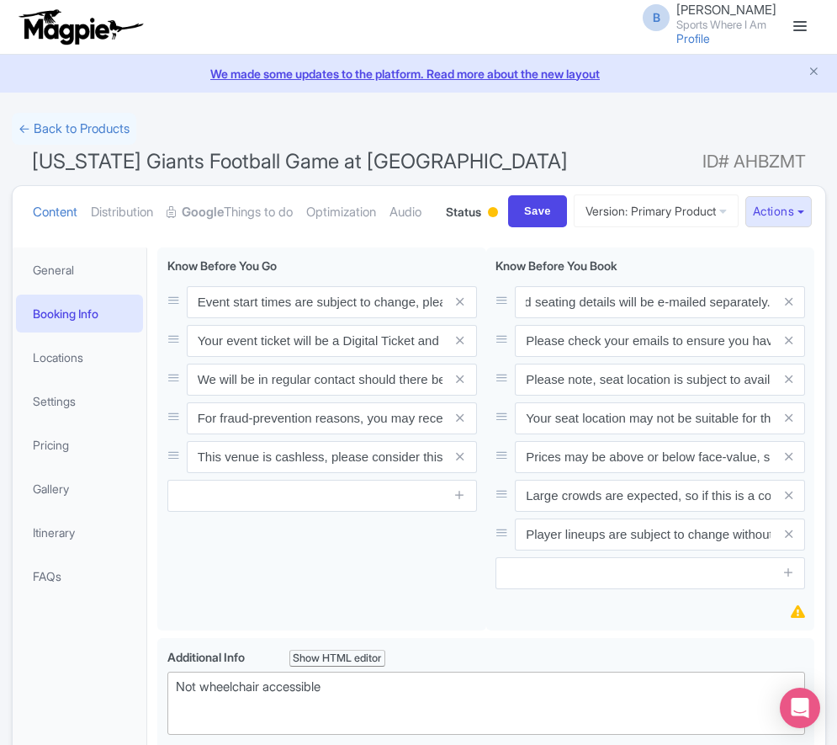
scroll to position [0, 0]
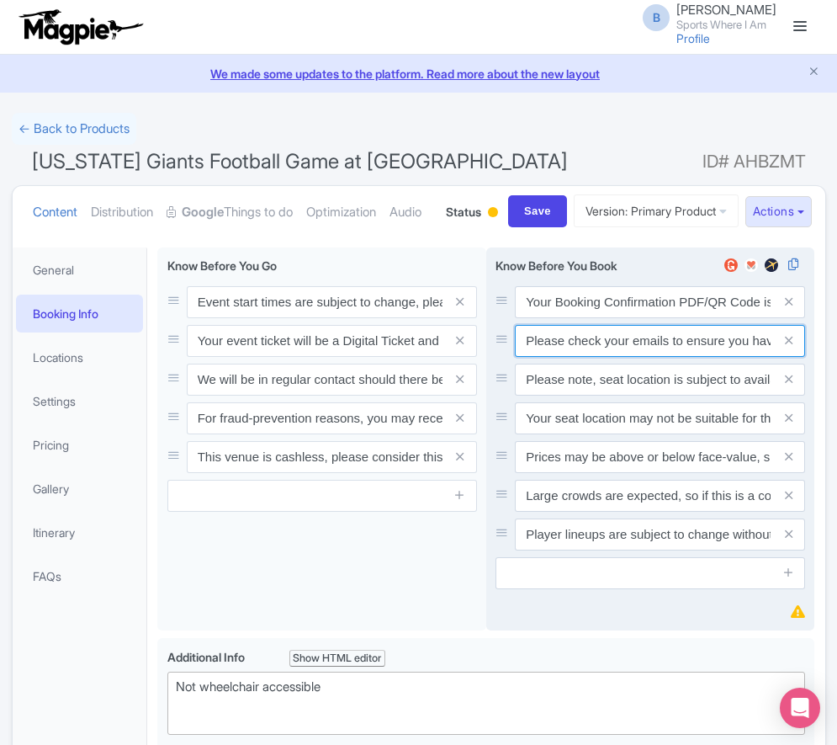
click at [577, 318] on input "Please check your emails to ensure you have accepted your mobile ticket prior t…" at bounding box center [660, 302] width 290 height 32
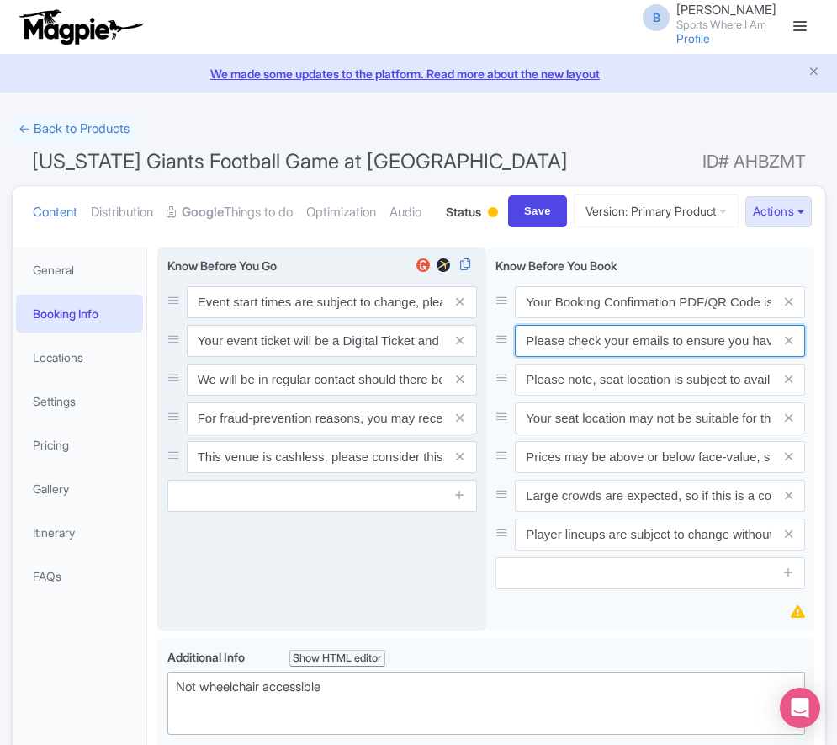
paste input "Entry tickets will be delivered via a digital ticketing provider selected by th…"
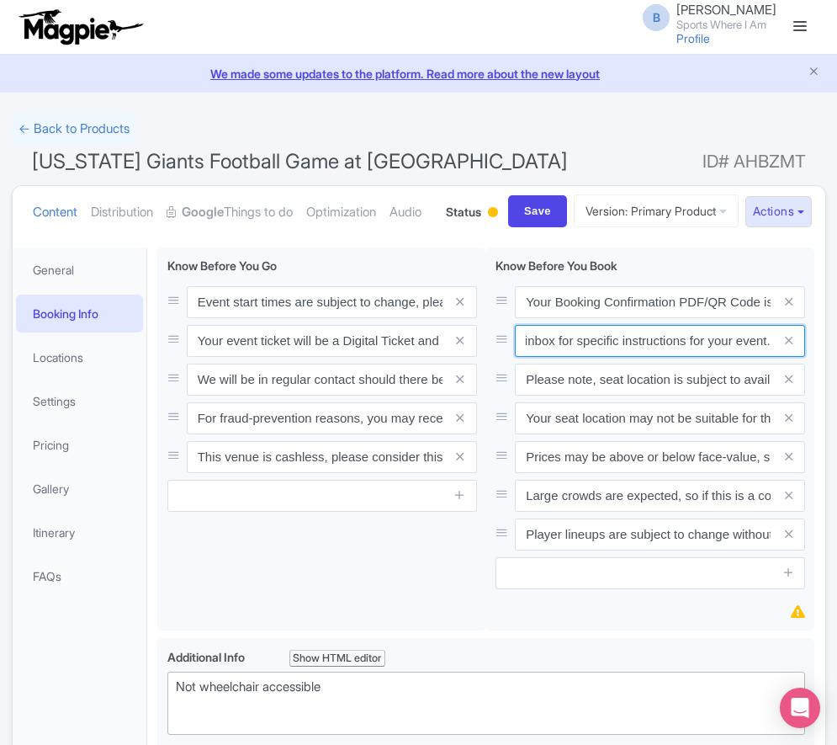
type input "Entry tickets will be delivered via a digital ticketing provider selected by th…"
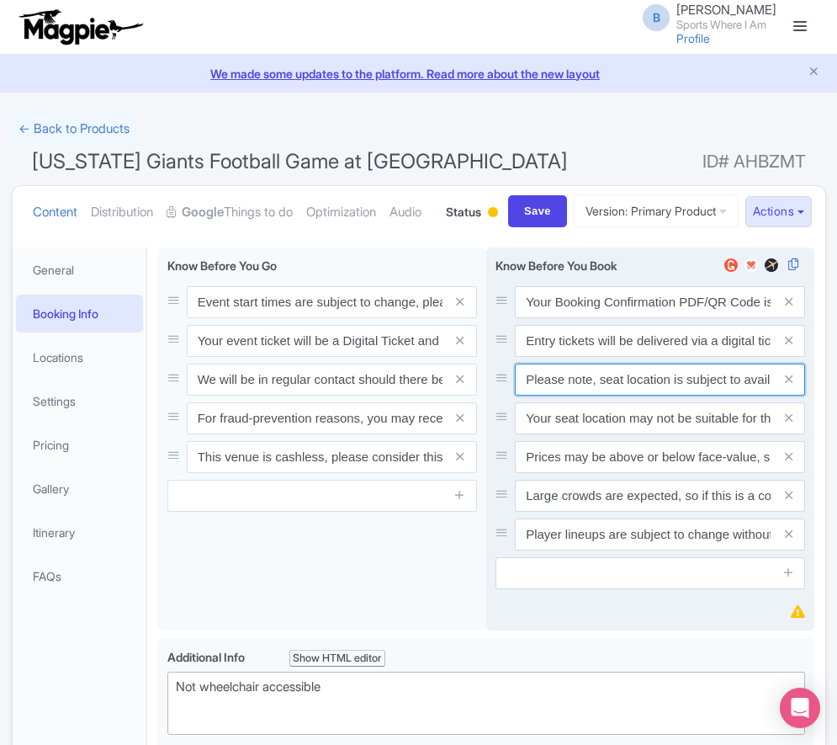
click at [641, 318] on input "Please note, seat location is subject to availability, based on the quantity of…" at bounding box center [660, 302] width 290 height 32
paste input "Ticket prices may be above or below face-value, subject to the popularity of th…"
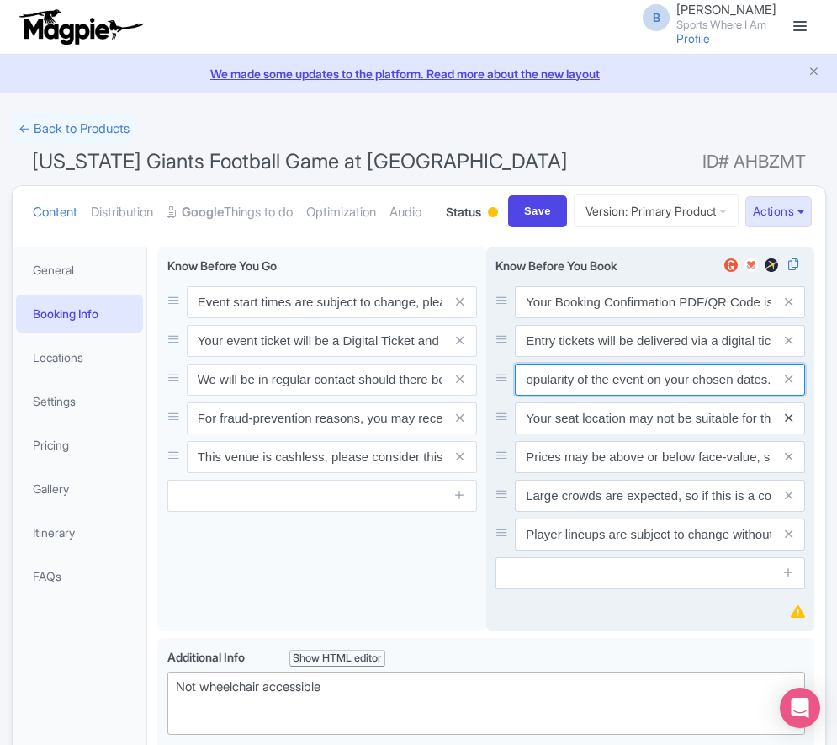
type input "Ticket prices may be above or below face-value, subject to the popularity of th…"
click at [789, 424] on icon at bounding box center [789, 418] width 8 height 13
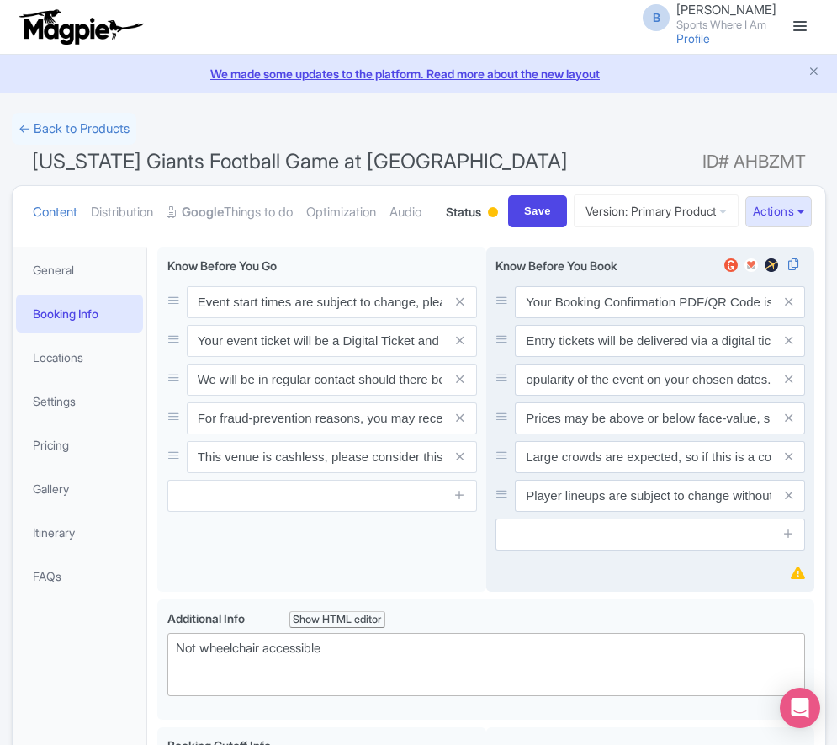
scroll to position [0, 0]
click at [789, 424] on icon at bounding box center [789, 418] width 8 height 13
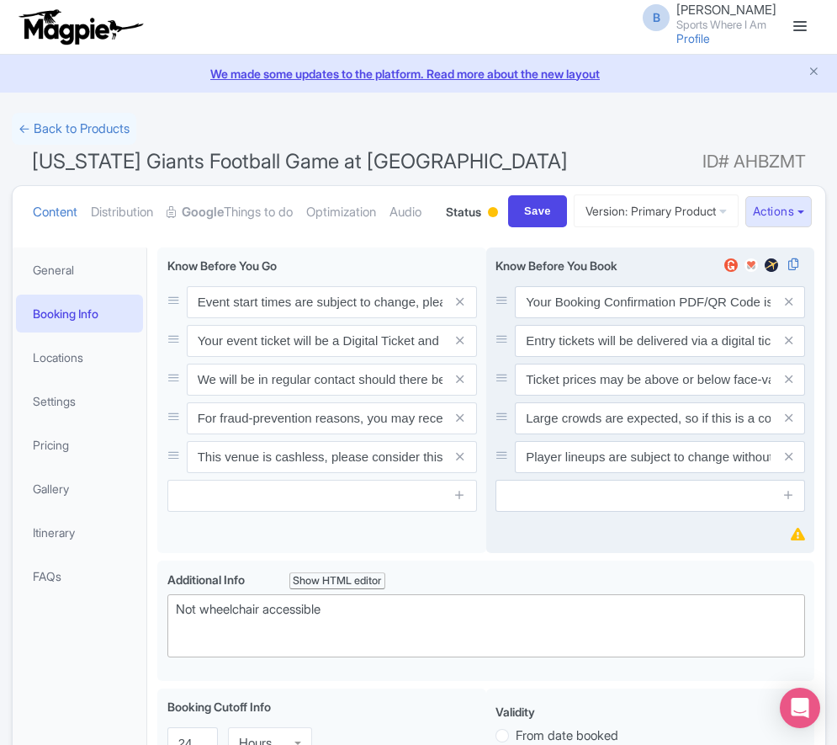
click at [789, 424] on icon at bounding box center [789, 418] width 8 height 13
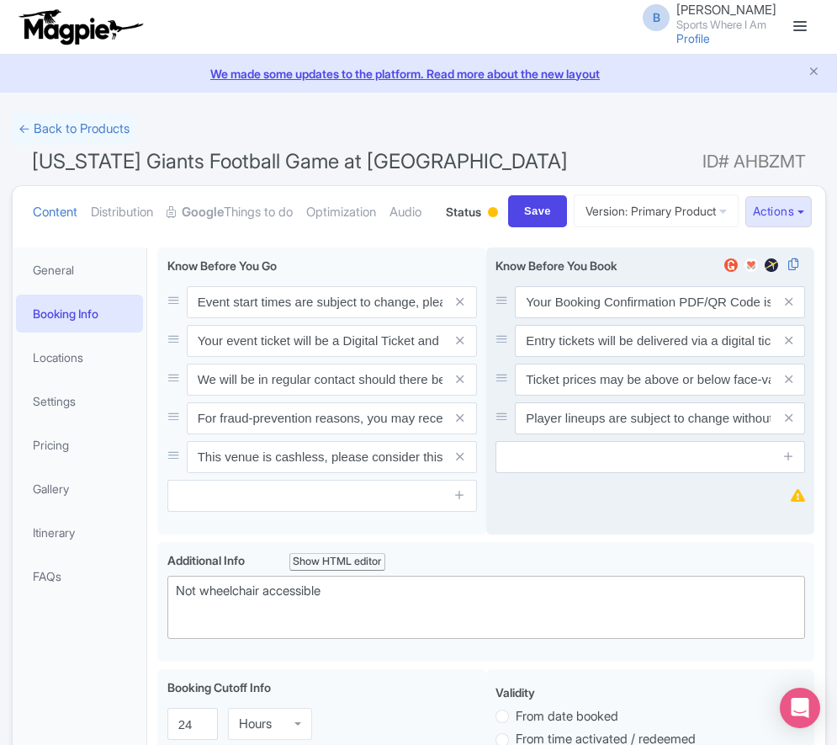
click at [789, 424] on icon at bounding box center [789, 418] width 8 height 13
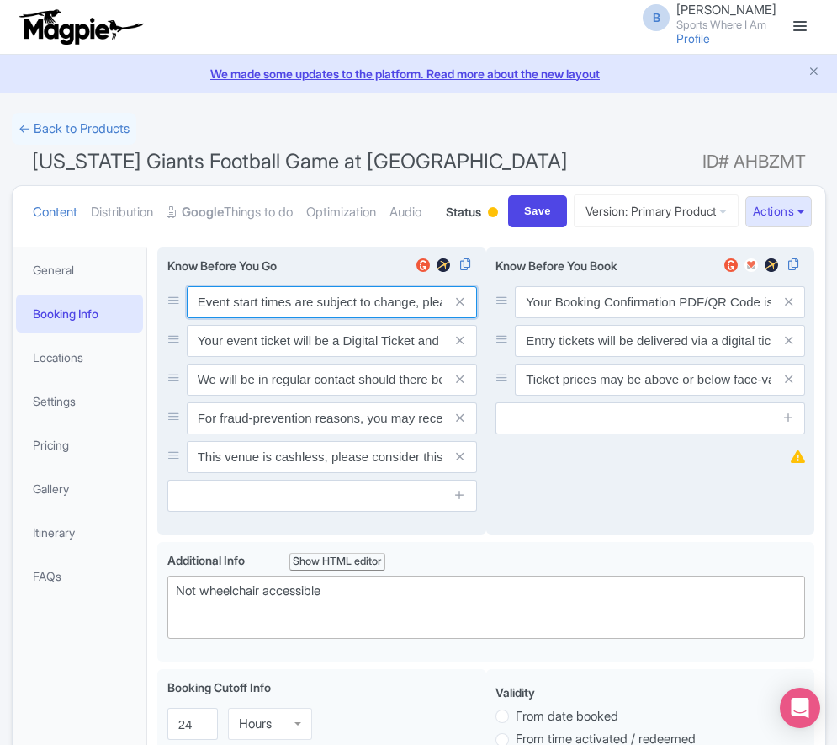
click at [225, 318] on input "Event start times are subject to change, please check these closer to the event…" at bounding box center [332, 302] width 290 height 32
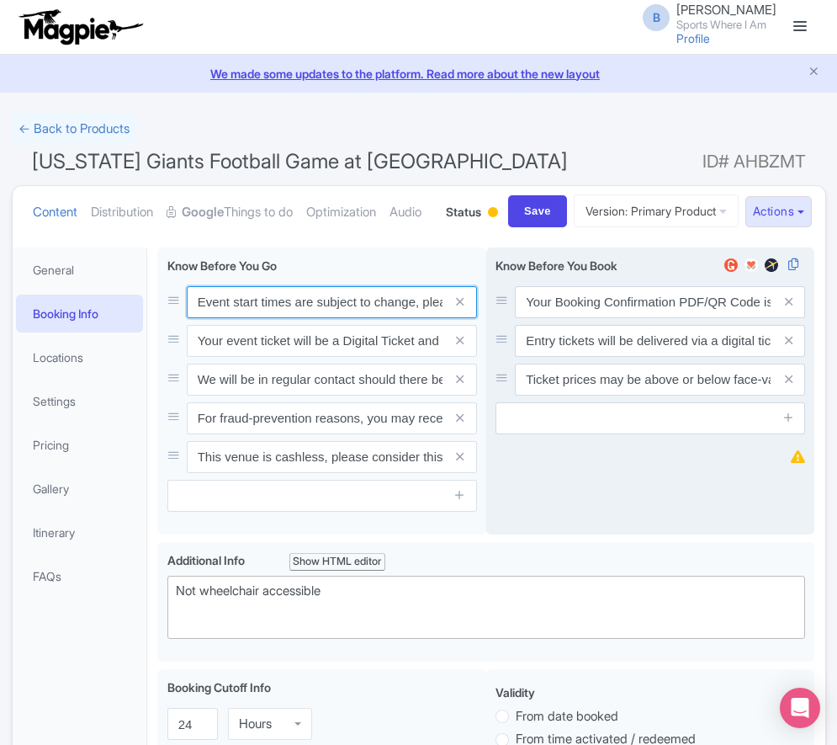
paste input ". We will be in regular contact should there be any updates or changes ahead of…"
type input "Event start times are subject to change. We will be in regular contact should t…"
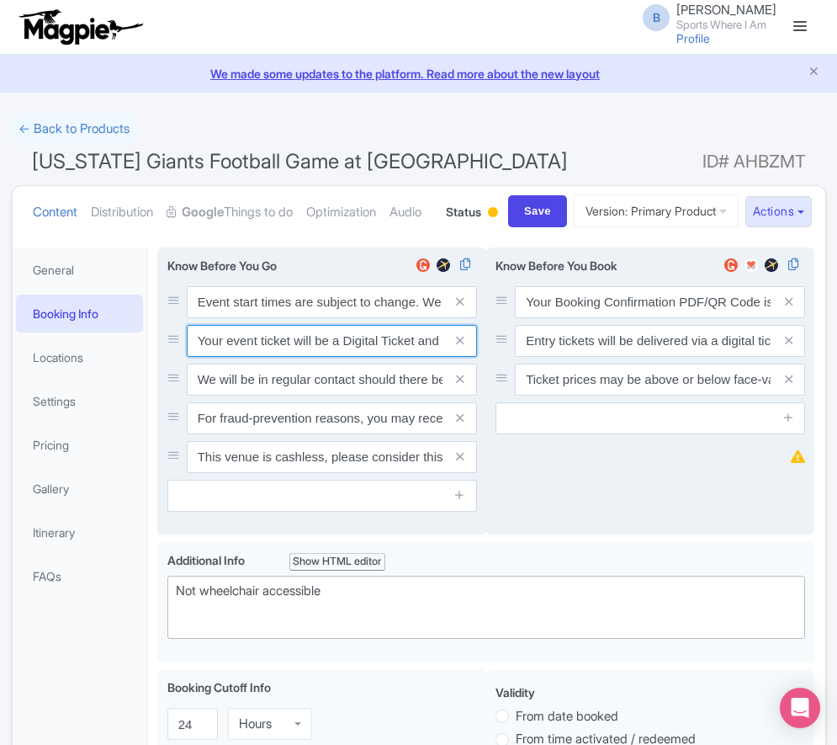
click at [299, 318] on input "Your event ticket will be a Digital Ticket and is separate from your booking co…" at bounding box center [332, 302] width 290 height 32
paste input "ntry"
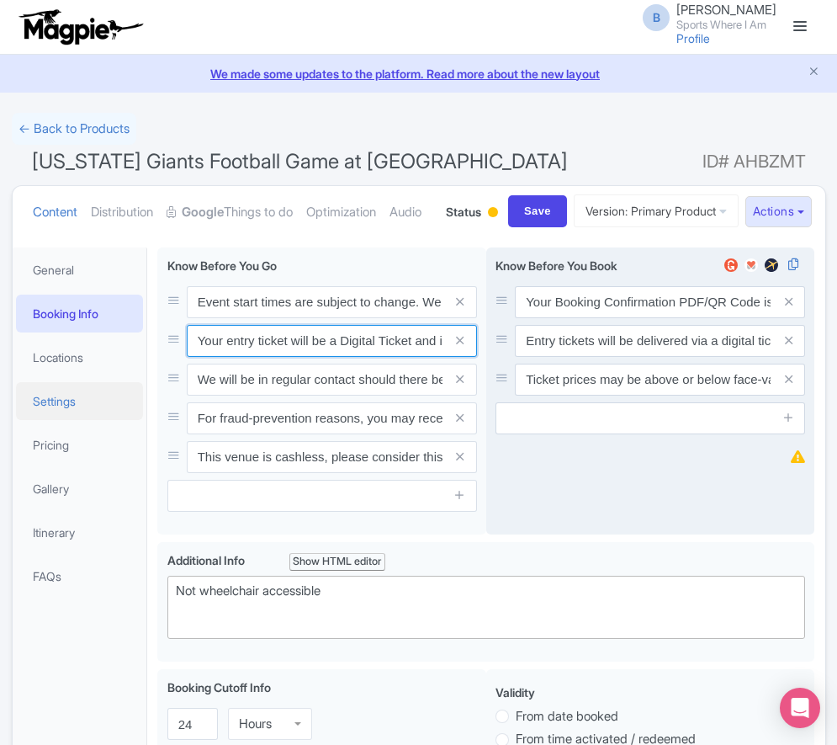
scroll to position [0, 239]
type input "Your entry ticket will be a Digital Ticket and is separate from your booking co…"
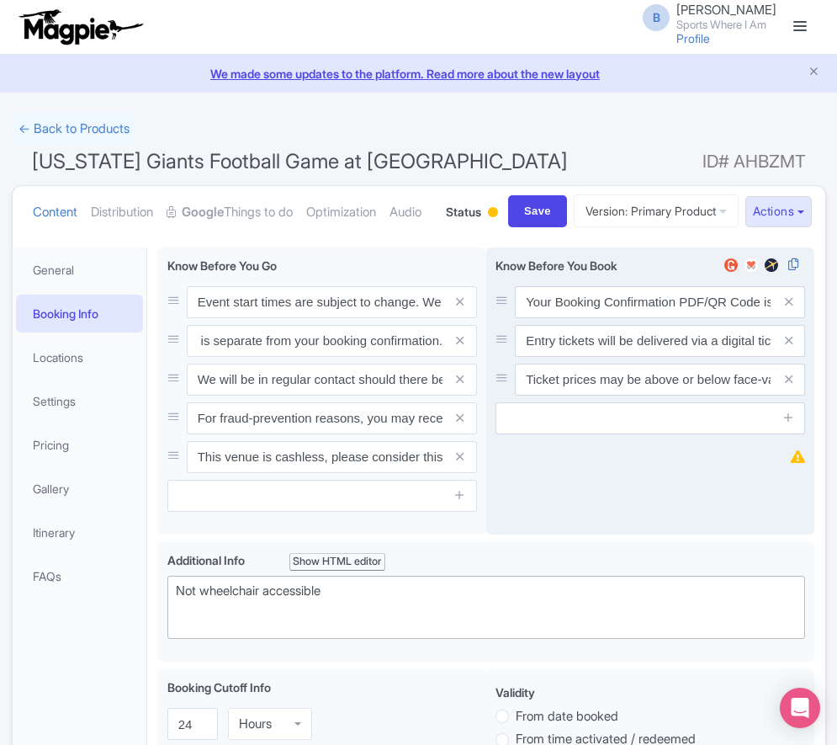
scroll to position [0, 0]
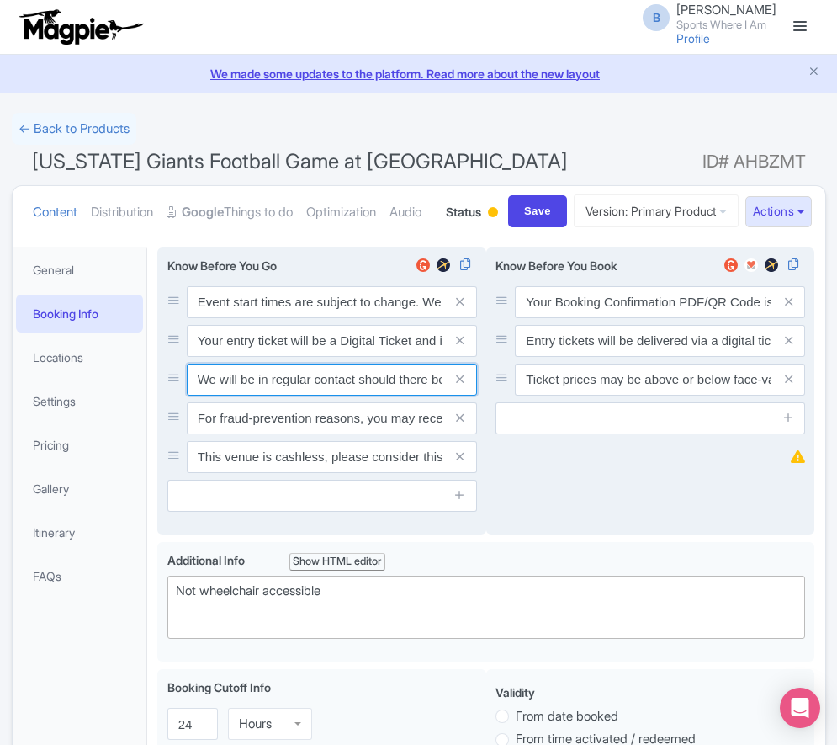
click at [258, 318] on input "We will be in regular contact should there be any updates or changes ahead of y…" at bounding box center [332, 302] width 290 height 32
paste input "For fraud-prevention reasons, most tickets are delivered between 1-3 days prior…"
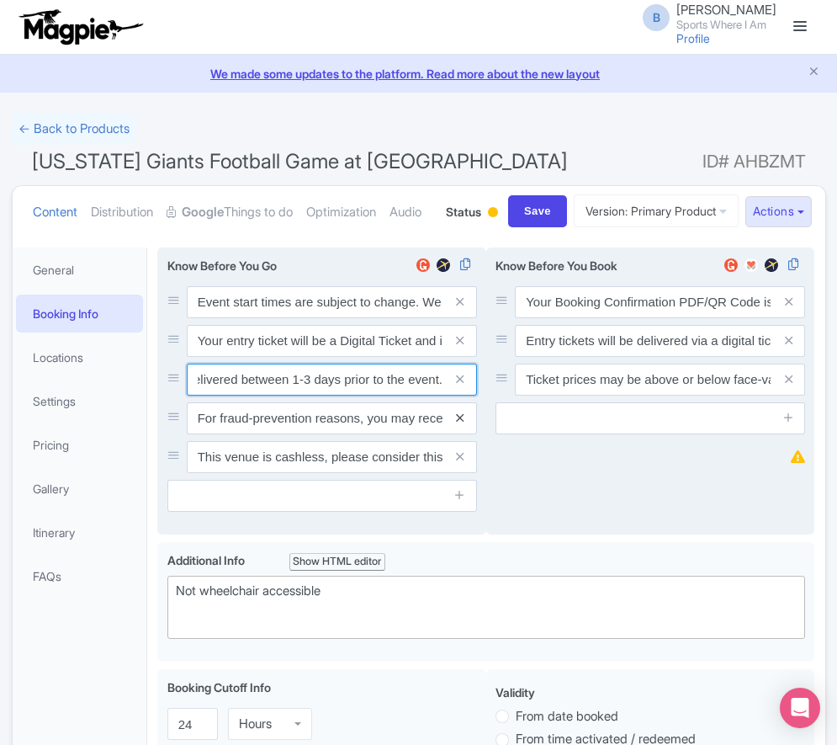
type input "For fraud-prevention reasons, most tickets are delivered between 1-3 days prior…"
click at [461, 424] on icon at bounding box center [460, 418] width 8 height 13
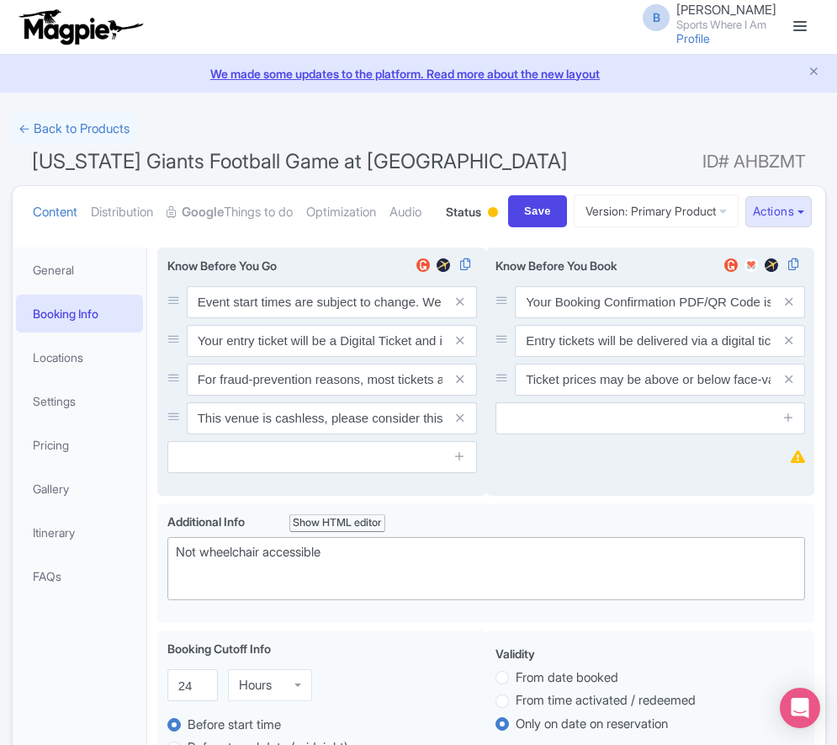
click at [461, 424] on icon at bounding box center [460, 418] width 8 height 13
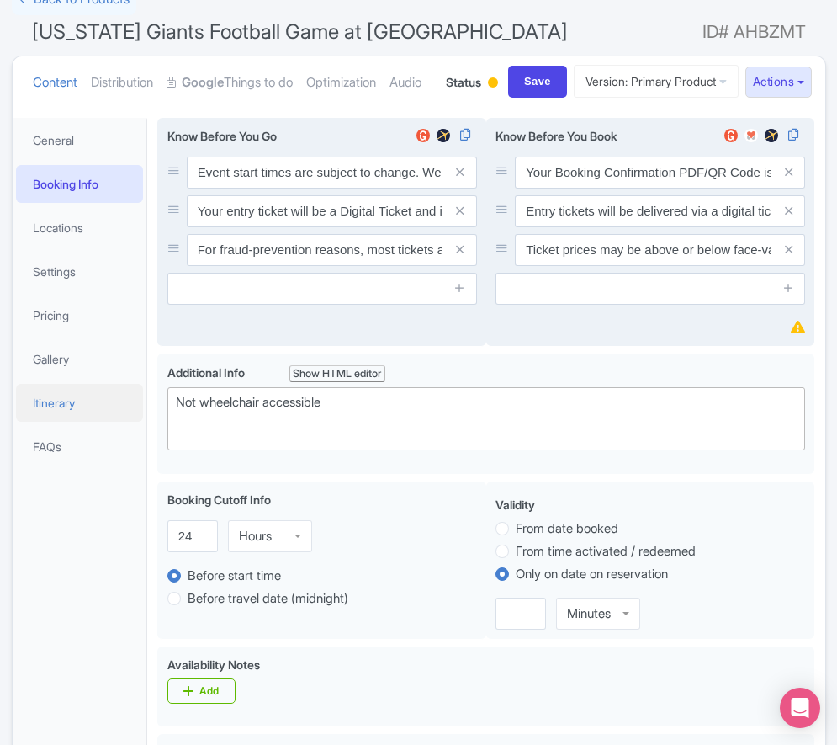
scroll to position [126, 0]
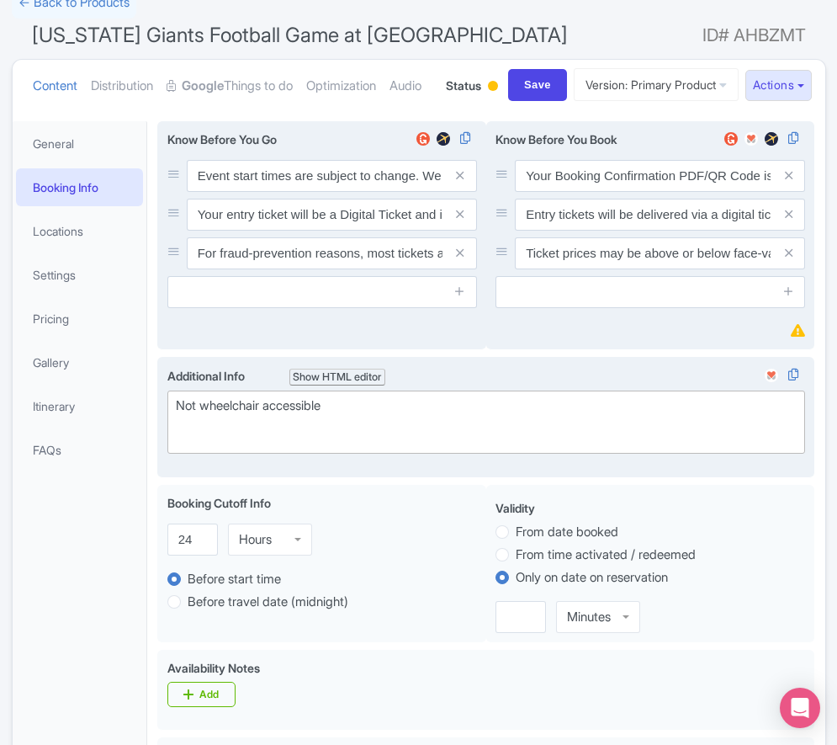
click at [226, 434] on div "Not wheelchair accessible" at bounding box center [487, 415] width 622 height 38
paste trix-editor "Short Side Upper: Located in the outer ring of seating in the higher tiers behi…"
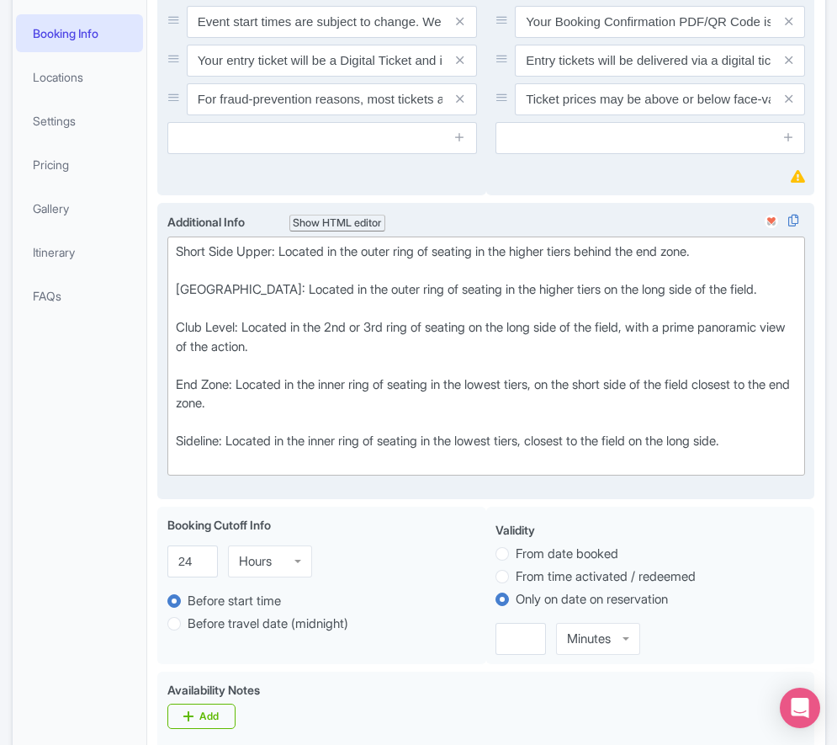
scroll to position [343, 0]
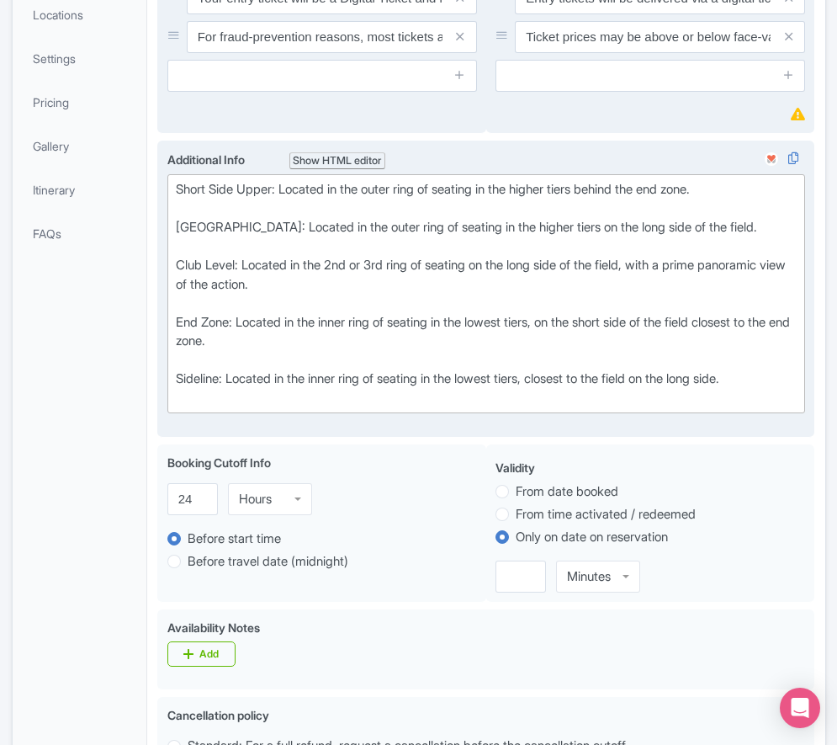
type trix-editor "<div>Short Side Upper: Located in the outer ring of seating in the higher tiers…"
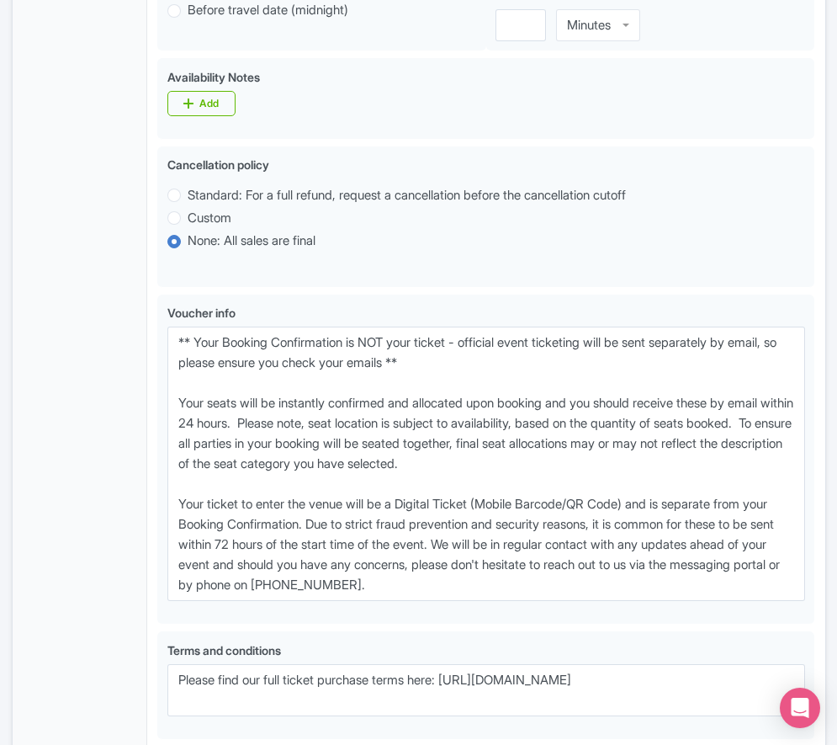
scroll to position [875, 0]
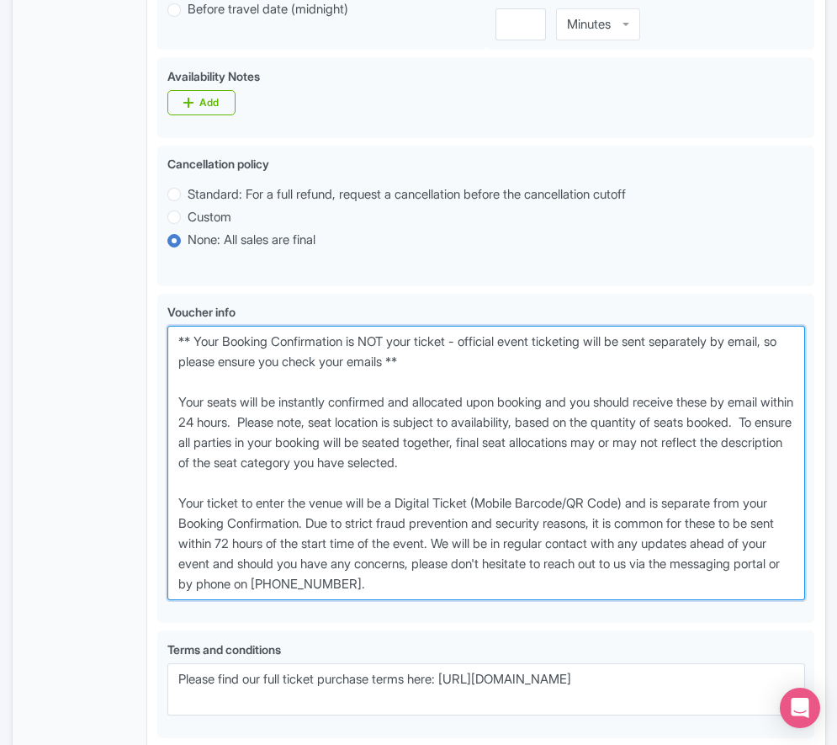
drag, startPoint x: 505, startPoint y: 652, endPoint x: 120, endPoint y: 396, distance: 463.1
click at [120, 396] on div "General Booking Info Locations Settings Pricing Gallery Itinerary FAQs New York…" at bounding box center [419, 142] width 813 height 1561
paste textarea "entry ticket - official event ticketing will be sent separately by email, so pl…"
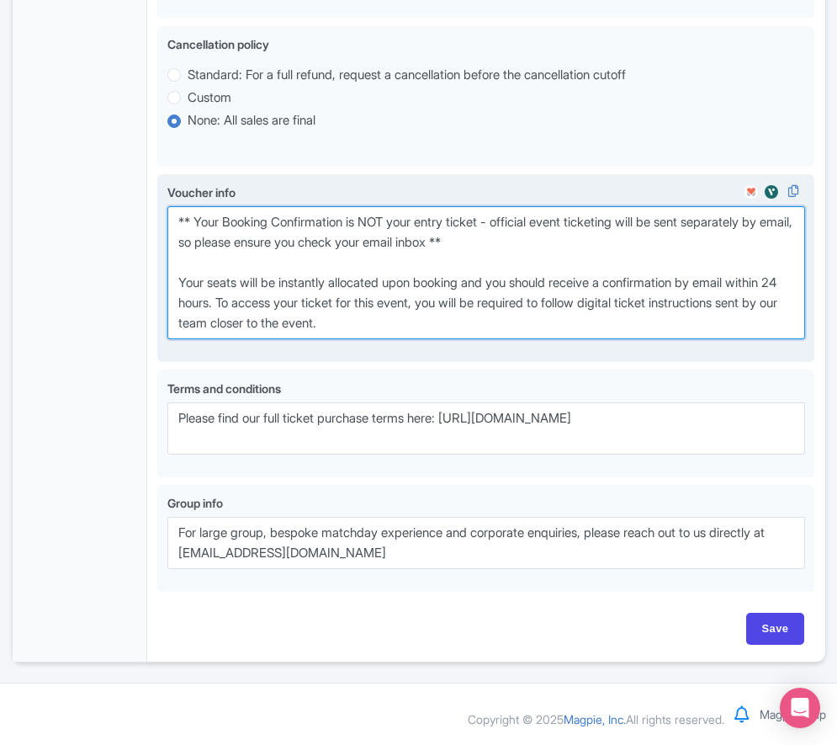
scroll to position [1059, 0]
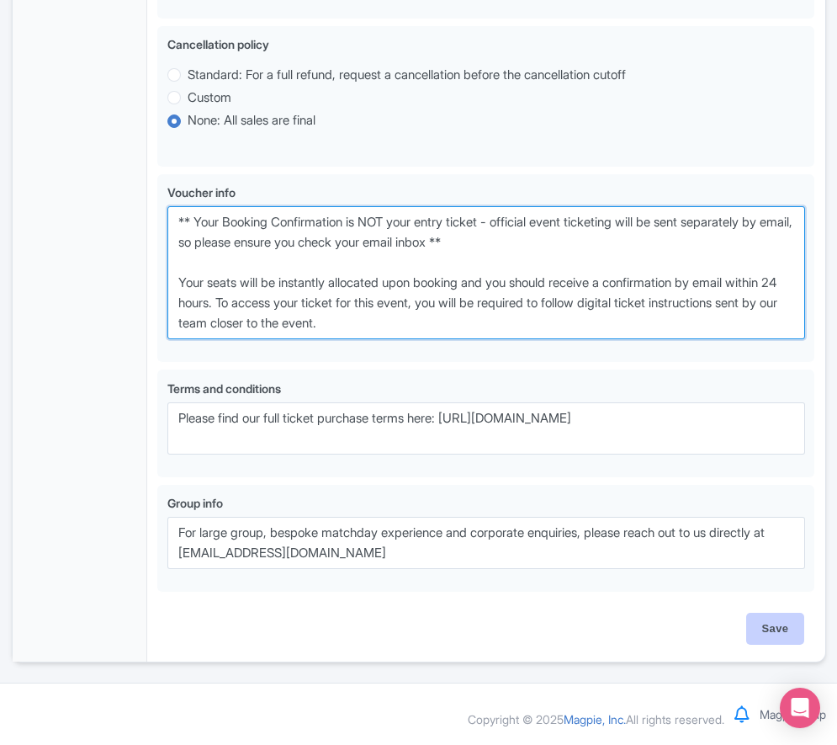
type textarea "** Your Booking Confirmation is NOT your entry ticket - official event ticketin…"
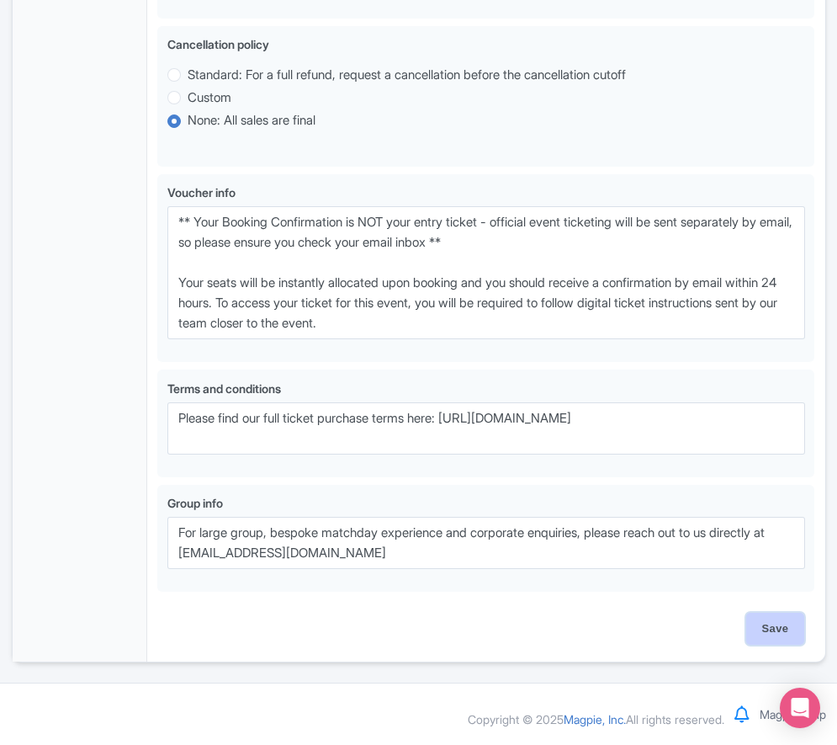
click at [769, 628] on input "Save" at bounding box center [776, 629] width 59 height 32
type input "Saving..."
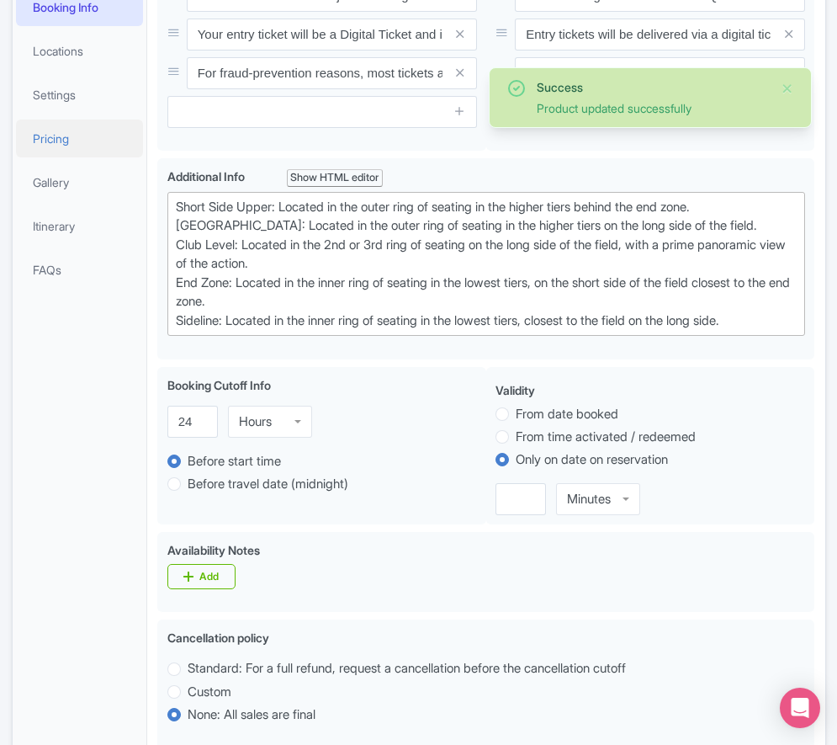
scroll to position [294, 0]
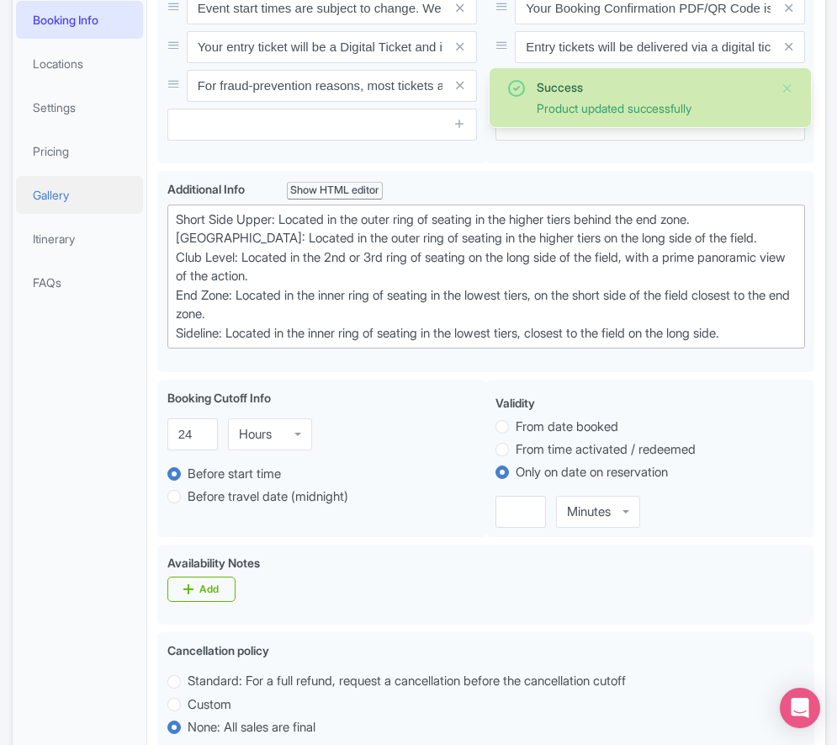
click at [78, 214] on link "Gallery" at bounding box center [80, 195] width 128 height 38
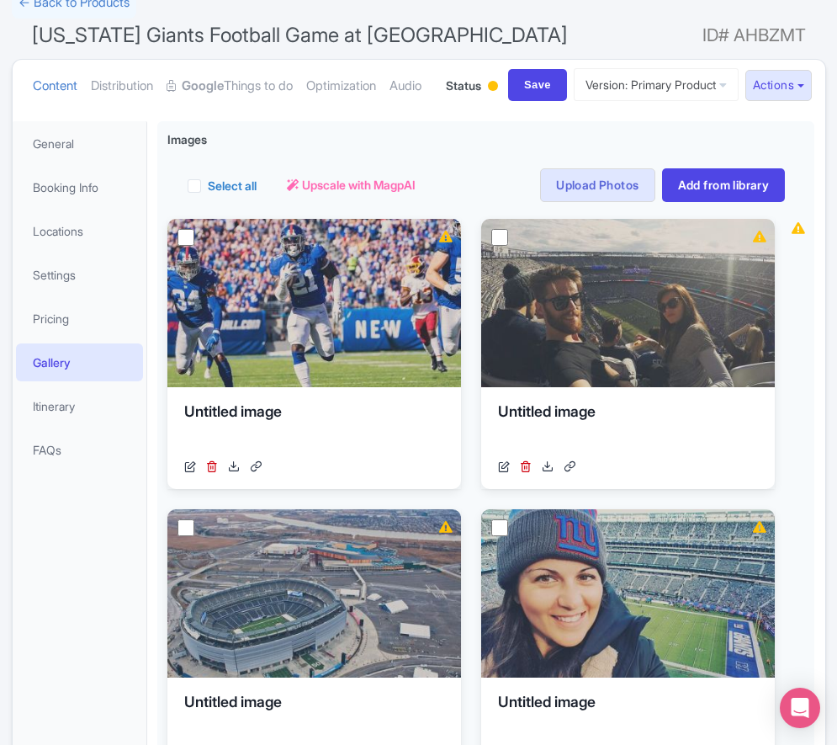
scroll to position [125, 0]
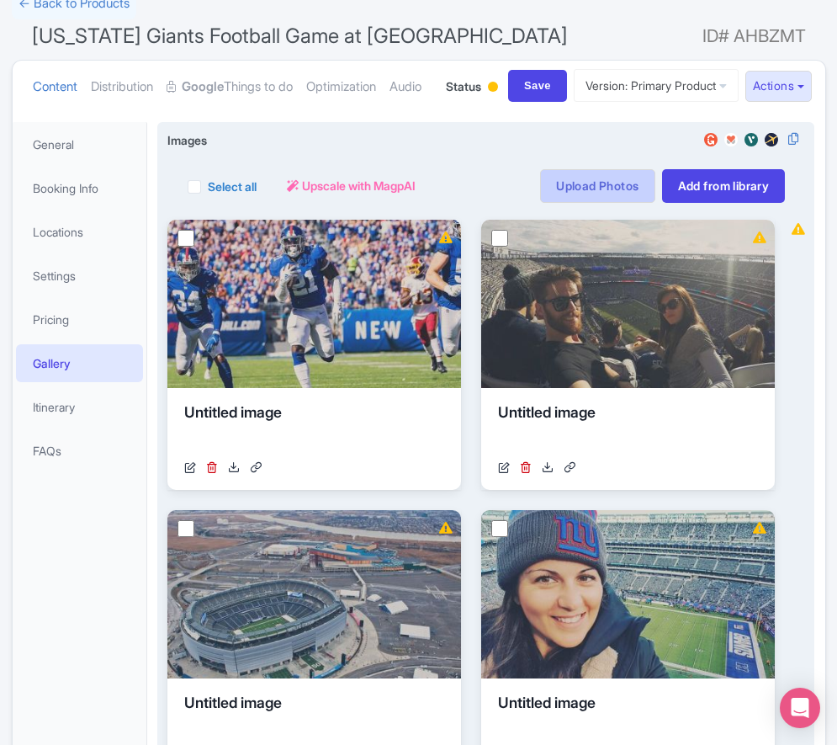
click at [571, 203] on link "Upload Photos" at bounding box center [597, 186] width 114 height 34
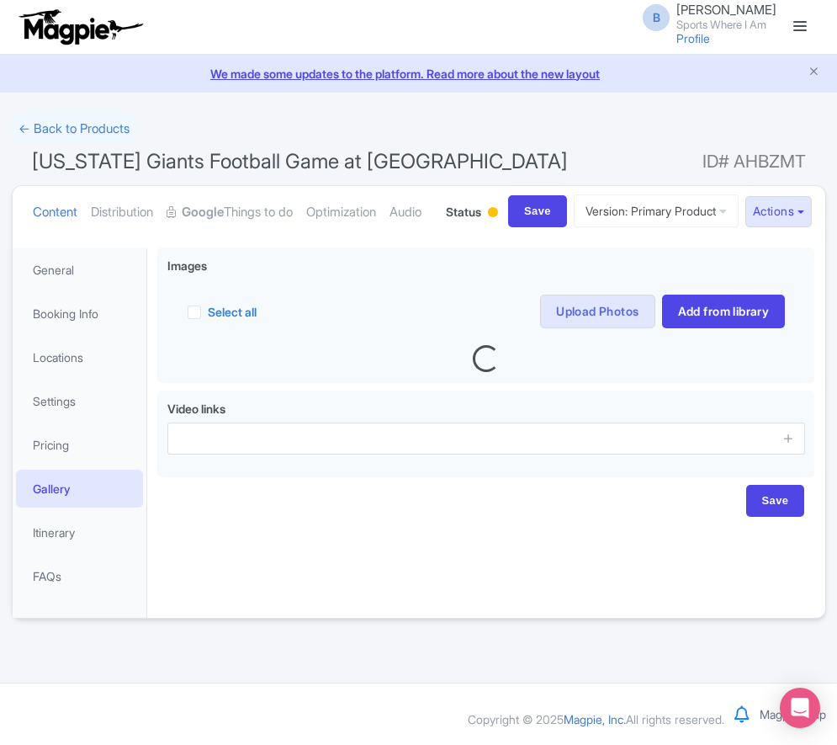
scroll to position [23, 0]
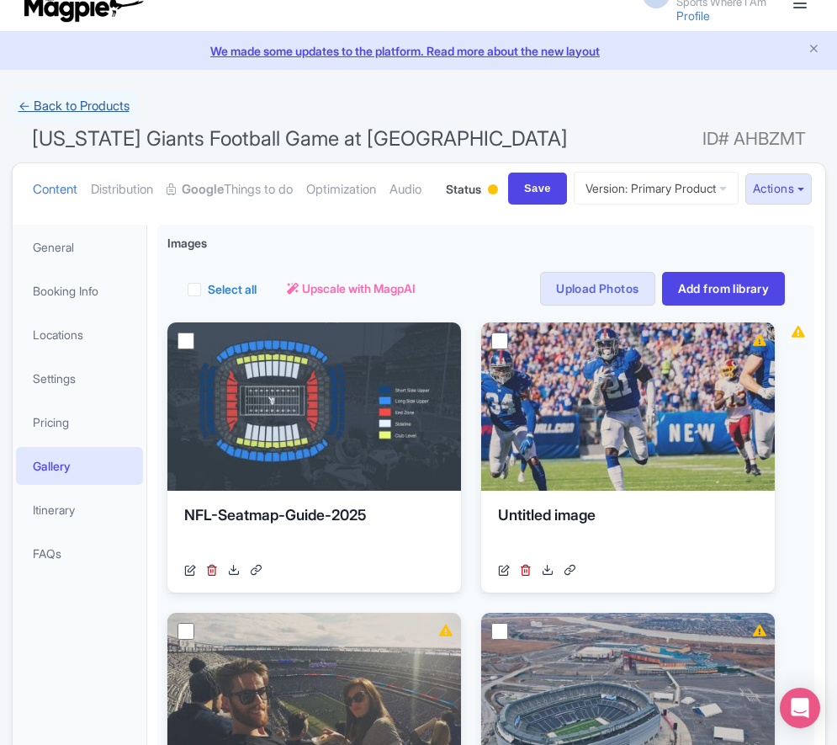
click at [95, 90] on link "← Back to Products" at bounding box center [74, 106] width 125 height 33
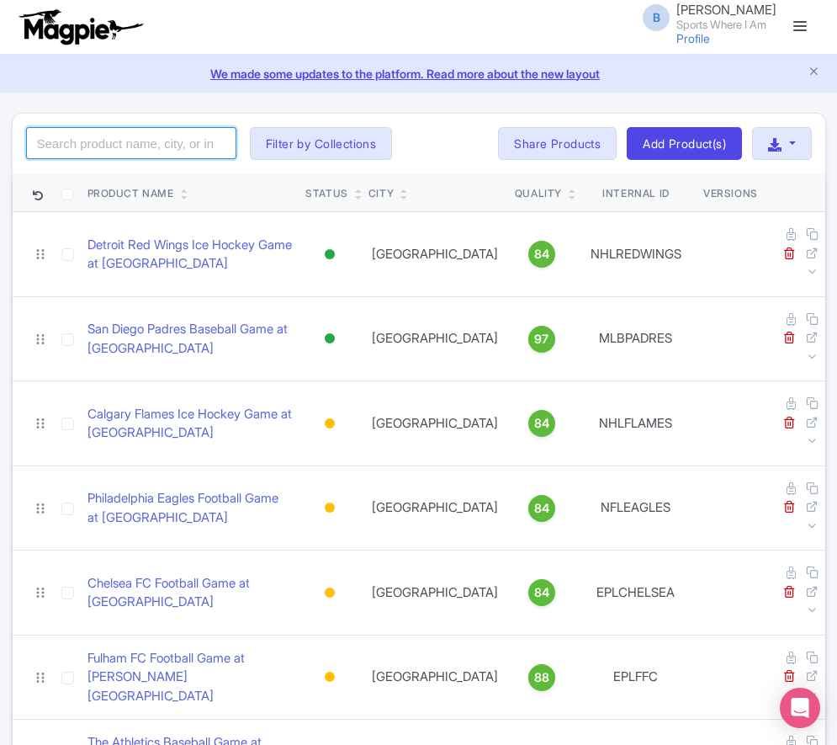
click at [134, 136] on input "search" at bounding box center [131, 143] width 210 height 32
type input "lakers"
click button "Search" at bounding box center [0, 0] width 0 height 0
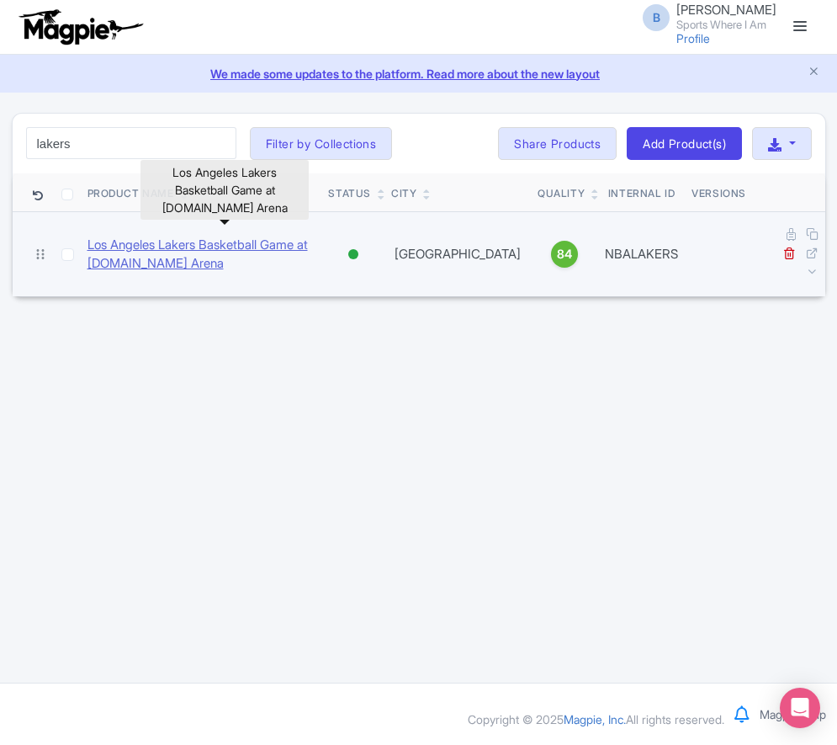
click at [158, 239] on link "Los Angeles Lakers Basketball Game at Crypto.com Arena" at bounding box center [202, 255] width 228 height 38
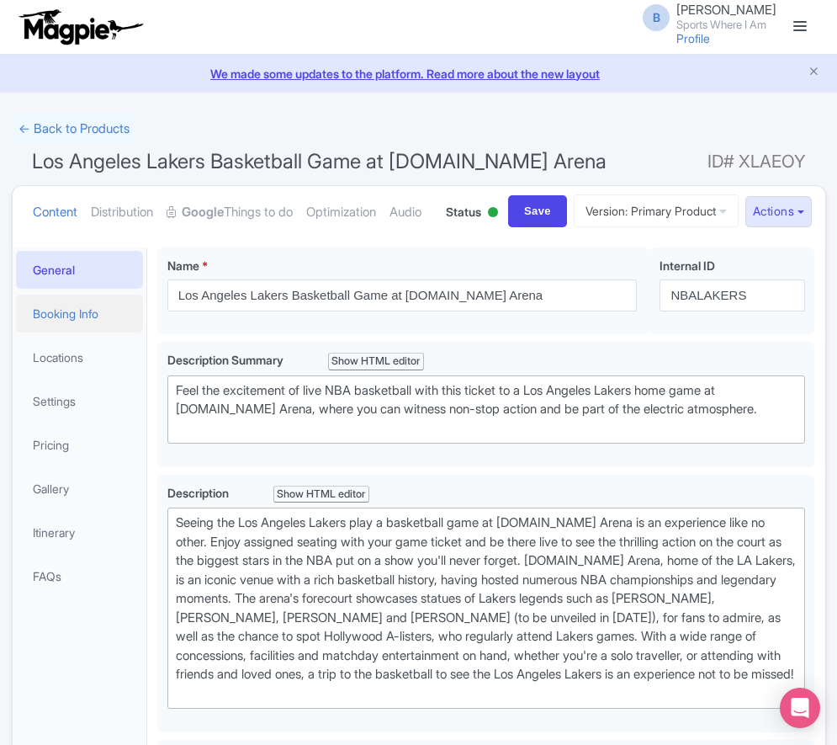
click at [89, 332] on link "Booking Info" at bounding box center [80, 314] width 128 height 38
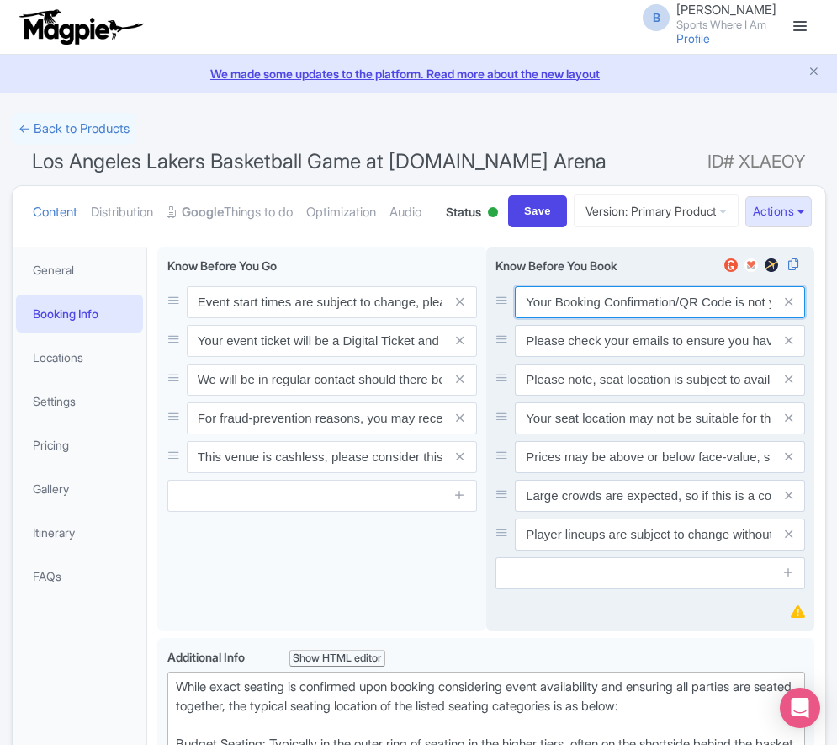
click at [587, 318] on input "Your Booking Confirmation/QR Code is not your entry ticket - your tickets and s…" at bounding box center [660, 302] width 290 height 32
paste input "PDF/QR Code is not your entry ticket - your digital tickets and seating details…"
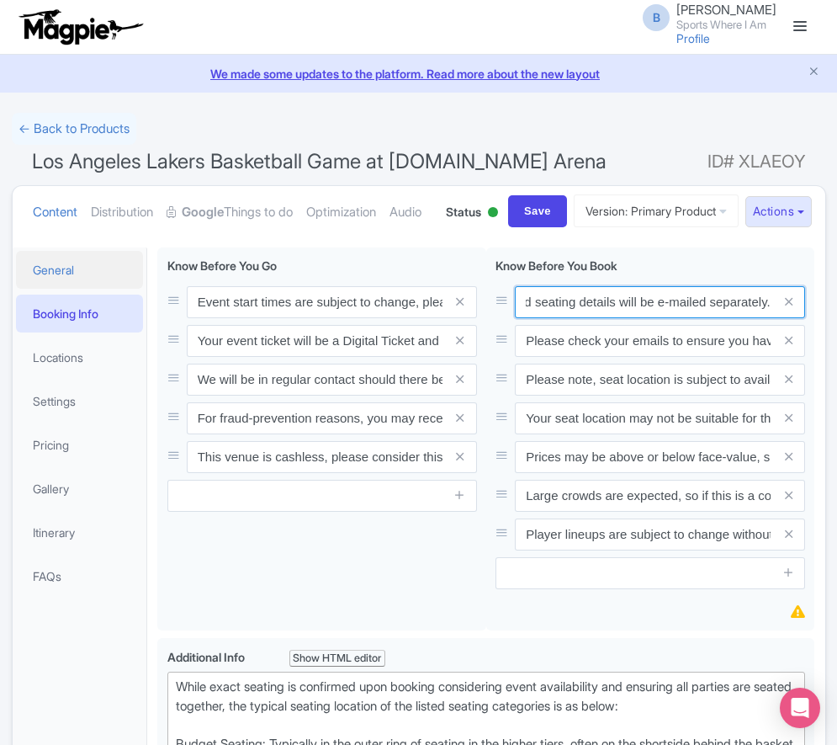
type input "Your Booking Confirmation PDF/QR Code is not your entry ticket - your digital t…"
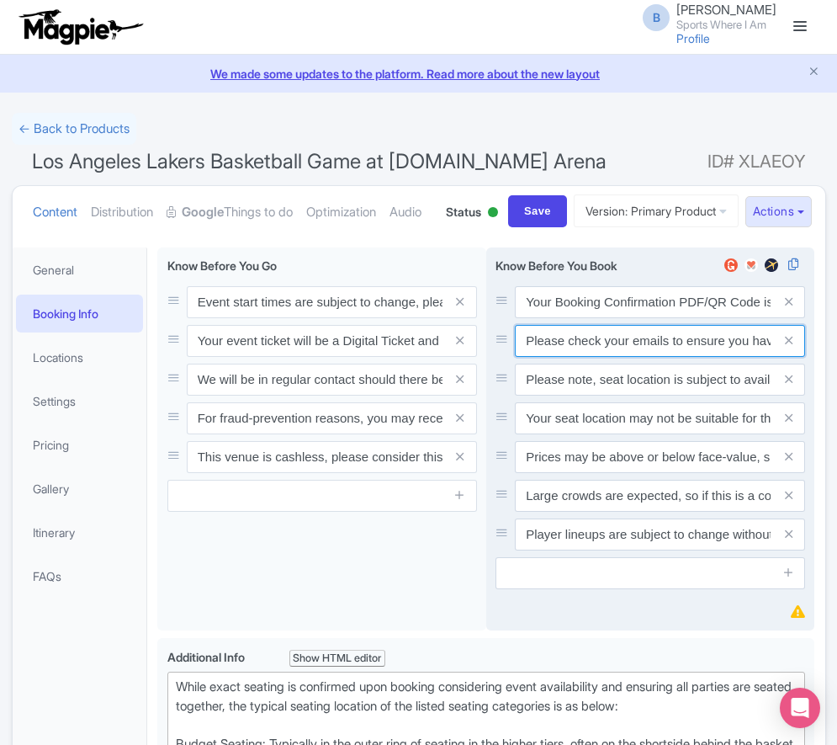
click at [635, 318] on input "Please check your emails to ensure you have accepted your mobile ticket prior t…" at bounding box center [660, 302] width 290 height 32
paste input "Entry tickets will be delivered via a digital ticketing provider selected by th…"
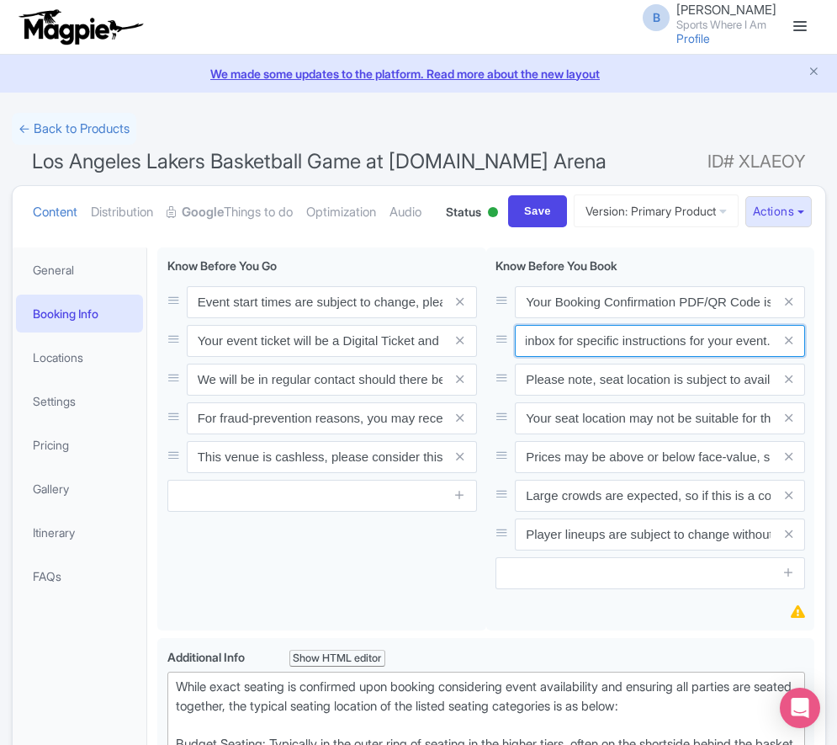
type input "Entry tickets will be delivered via a digital ticketing provider selected by th…"
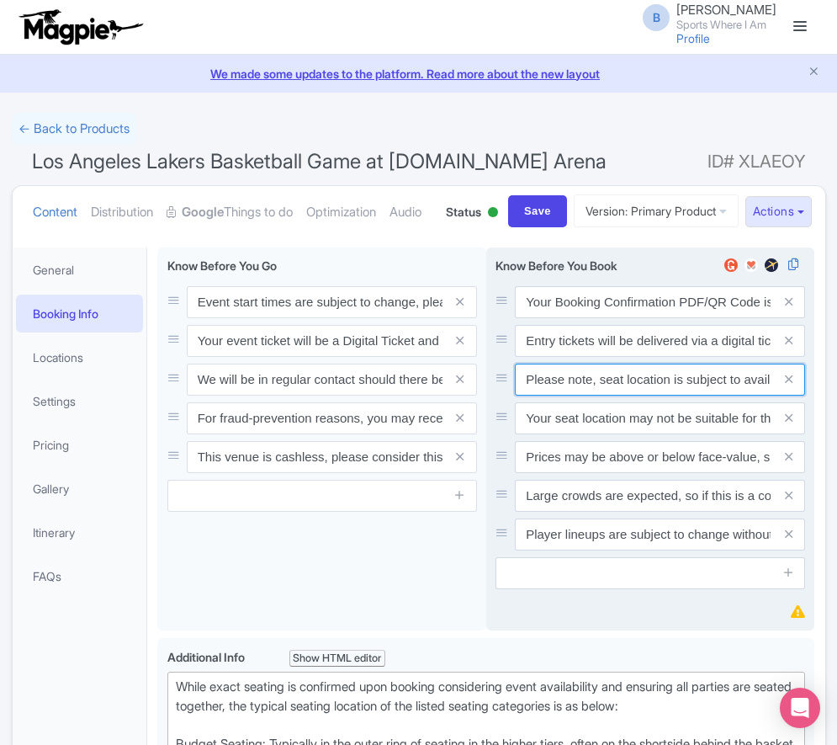
click at [593, 318] on input "Please note, seat location is subject to availability, based on the quantity of…" at bounding box center [660, 302] width 290 height 32
paste input "Ticket prices may be above or below face-value, subject to the popularity of th…"
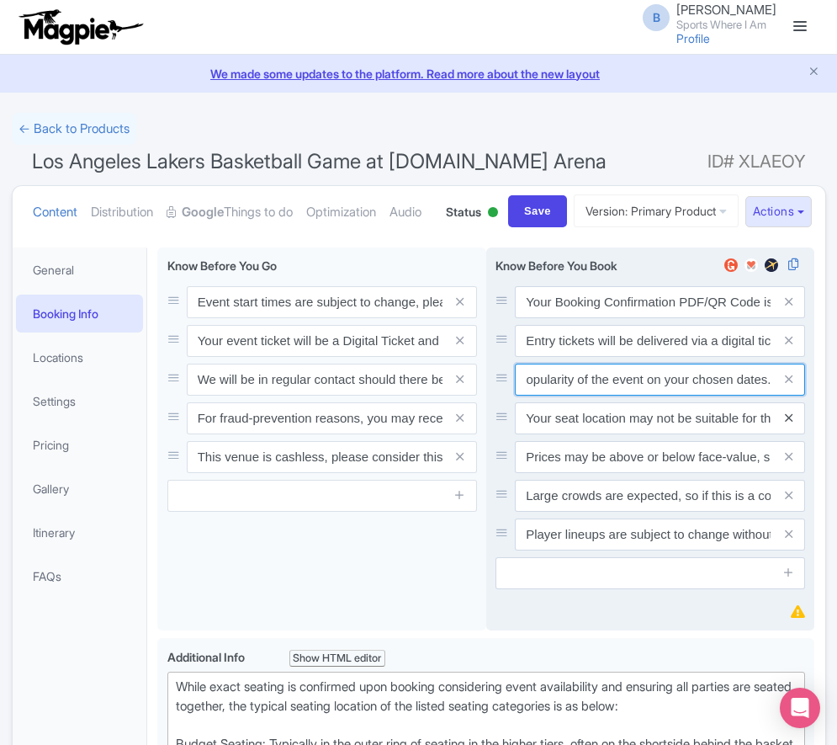
type input "Ticket prices may be above or below face-value, subject to the popularity of th…"
click at [786, 424] on icon at bounding box center [789, 418] width 8 height 13
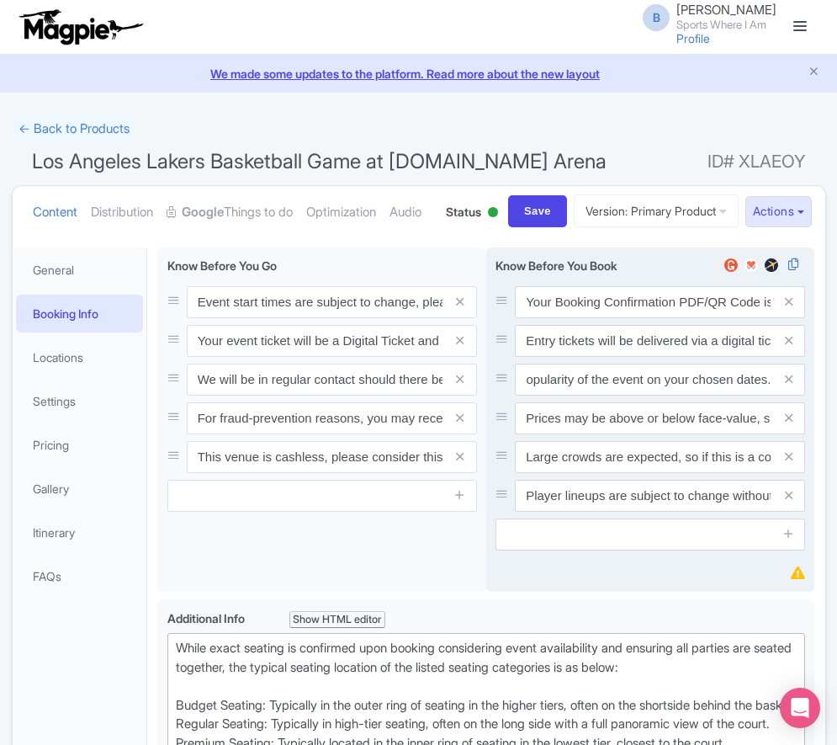
scroll to position [0, 0]
click at [786, 424] on icon at bounding box center [789, 418] width 8 height 13
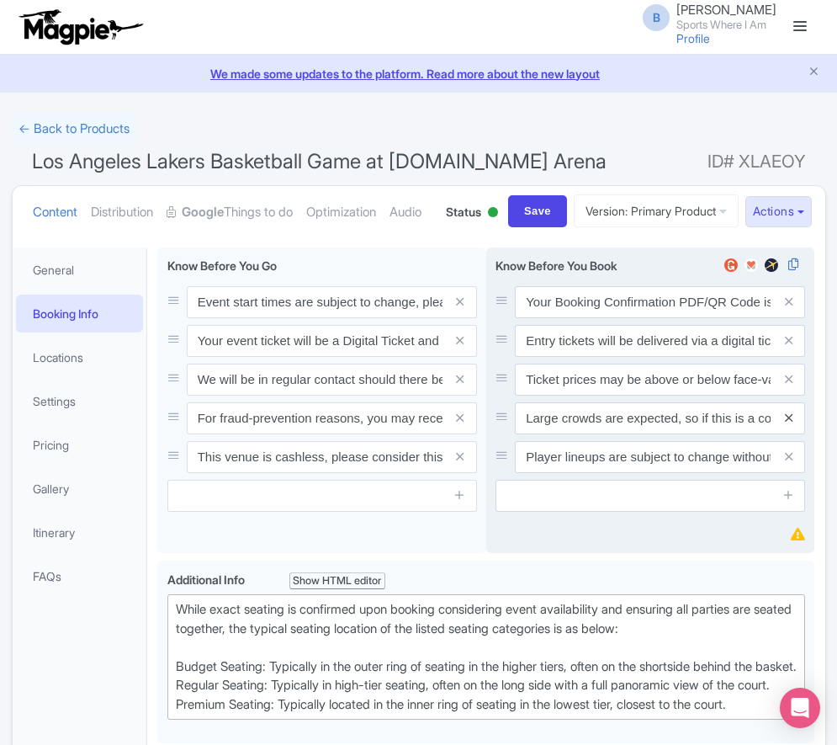
click at [786, 424] on icon at bounding box center [789, 418] width 8 height 13
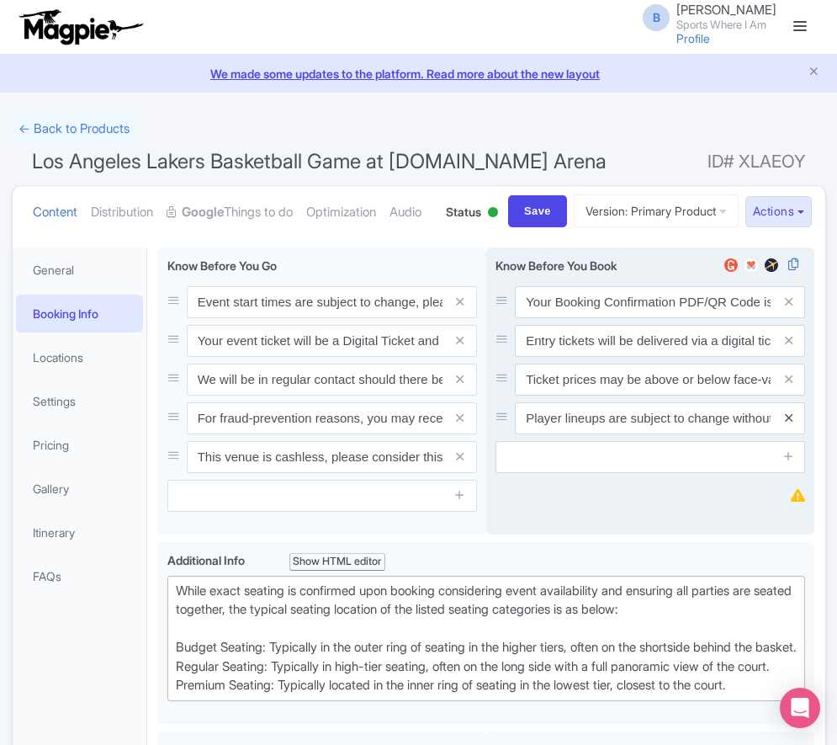
click at [787, 424] on icon at bounding box center [789, 418] width 8 height 13
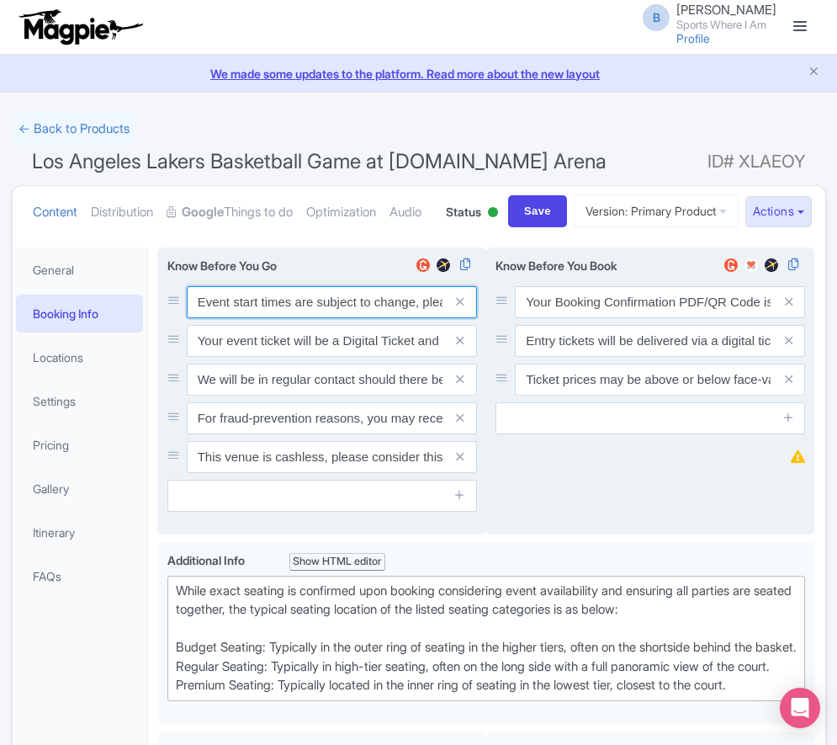
click at [232, 318] on input "Event start times are subject to change, please check these closer to the event…" at bounding box center [332, 302] width 290 height 32
paste input ". We will be in regular contact should there be any updates or changes ahead of…"
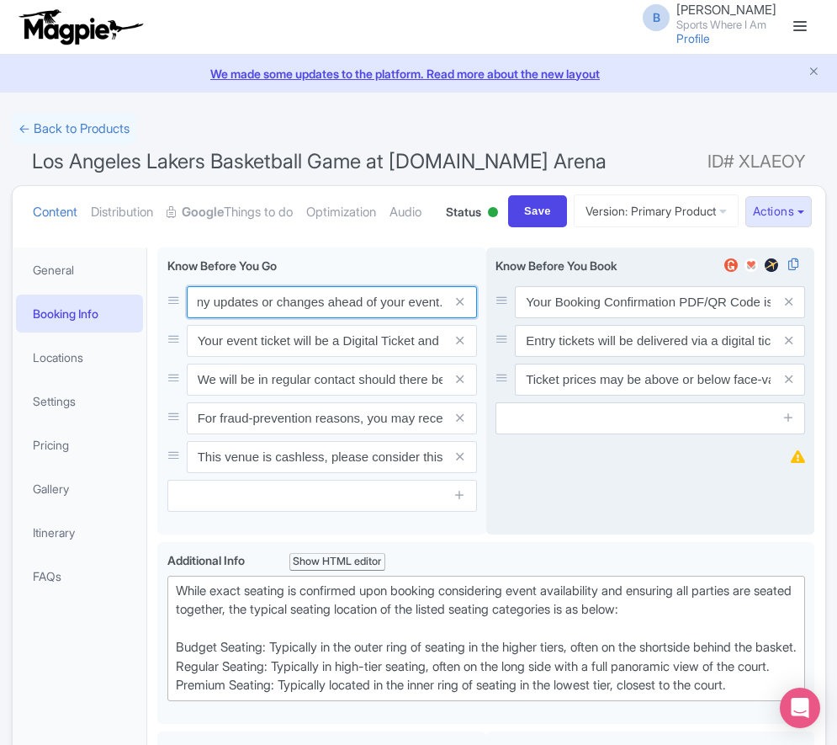
type input "Event start times are subject to change. We will be in regular contact should t…"
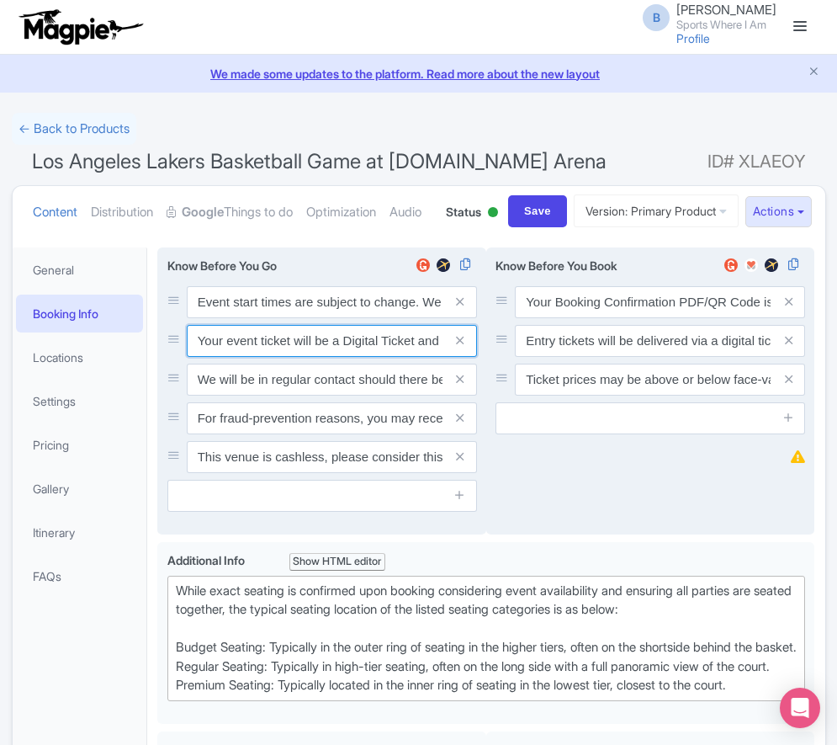
click at [288, 318] on input "Your event ticket will be a Digital Ticket and is separate from your booking co…" at bounding box center [332, 302] width 290 height 32
paste input "ntry"
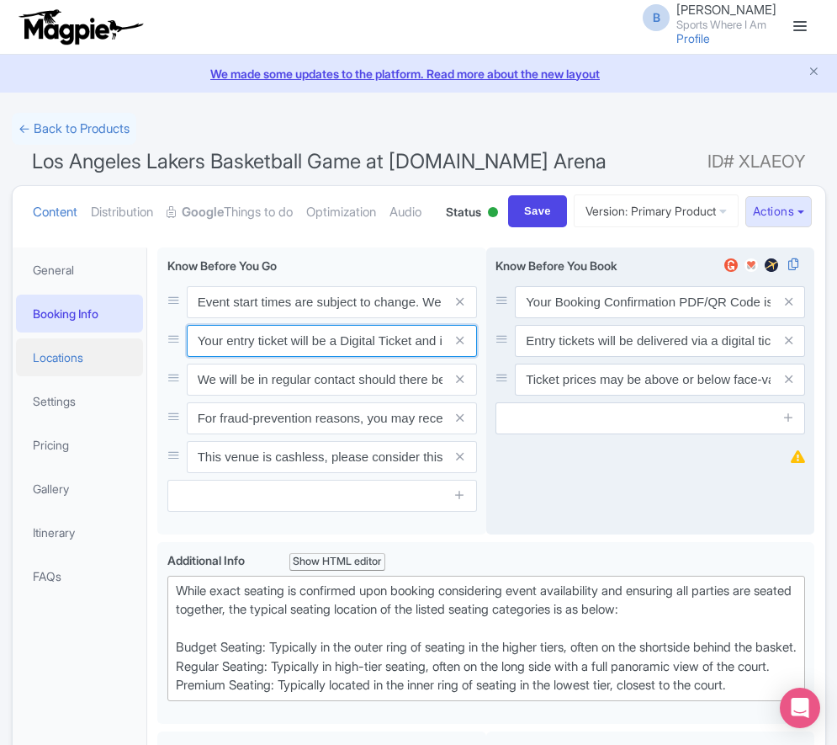
scroll to position [0, 239]
type input "Your entry ticket will be a Digital Ticket and is separate from your booking co…"
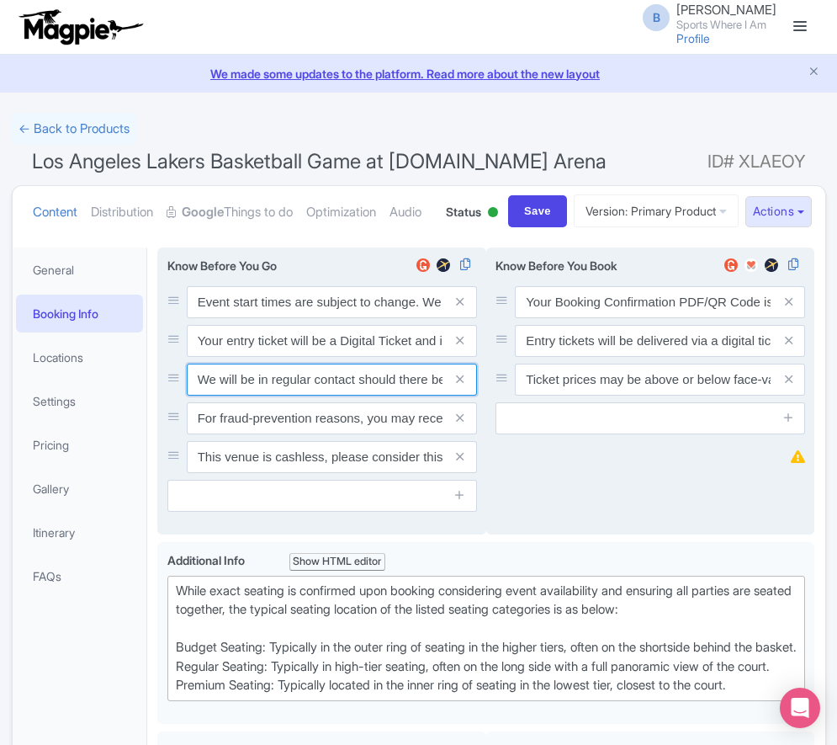
click at [336, 318] on input "We will be in regular contact should there be any updates or changes ahead of y…" at bounding box center [332, 302] width 290 height 32
paste input "For fraud-prevention reasons, most tickets are delivered between 1-3 days prior…"
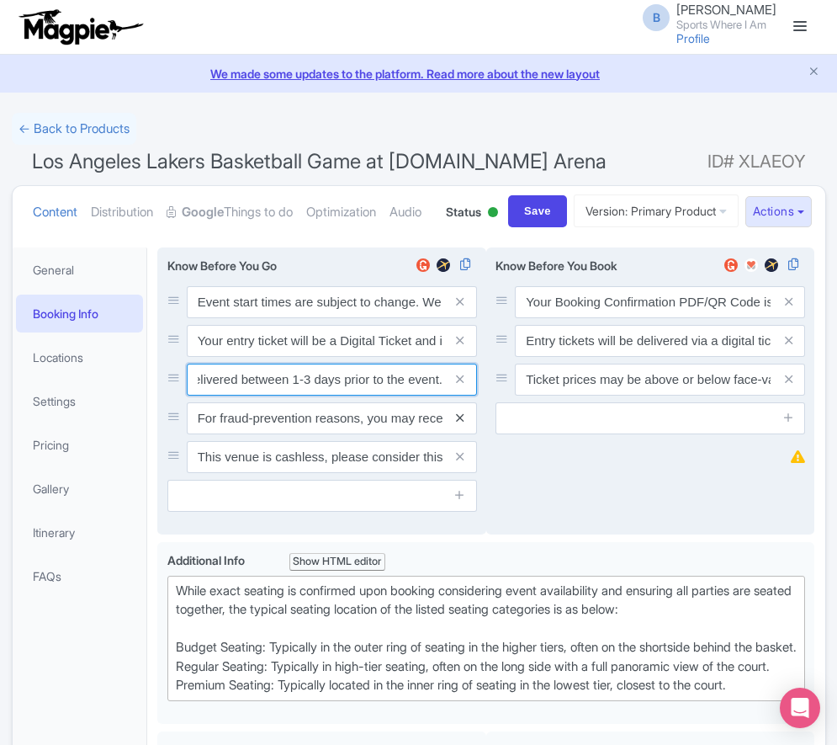
type input "For fraud-prevention reasons, most tickets are delivered between 1-3 days prior…"
click at [459, 424] on icon at bounding box center [460, 418] width 8 height 13
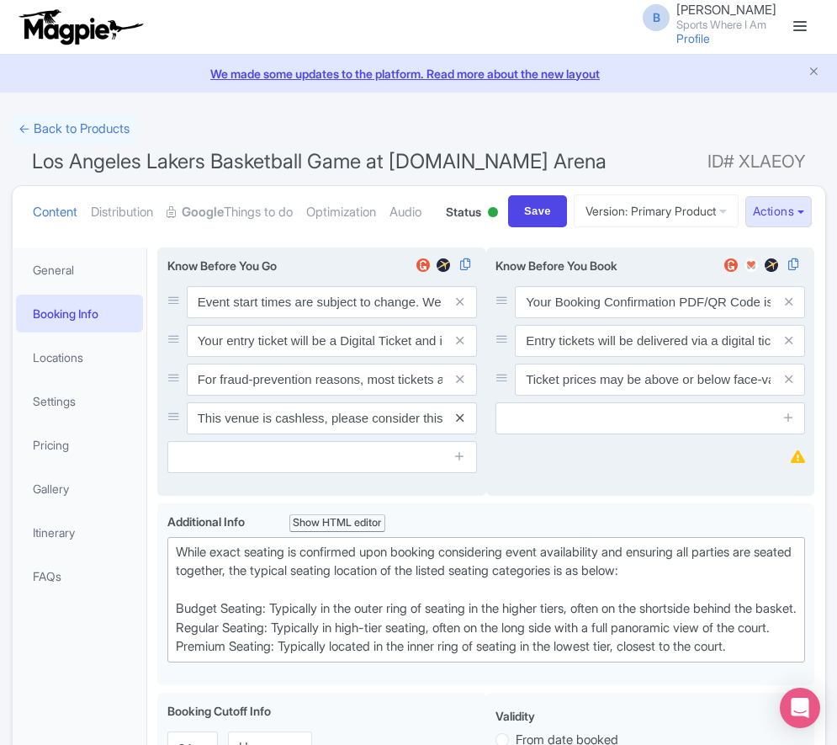
click at [460, 424] on icon at bounding box center [460, 418] width 8 height 13
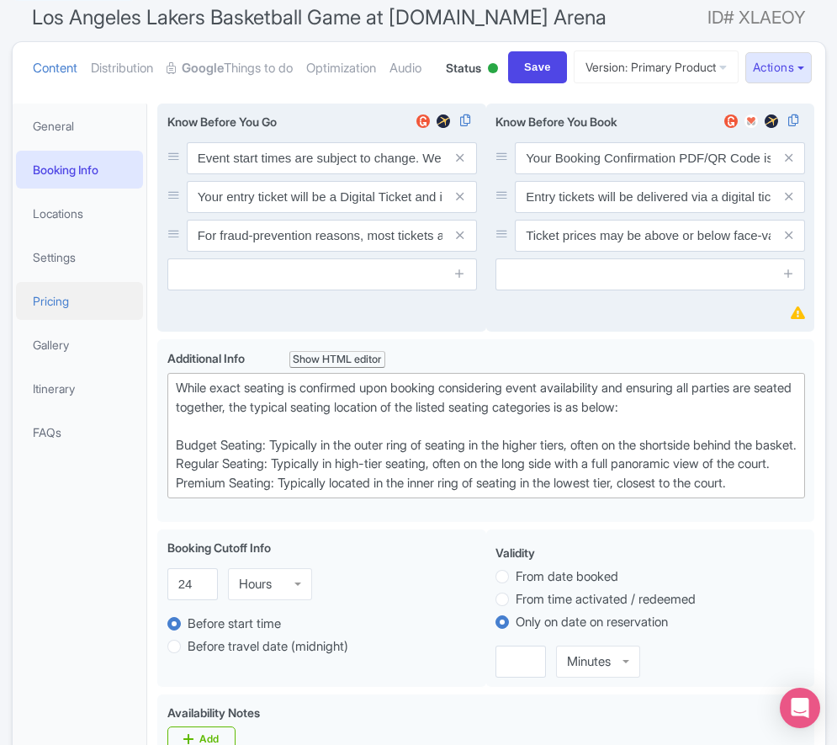
scroll to position [146, 0]
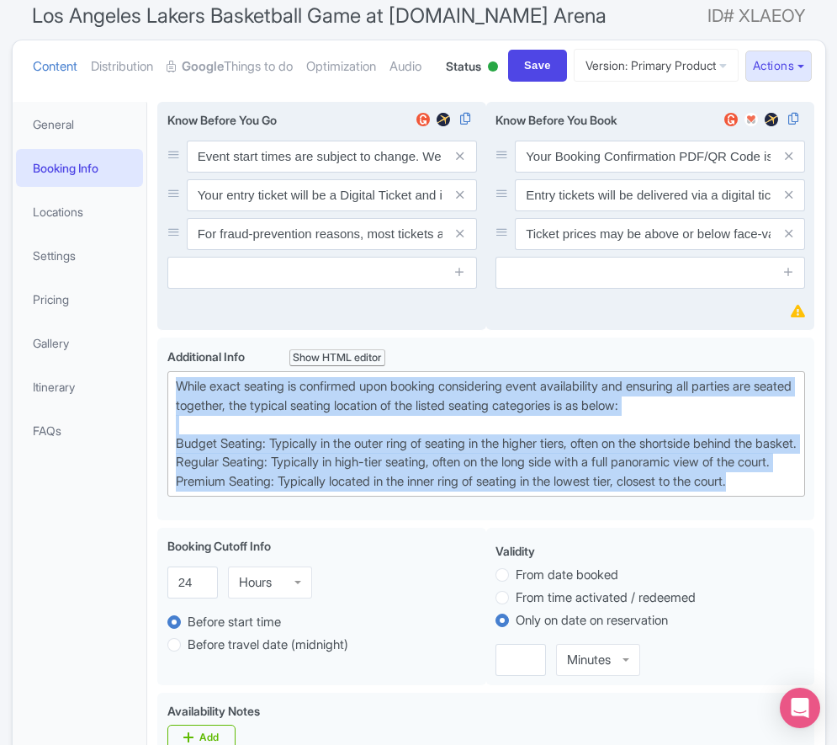
drag, startPoint x: 656, startPoint y: 566, endPoint x: 152, endPoint y: 440, distance: 518.7
paste trix-editor "Upper Baseline: Located in the upper tiers of seating behind the rings at eithe…"
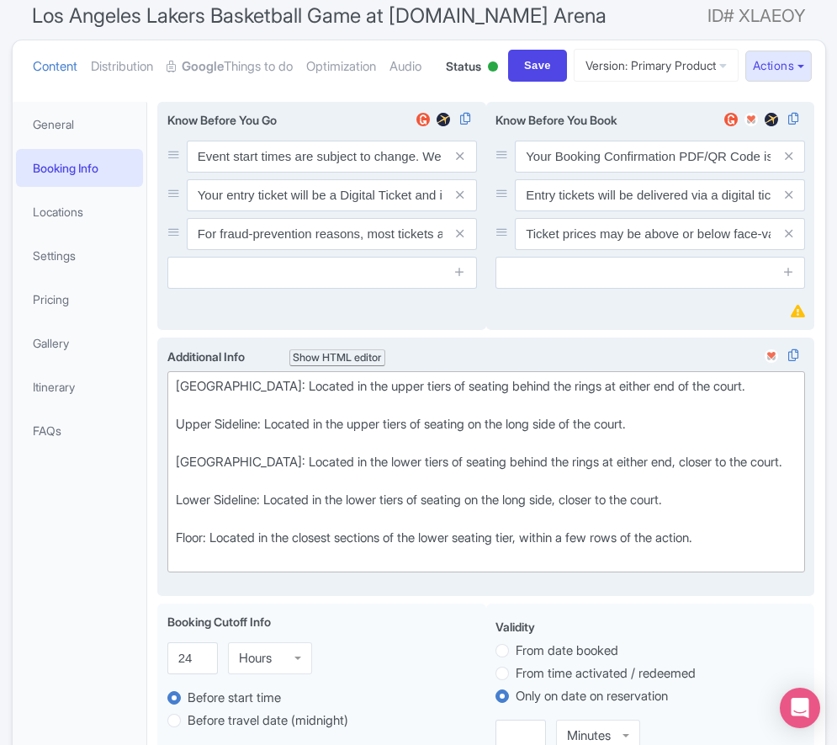
type trix-editor "<div>[GEOGRAPHIC_DATA]: Located in the upper tiers of seating behind the rings …"
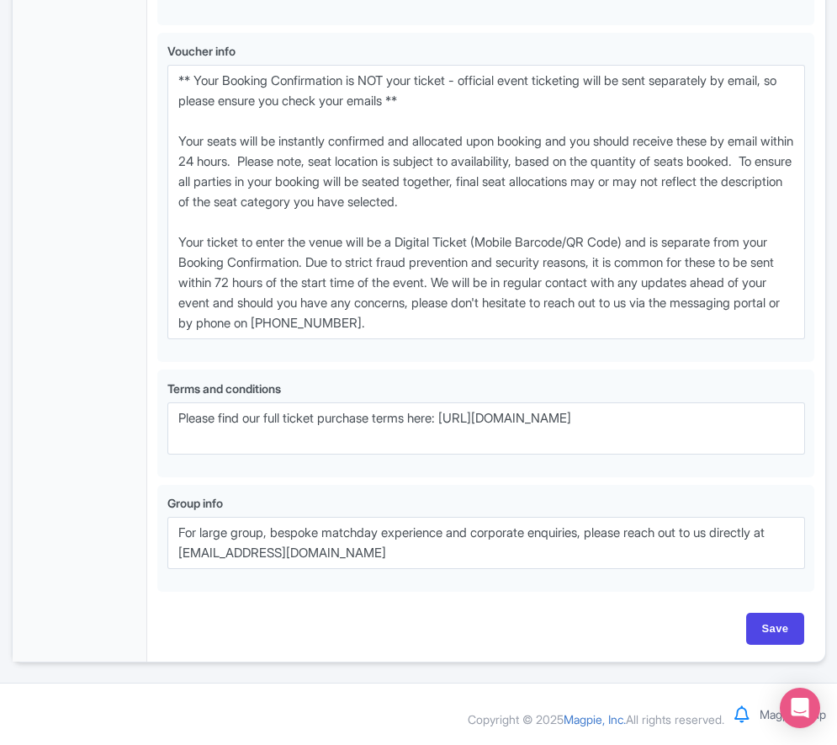
scroll to position [1096, 0]
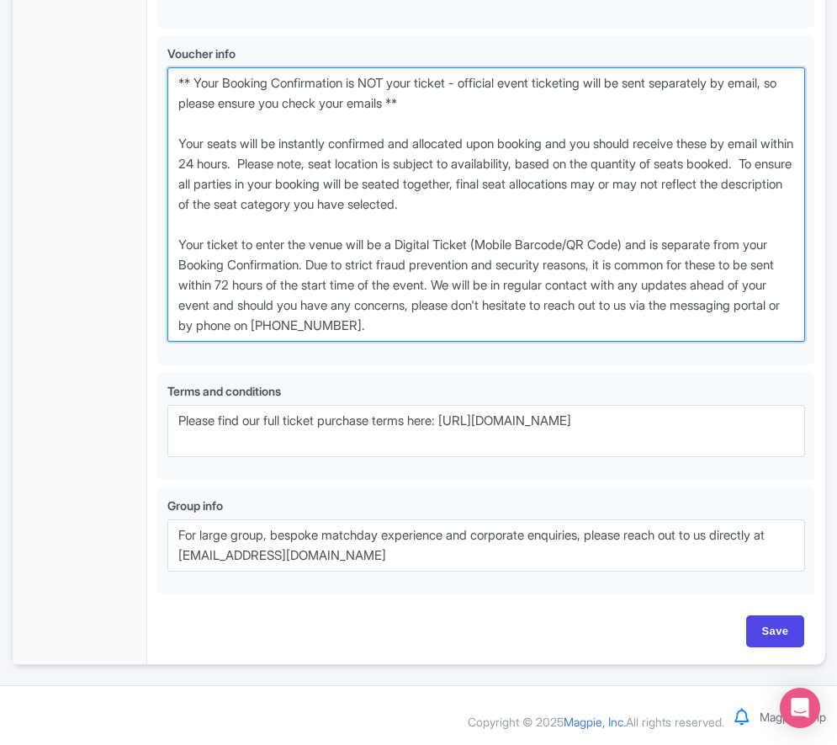
drag, startPoint x: 544, startPoint y: 396, endPoint x: 98, endPoint y: 139, distance: 513.9
paste textarea "entry ticket - official event ticketing will be sent separately by email, so pl…"
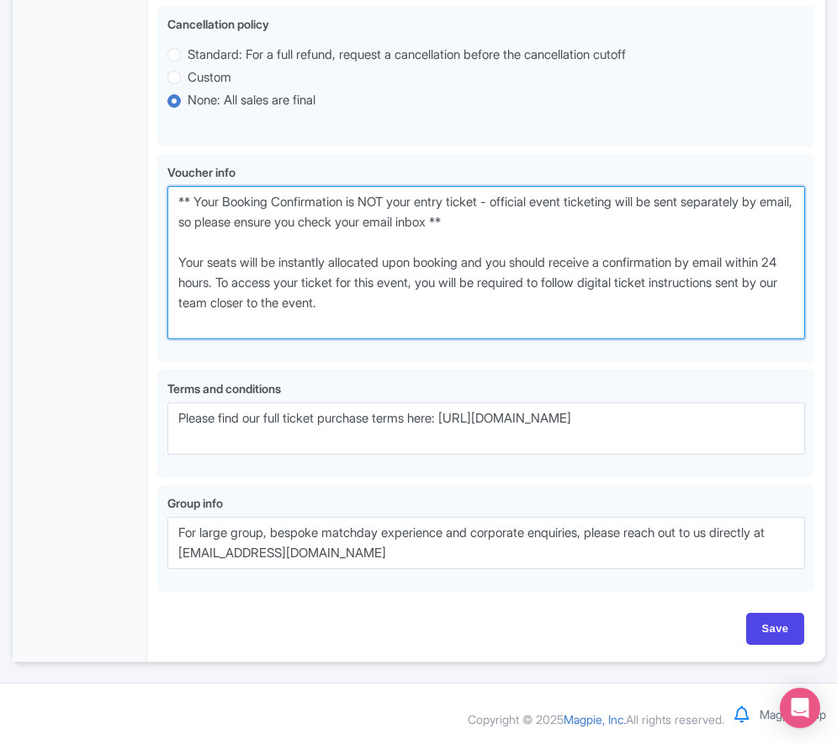
scroll to position [1021, 0]
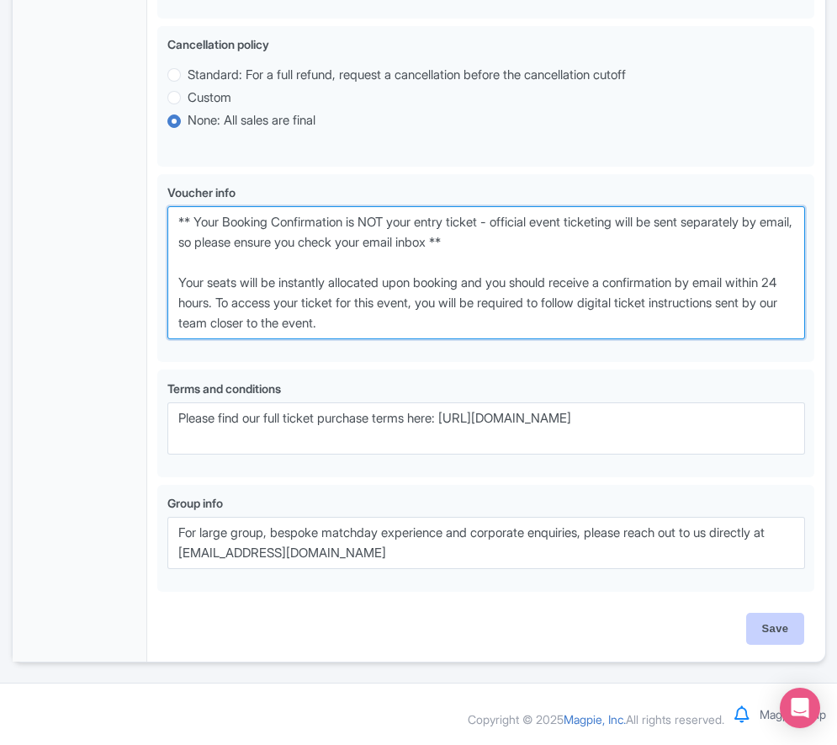
type textarea "** Your Booking Confirmation is NOT your entry ticket - official event ticketin…"
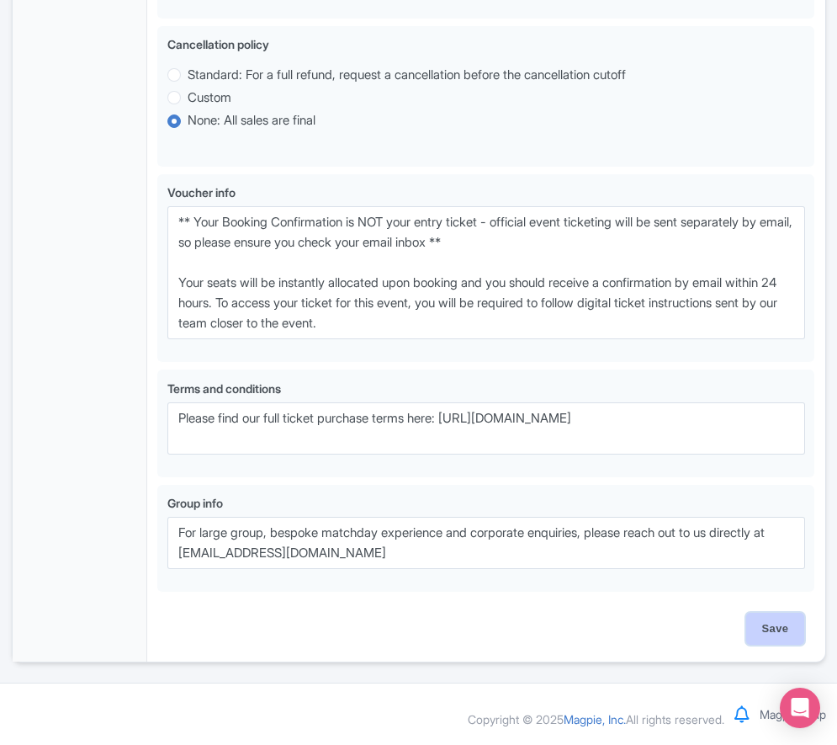
click at [791, 636] on input "Save" at bounding box center [776, 629] width 59 height 32
type input "Saving..."
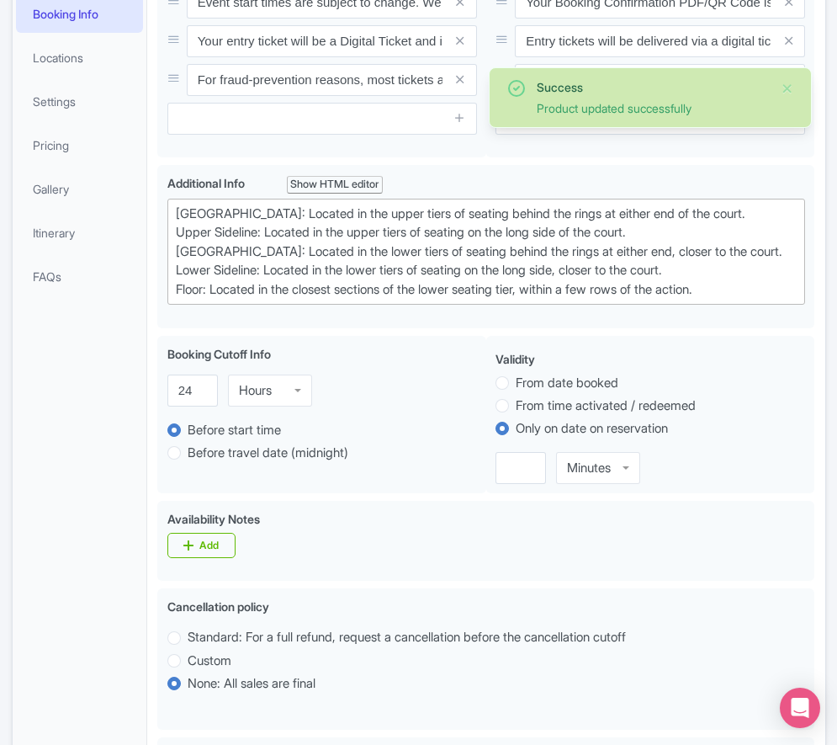
scroll to position [282, 0]
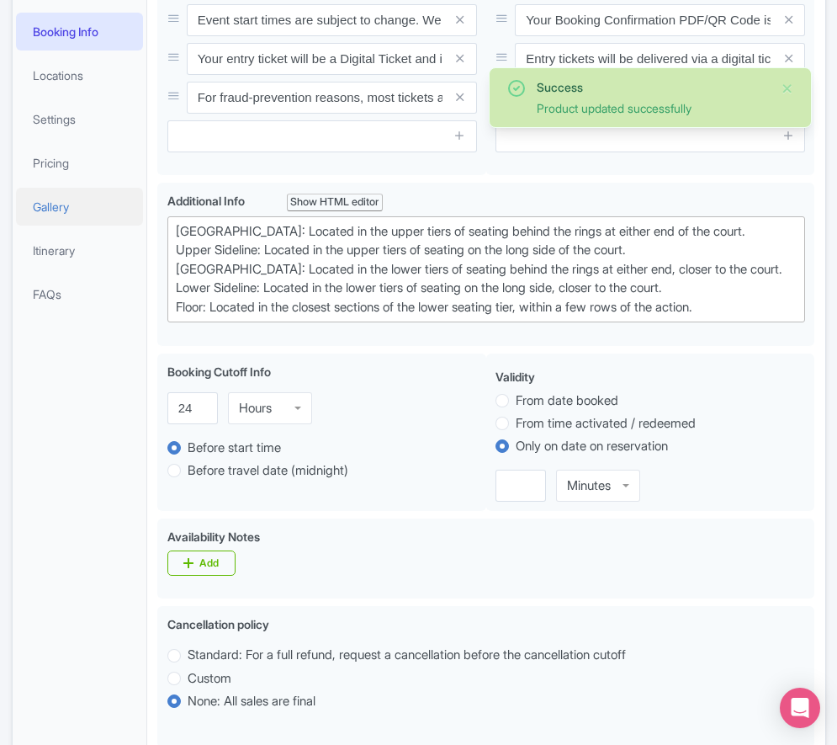
click at [82, 226] on link "Gallery" at bounding box center [80, 207] width 128 height 38
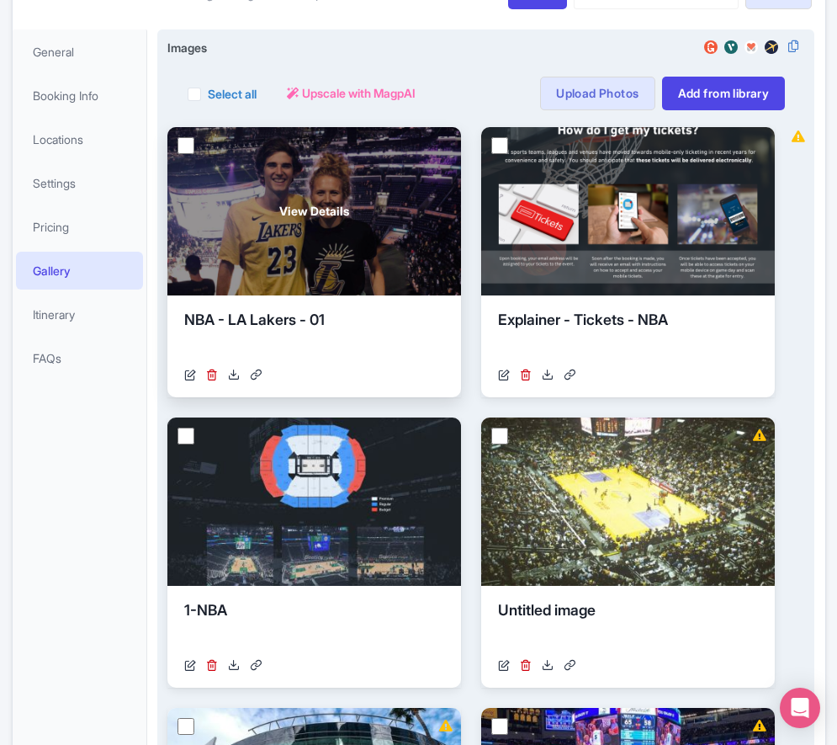
scroll to position [141, 0]
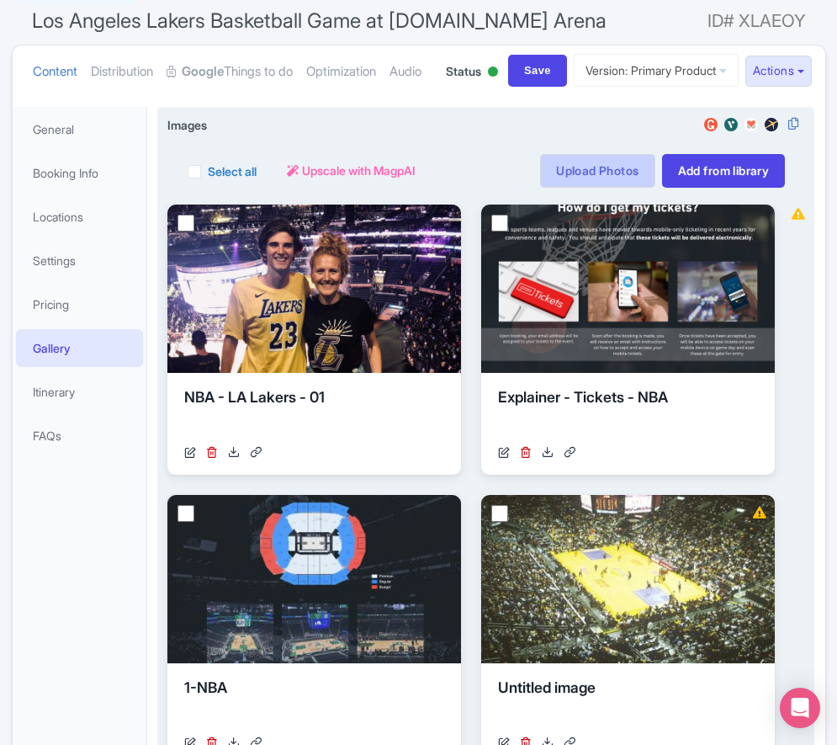
click at [568, 188] on link "Upload Photos" at bounding box center [597, 171] width 114 height 34
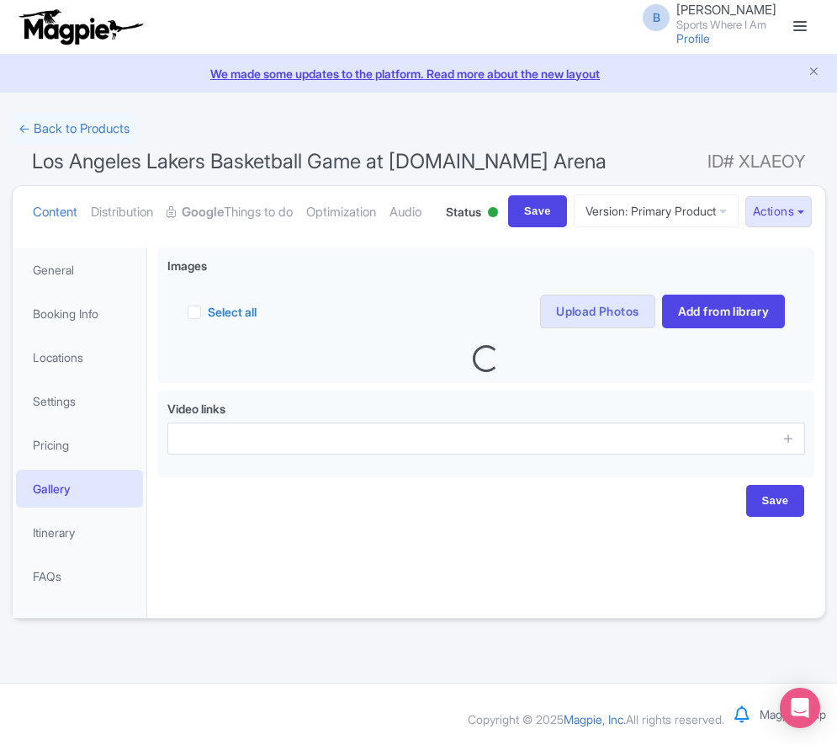
scroll to position [23, 0]
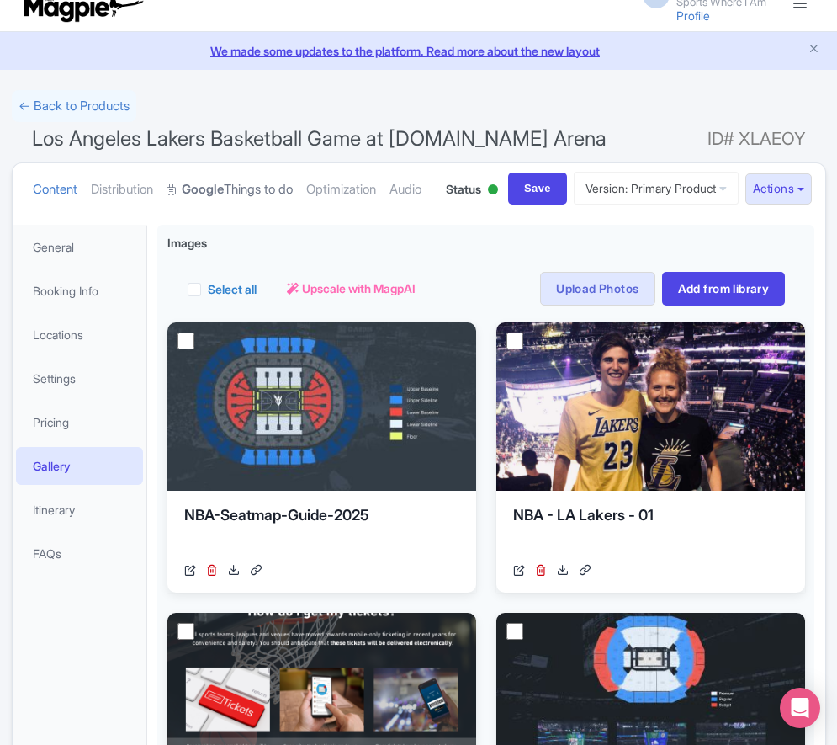
click at [256, 210] on link "Google Things to do" at bounding box center [230, 189] width 126 height 53
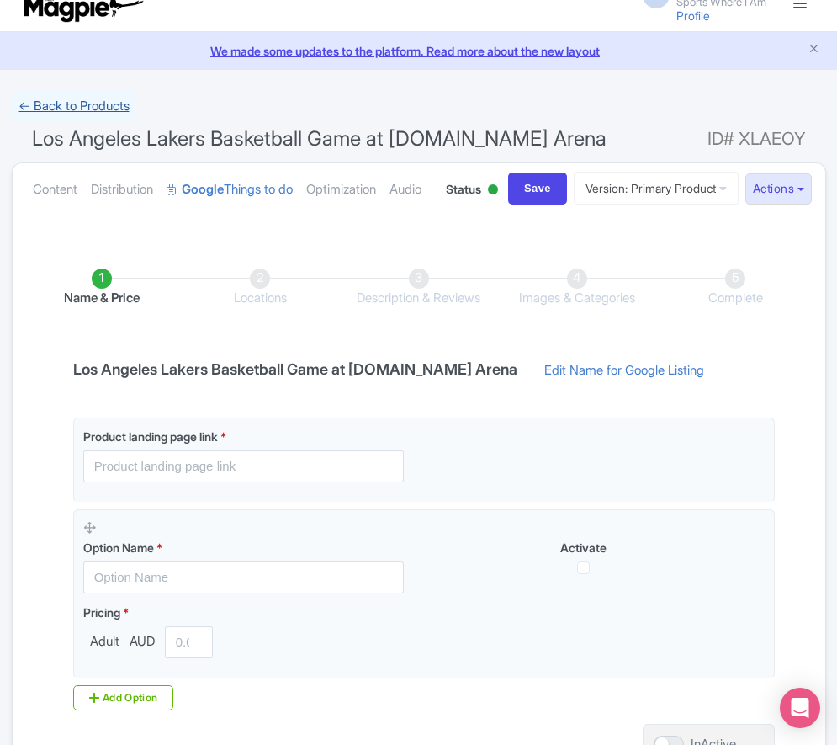
click at [88, 102] on link "← Back to Products" at bounding box center [74, 106] width 125 height 33
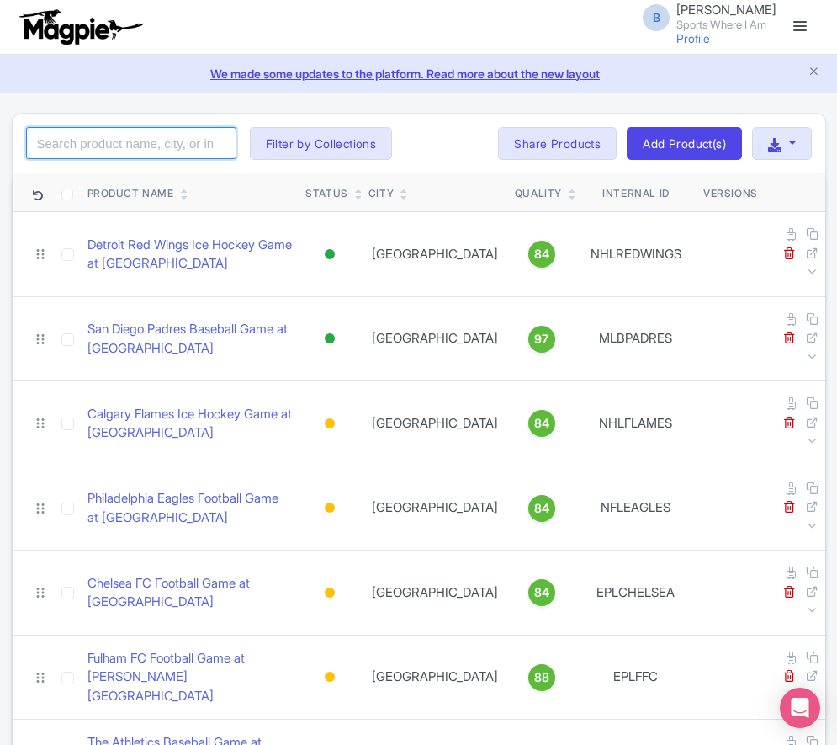
click at [147, 146] on input "search" at bounding box center [131, 143] width 210 height 32
type input "atlanta hawks"
click button "Search" at bounding box center [0, 0] width 0 height 0
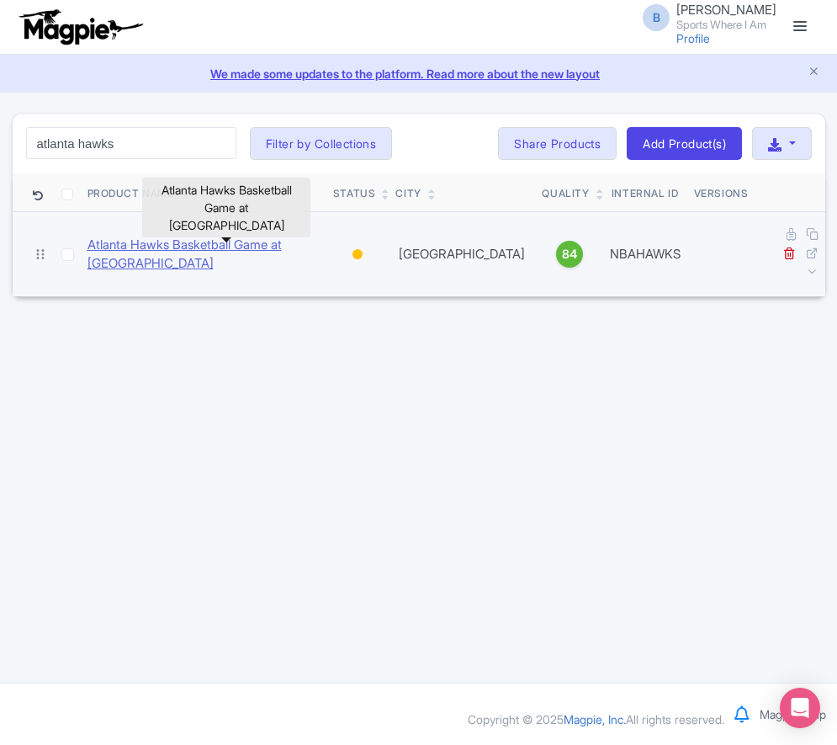
click at [209, 236] on link "Atlanta Hawks Basketball Game at [GEOGRAPHIC_DATA]" at bounding box center [204, 255] width 232 height 38
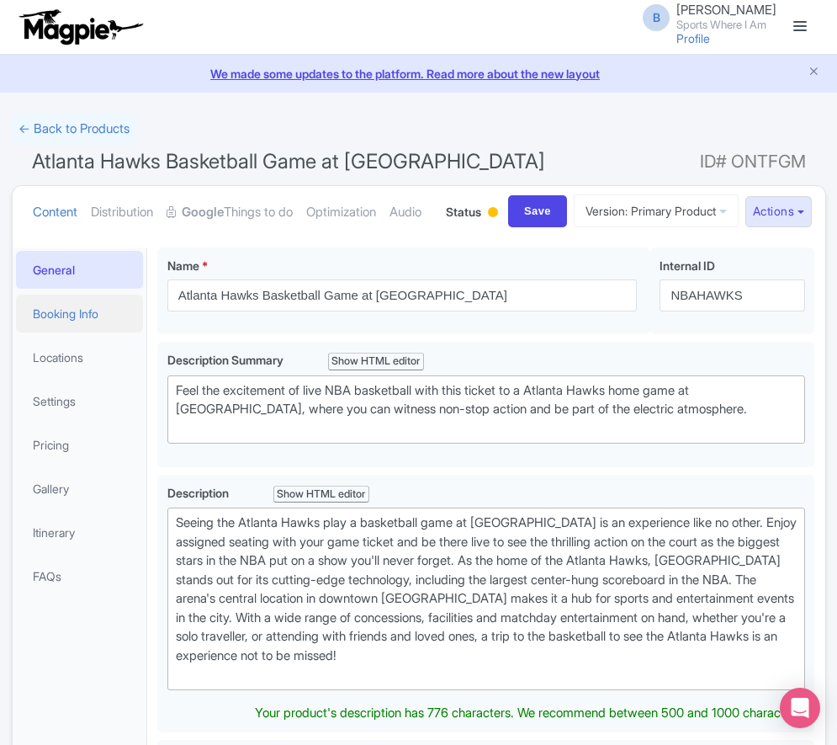
click at [77, 332] on link "Booking Info" at bounding box center [80, 314] width 128 height 38
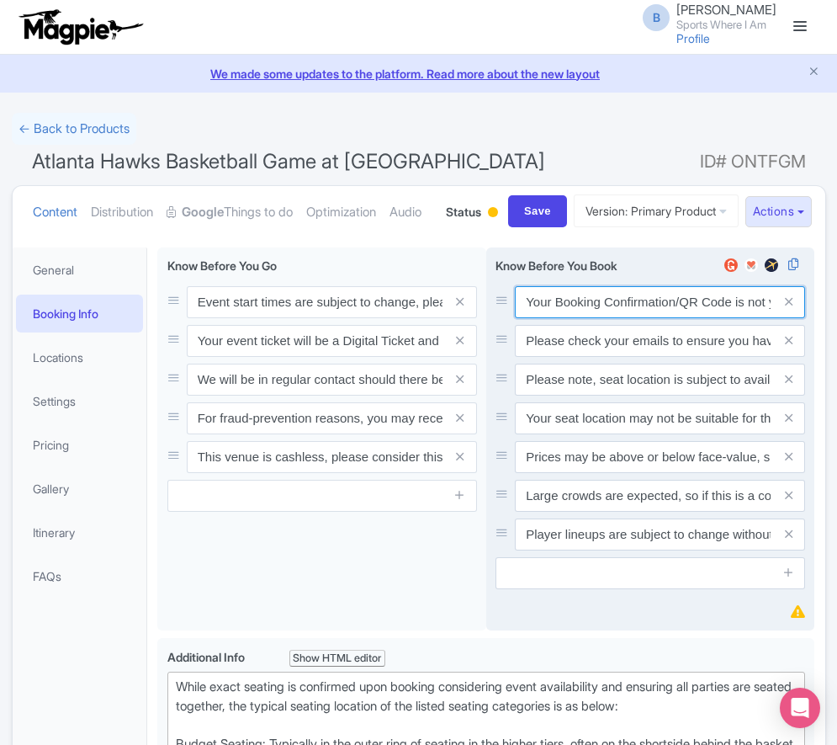
click at [579, 318] on input "Your Booking Confirmation/QR Code is not your entry ticket - your tickets and s…" at bounding box center [660, 302] width 290 height 32
paste input "PDF/QR Code is not your entry ticket - your digital tickets and seating details…"
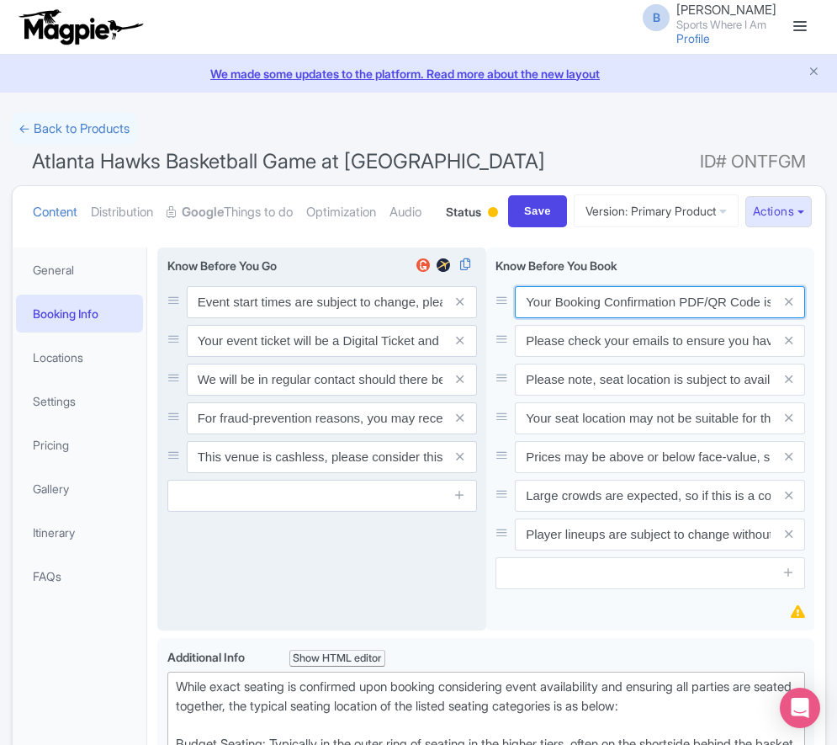
scroll to position [0, 492]
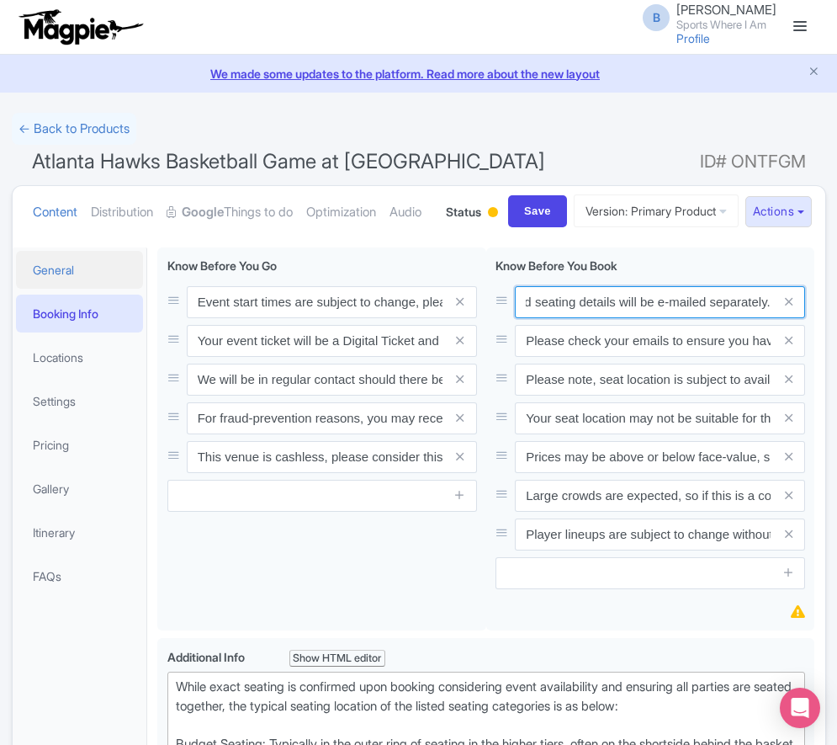
type input "Your Booking Confirmation PDF/QR Code is not your entry ticket - your digital t…"
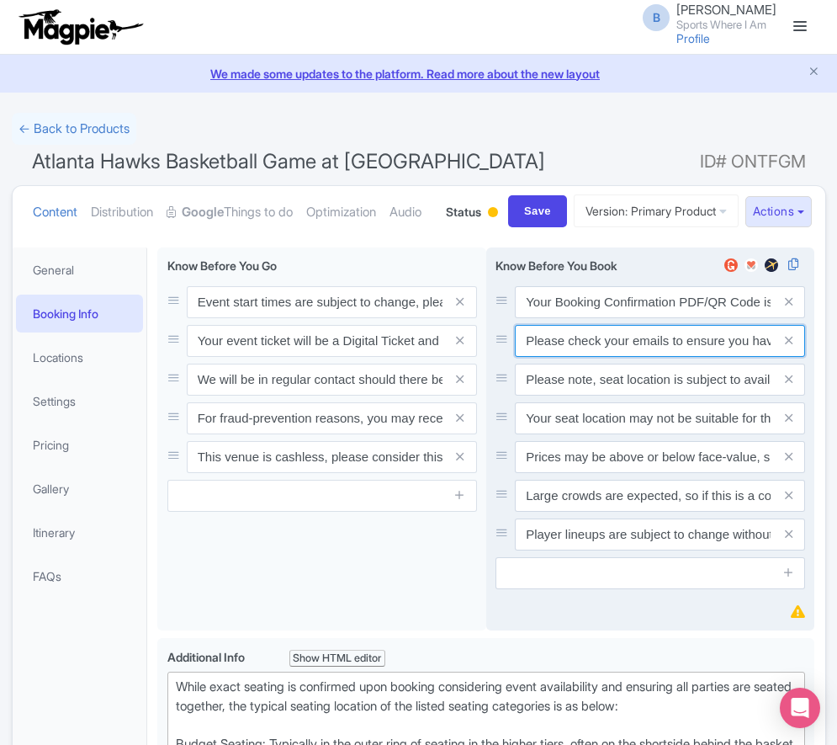
click at [628, 318] on input "Please check your emails to ensure you have accepted your mobile ticket prior t…" at bounding box center [660, 302] width 290 height 32
paste input "Entry tickets will be delivered via a digital ticketing provider selected by th…"
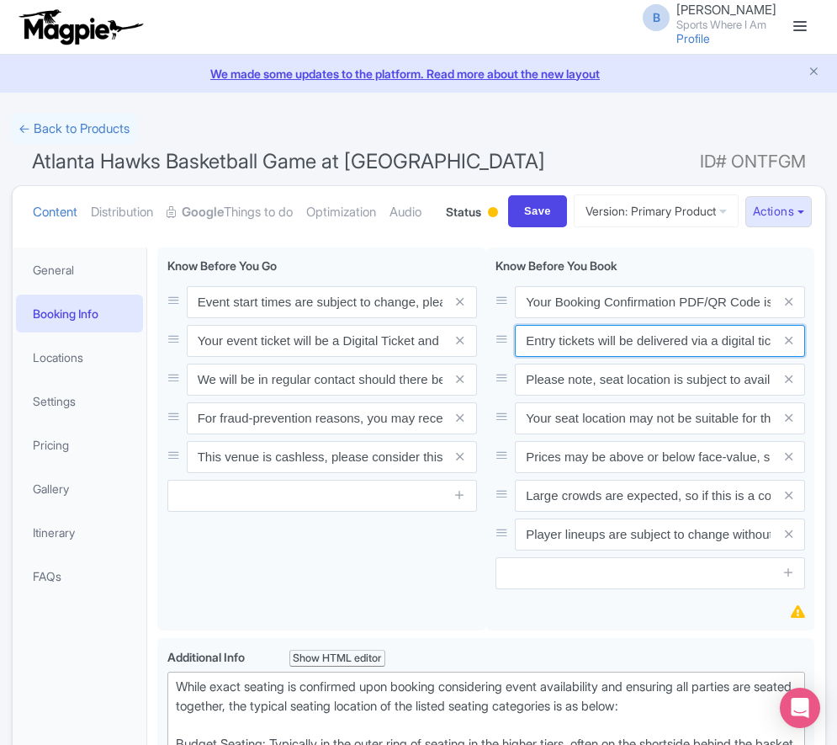
scroll to position [0, 631]
type input "Entry tickets will be delivered via a digital ticketing provider selected by th…"
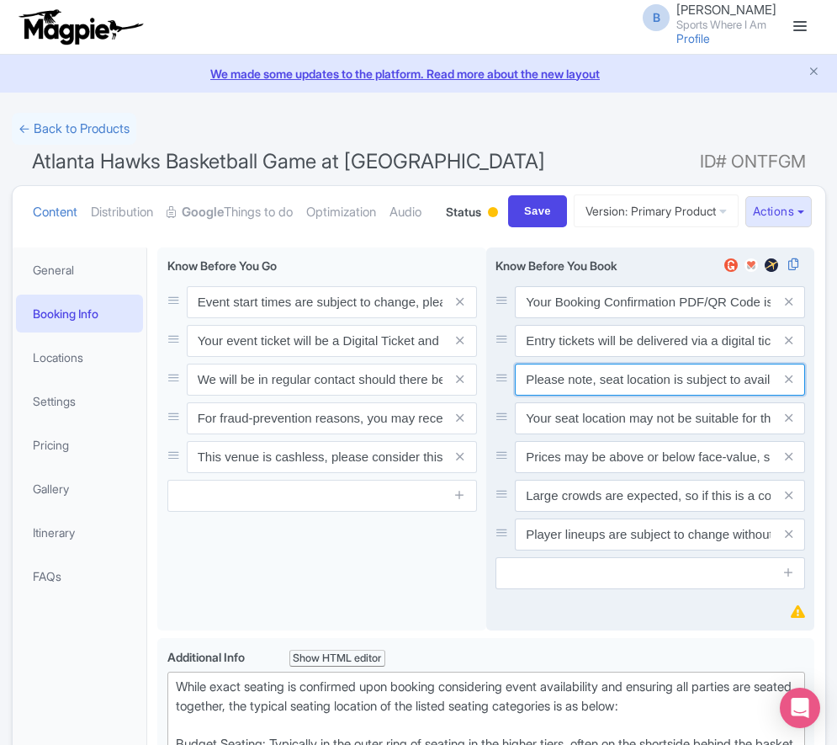
click at [633, 318] on input "Please note, seat location is subject to availability, based on the quantity of…" at bounding box center [660, 302] width 290 height 32
paste input "Ticket prices may be above or below face-value, subject to the popularity of th…"
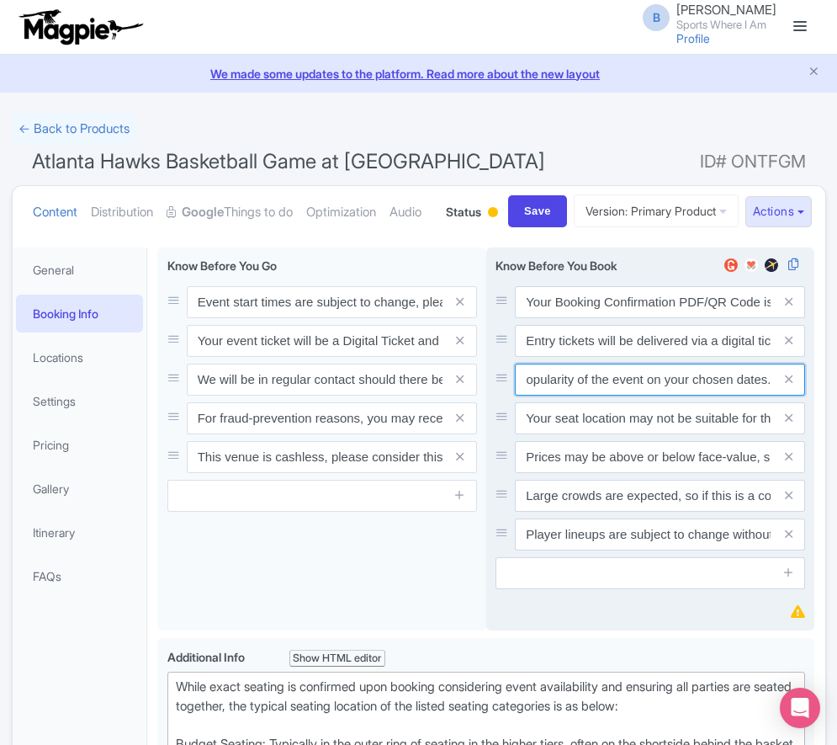
type input "Ticket prices may be above or below face-value, subject to the popularity of th…"
click at [793, 434] on span at bounding box center [789, 418] width 34 height 32
click at [790, 424] on icon at bounding box center [789, 418] width 8 height 13
click at [790, 463] on icon at bounding box center [789, 456] width 8 height 13
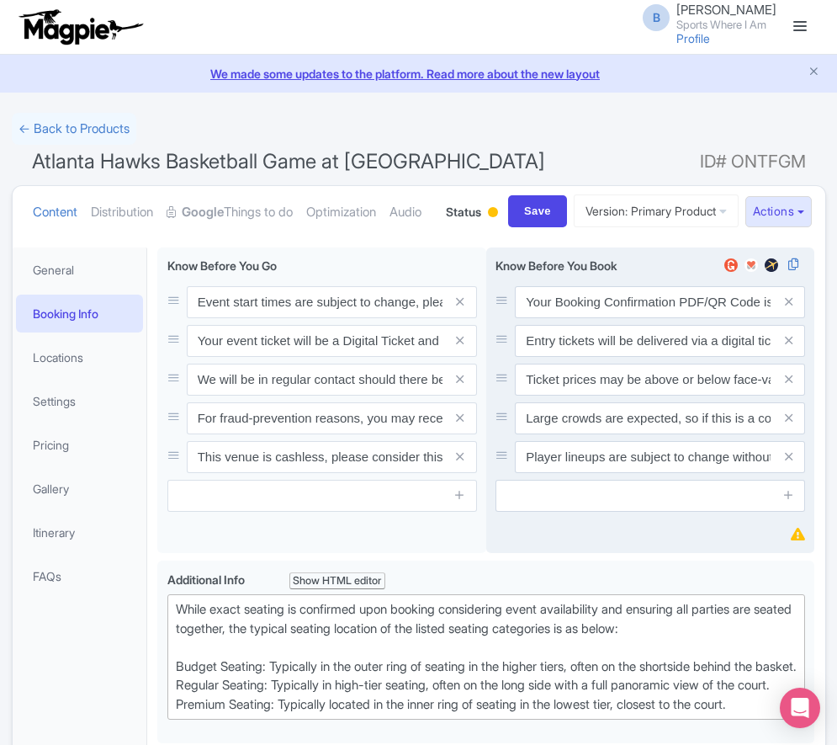
click at [790, 424] on icon at bounding box center [789, 418] width 8 height 13
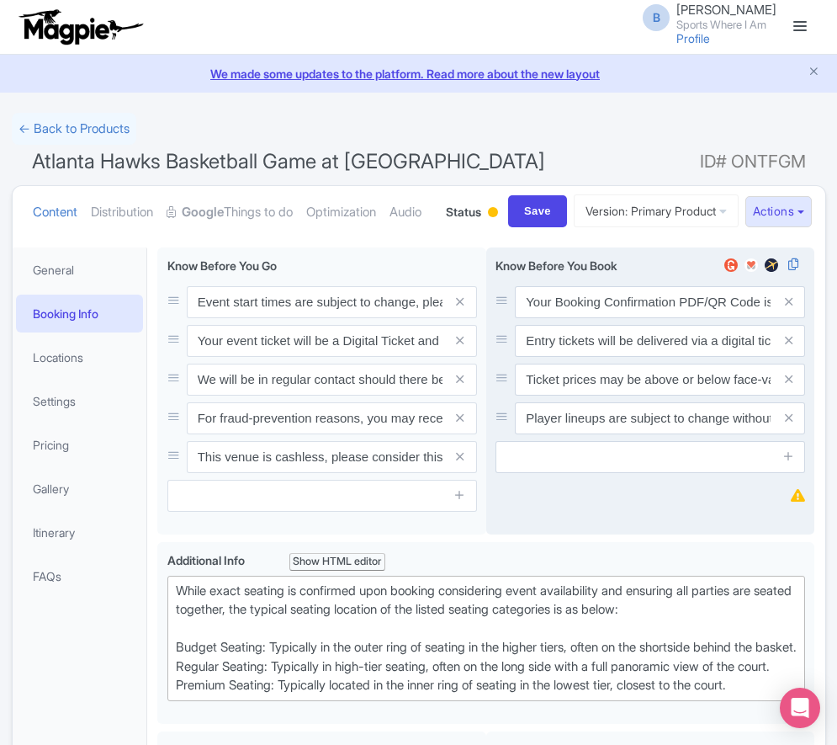
click at [790, 424] on icon at bounding box center [789, 418] width 8 height 13
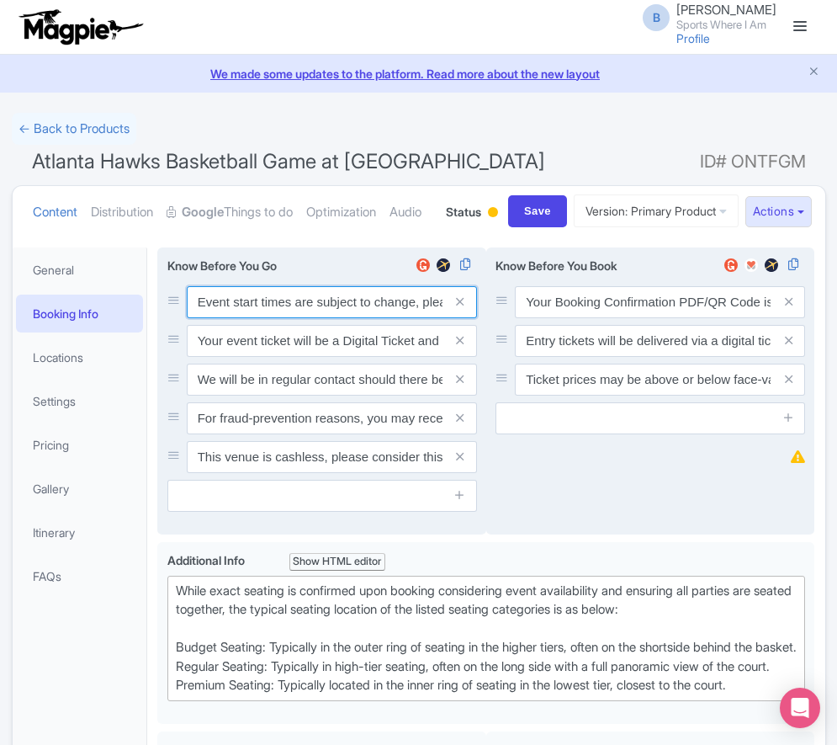
click at [226, 318] on input "Event start times are subject to change, please check these closer to the event…" at bounding box center [332, 302] width 290 height 32
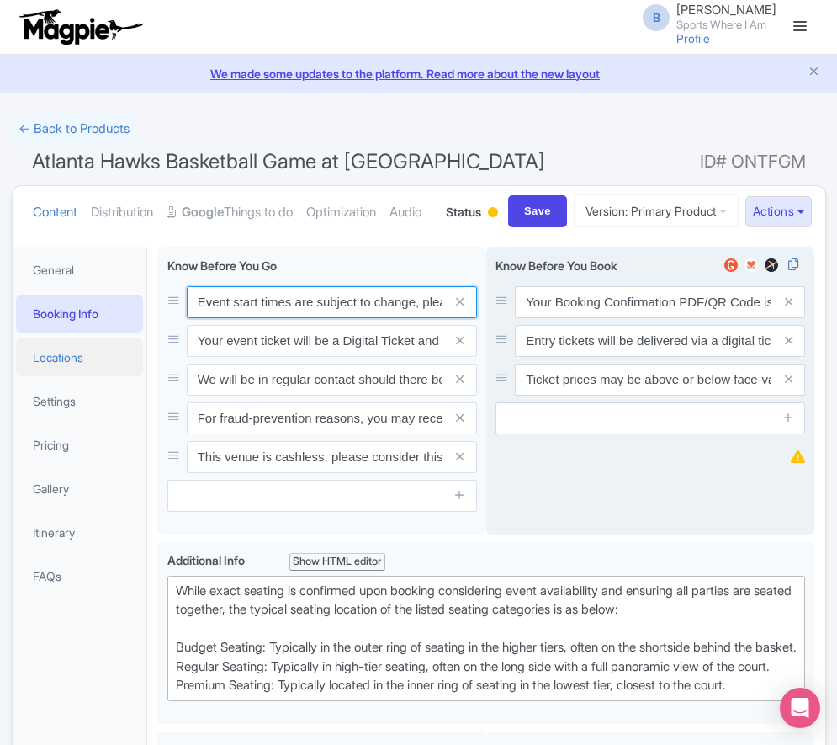
paste input ". We will be in regular contact should there be any updates or changes ahead of…"
type input "Event start times are subject to change. We will be in regular contact should t…"
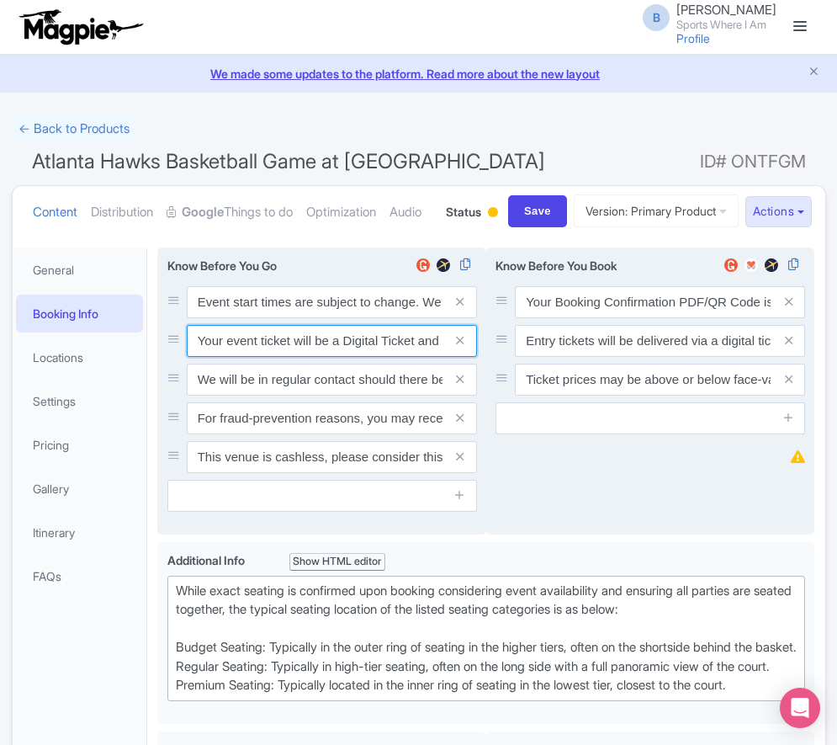
click at [248, 318] on input "Your event ticket will be a Digital Ticket and is separate from your booking co…" at bounding box center [332, 302] width 290 height 32
paste input "ntry"
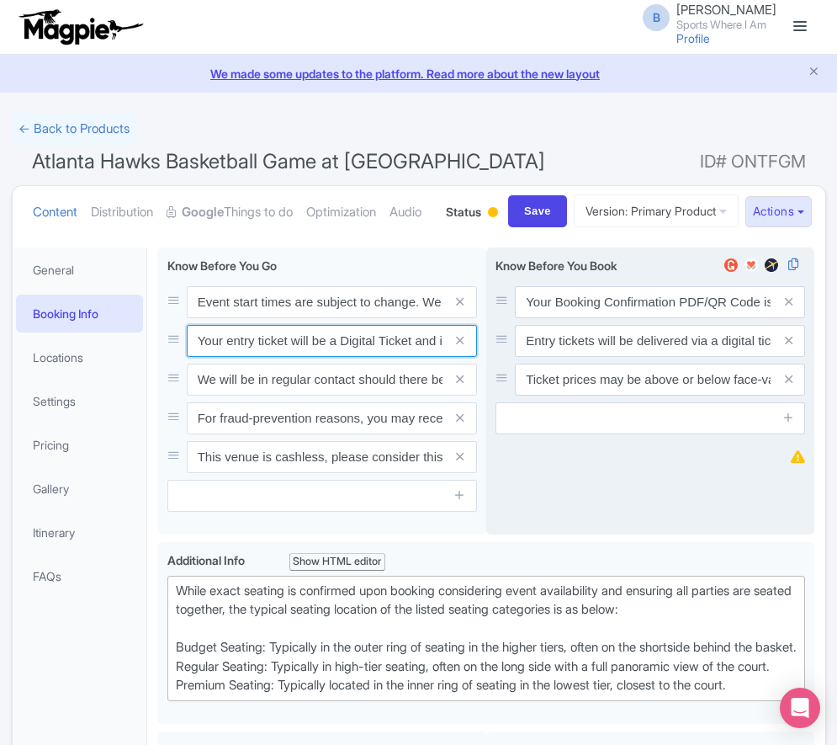
scroll to position [0, 239]
type input "Your entry ticket will be a Digital Ticket and is separate from your booking co…"
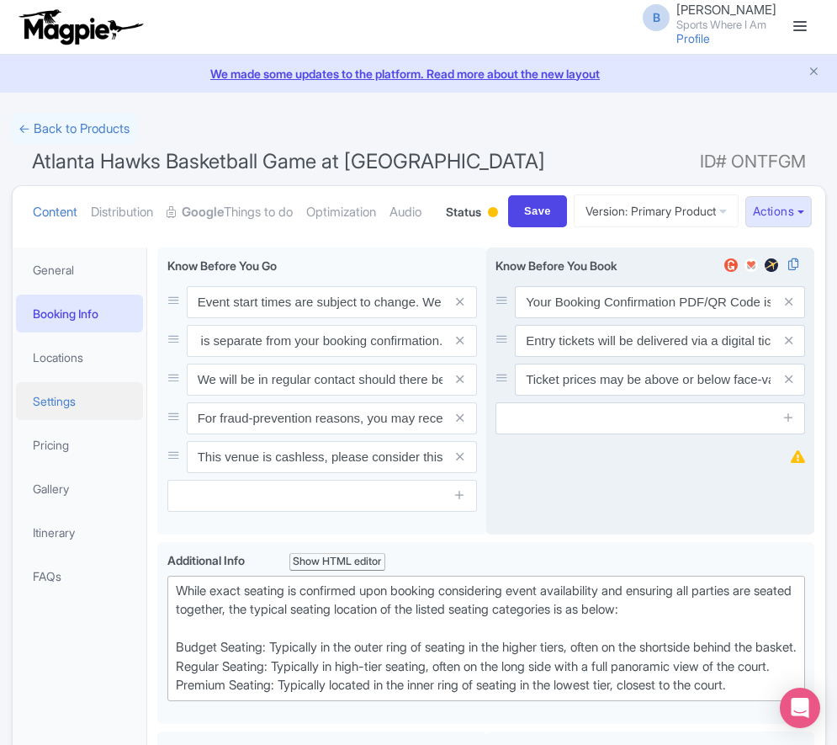
scroll to position [0, 0]
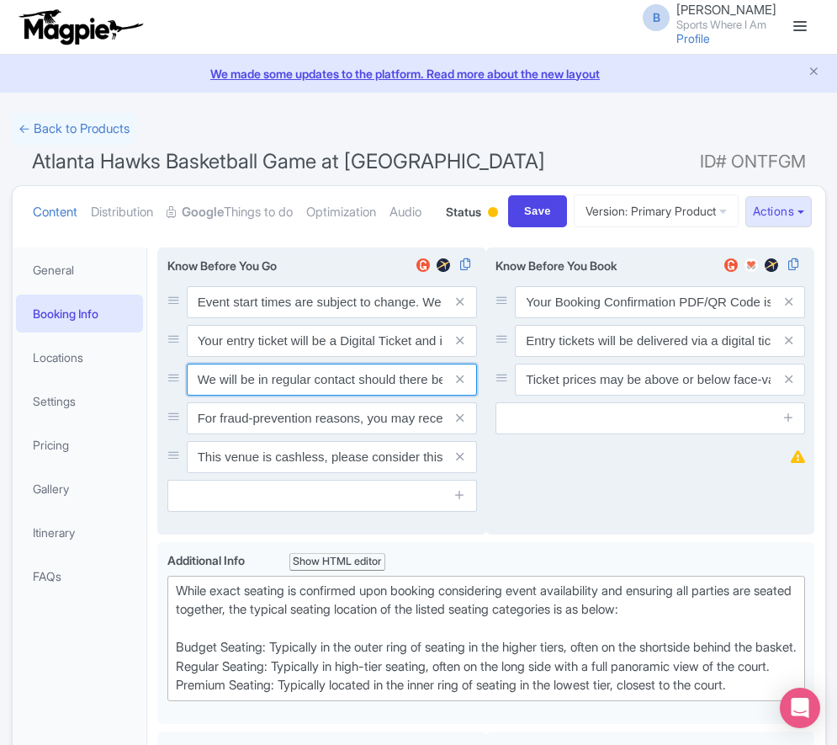
click at [327, 318] on input "We will be in regular contact should there be any updates or changes ahead of y…" at bounding box center [332, 302] width 290 height 32
paste input "For fraud-prevention reasons, most tickets are delivered between 1-3 days prior…"
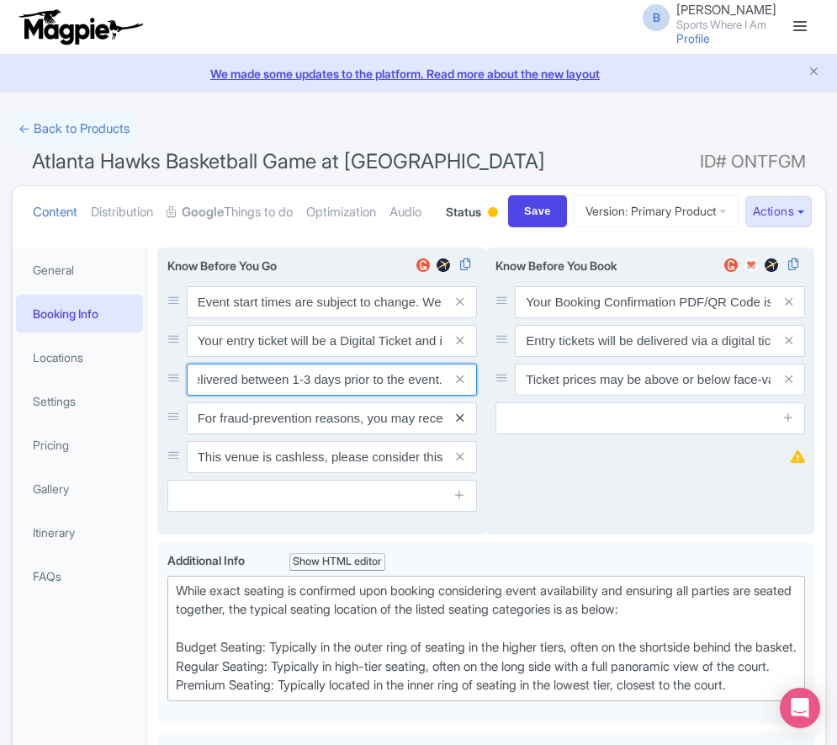
type input "For fraud-prevention reasons, most tickets are delivered between 1-3 days prior…"
click at [463, 424] on icon at bounding box center [460, 418] width 8 height 13
click at [463, 463] on icon at bounding box center [460, 456] width 8 height 13
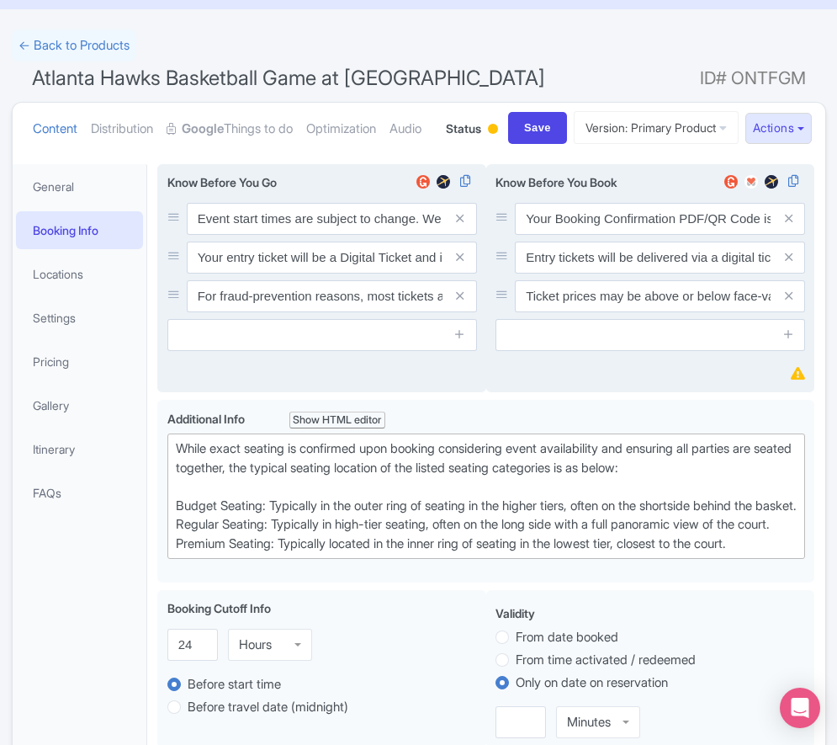
scroll to position [292, 0]
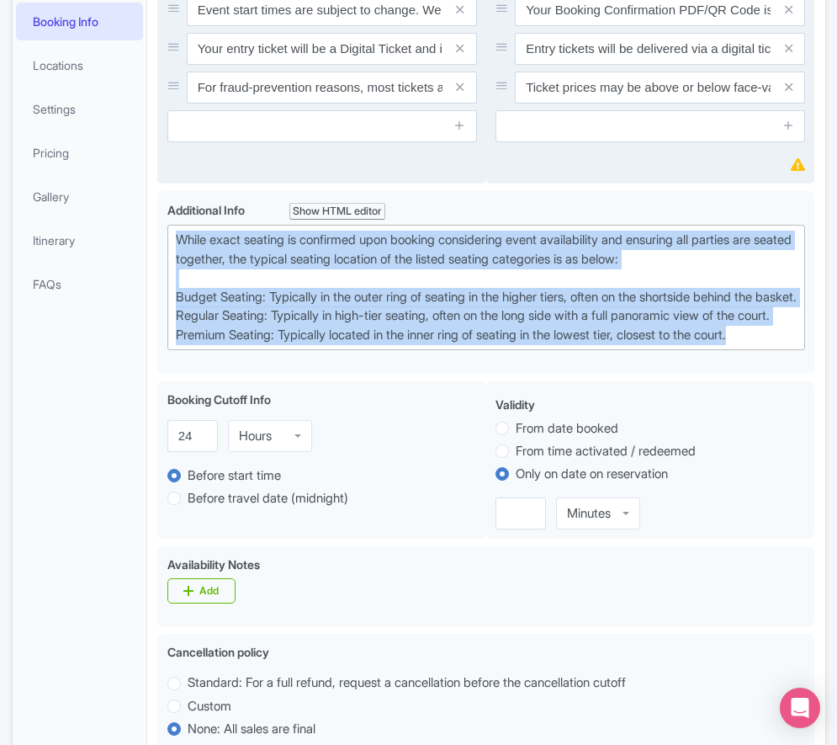
drag, startPoint x: 780, startPoint y: 437, endPoint x: 52, endPoint y: 284, distance: 744.0
click at [52, 284] on div "General Booking Info Locations Settings Pricing Gallery Itinerary FAQs Atlanta …" at bounding box center [419, 678] width 813 height 1466
type trix-editor "<div>While exact seating is confirmed upon booking considering event availabili…"
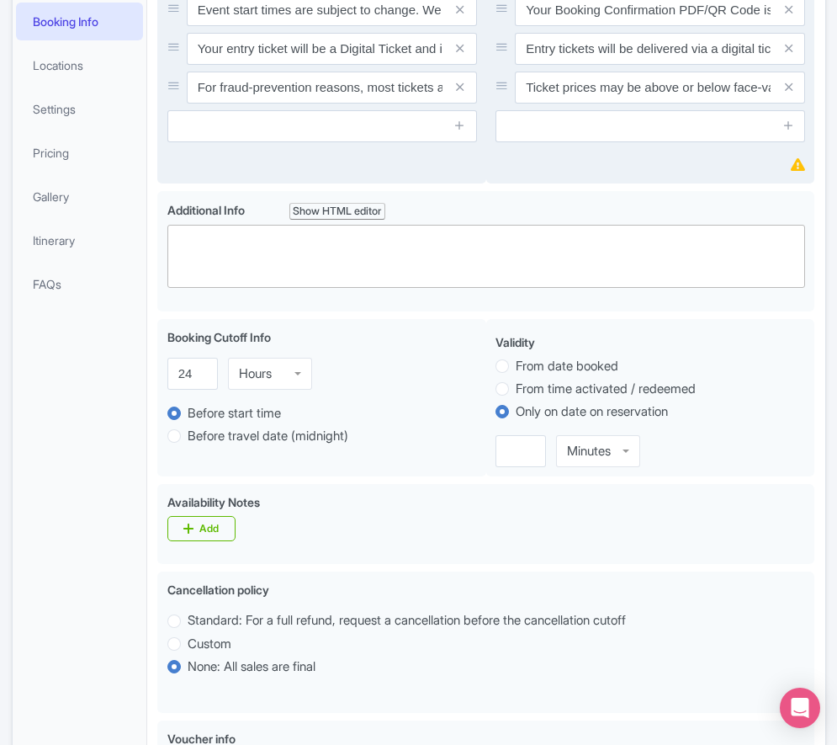
paste trix-editor "<div>Upper Baseline: Located in the upper tiers of seating behind the rings at …"
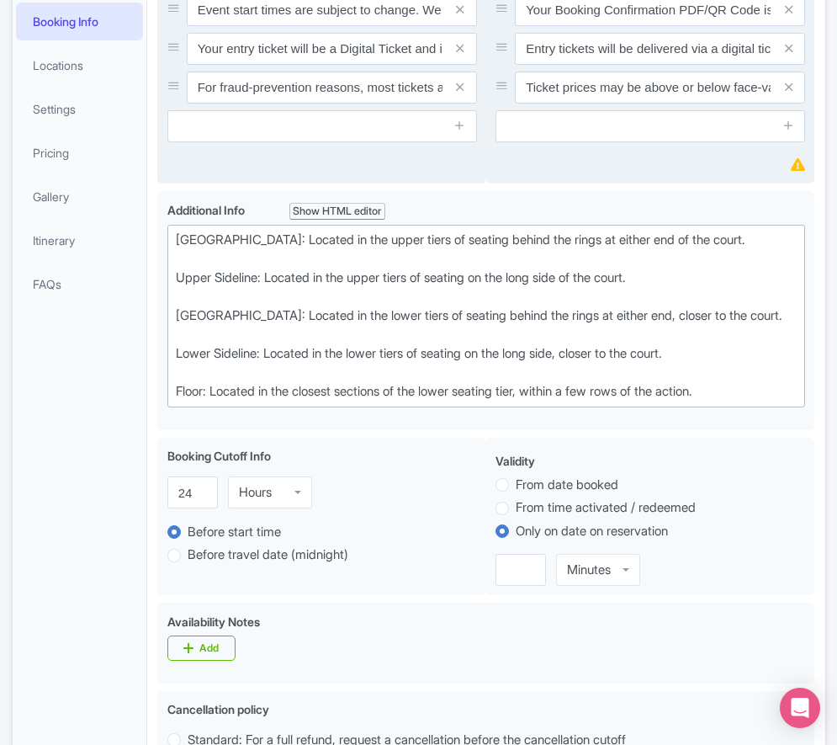
type trix-editor "<div>[GEOGRAPHIC_DATA]: Located in the upper tiers of seating behind the rings …"
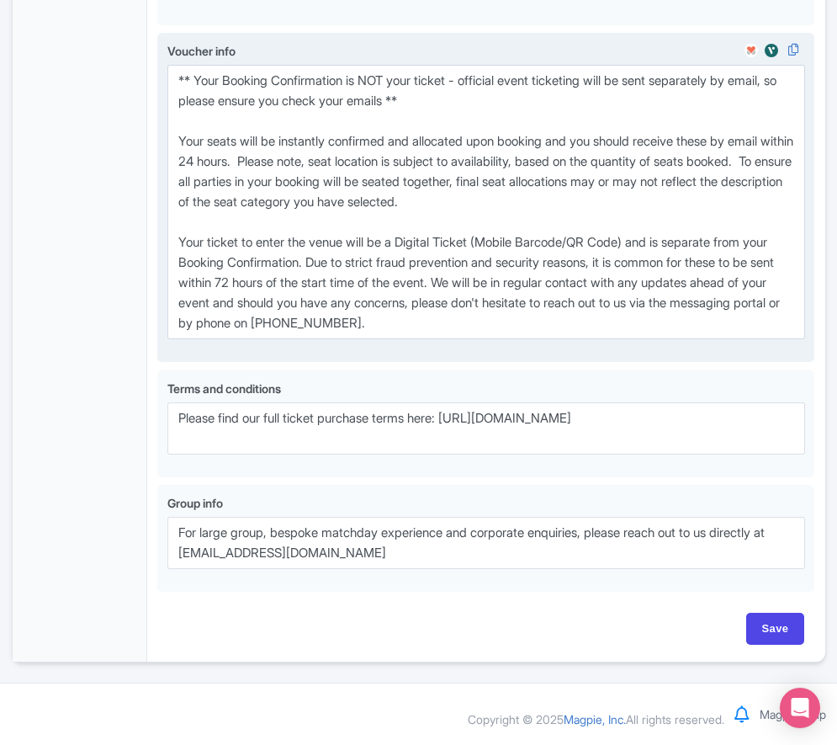
scroll to position [1103, 0]
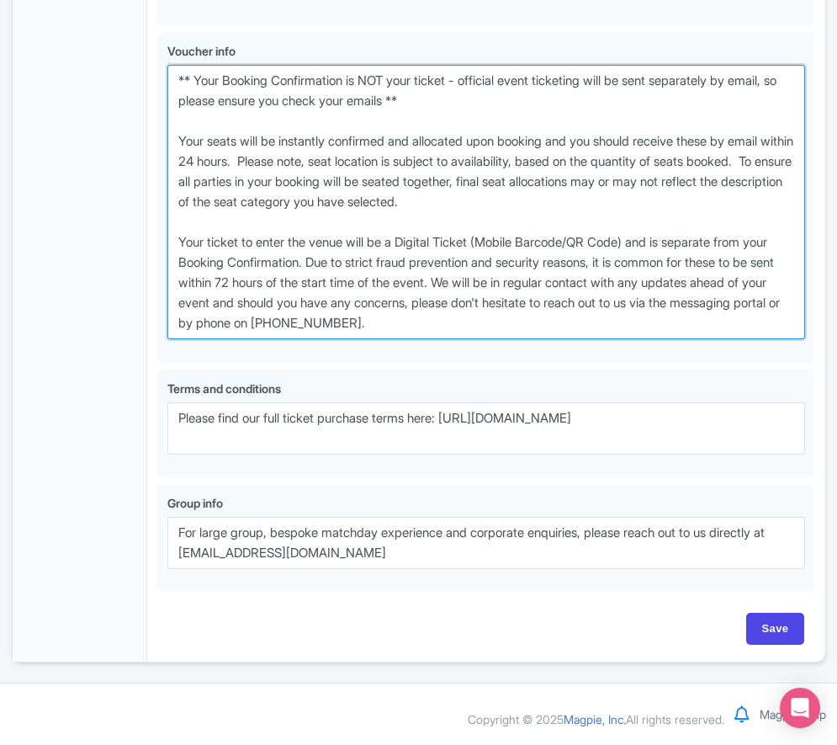
drag, startPoint x: 515, startPoint y: 387, endPoint x: 141, endPoint y: 134, distance: 452.2
paste textarea "entry ticket - official event ticketing will be sent separately by email, so pl…"
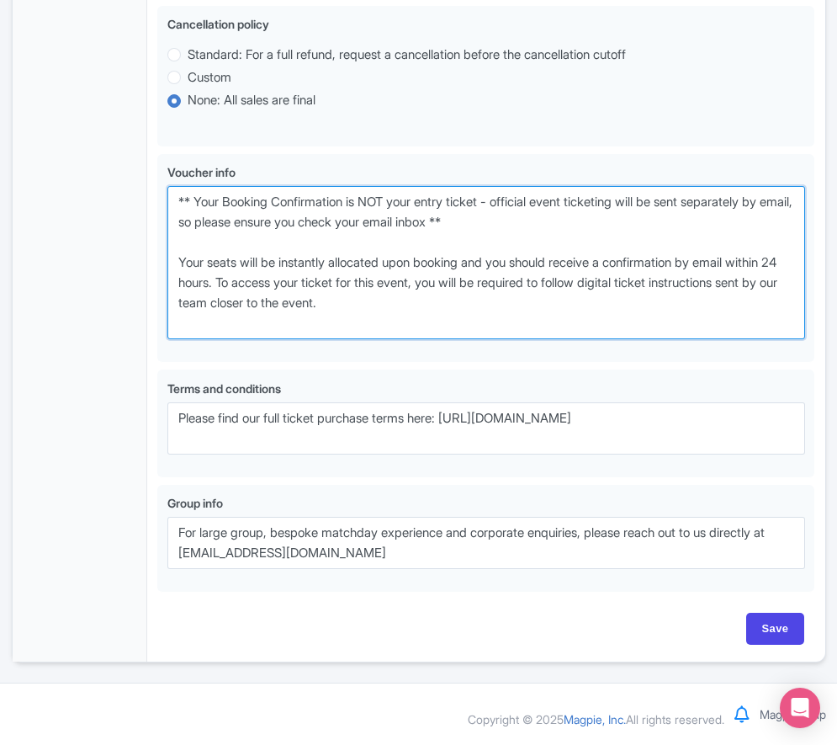
scroll to position [1021, 0]
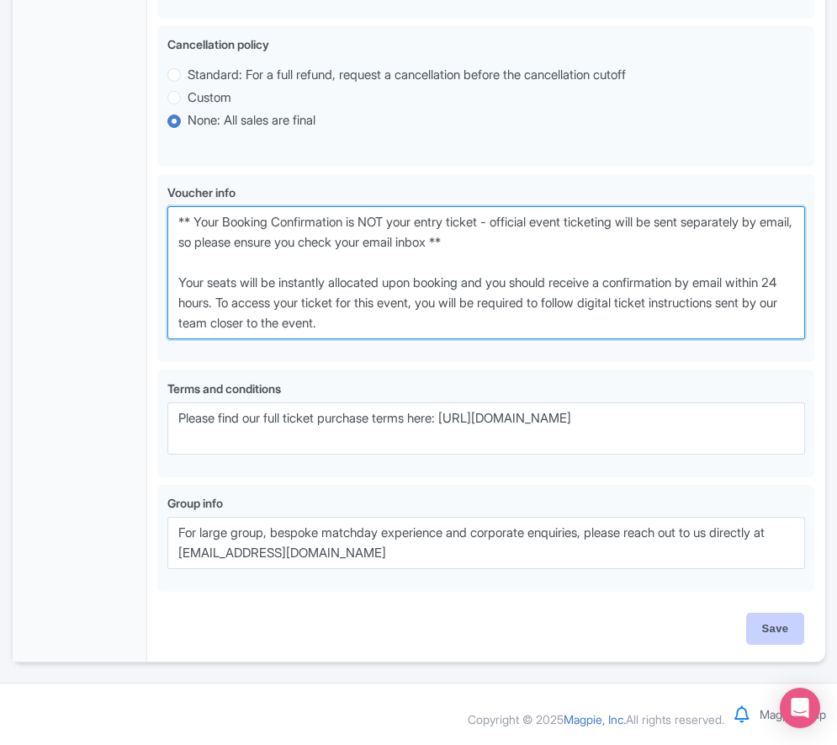
type textarea "** Your Booking Confirmation is NOT your entry ticket - official event ticketin…"
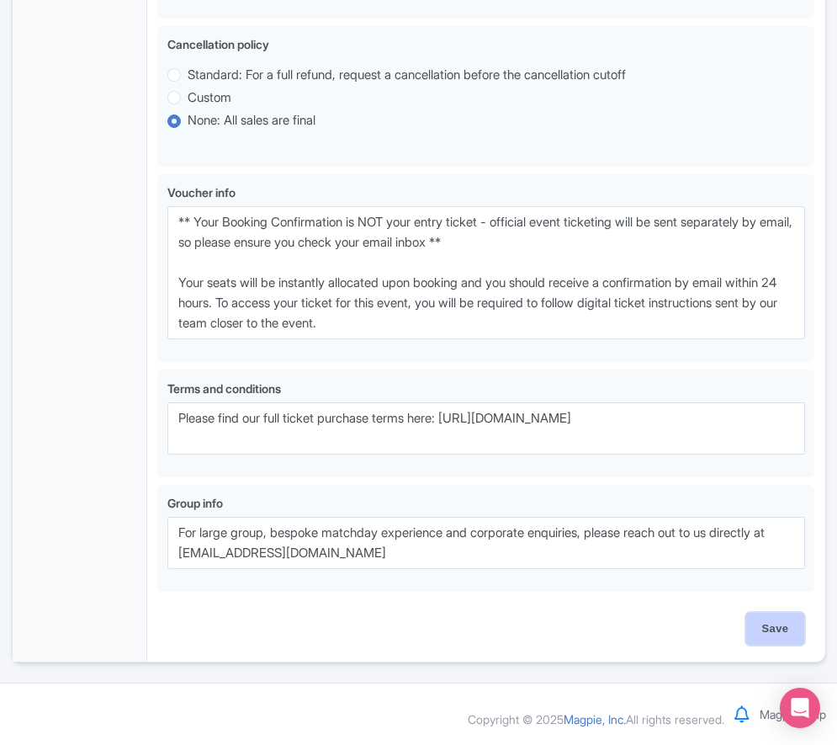
click at [770, 624] on input "Save" at bounding box center [776, 629] width 59 height 32
type input "Saving..."
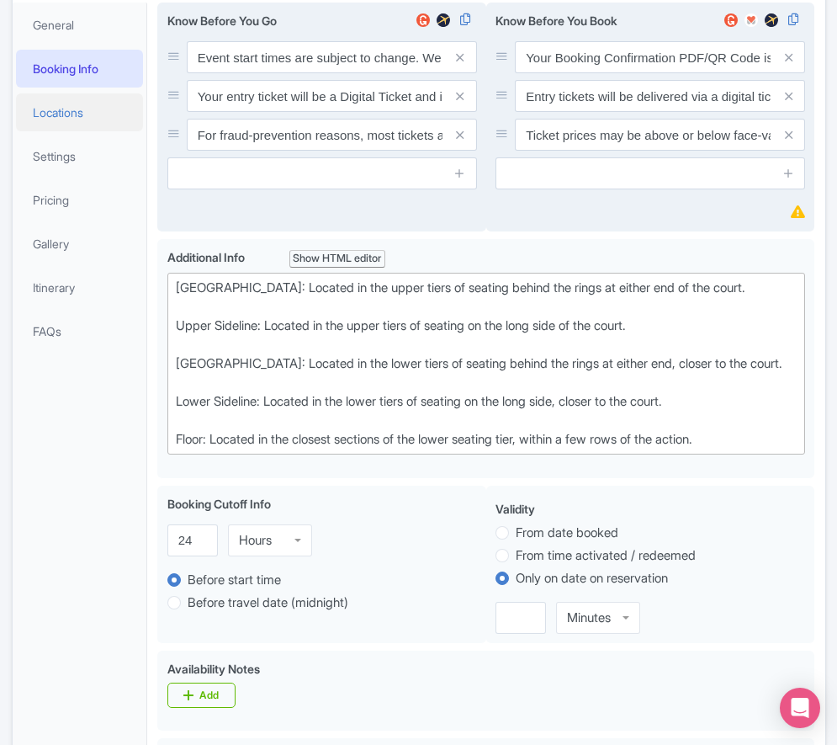
scroll to position [39, 0]
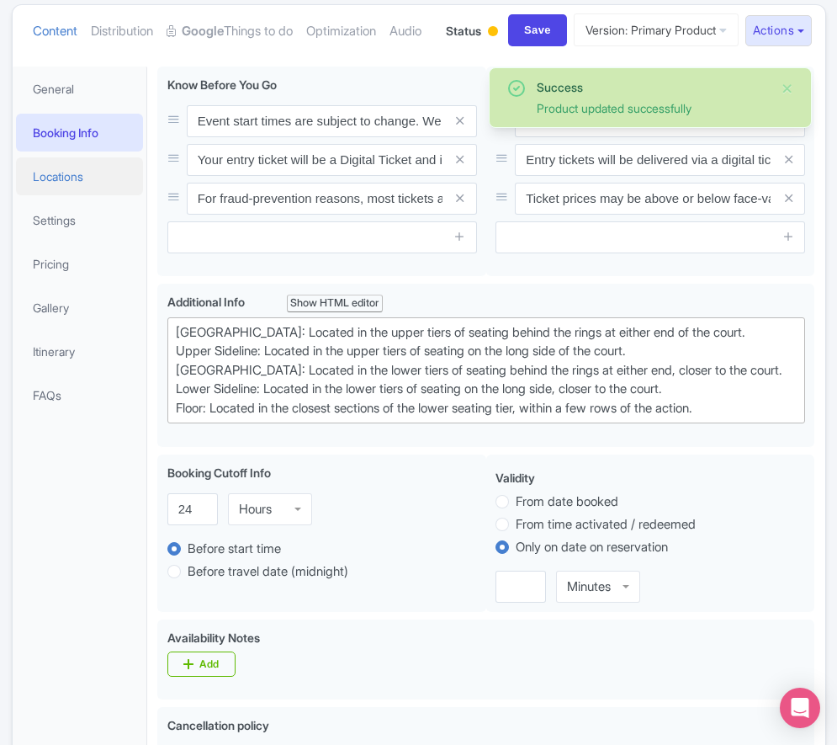
scroll to position [178, 0]
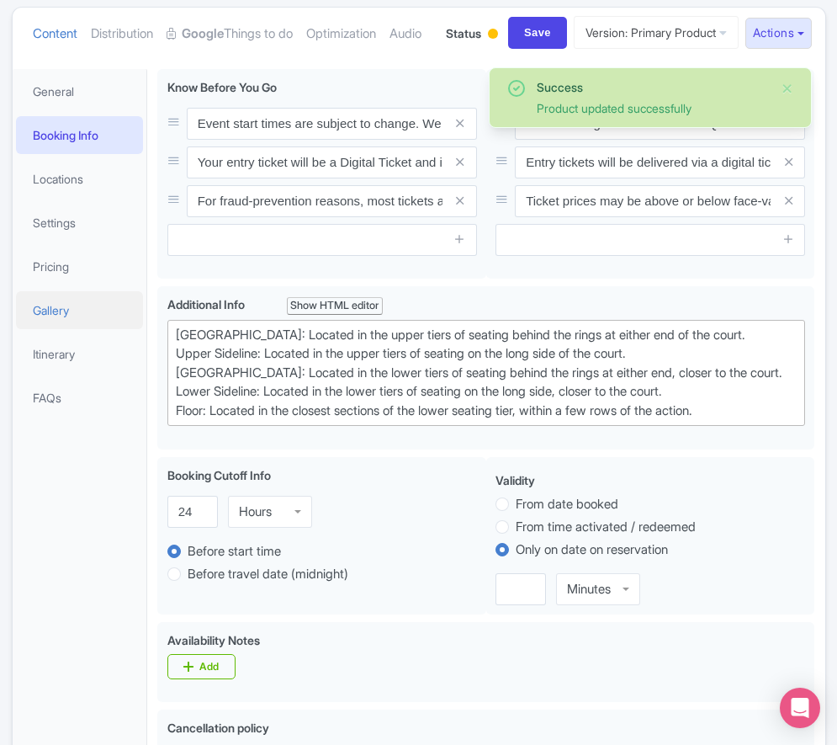
click at [77, 329] on link "Gallery" at bounding box center [80, 310] width 128 height 38
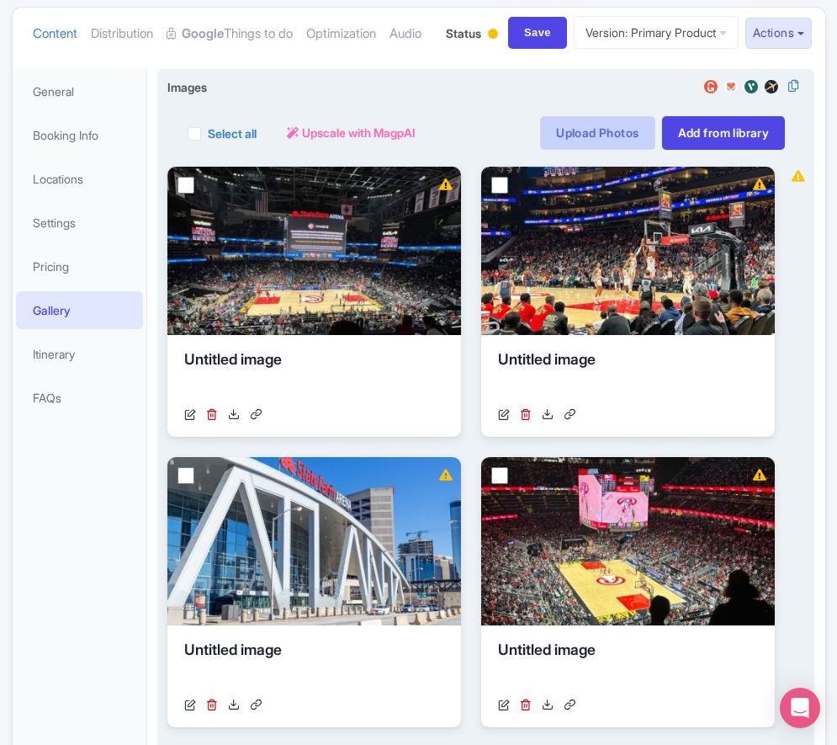
click at [614, 150] on link "Upload Photos" at bounding box center [597, 133] width 114 height 34
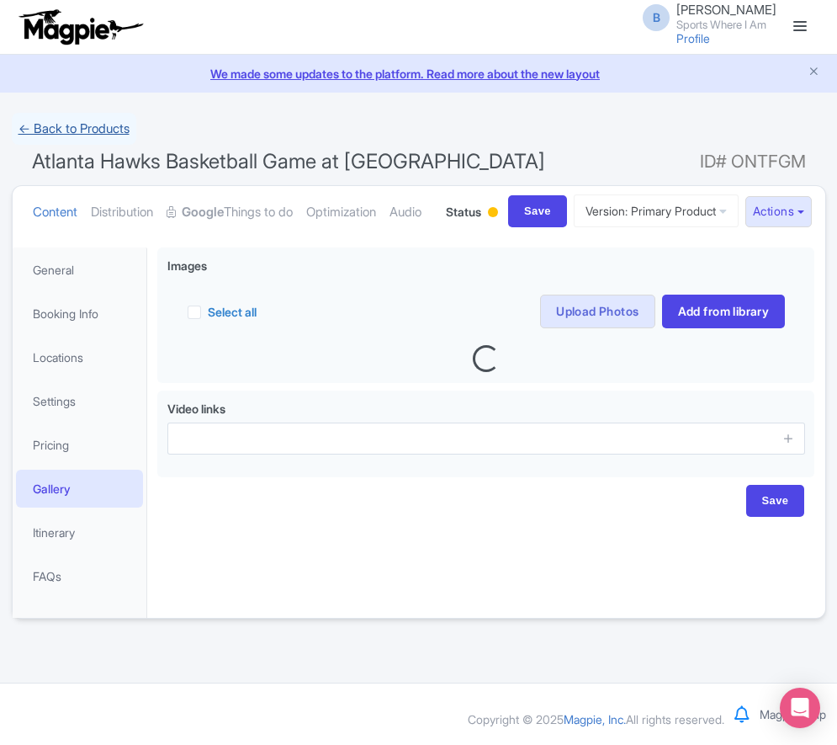
scroll to position [23, 0]
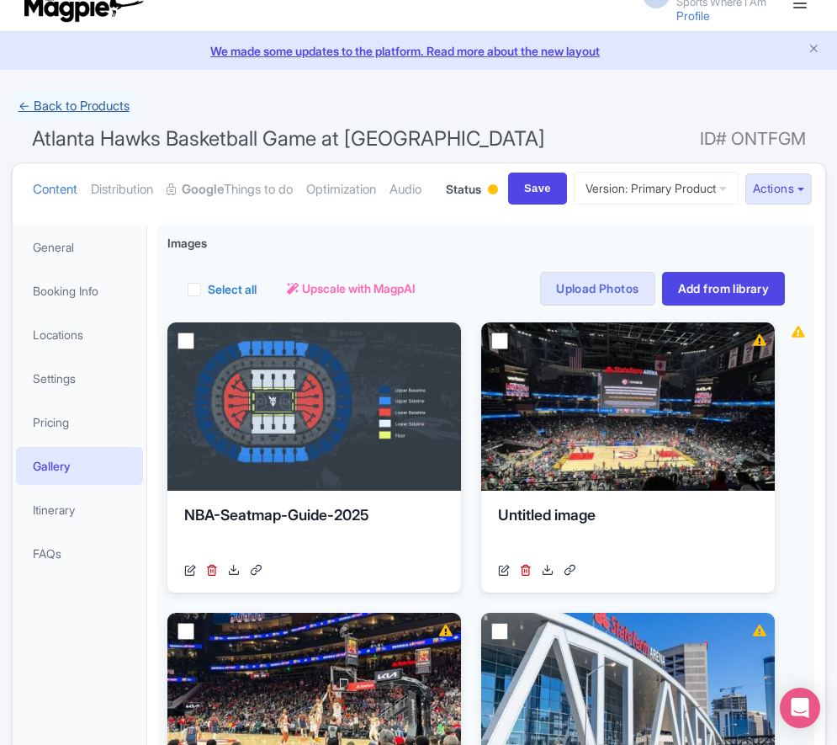
click at [81, 102] on link "← Back to Products" at bounding box center [74, 106] width 125 height 33
